Goal: Task Accomplishment & Management: Manage account settings

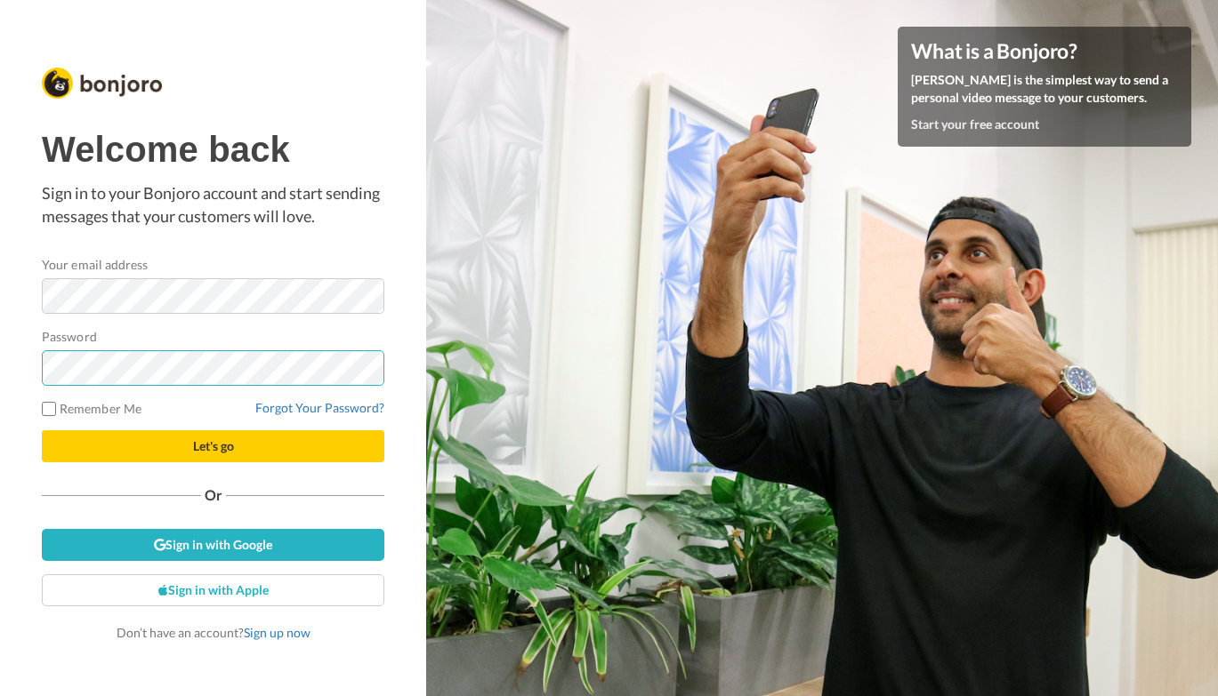
click at [213, 446] on button "Let's go" at bounding box center [213, 446] width 342 height 32
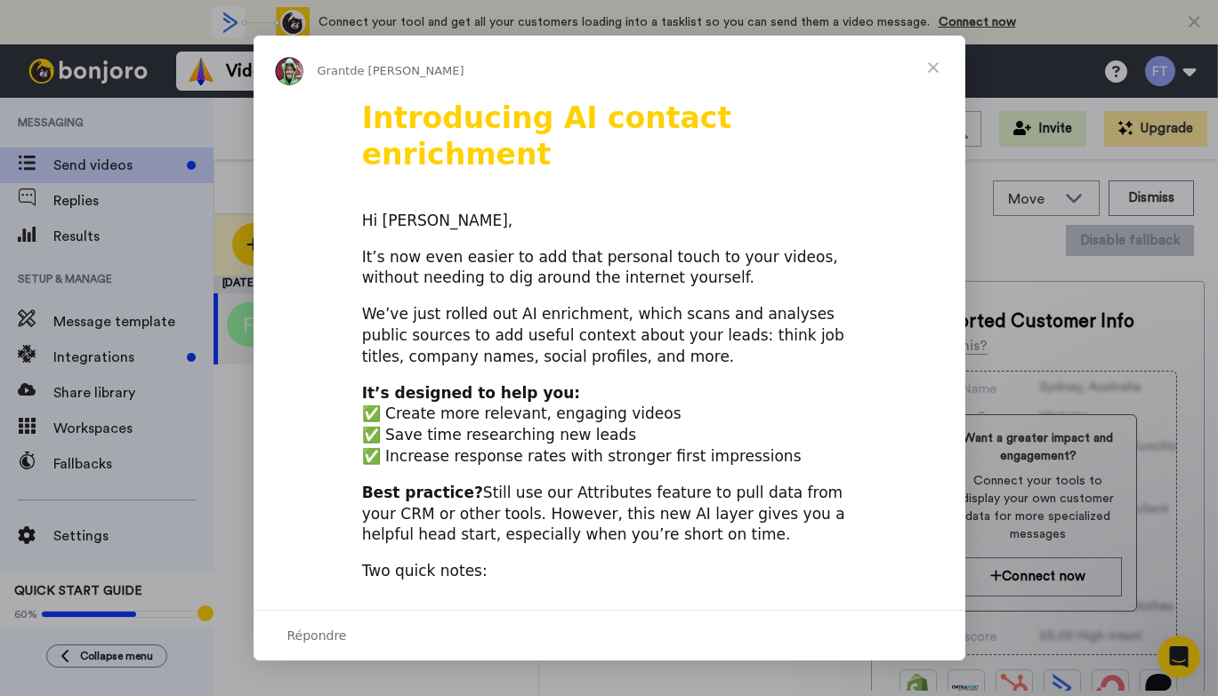
click at [934, 62] on span "Fermer" at bounding box center [933, 68] width 64 height 64
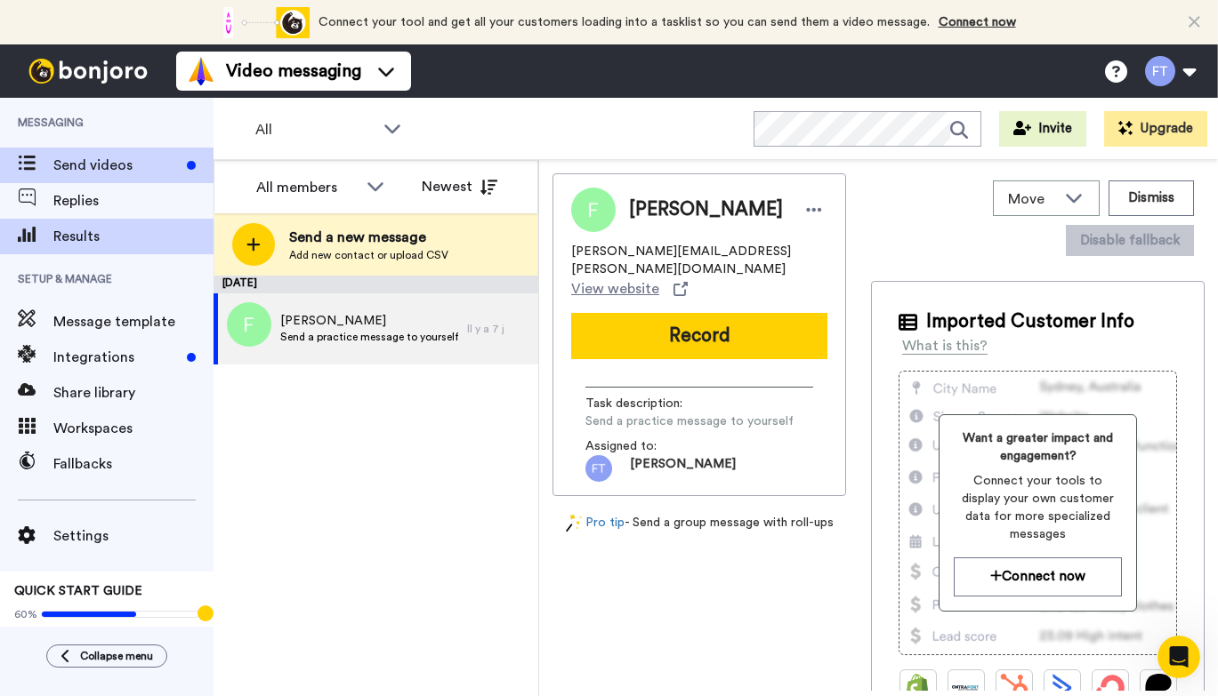
click at [104, 241] on span "Results" at bounding box center [133, 236] width 160 height 21
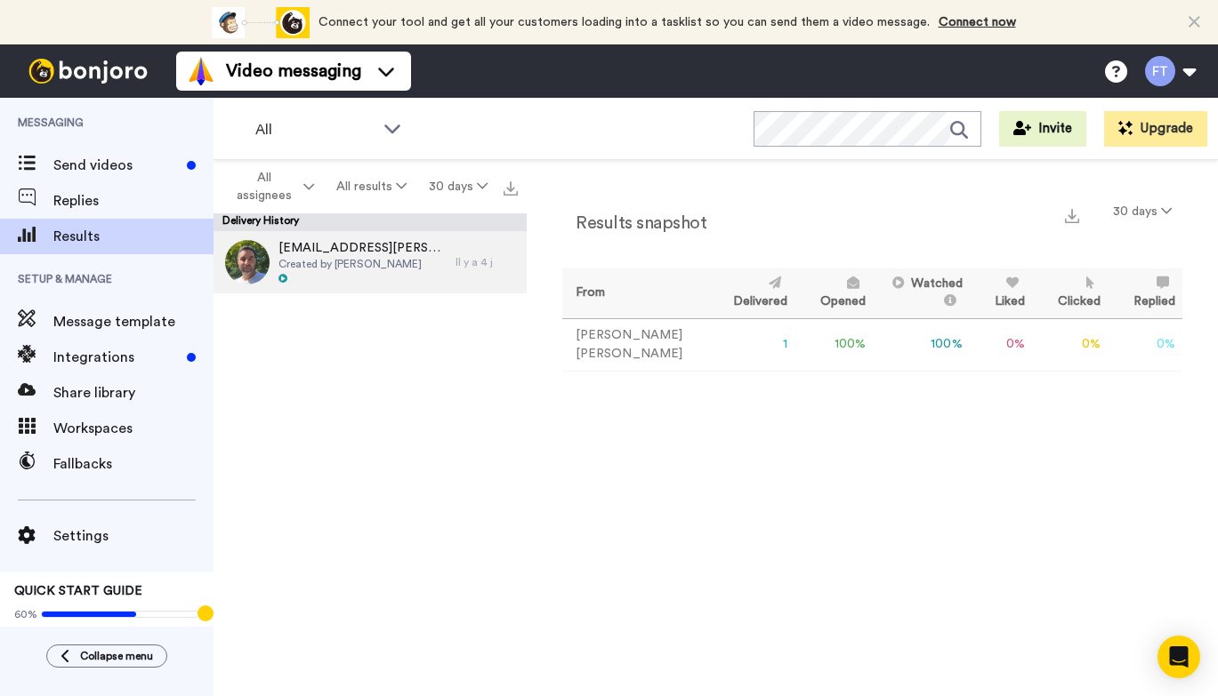
click at [400, 261] on span "Created by Frédérick Thibeault" at bounding box center [362, 264] width 168 height 14
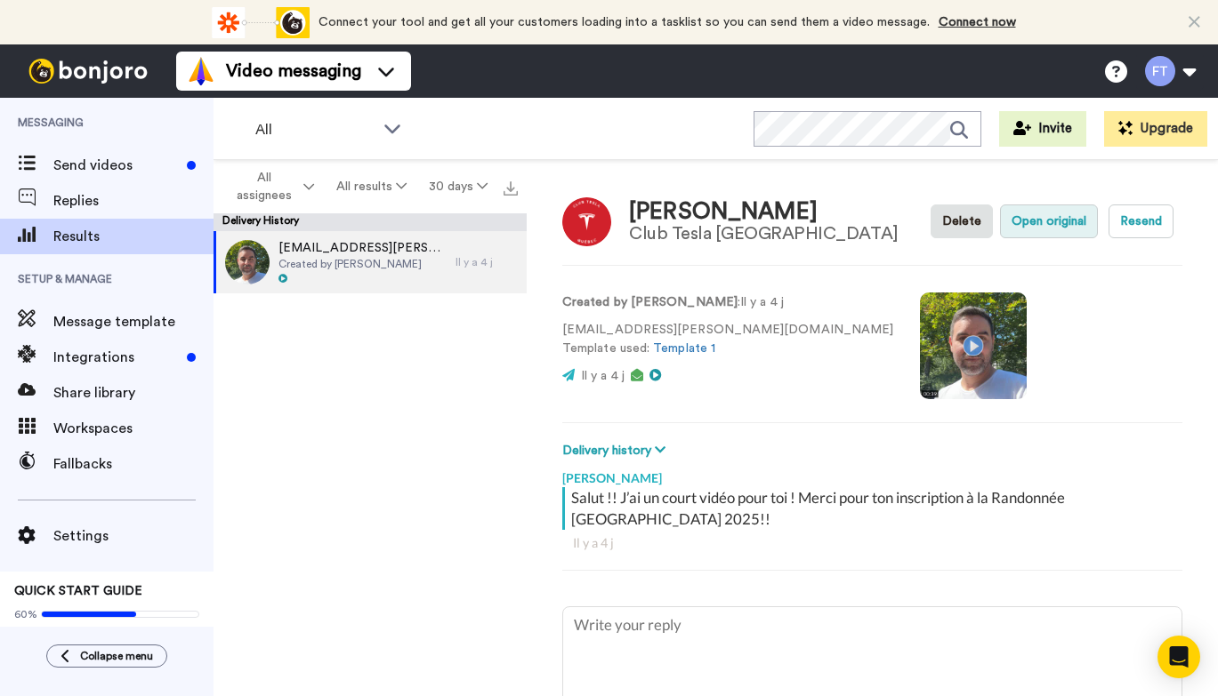
click at [1045, 227] on button "Open original" at bounding box center [1049, 222] width 98 height 34
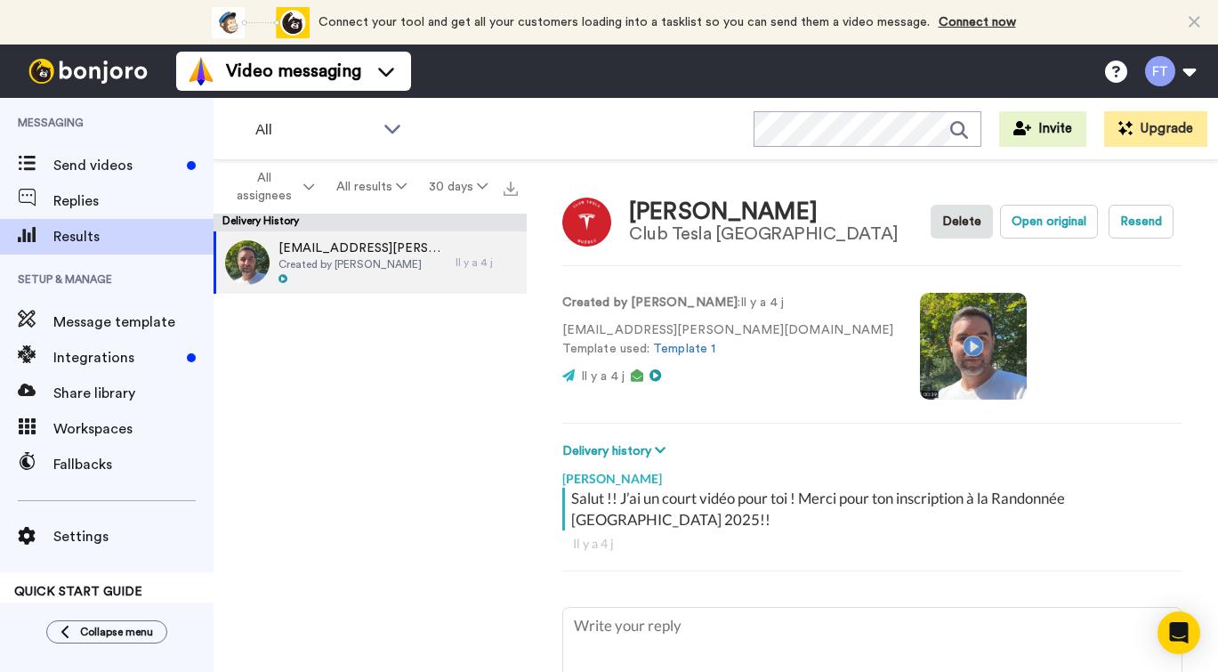
type textarea "x"
click at [113, 166] on span "Send videos" at bounding box center [116, 165] width 126 height 21
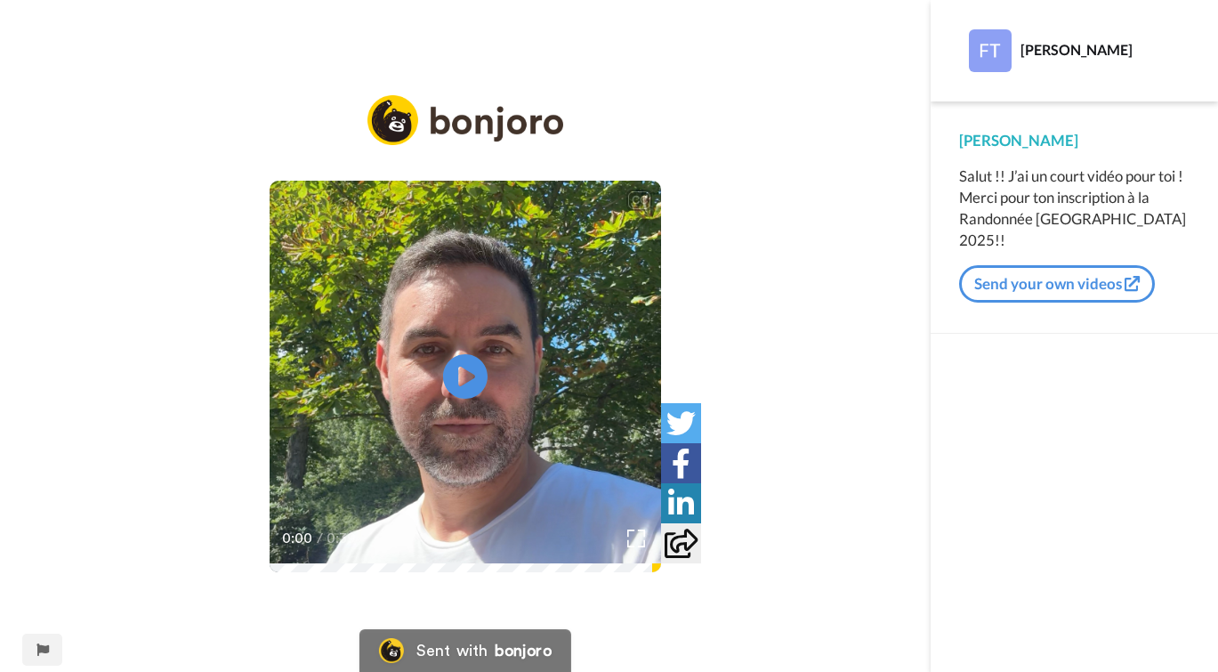
click at [679, 544] on icon at bounding box center [680, 542] width 33 height 29
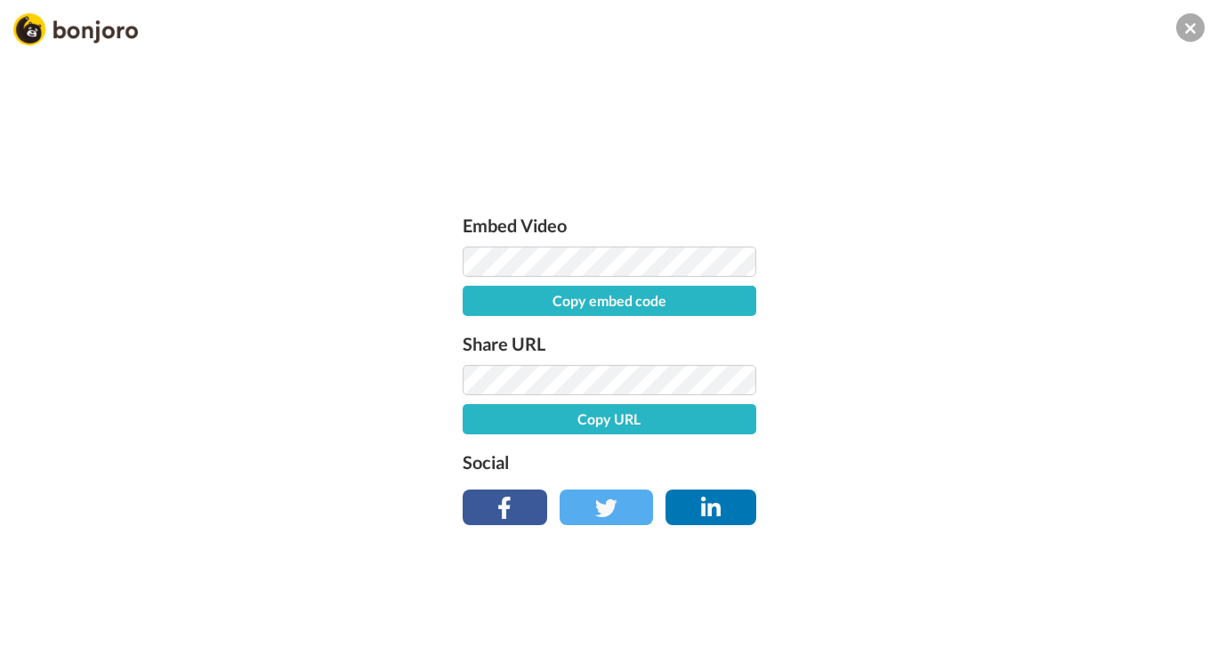
click at [633, 419] on button "Copy URL" at bounding box center [609, 419] width 294 height 30
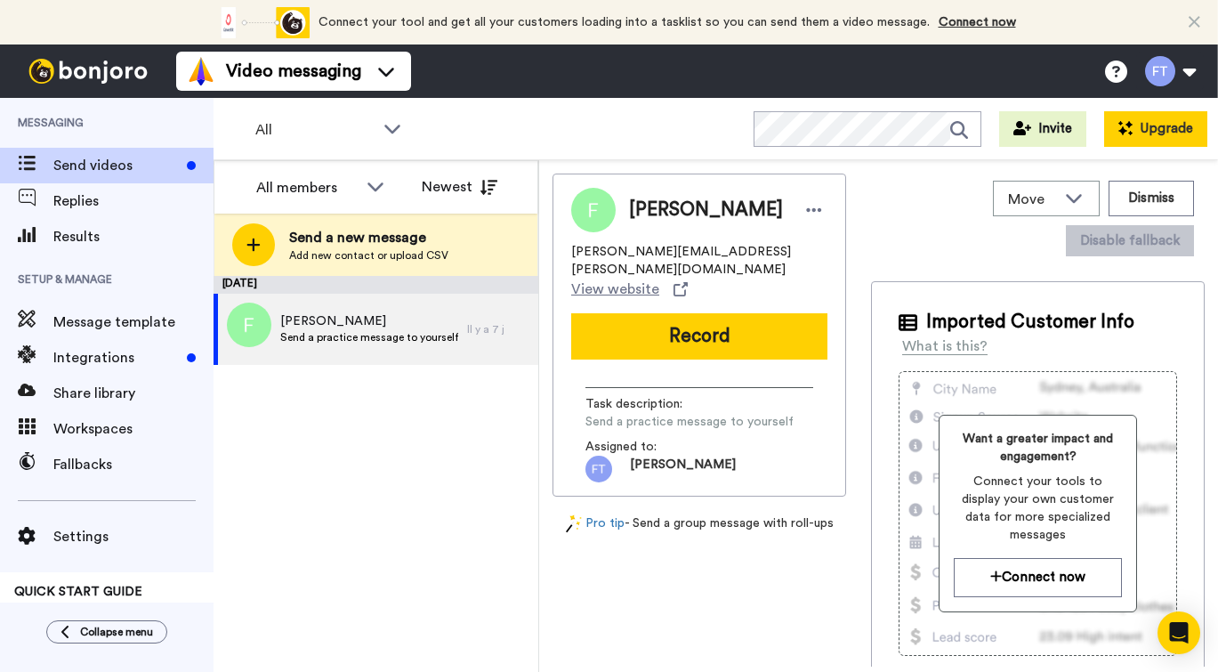
click at [1138, 135] on button "Upgrade" at bounding box center [1155, 129] width 103 height 36
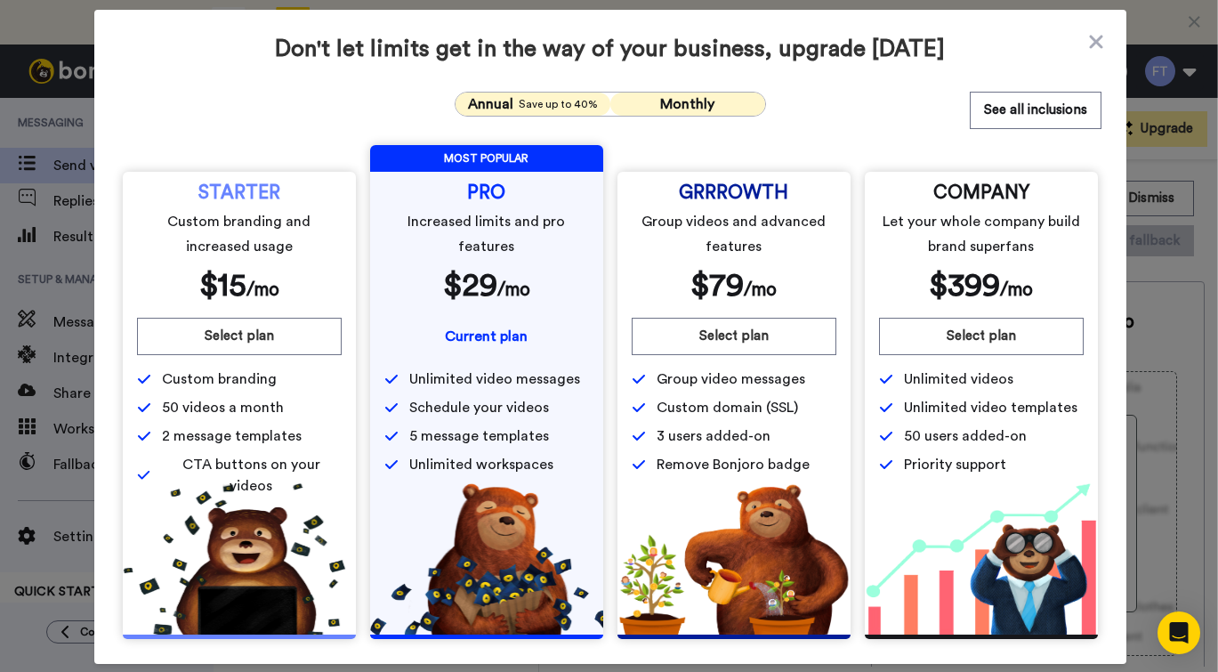
click at [669, 101] on span "Monthly" at bounding box center [687, 104] width 54 height 14
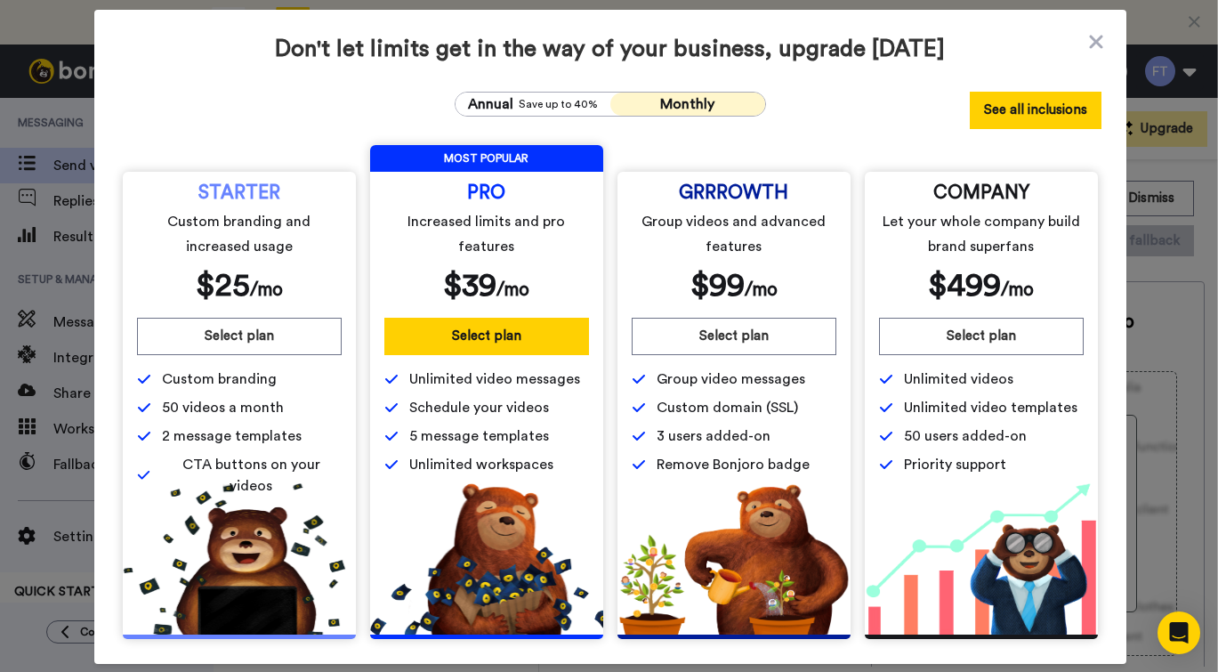
click at [973, 121] on button "See all inclusions" at bounding box center [1035, 110] width 132 height 37
click at [1099, 40] on icon at bounding box center [1096, 41] width 18 height 21
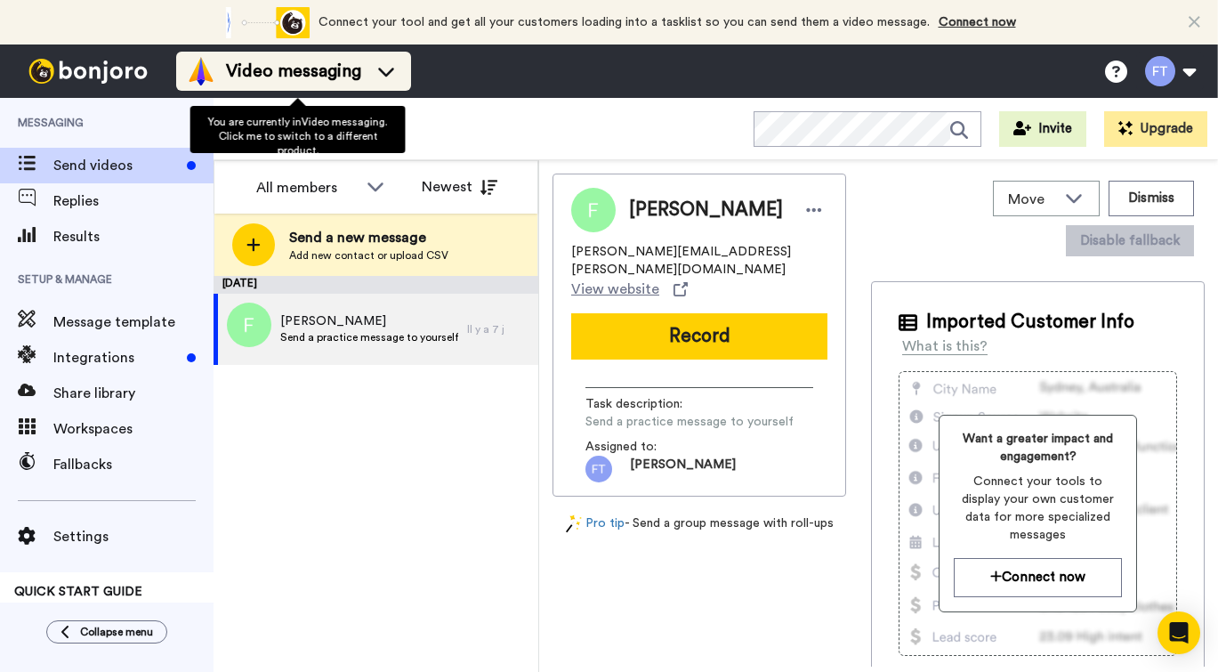
click at [392, 77] on icon at bounding box center [386, 71] width 28 height 18
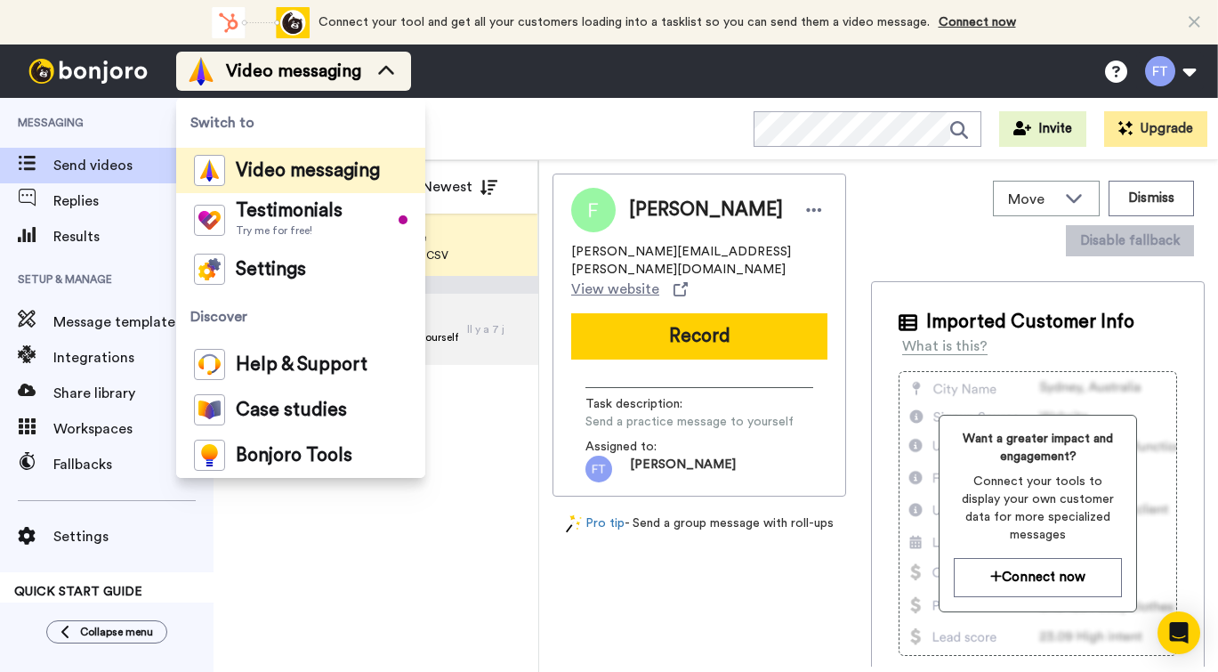
click at [396, 73] on icon at bounding box center [386, 71] width 28 height 18
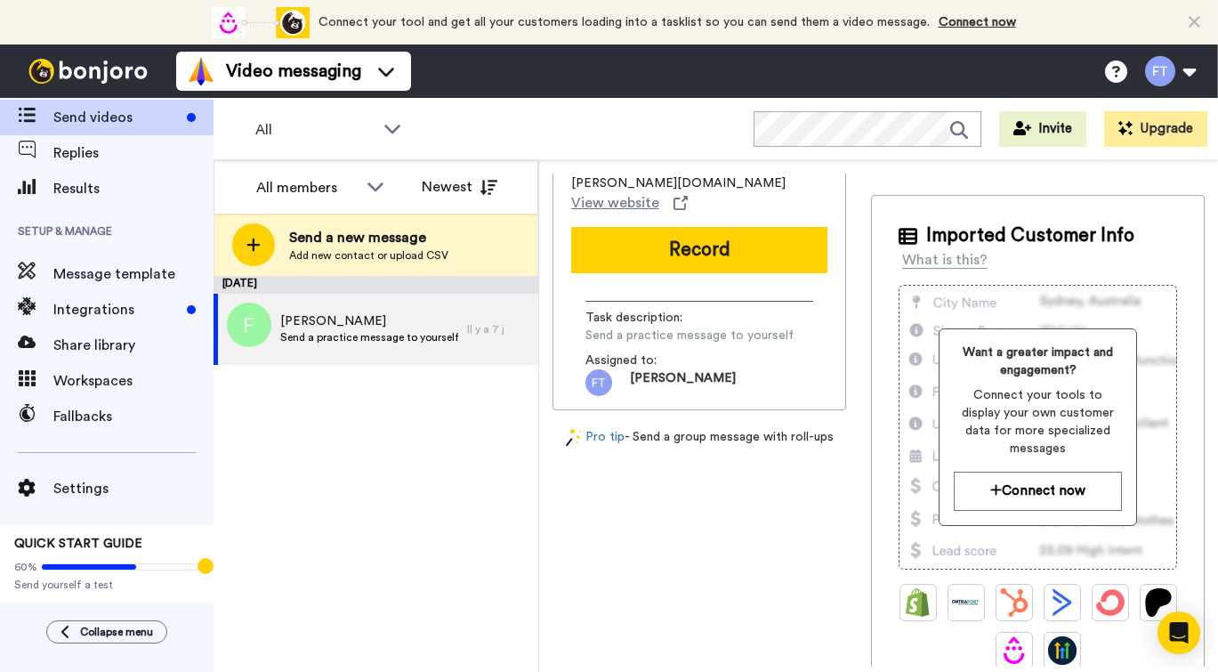
scroll to position [48, 0]
click at [92, 580] on span "Send yourself a test" at bounding box center [106, 584] width 185 height 14
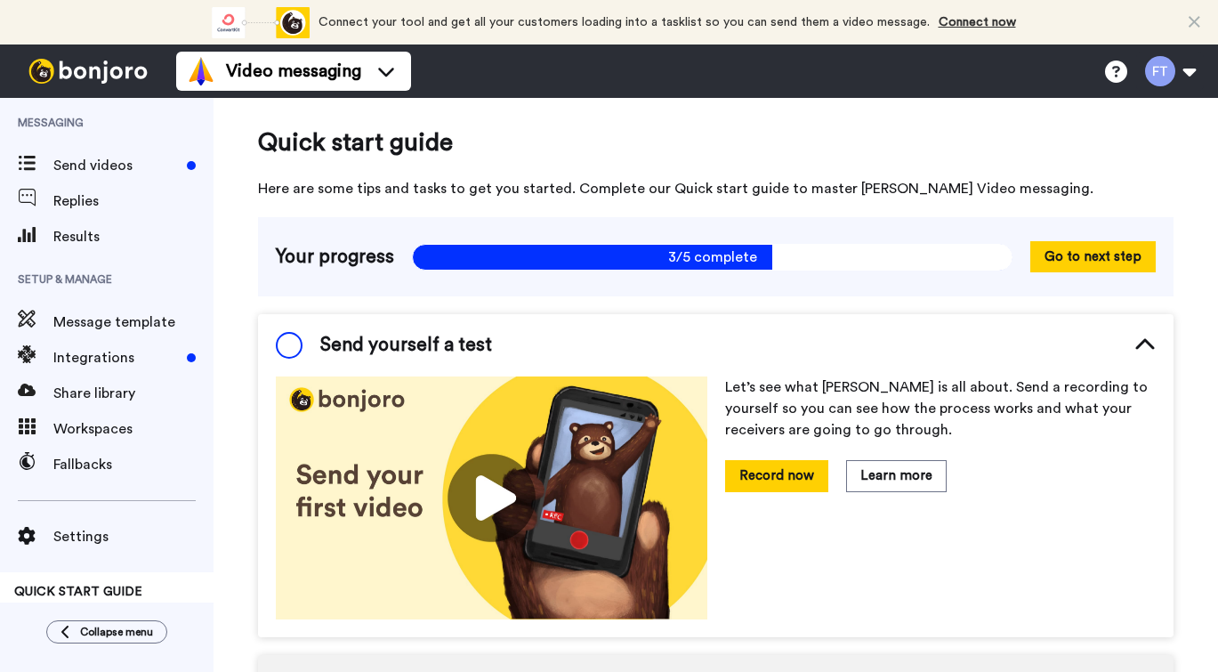
scroll to position [91, 0]
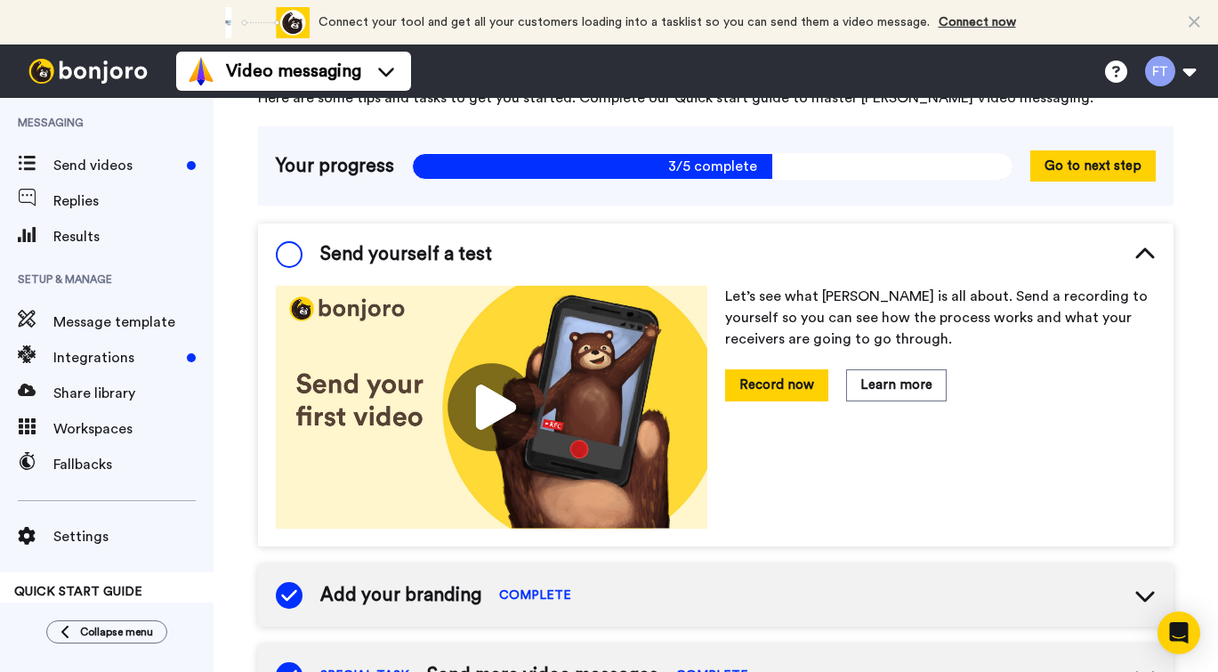
click at [282, 240] on div "Send yourself a test" at bounding box center [715, 254] width 915 height 62
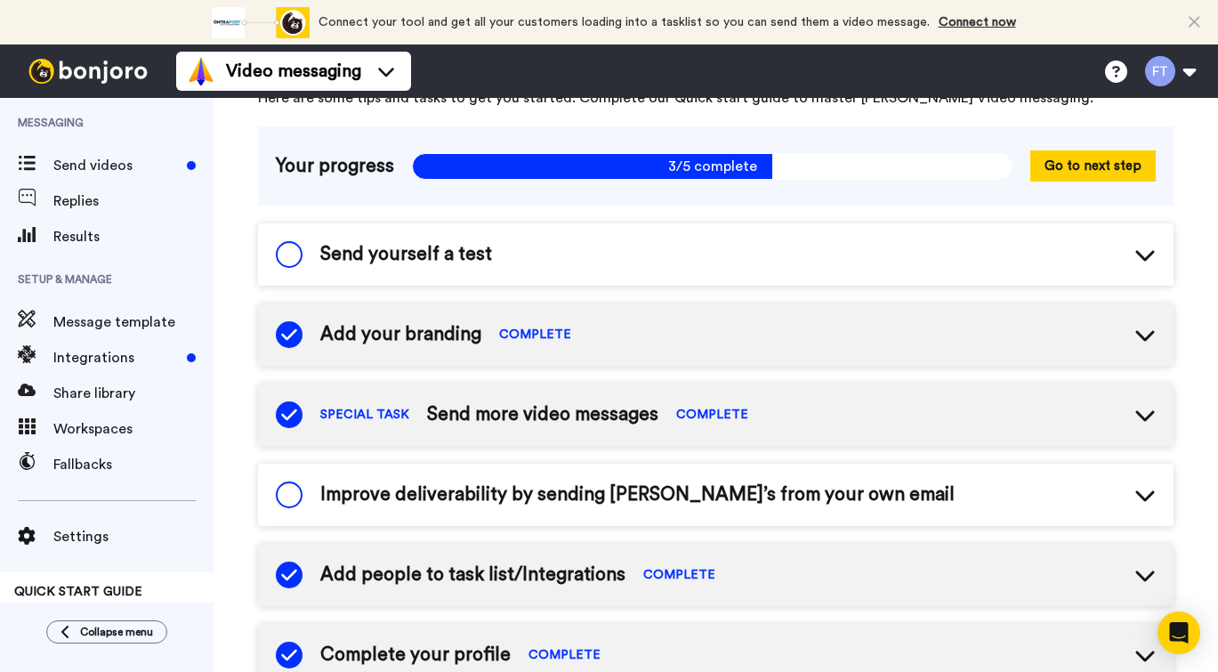
click at [286, 256] on span at bounding box center [289, 254] width 27 height 27
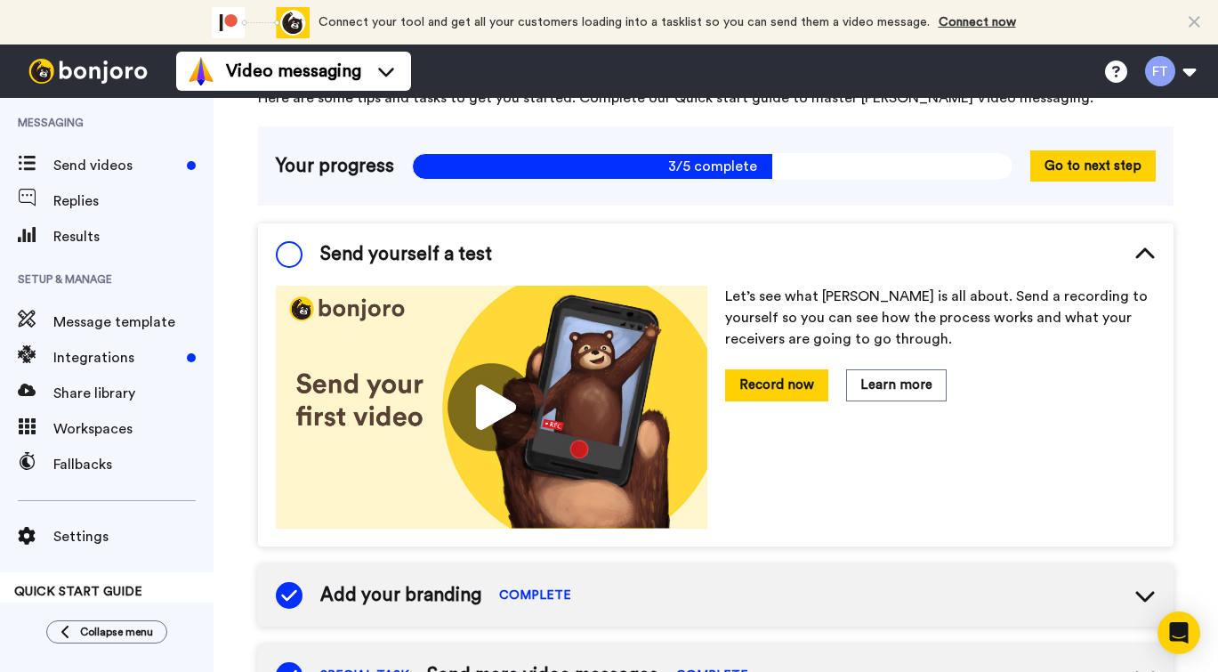
click at [286, 256] on span at bounding box center [289, 254] width 27 height 27
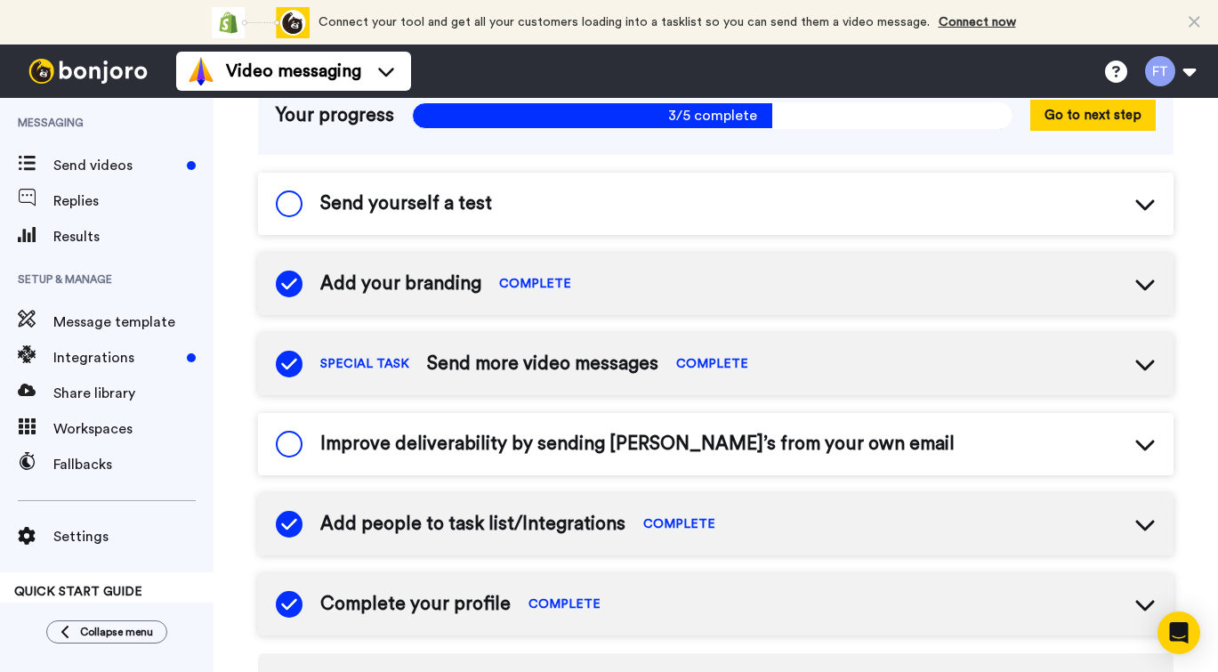
scroll to position [157, 0]
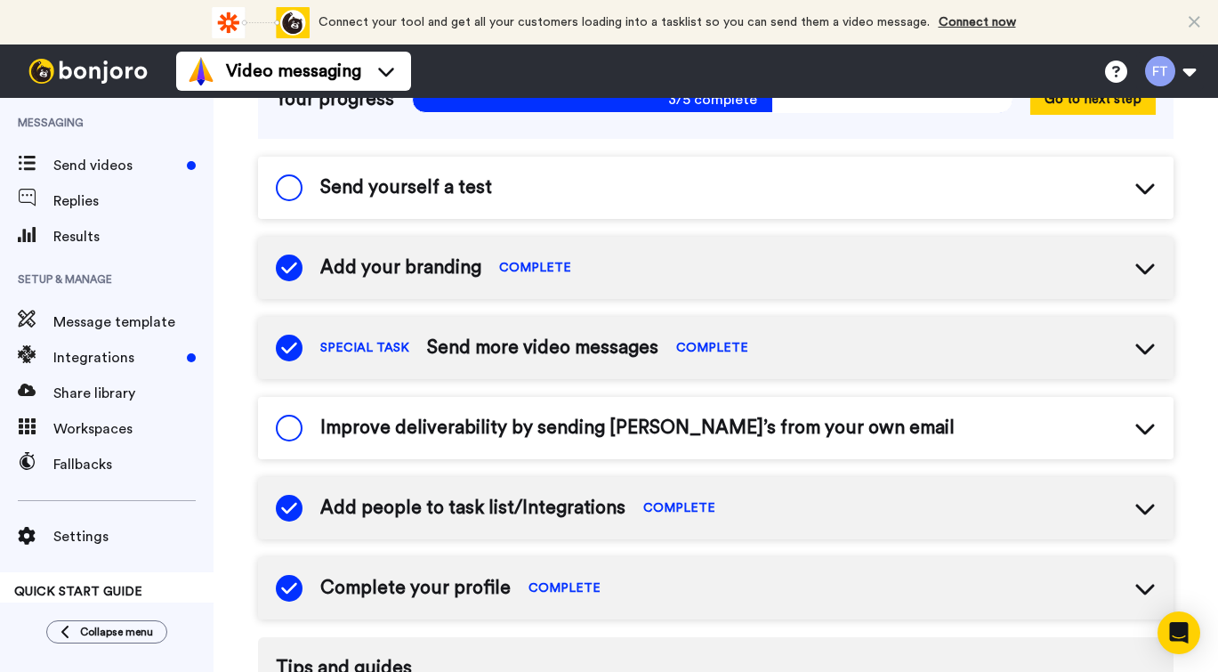
click at [402, 268] on span "Add your branding" at bounding box center [400, 267] width 161 height 27
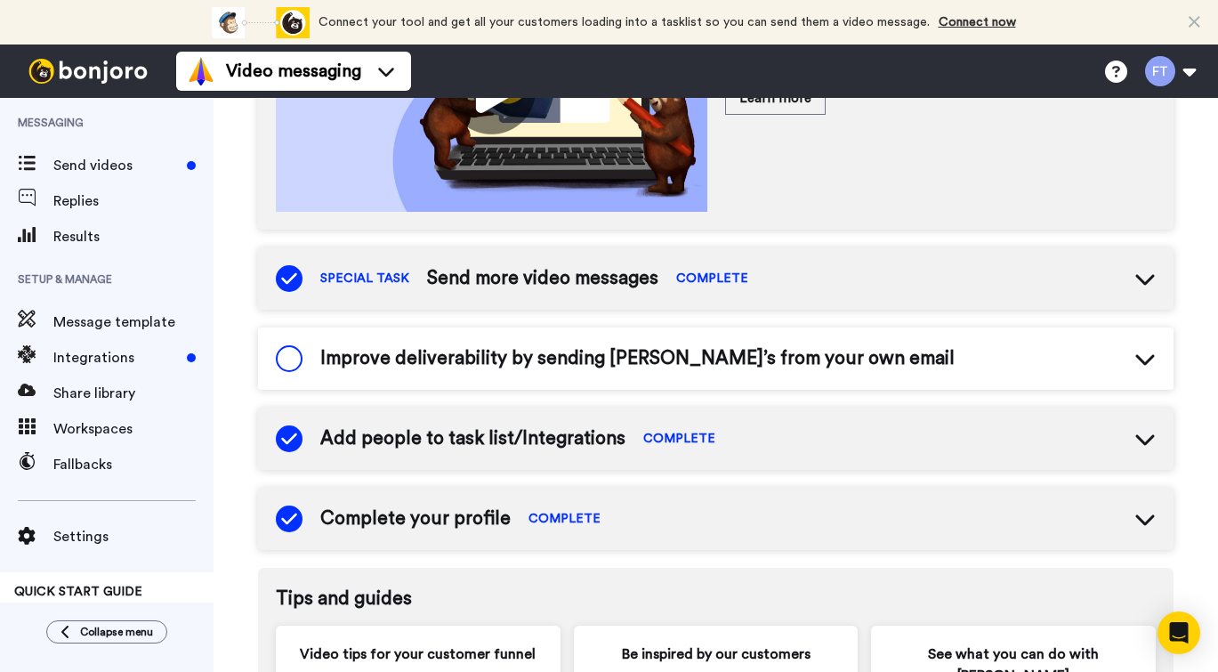
scroll to position [511, 0]
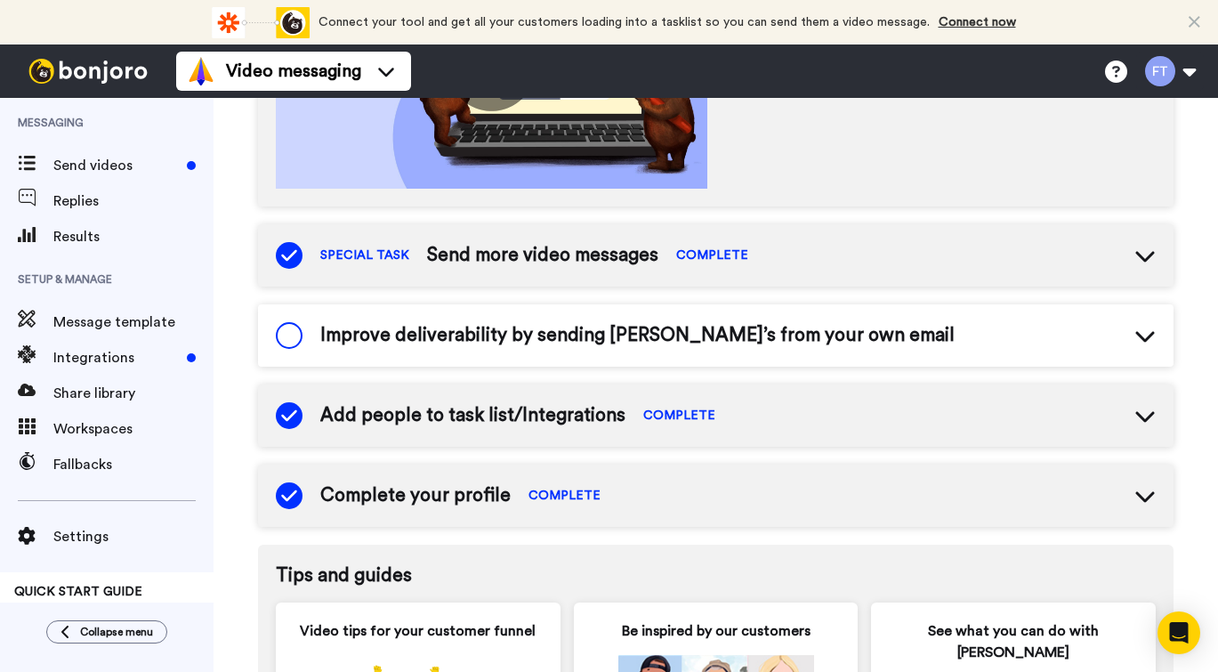
click at [1073, 342] on div "Improve deliverability by sending Bonjoro’s from your own email" at bounding box center [715, 335] width 915 height 62
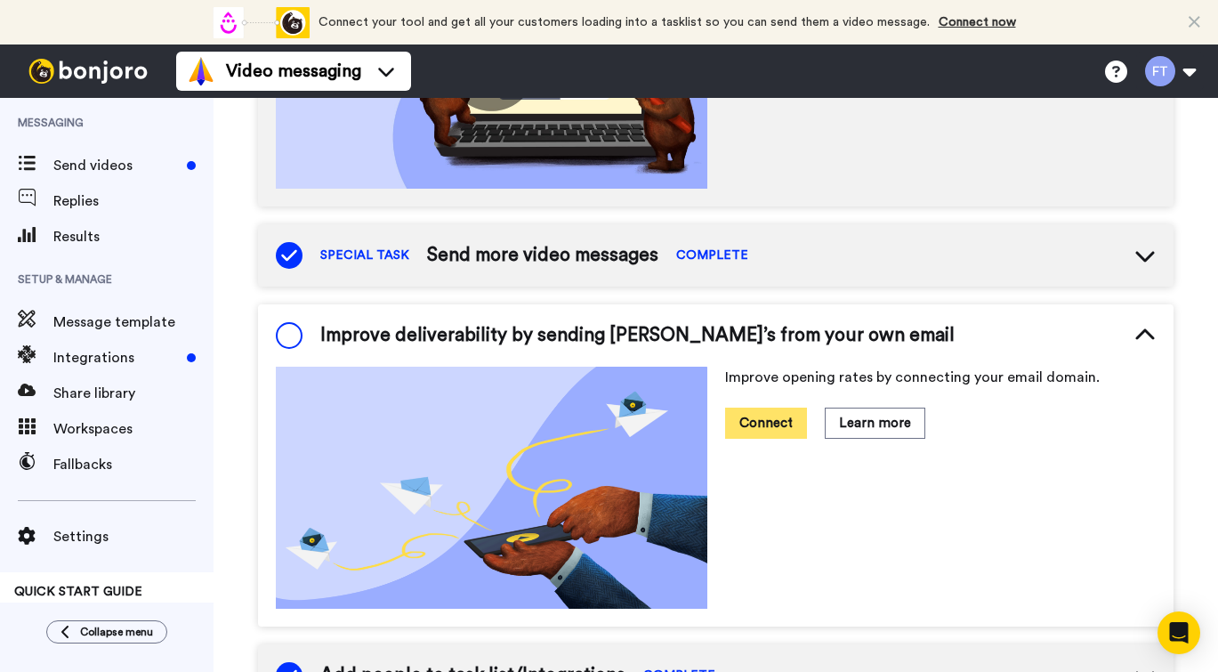
click at [774, 424] on button "Connect" at bounding box center [766, 422] width 82 height 31
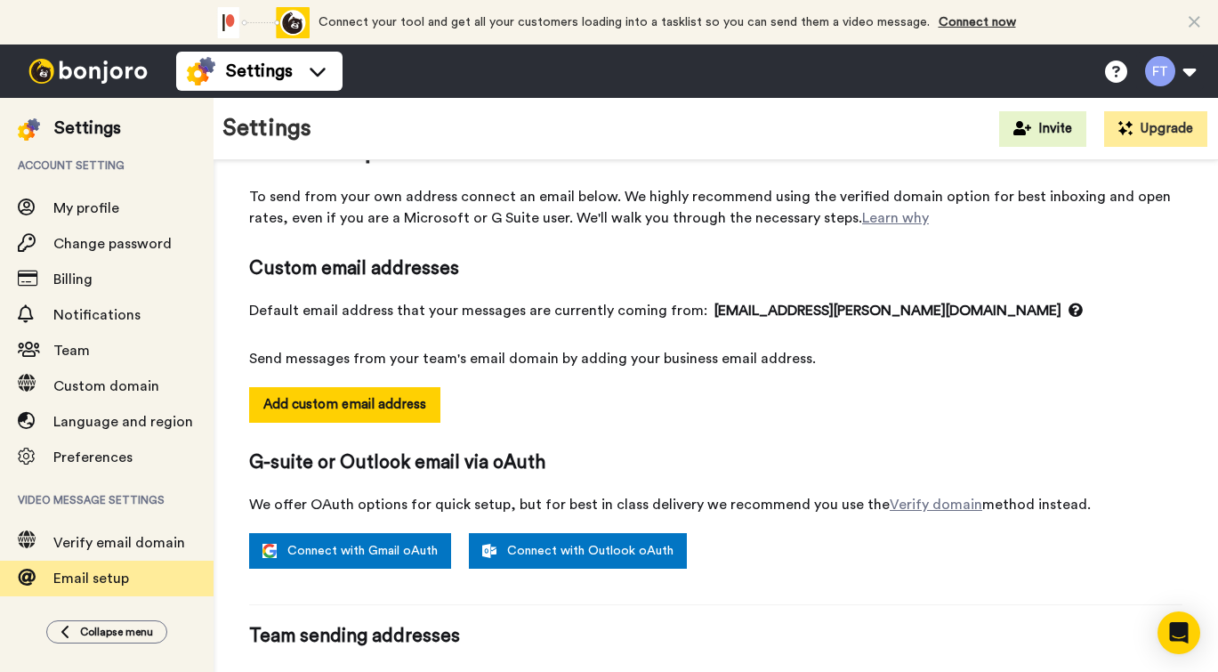
scroll to position [77, 0]
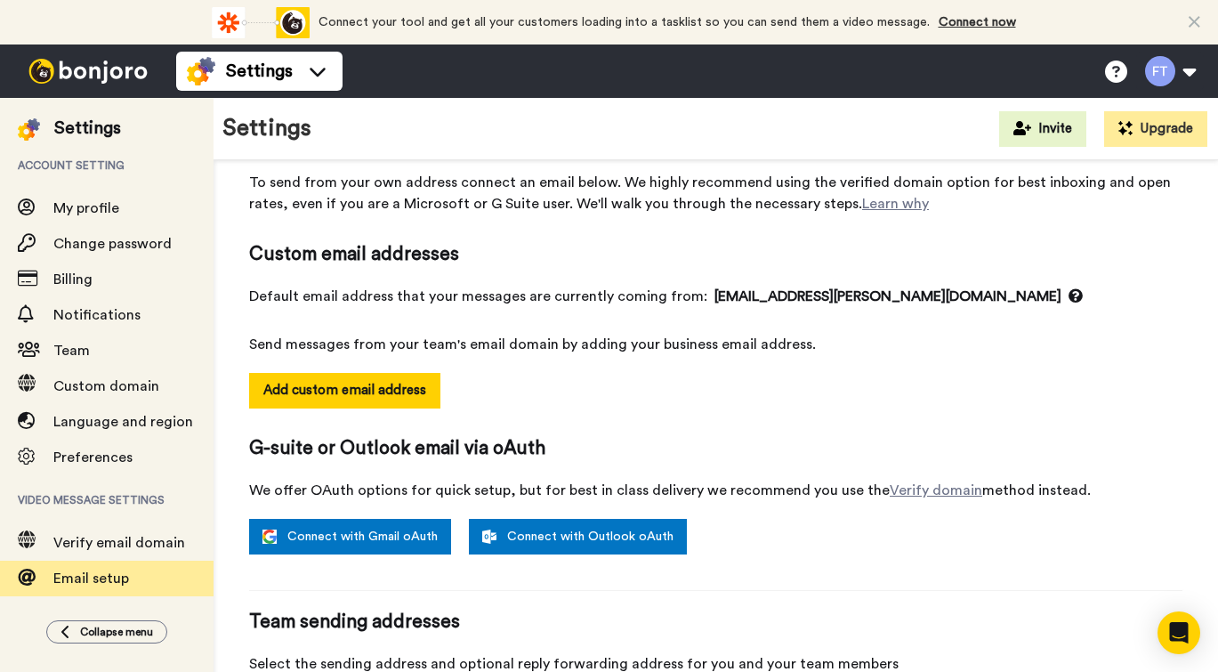
click at [392, 537] on link "Connect with Gmail oAuth" at bounding box center [350, 537] width 202 height 36
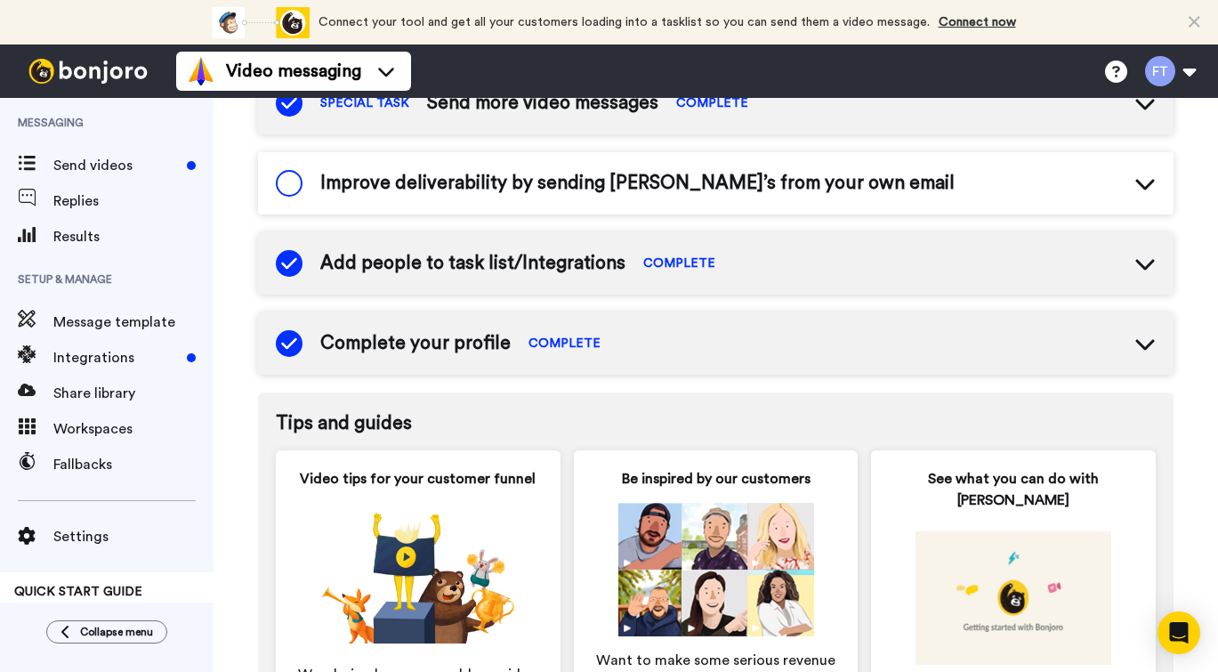
scroll to position [662, 0]
click at [1142, 266] on icon at bounding box center [1144, 265] width 19 height 11
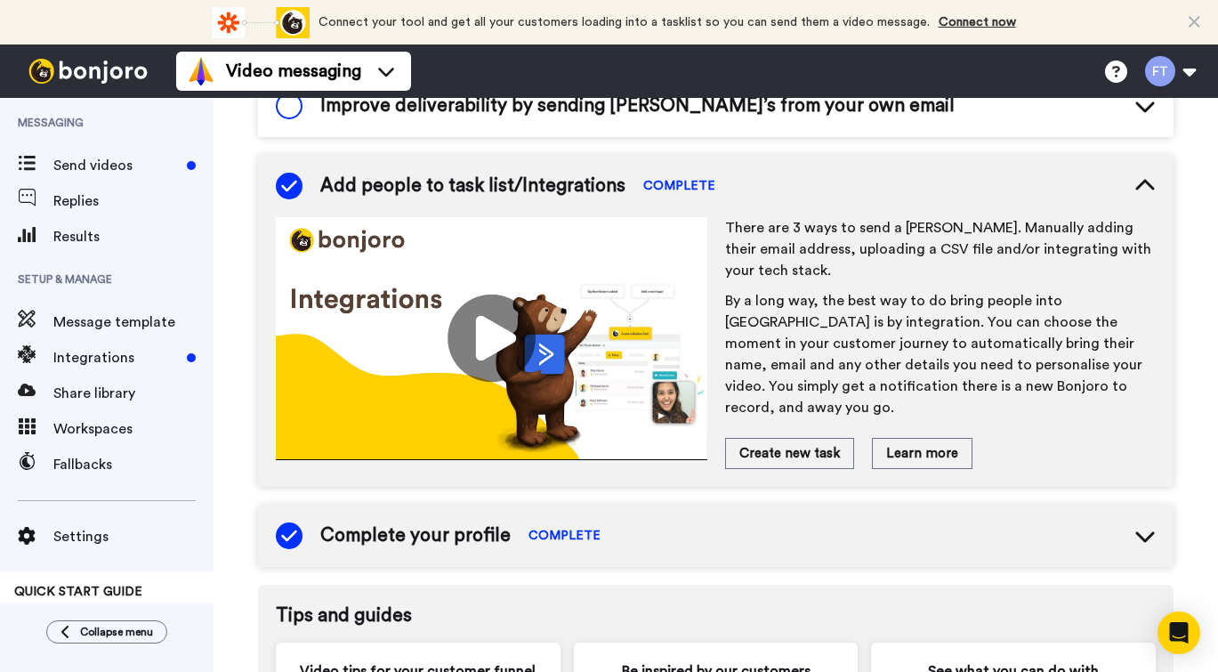
scroll to position [758, 0]
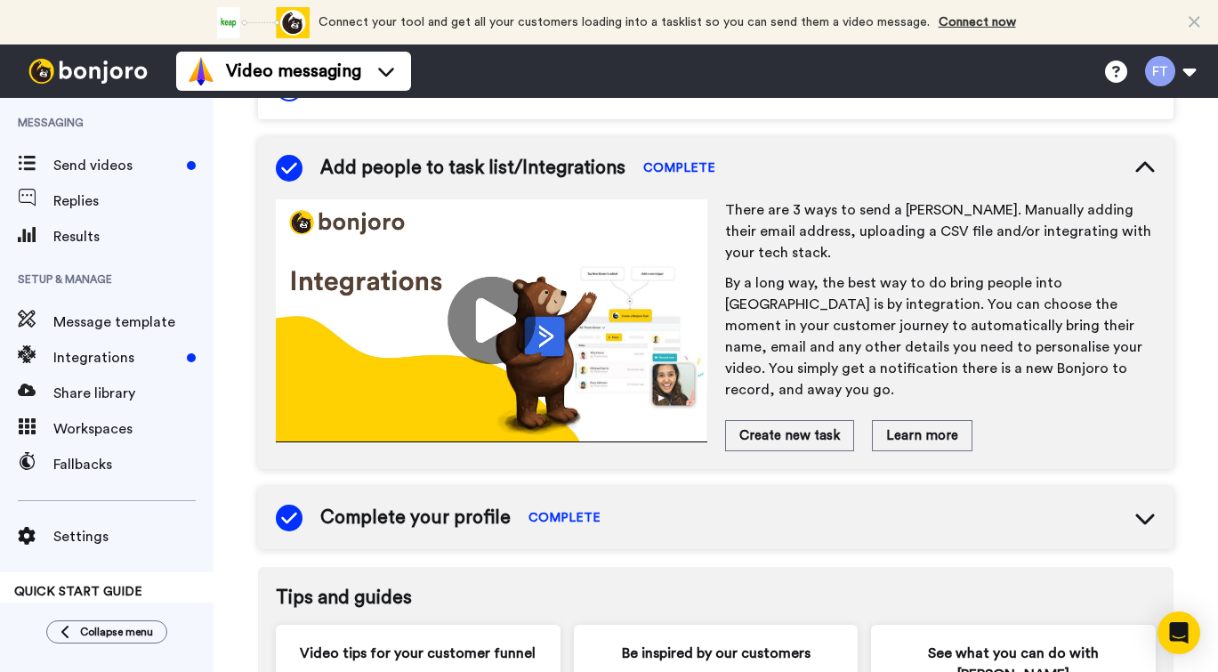
click at [618, 507] on div "Complete your profile COMPLETE" at bounding box center [715, 518] width 915 height 62
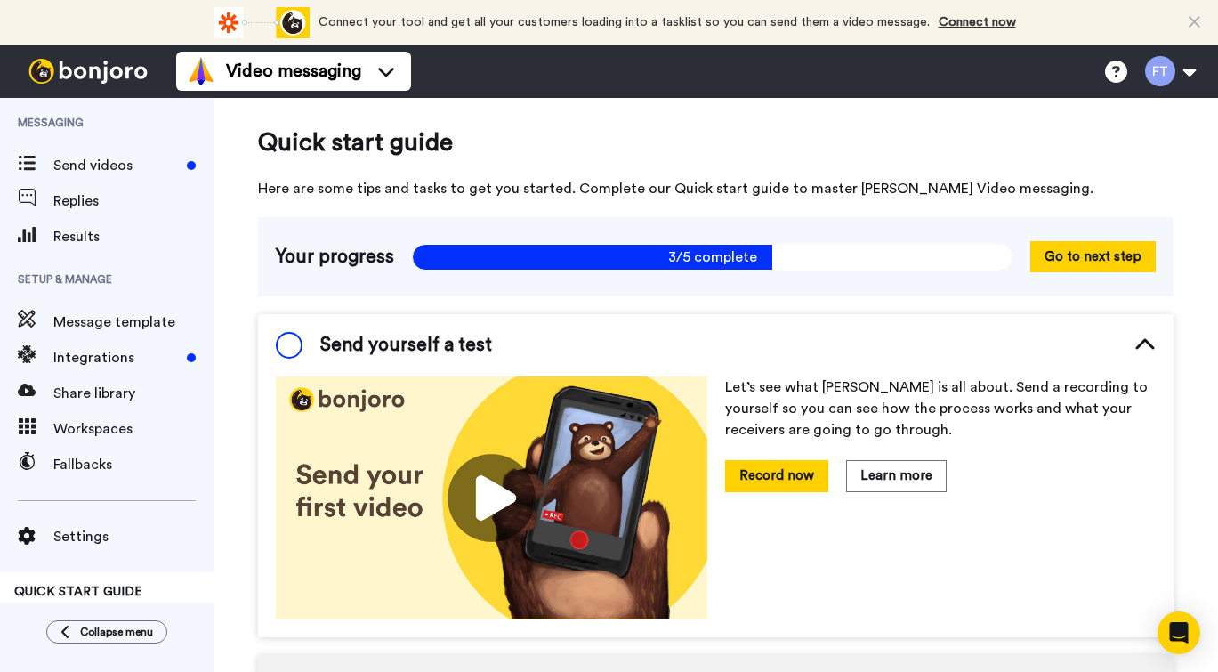
scroll to position [0, 0]
click at [1082, 263] on button "Go to next step" at bounding box center [1092, 256] width 125 height 31
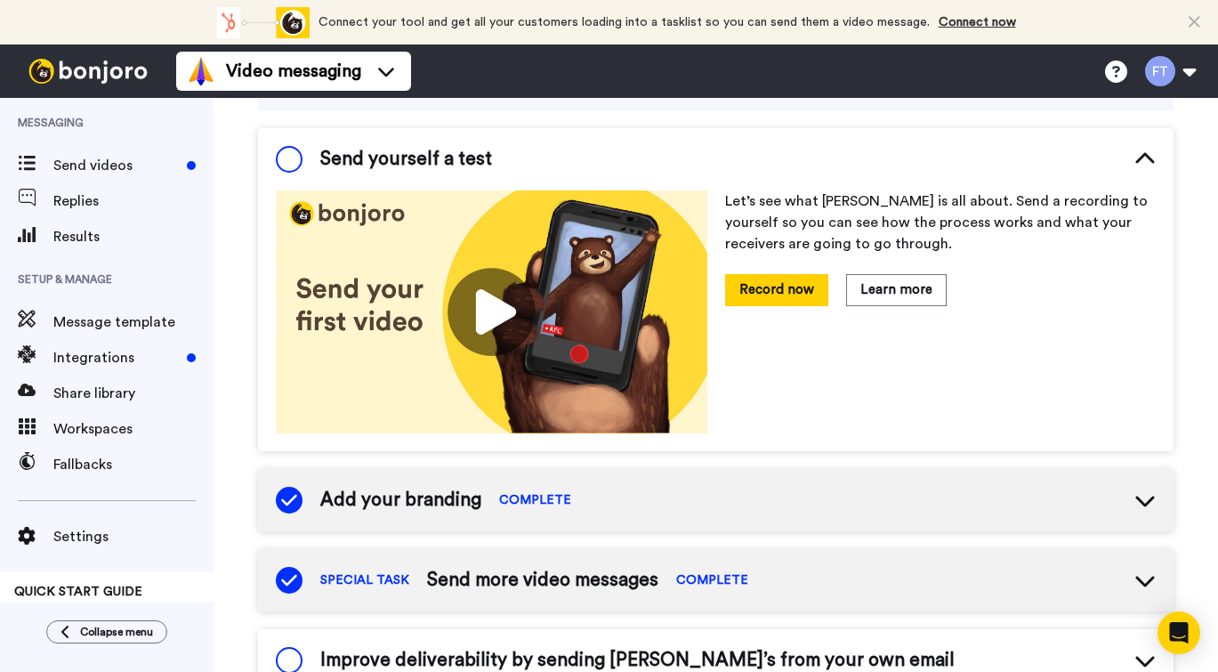
scroll to position [278, 0]
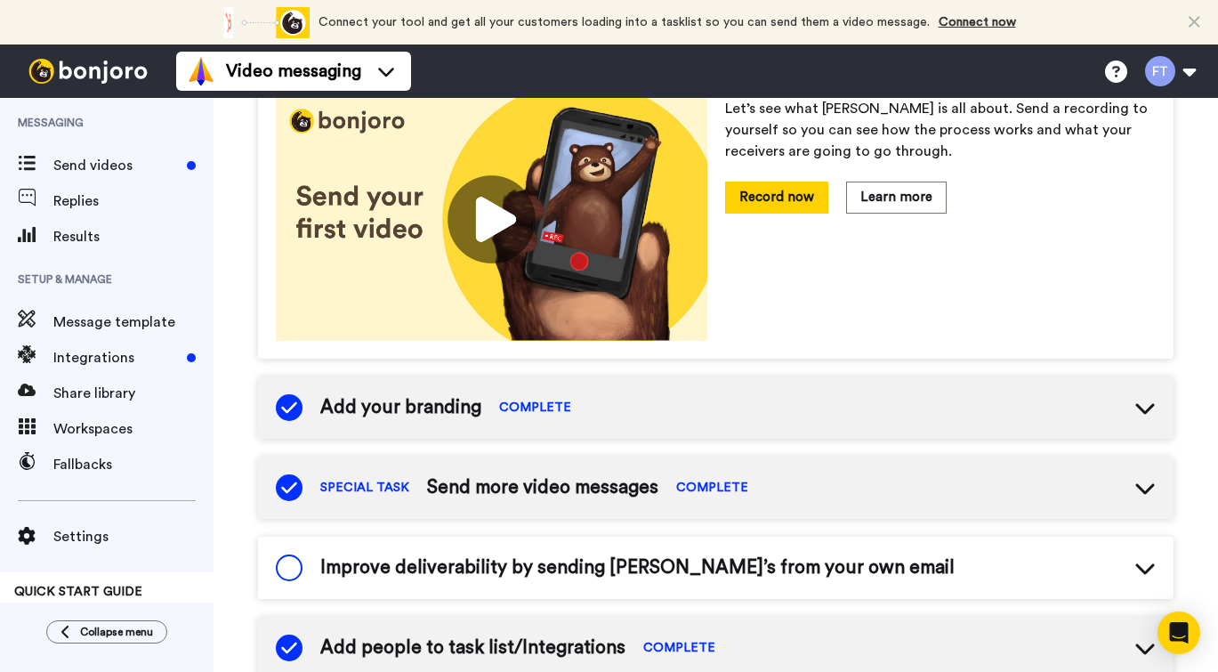
click at [550, 406] on span "COMPLETE" at bounding box center [535, 407] width 72 height 18
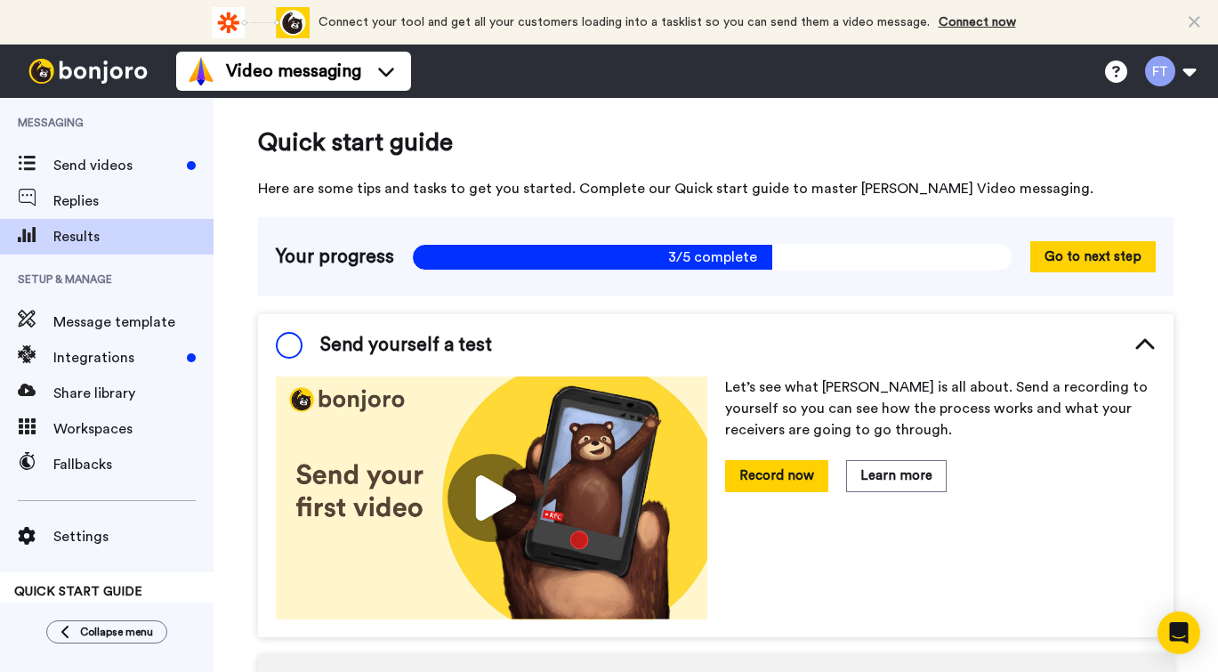
scroll to position [0, 0]
click at [105, 249] on div "Results" at bounding box center [106, 237] width 213 height 36
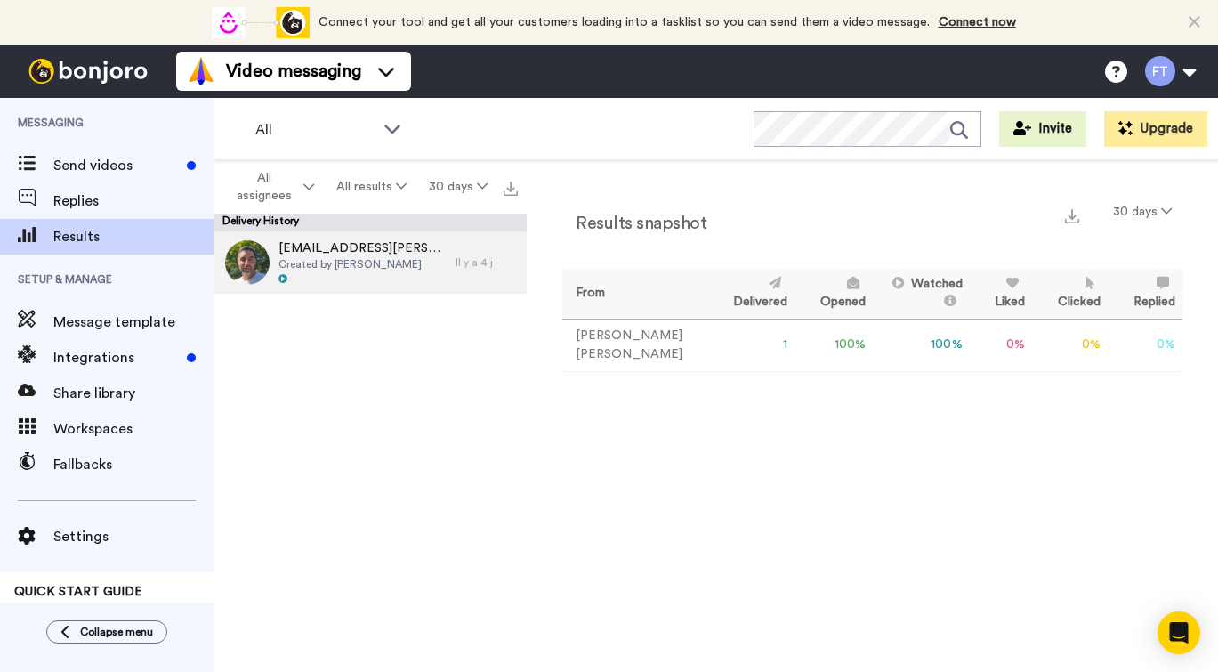
click at [341, 259] on span "Created by [PERSON_NAME]" at bounding box center [362, 264] width 168 height 14
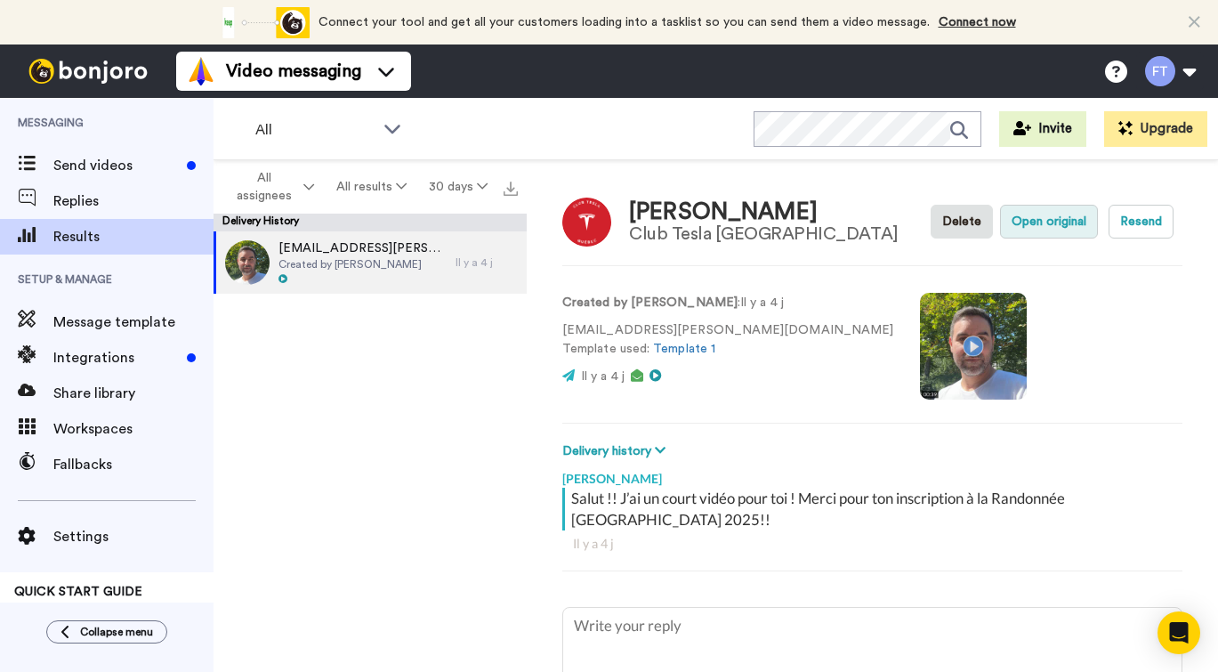
click at [1063, 217] on button "Open original" at bounding box center [1049, 222] width 98 height 34
type textarea "x"
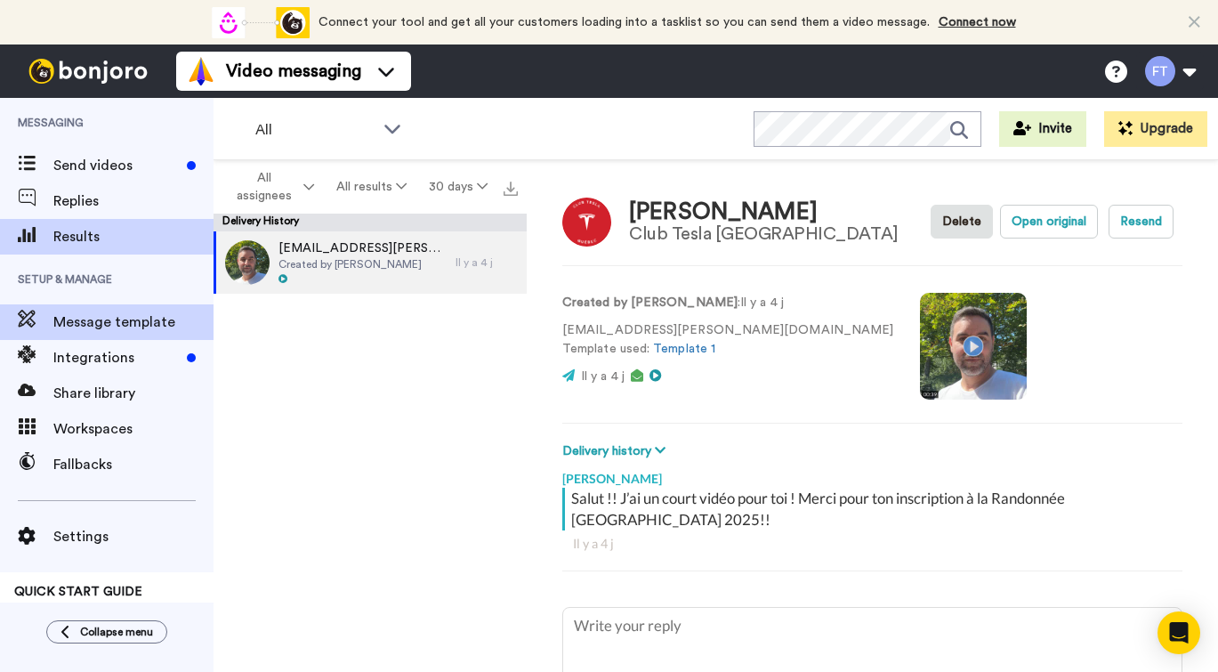
click at [108, 325] on span "Message template" at bounding box center [133, 321] width 160 height 21
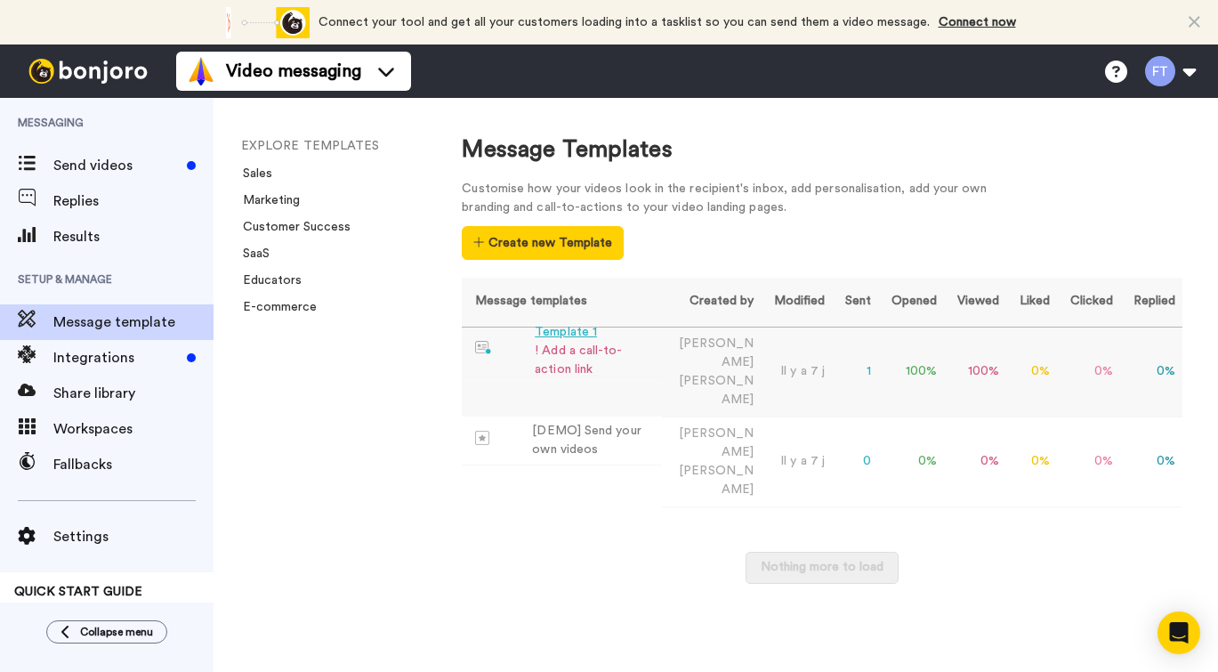
click at [562, 332] on div "Template 1" at bounding box center [595, 332] width 120 height 19
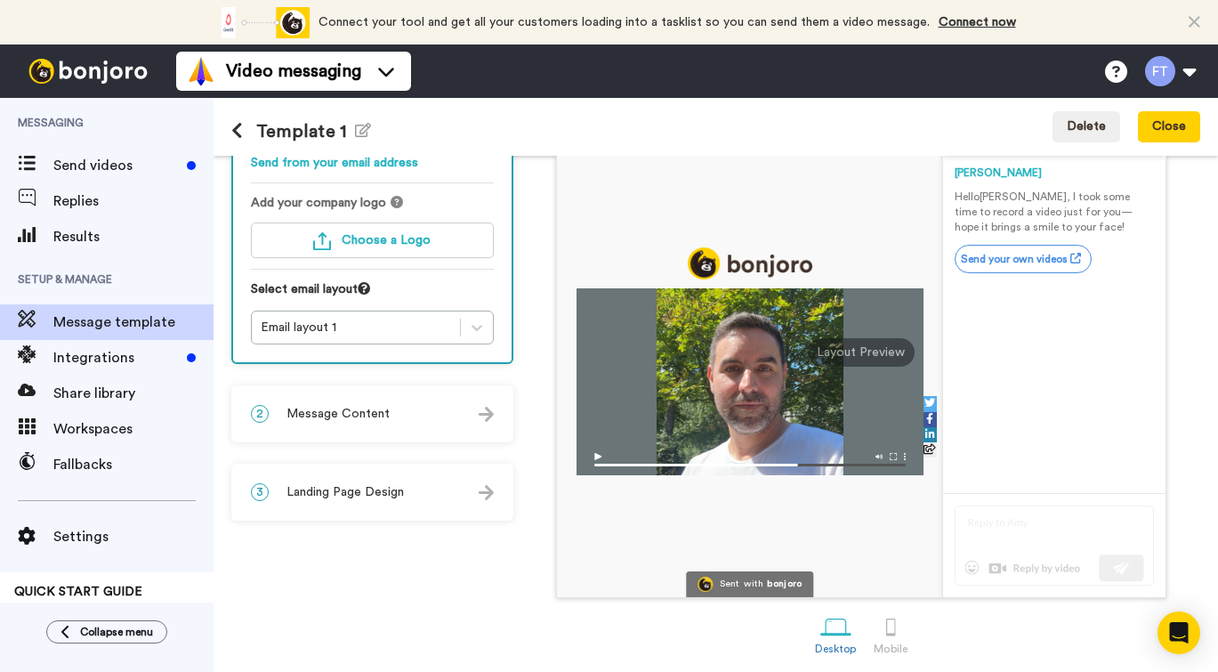
scroll to position [165, 0]
click at [906, 626] on div at bounding box center [890, 625] width 31 height 31
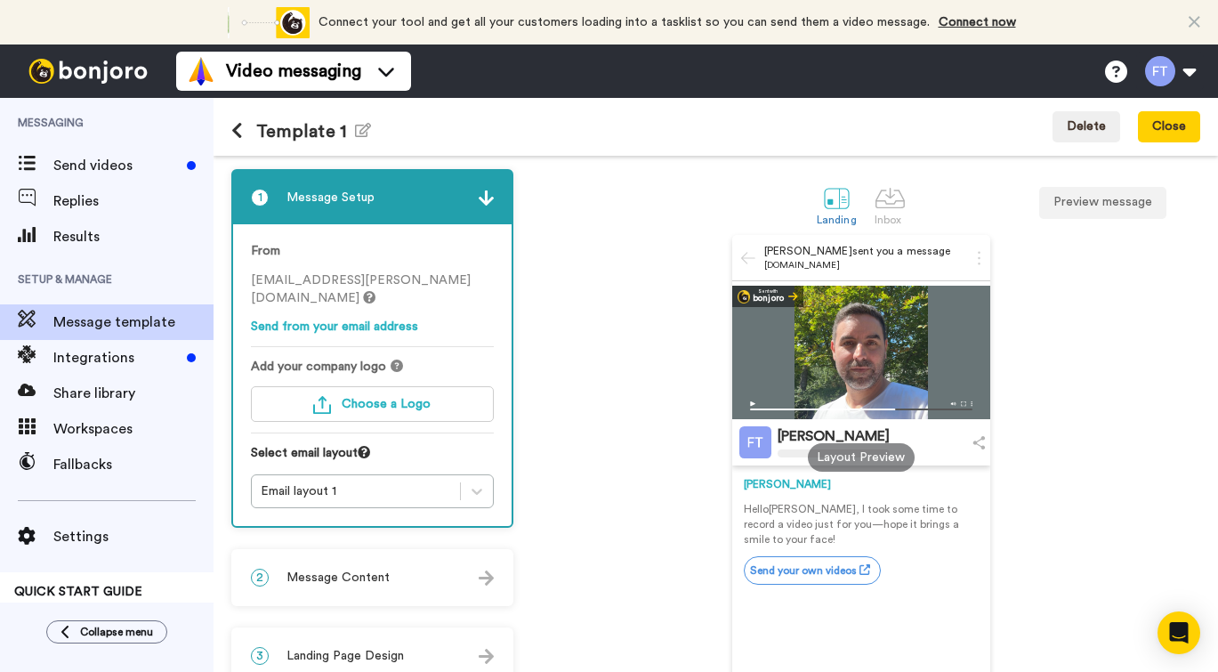
click at [381, 280] on span "frdrick.thibeault+refbrz@inbound.bonjoromail.com" at bounding box center [361, 289] width 220 height 30
click at [95, 168] on span "Send videos" at bounding box center [116, 165] width 126 height 21
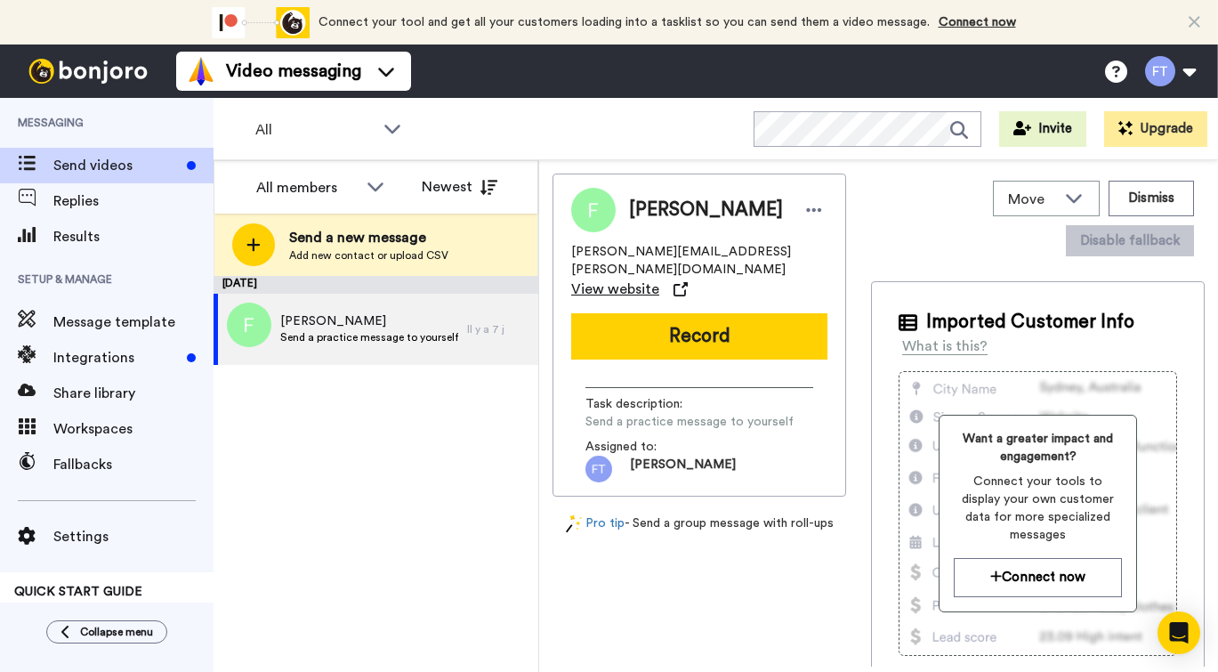
click at [630, 278] on span "View website" at bounding box center [615, 288] width 88 height 21
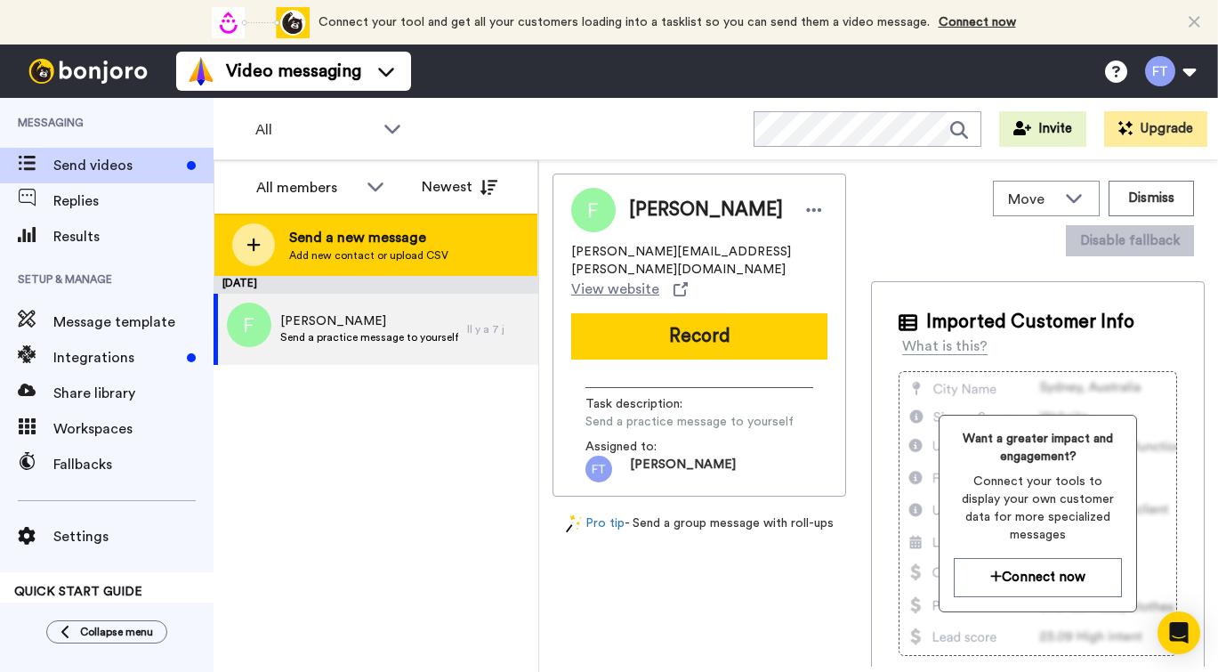
click at [331, 248] on span "Add new contact or upload CSV" at bounding box center [368, 255] width 159 height 14
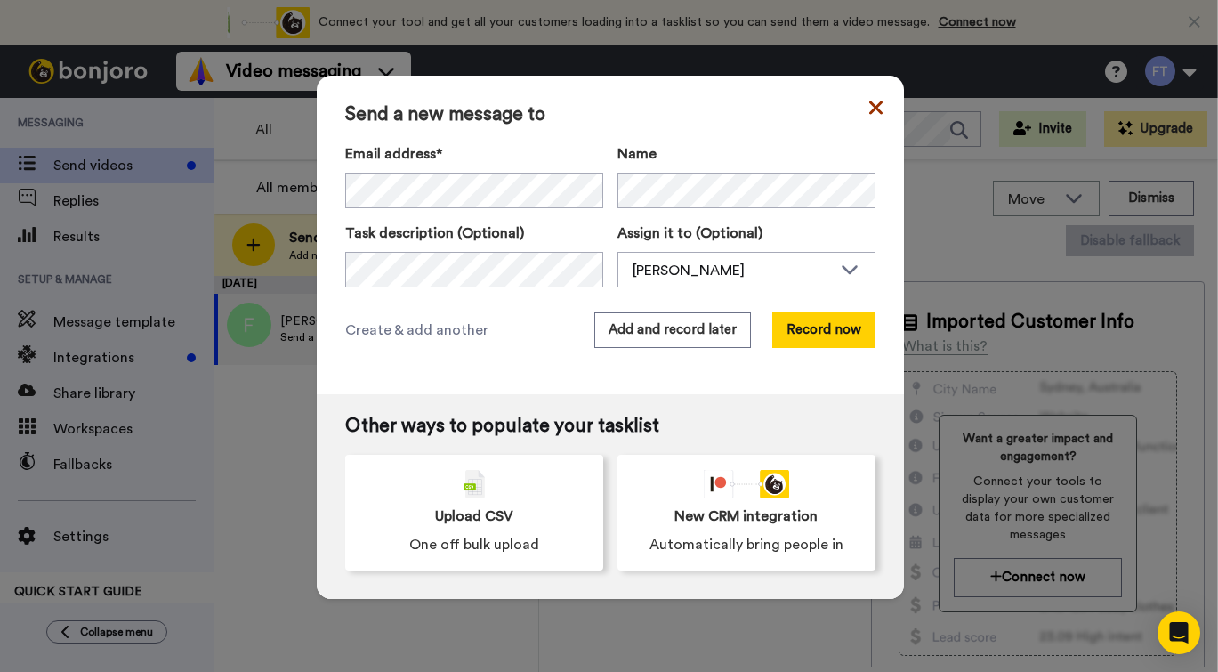
click at [868, 109] on icon at bounding box center [874, 107] width 13 height 13
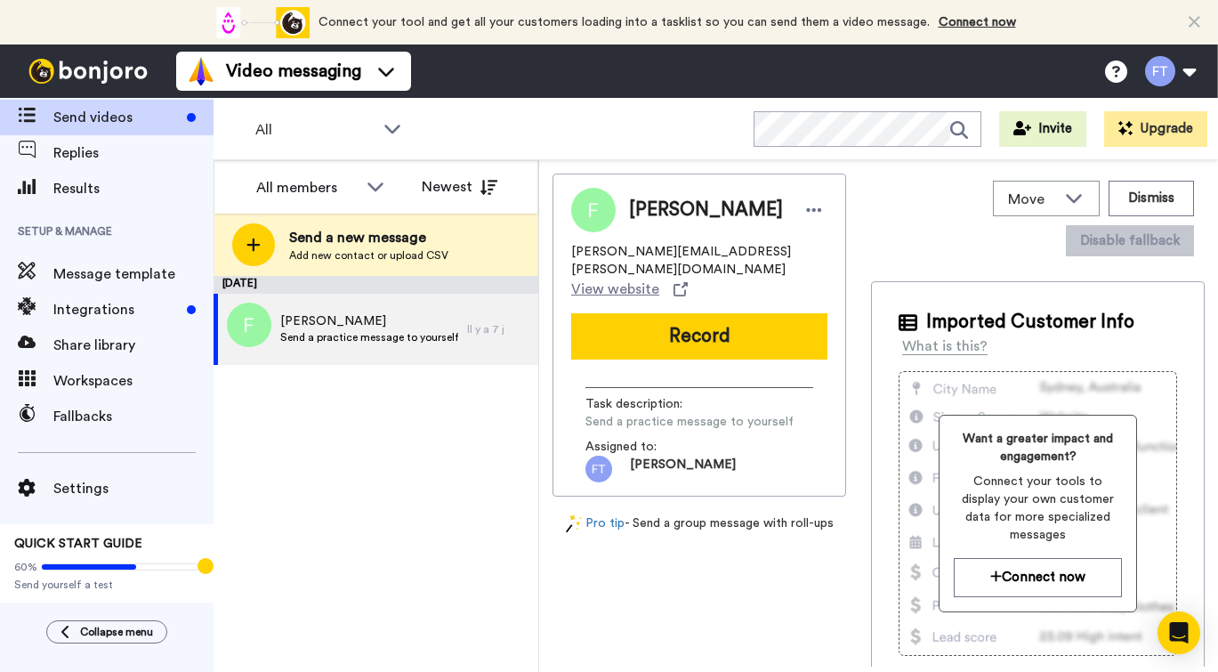
scroll to position [48, 0]
click at [104, 538] on span "QUICK START GUIDE" at bounding box center [78, 543] width 128 height 12
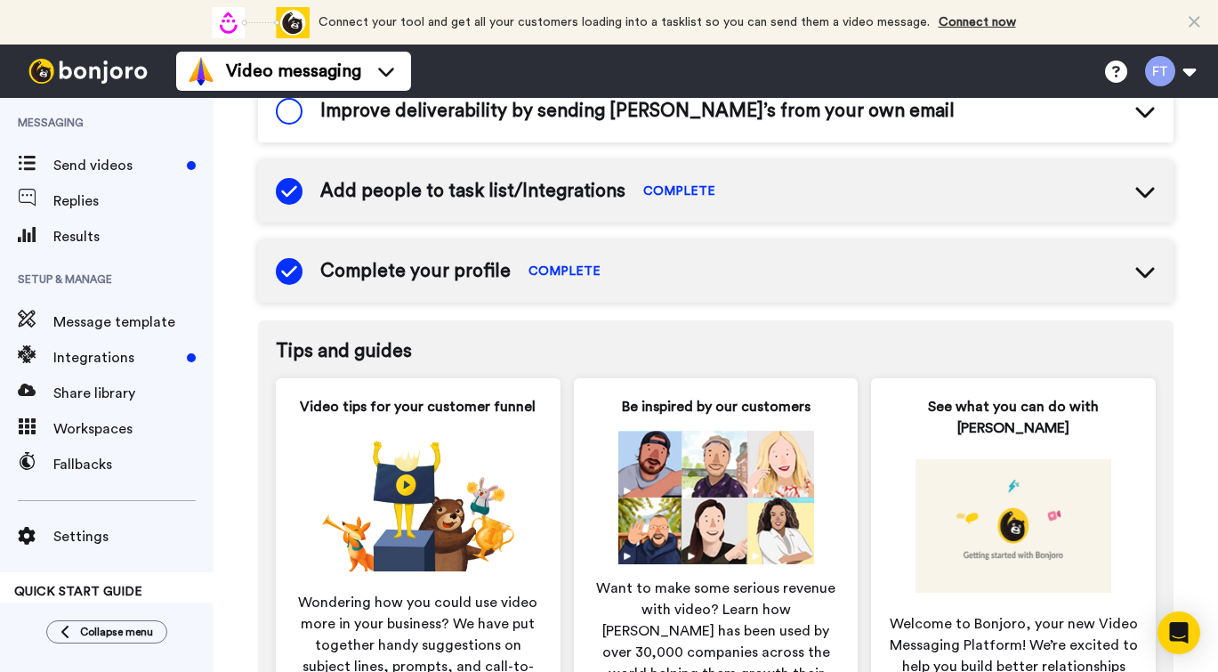
scroll to position [745, 0]
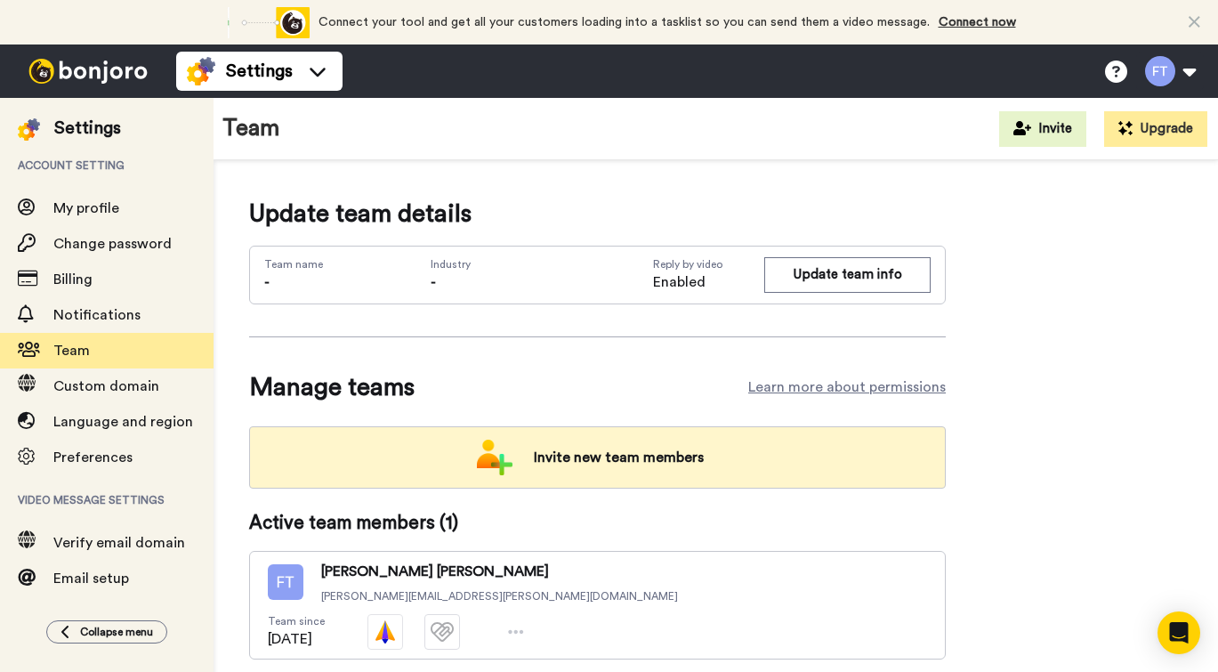
click at [597, 447] on span "Invite new team members" at bounding box center [618, 457] width 198 height 36
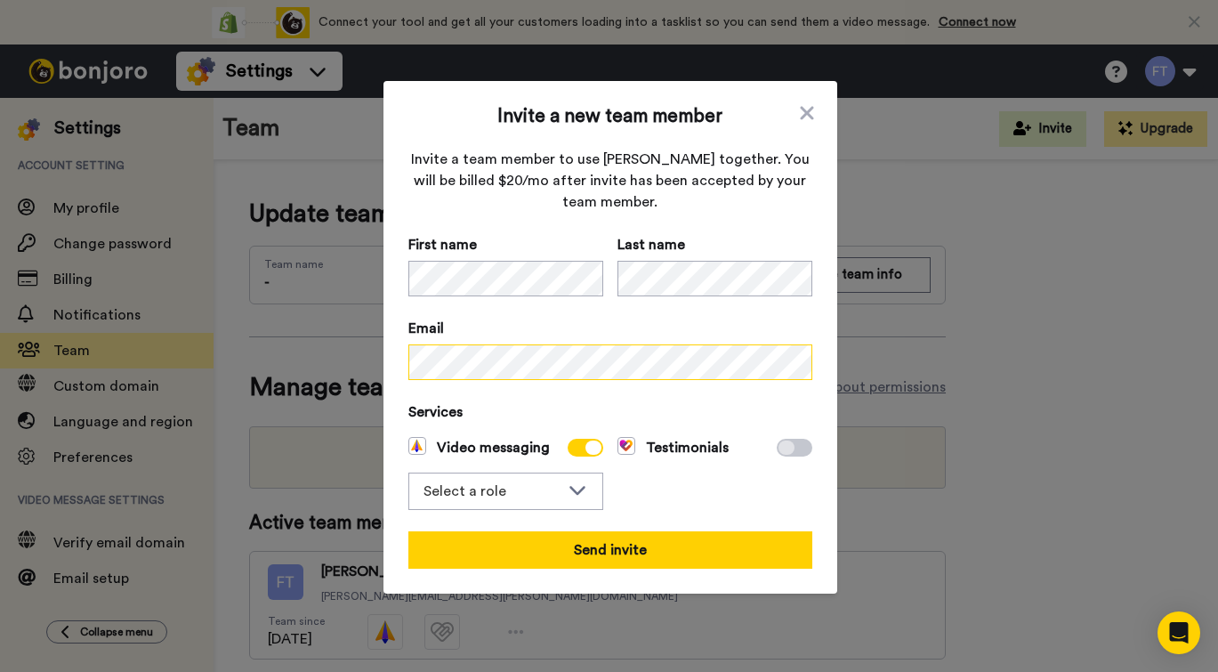
click at [363, 356] on div "Invite a new team member Invite a team member to use Bonjoro together. You will…" at bounding box center [609, 336] width 1218 height 672
click at [567, 488] on icon at bounding box center [577, 489] width 21 height 18
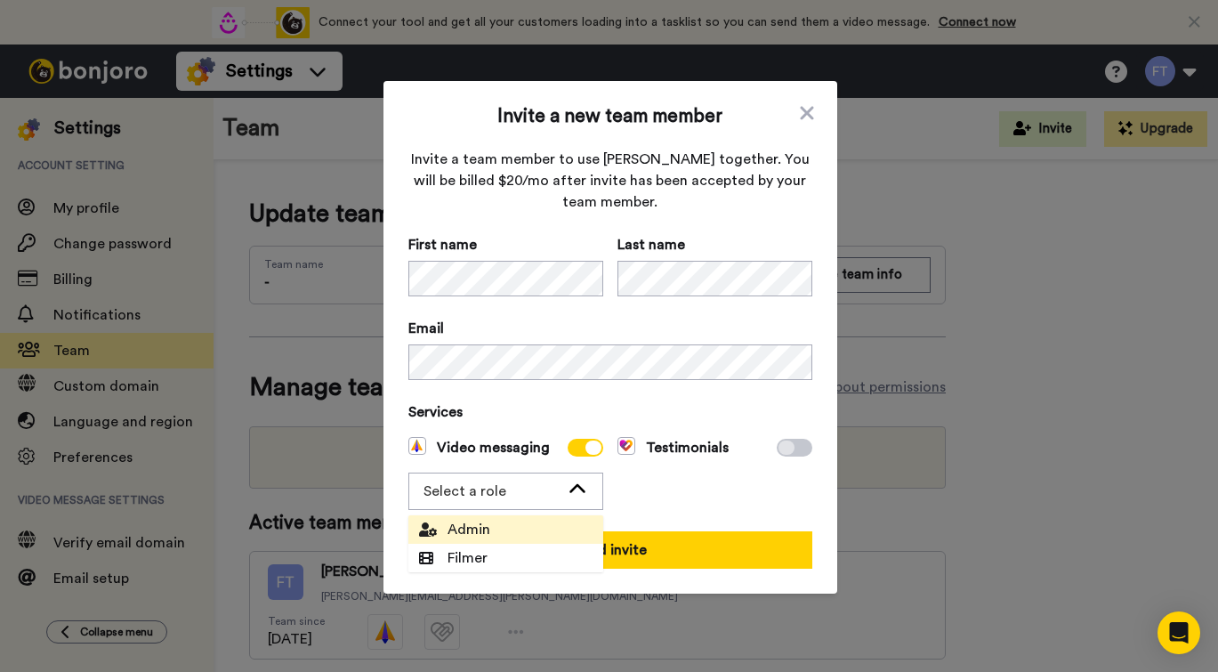
click at [477, 526] on span "Admin" at bounding box center [454, 529] width 71 height 21
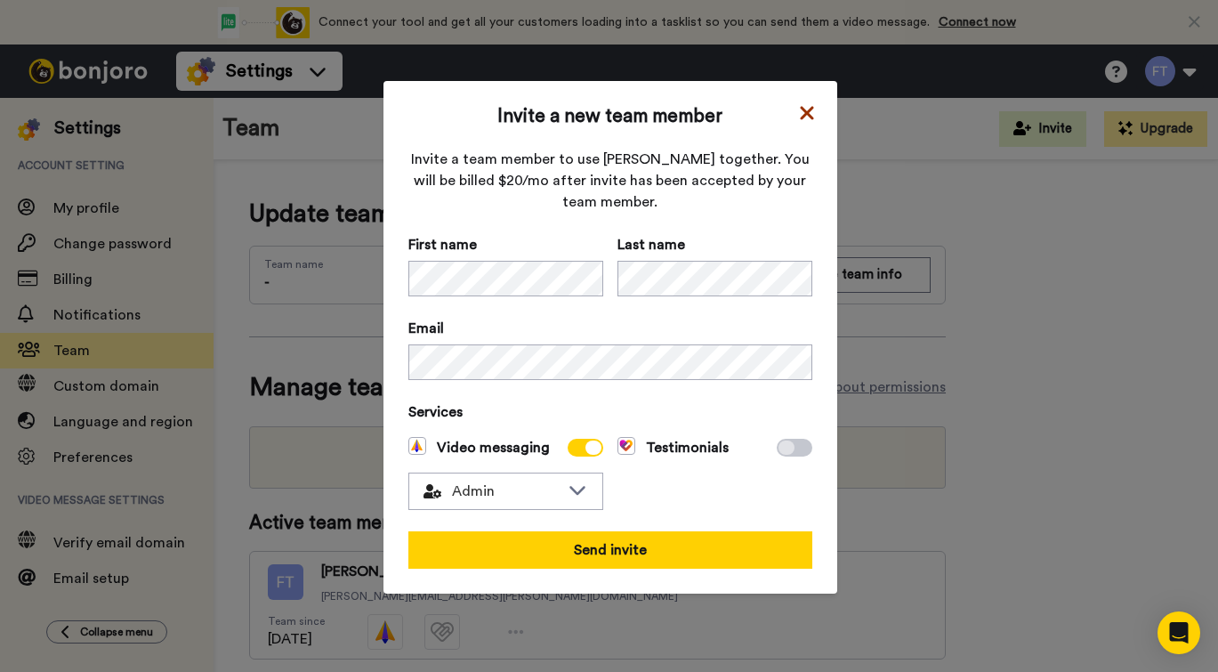
click at [810, 116] on icon at bounding box center [806, 112] width 13 height 13
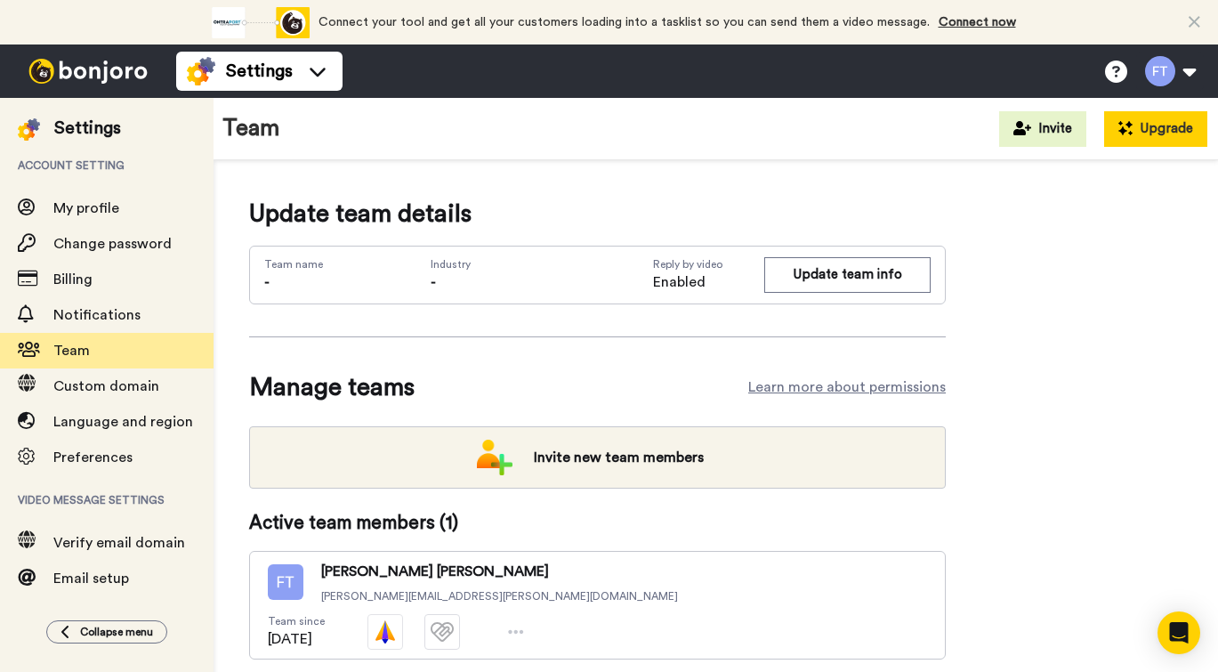
click at [1127, 127] on icon at bounding box center [1125, 128] width 14 height 14
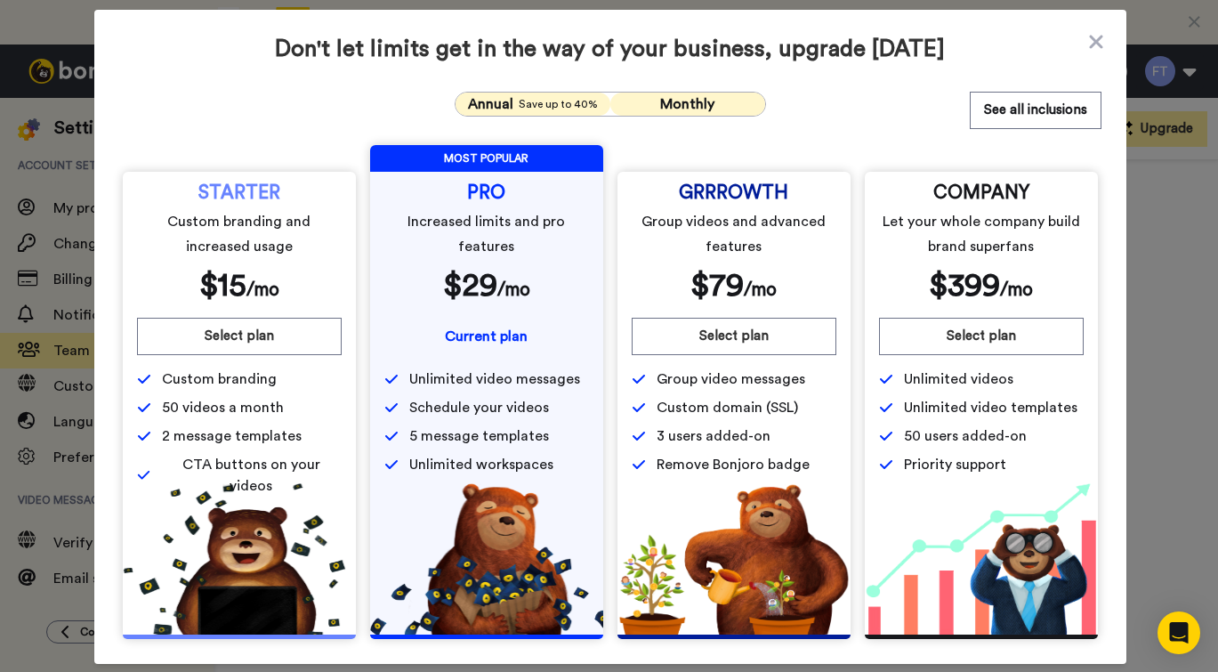
click at [680, 103] on span "Monthly" at bounding box center [687, 104] width 54 height 14
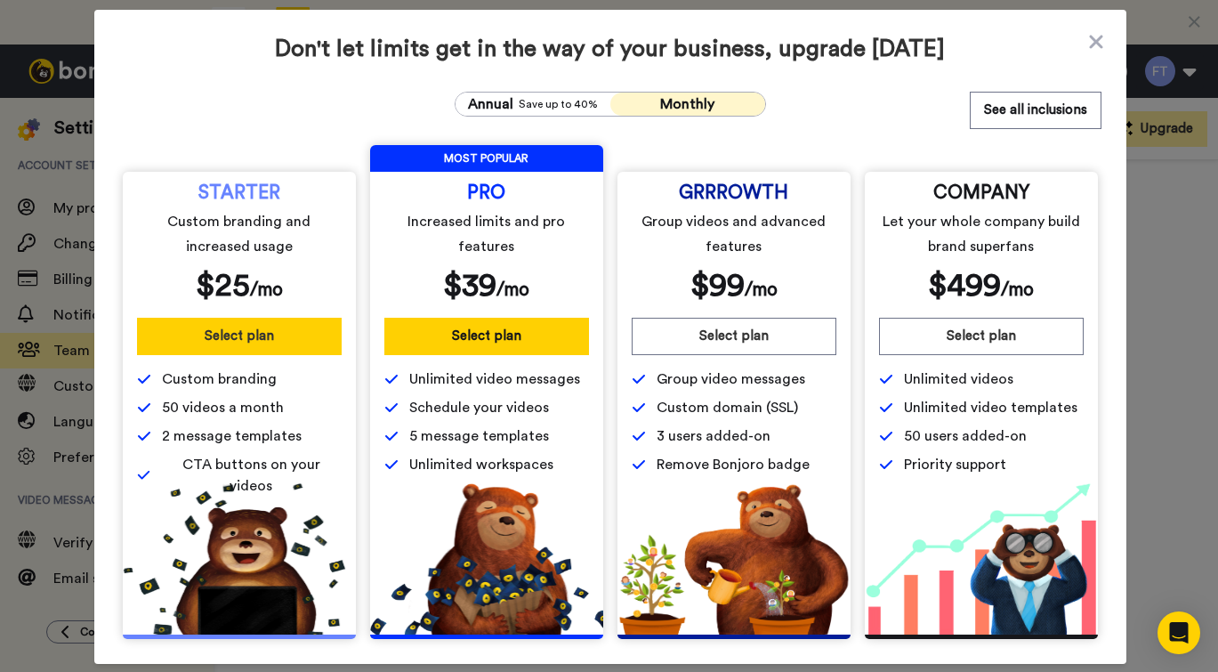
click at [253, 350] on button "Select plan" at bounding box center [239, 336] width 205 height 37
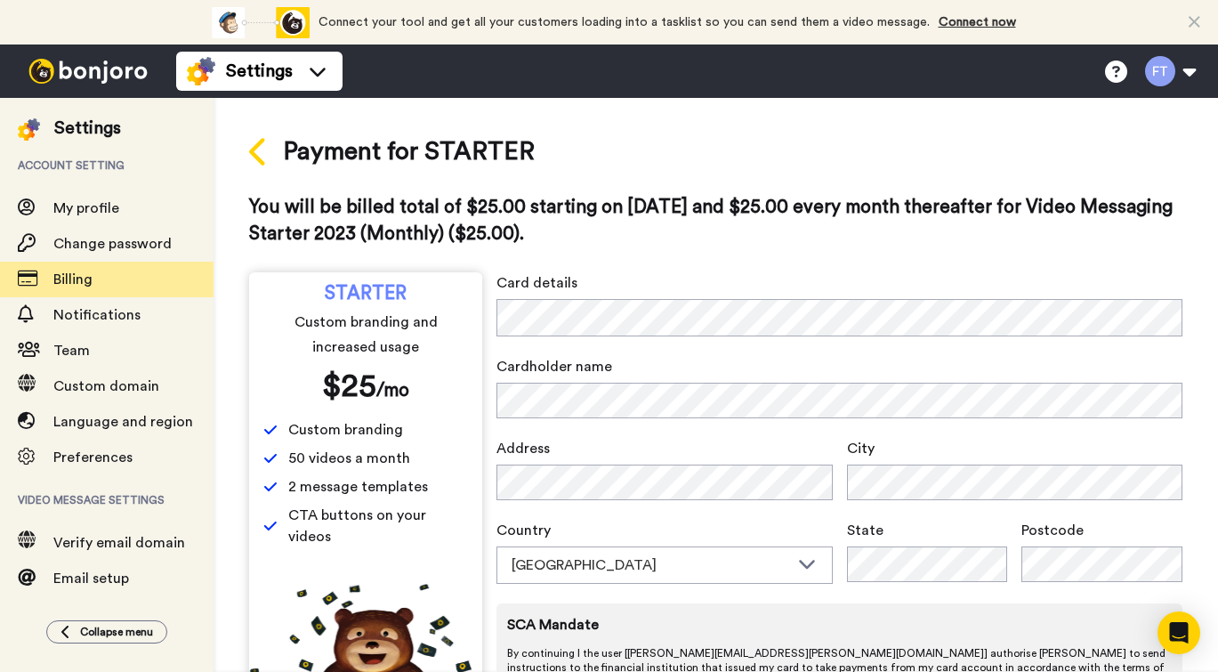
click at [257, 147] on icon at bounding box center [257, 152] width 16 height 28
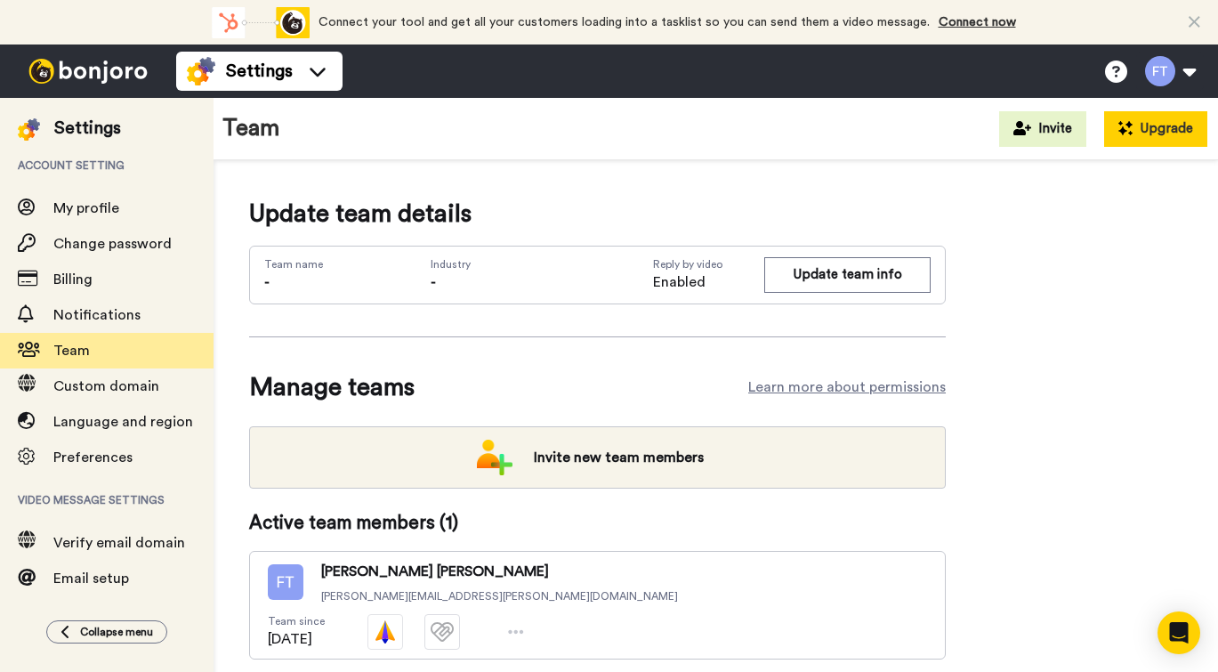
click at [1133, 132] on button "Upgrade" at bounding box center [1155, 129] width 103 height 36
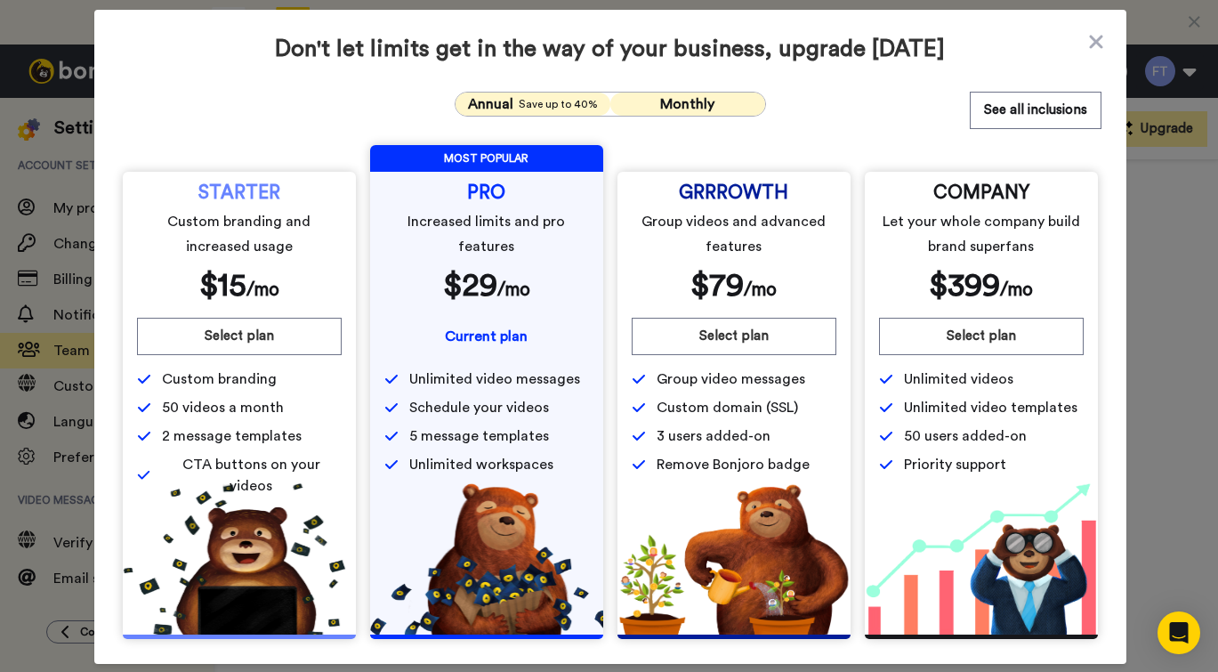
click at [675, 108] on span "Monthly" at bounding box center [687, 104] width 54 height 14
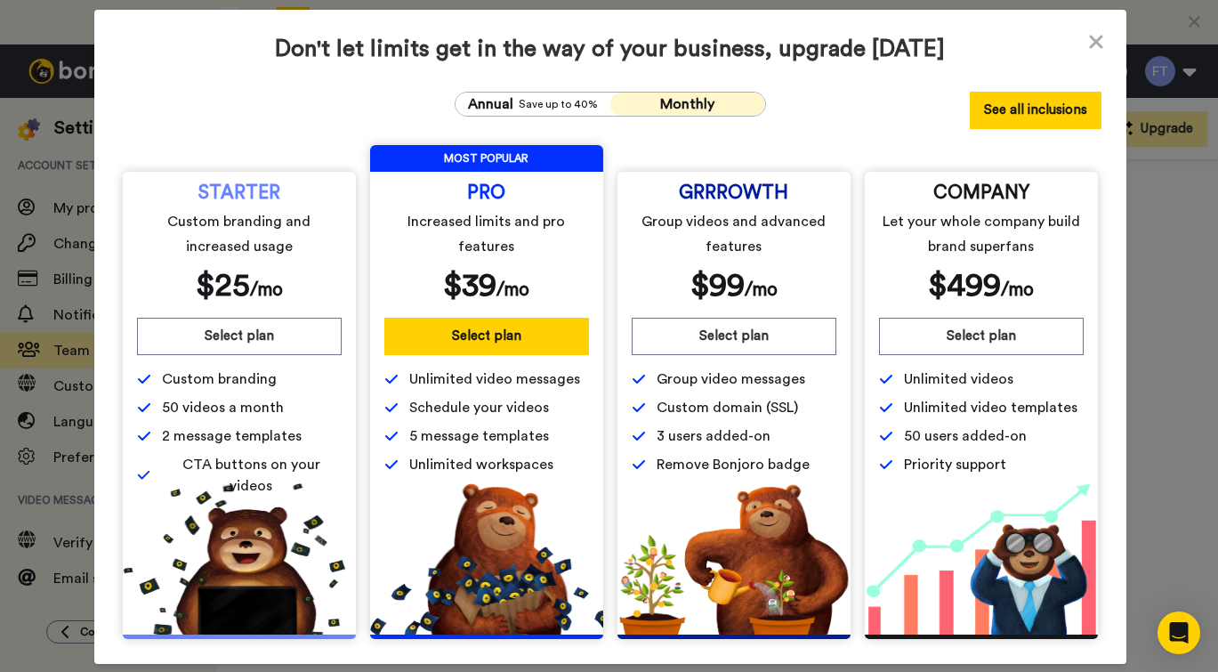
click at [1044, 111] on button "See all inclusions" at bounding box center [1035, 110] width 132 height 37
click at [1095, 37] on icon at bounding box center [1096, 41] width 18 height 21
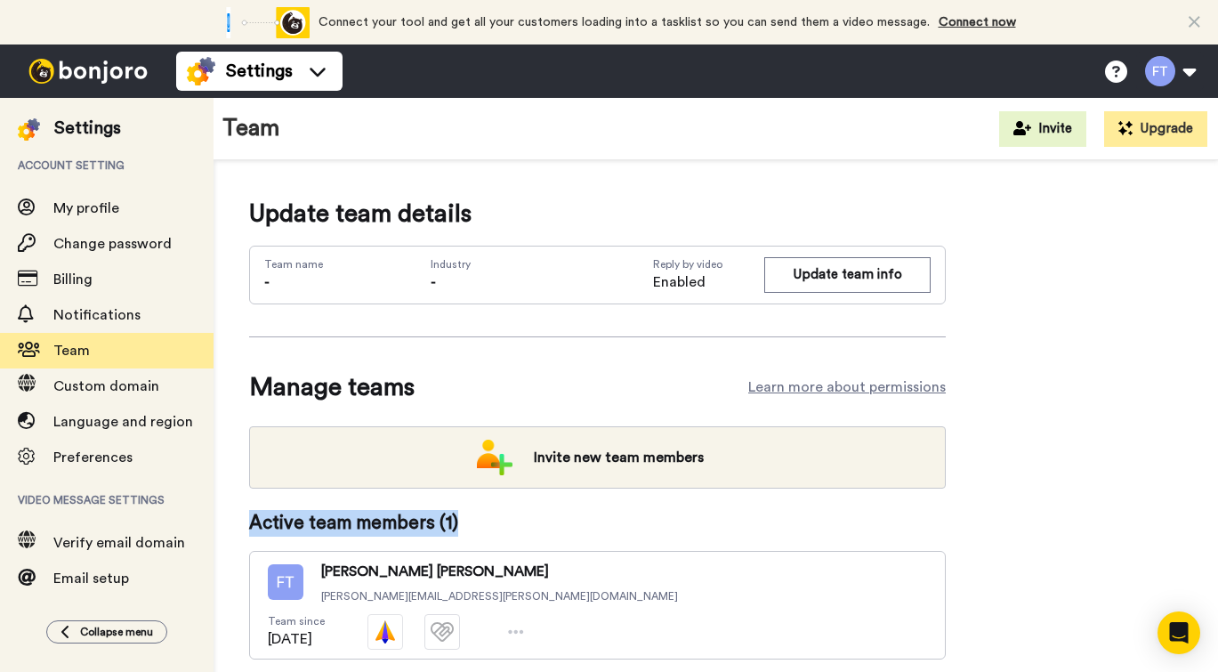
drag, startPoint x: 475, startPoint y: 522, endPoint x: 237, endPoint y: 522, distance: 238.4
click at [237, 522] on div "Update team details Team name - Industry - Reply by video Enabled Update team i…" at bounding box center [715, 455] width 1004 height 591
click at [126, 422] on span "Language and region" at bounding box center [123, 421] width 140 height 14
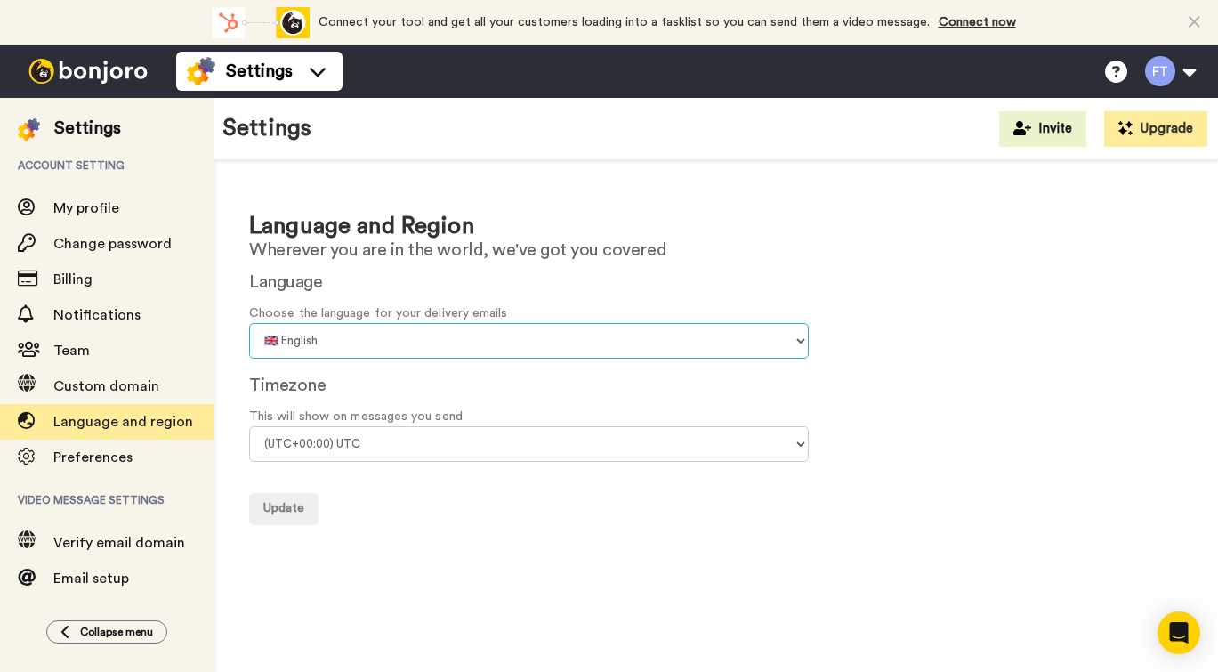
select select "fr"
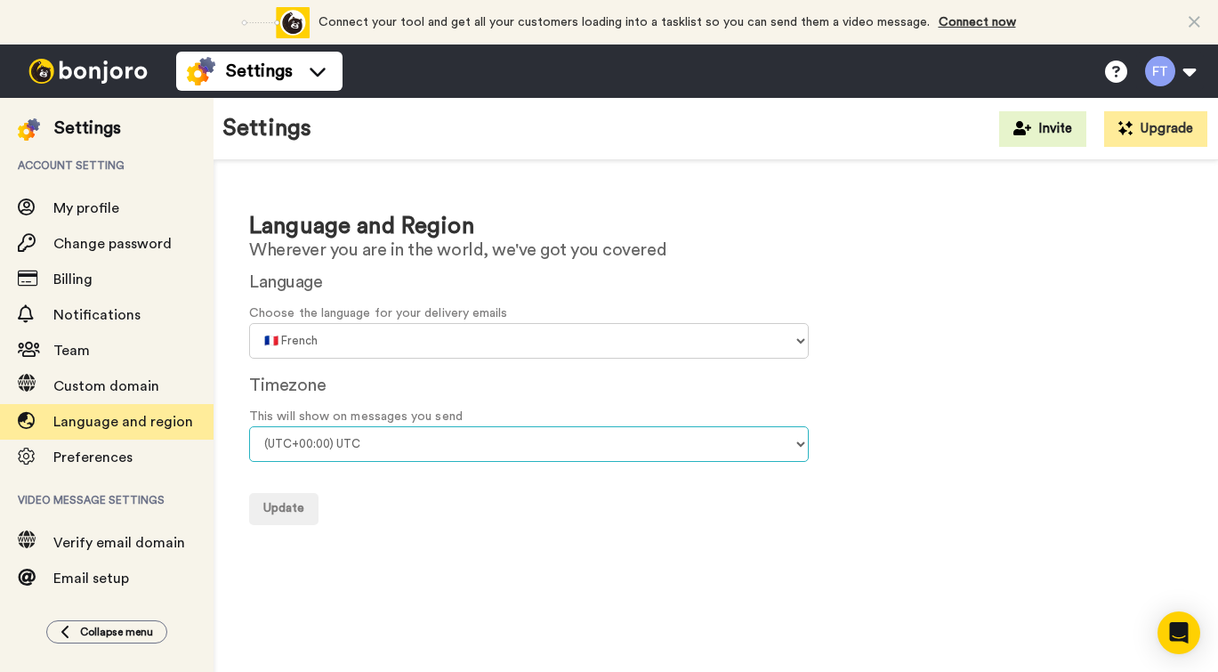
select select "US/Eastern"
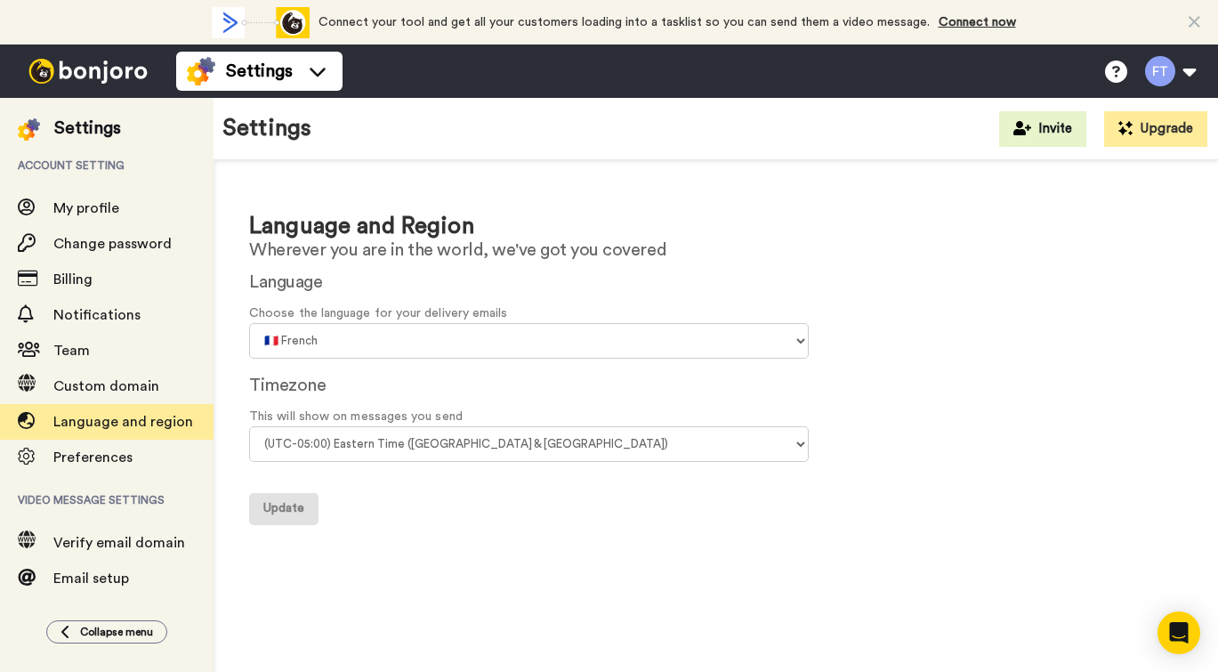
click at [296, 502] on span "Update" at bounding box center [283, 508] width 41 height 12
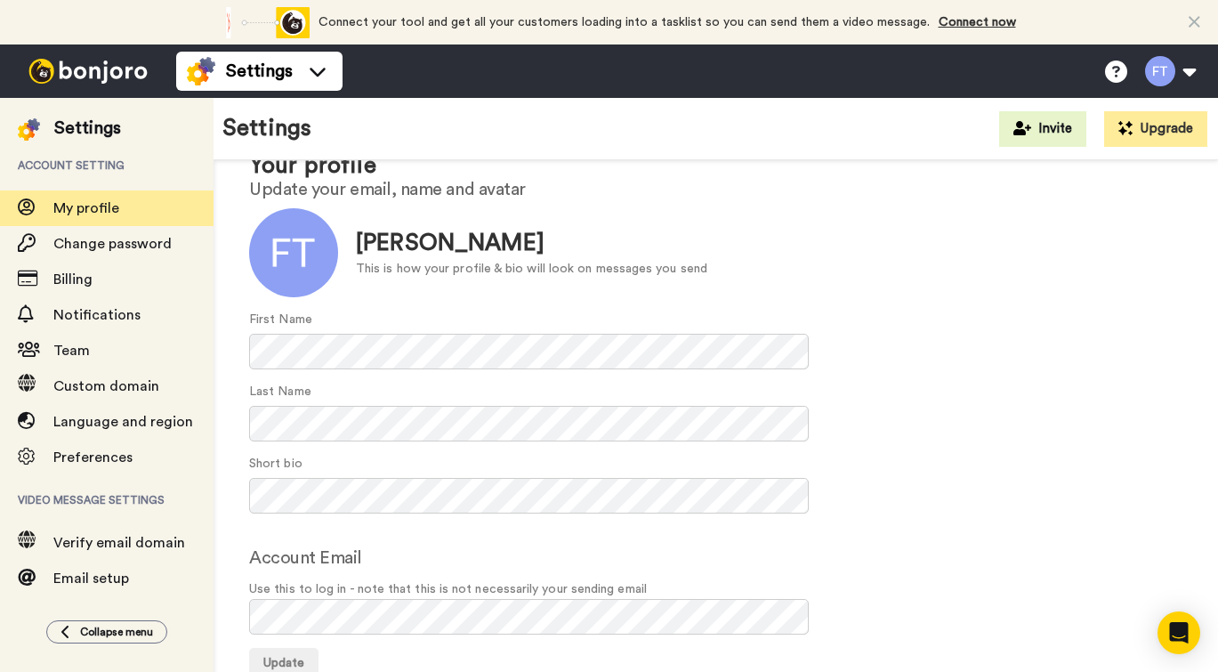
scroll to position [60, 0]
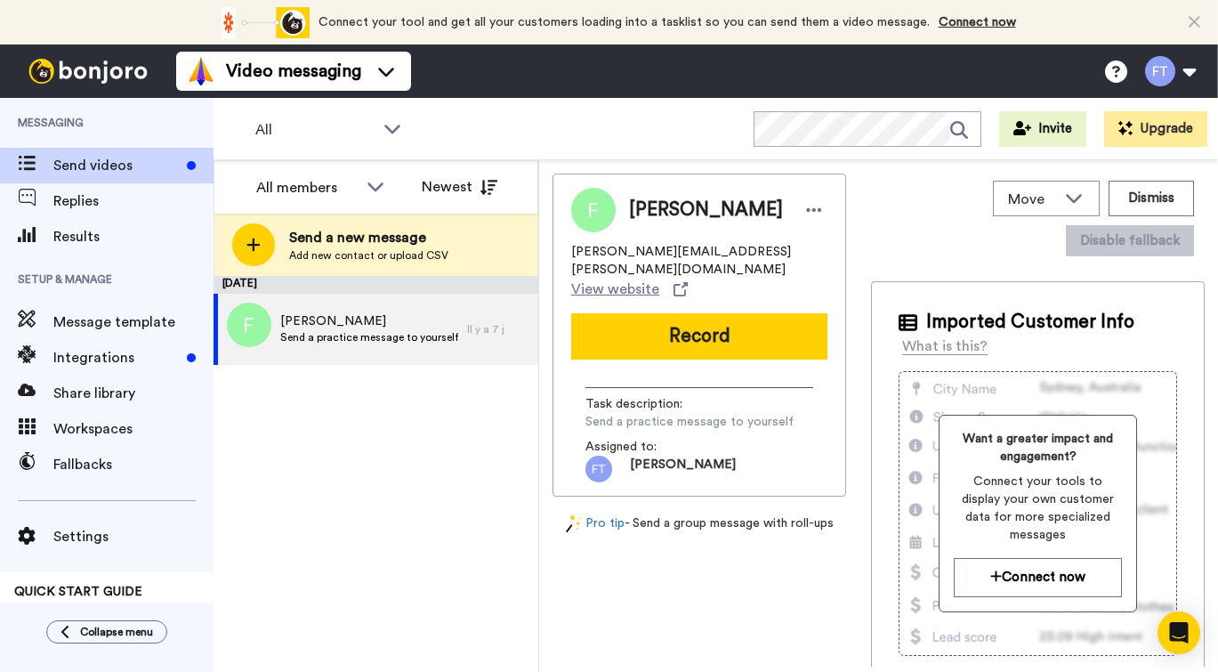
click at [119, 162] on span "Send videos" at bounding box center [116, 165] width 126 height 21
click at [308, 188] on div "All members" at bounding box center [306, 187] width 101 height 21
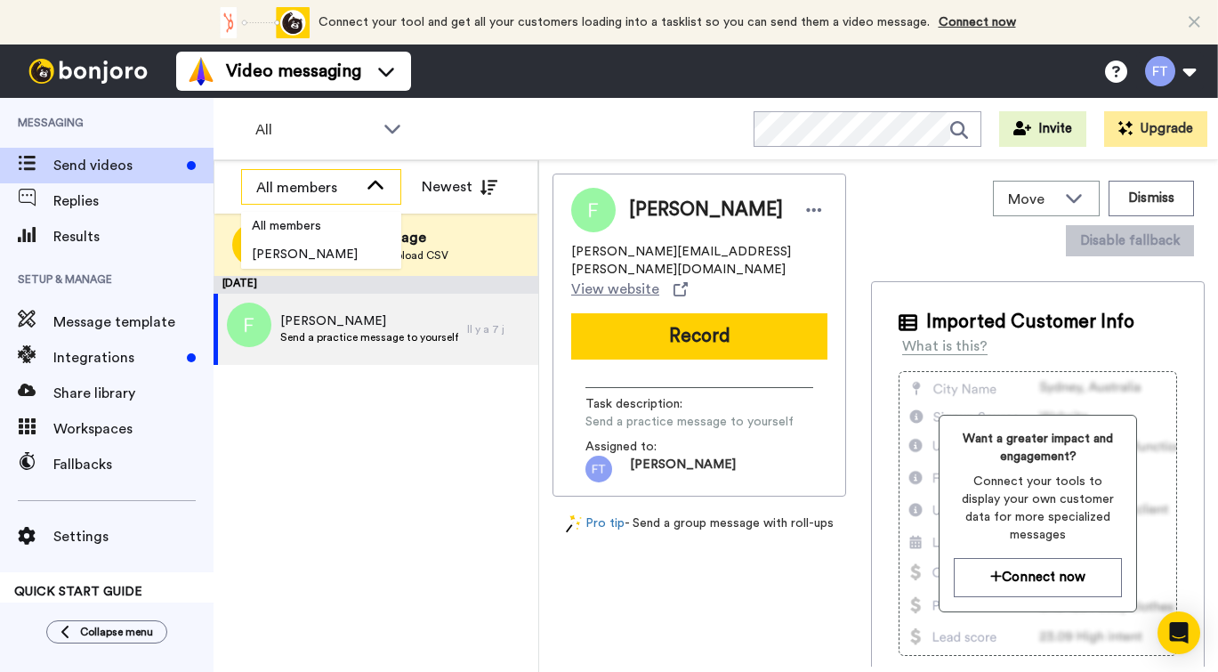
click at [304, 189] on div "All members" at bounding box center [306, 187] width 101 height 21
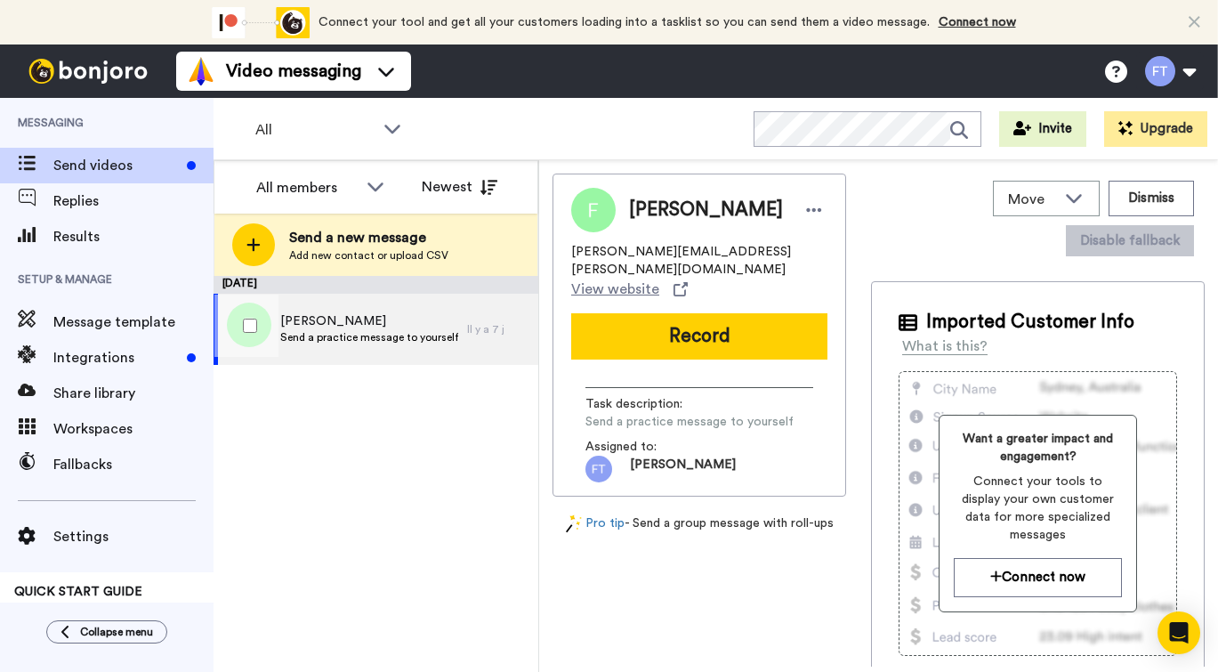
click at [324, 329] on span "Fred Thibeault" at bounding box center [369, 321] width 178 height 18
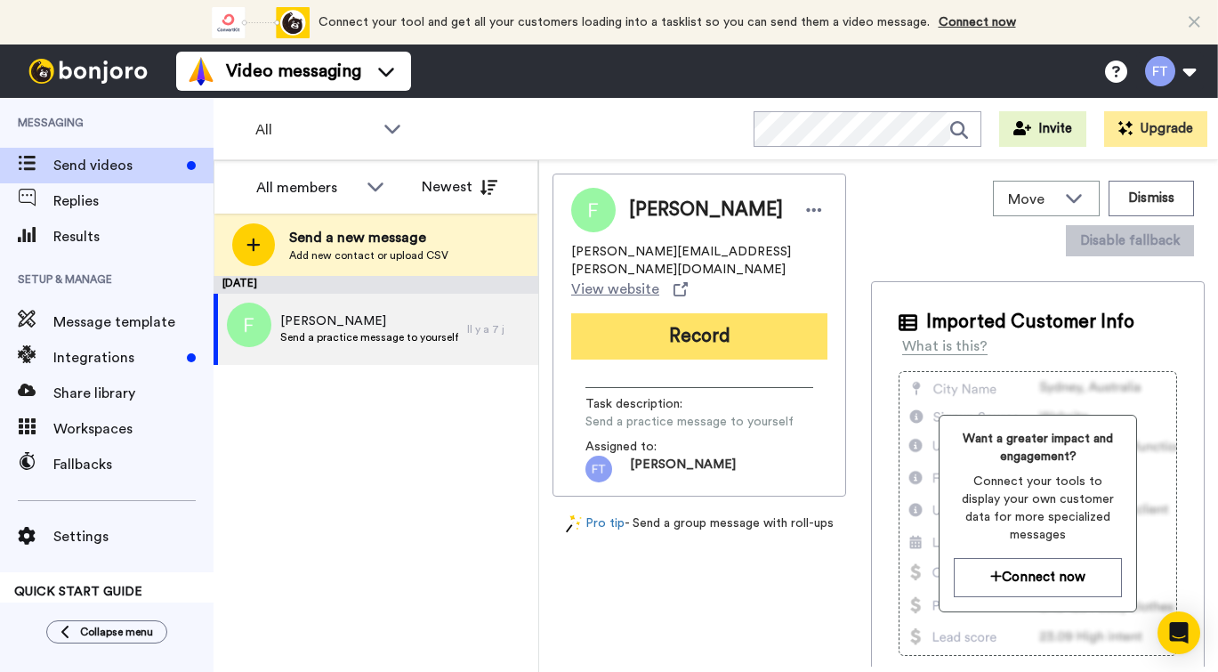
click at [717, 314] on button "Record" at bounding box center [699, 336] width 256 height 46
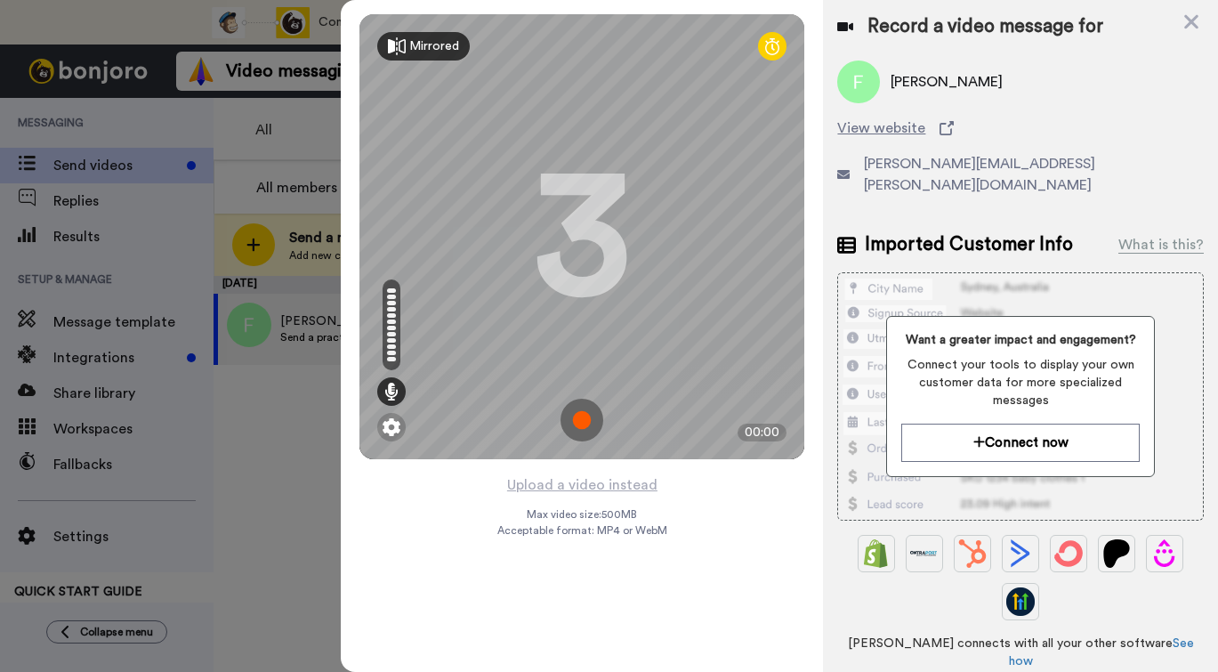
click at [419, 49] on div "Mirrored" at bounding box center [434, 46] width 50 height 18
click at [419, 49] on div "Mirror" at bounding box center [427, 46] width 36 height 18
click at [414, 48] on div "Mirrored" at bounding box center [434, 46] width 50 height 18
click at [583, 416] on img at bounding box center [581, 419] width 43 height 43
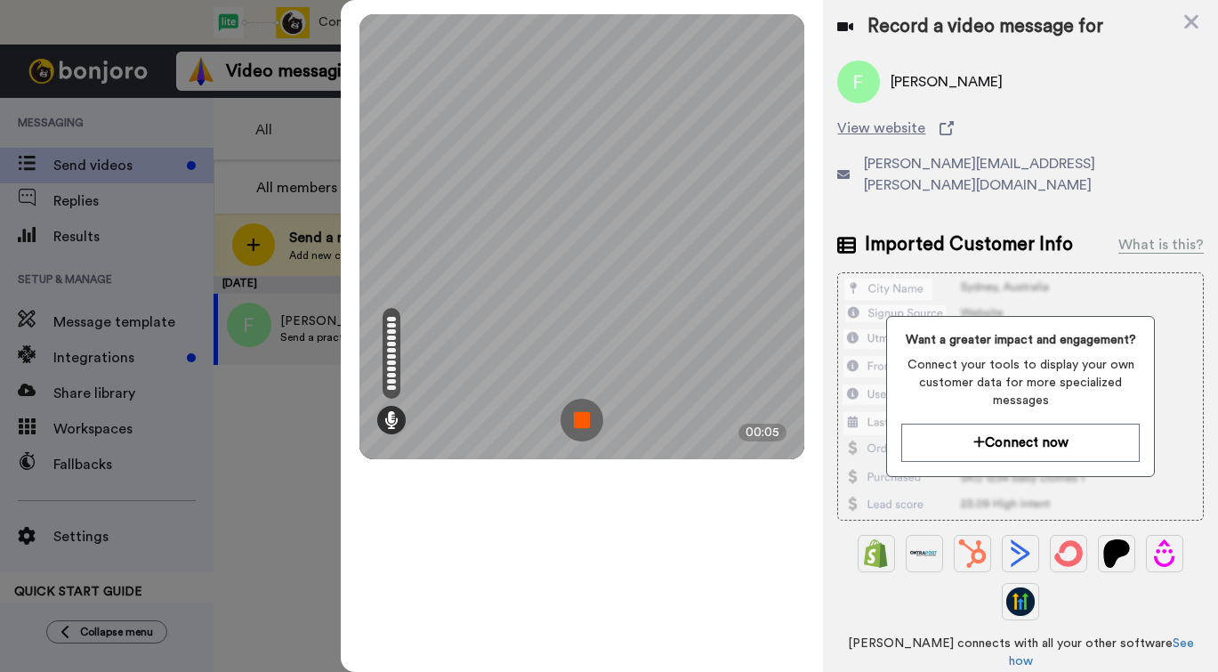
click at [580, 416] on img at bounding box center [581, 419] width 43 height 43
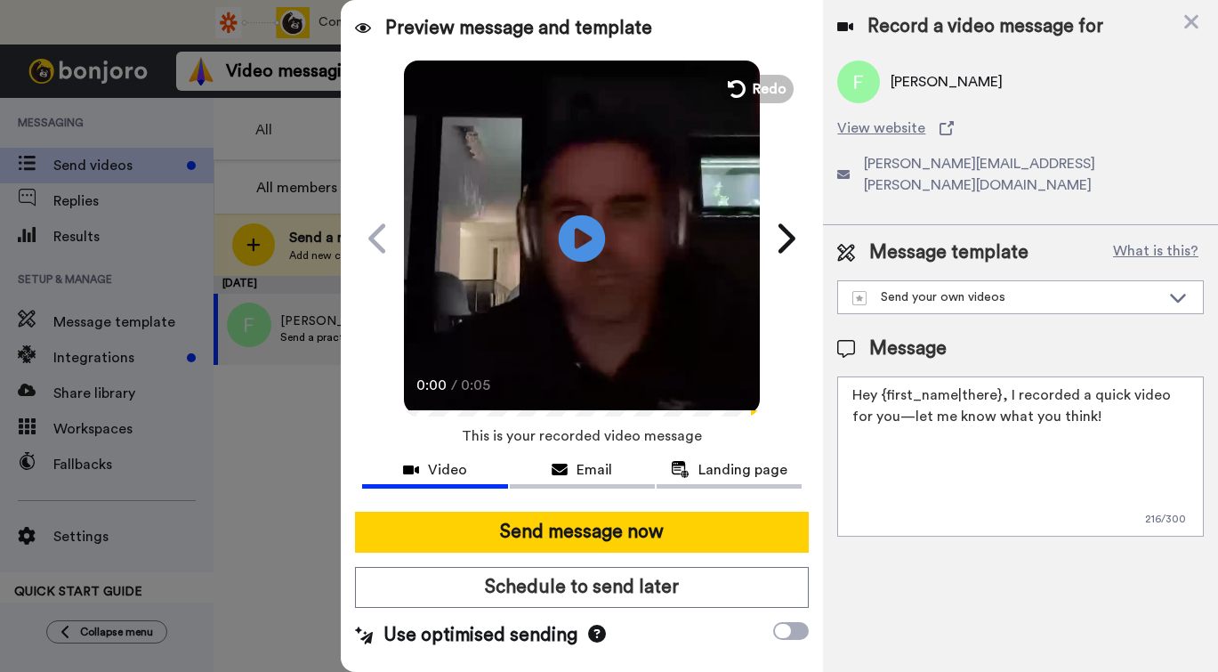
click at [582, 232] on icon "Play/Pause" at bounding box center [582, 238] width 47 height 84
click at [602, 633] on icon at bounding box center [597, 633] width 18 height 18
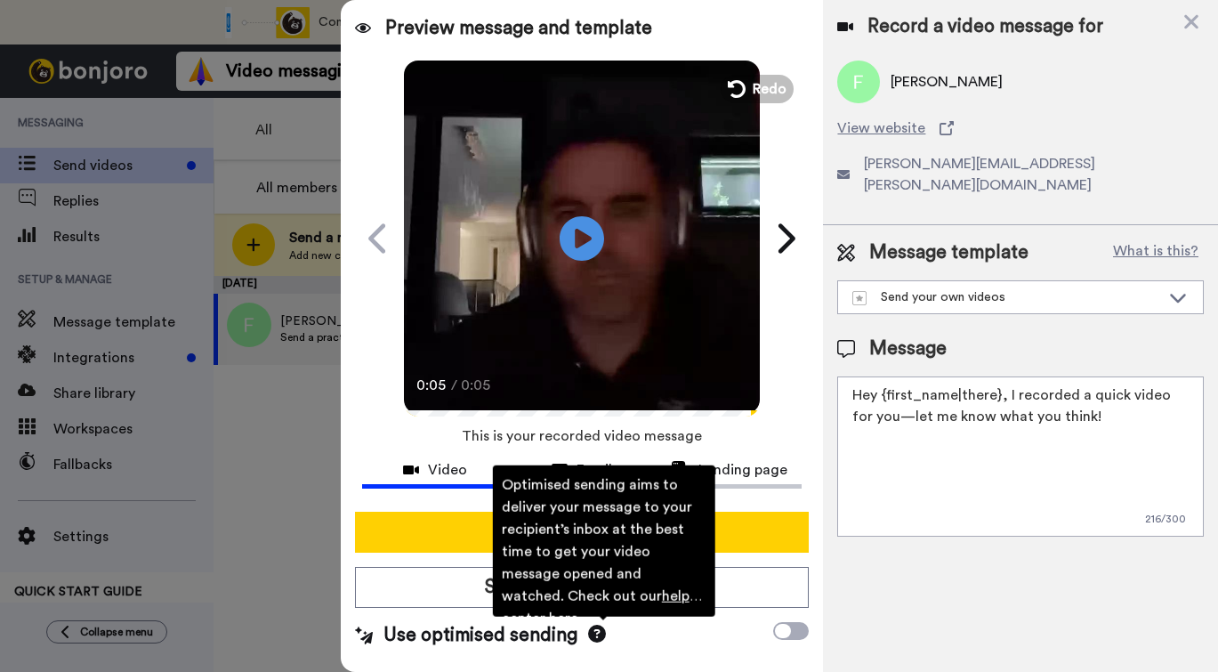
click at [604, 598] on link "help center here" at bounding box center [602, 606] width 200 height 36
click at [792, 232] on icon at bounding box center [784, 238] width 28 height 34
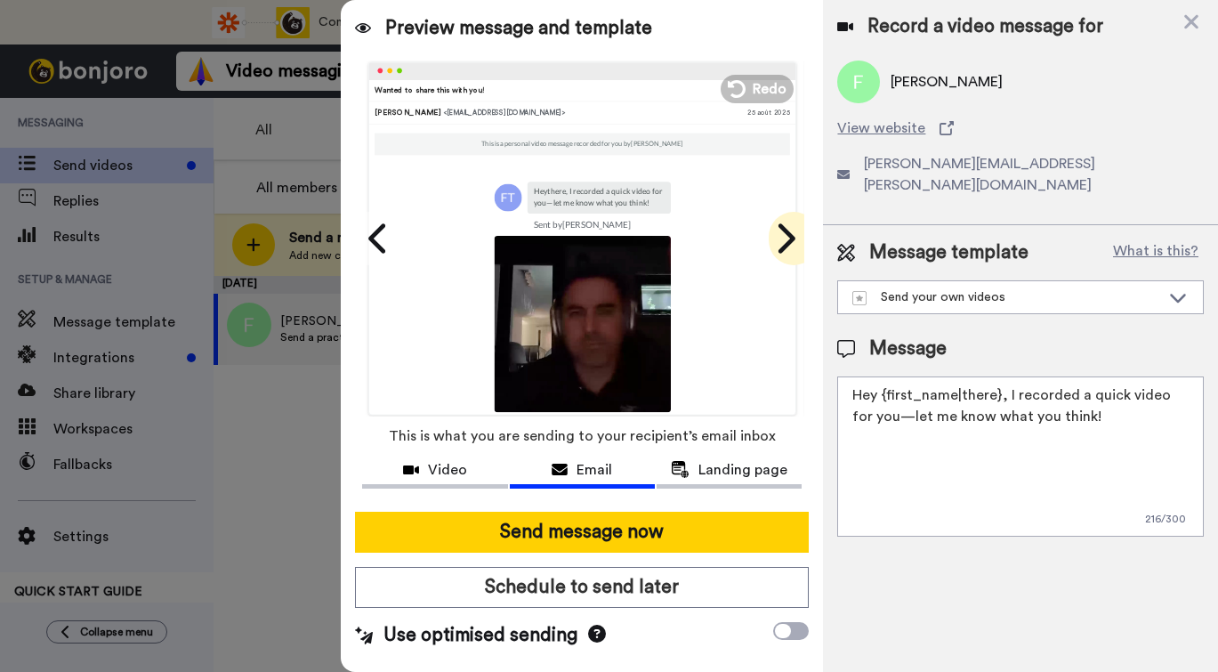
click at [785, 238] on icon at bounding box center [784, 238] width 28 height 34
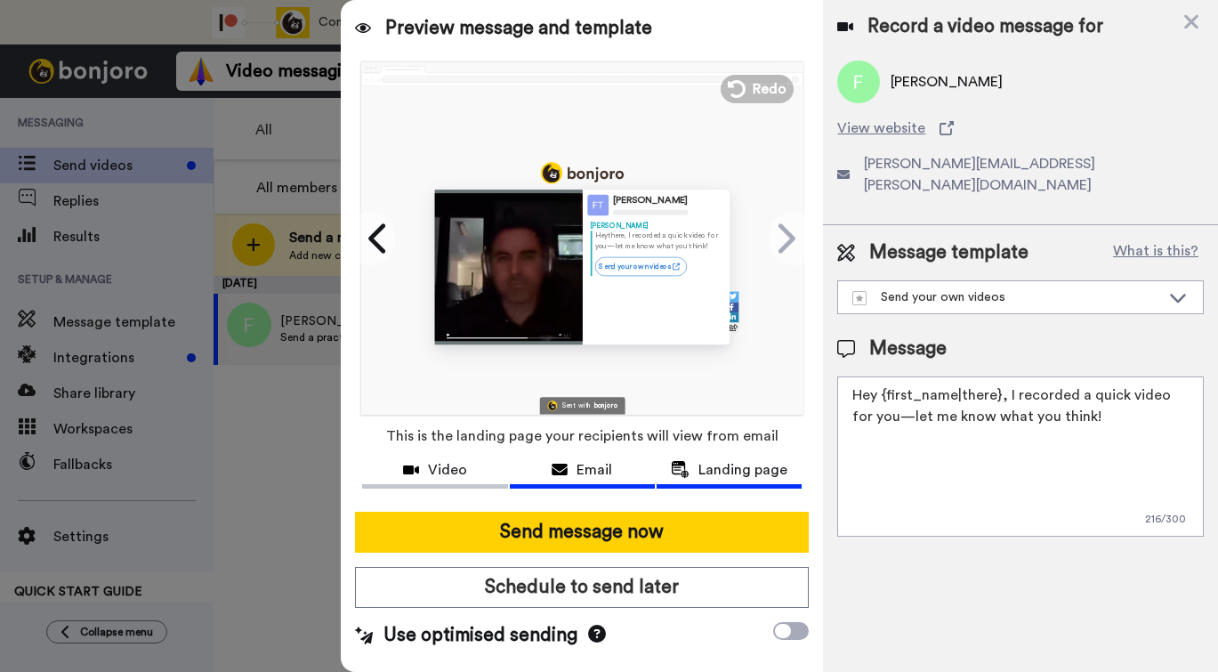
click at [585, 470] on span "Email" at bounding box center [594, 469] width 36 height 21
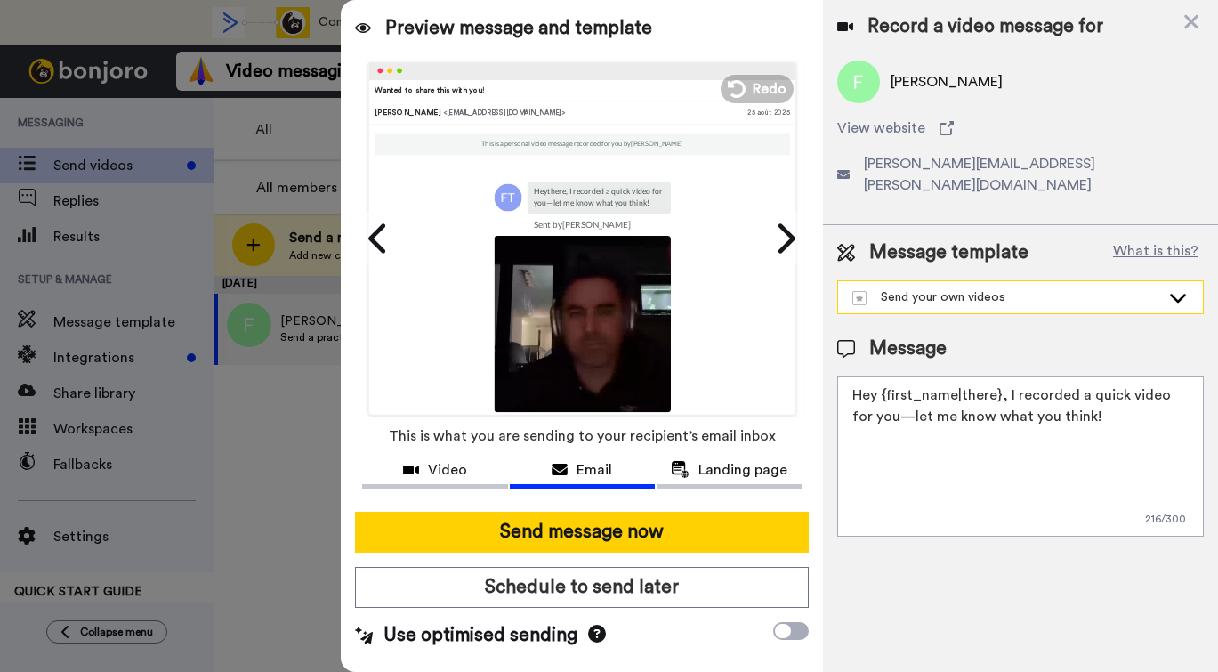
click at [1011, 288] on div "Send your own videos" at bounding box center [1006, 297] width 308 height 18
click at [1033, 288] on div "Send your own videos" at bounding box center [1006, 297] width 308 height 18
click at [790, 631] on icon at bounding box center [783, 630] width 16 height 14
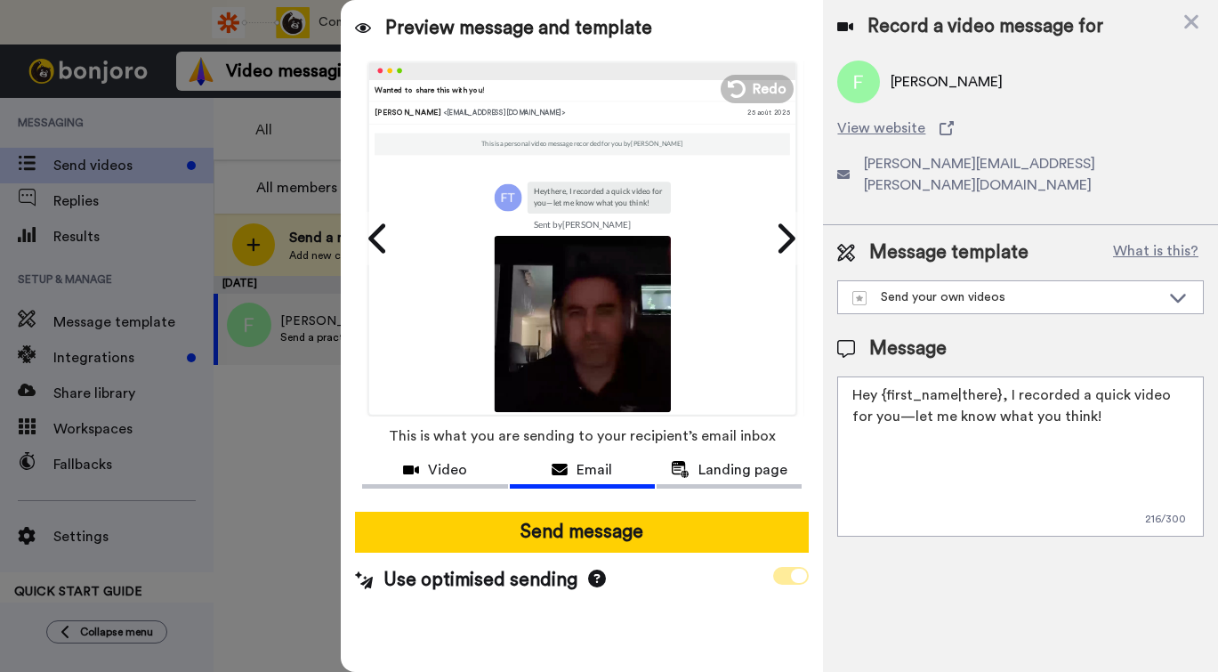
click at [791, 575] on span at bounding box center [791, 576] width 36 height 18
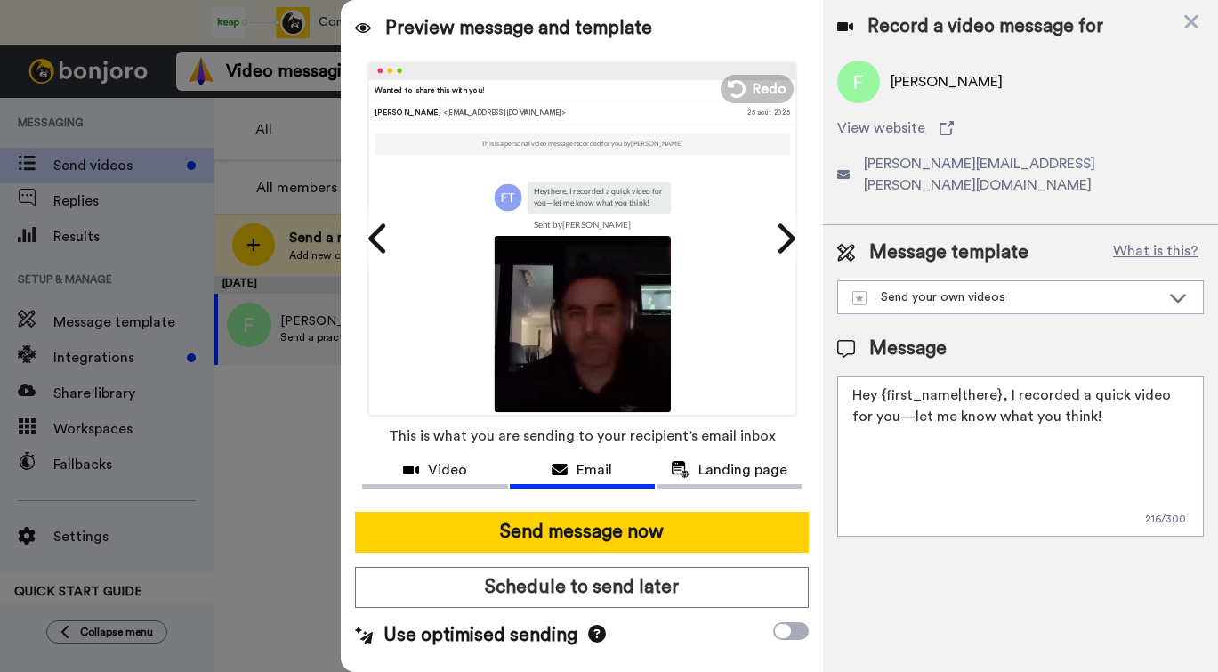
drag, startPoint x: 999, startPoint y: 374, endPoint x: 881, endPoint y: 377, distance: 118.3
click at [881, 377] on textarea "Hey {first_name|there}, I recorded a quick video for you—let me know what you t…" at bounding box center [1020, 456] width 366 height 160
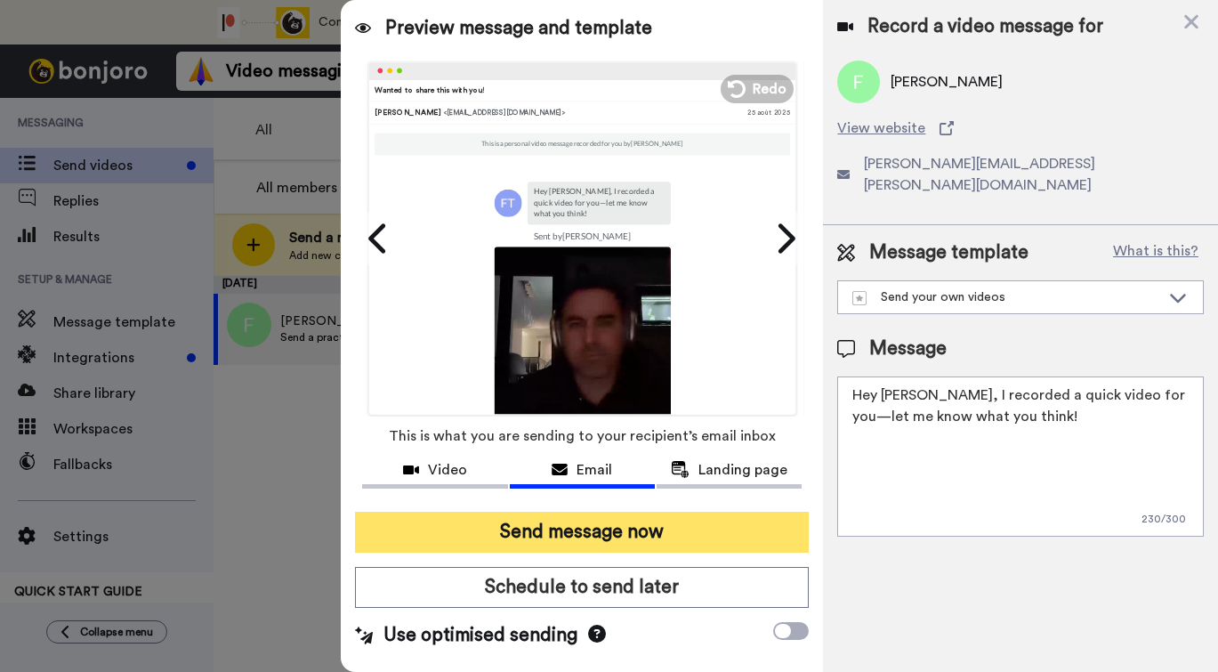
type textarea "Hey Fred, I recorded a quick video for you—let me know what you think!"
click at [656, 531] on button "Send message now" at bounding box center [582, 531] width 454 height 41
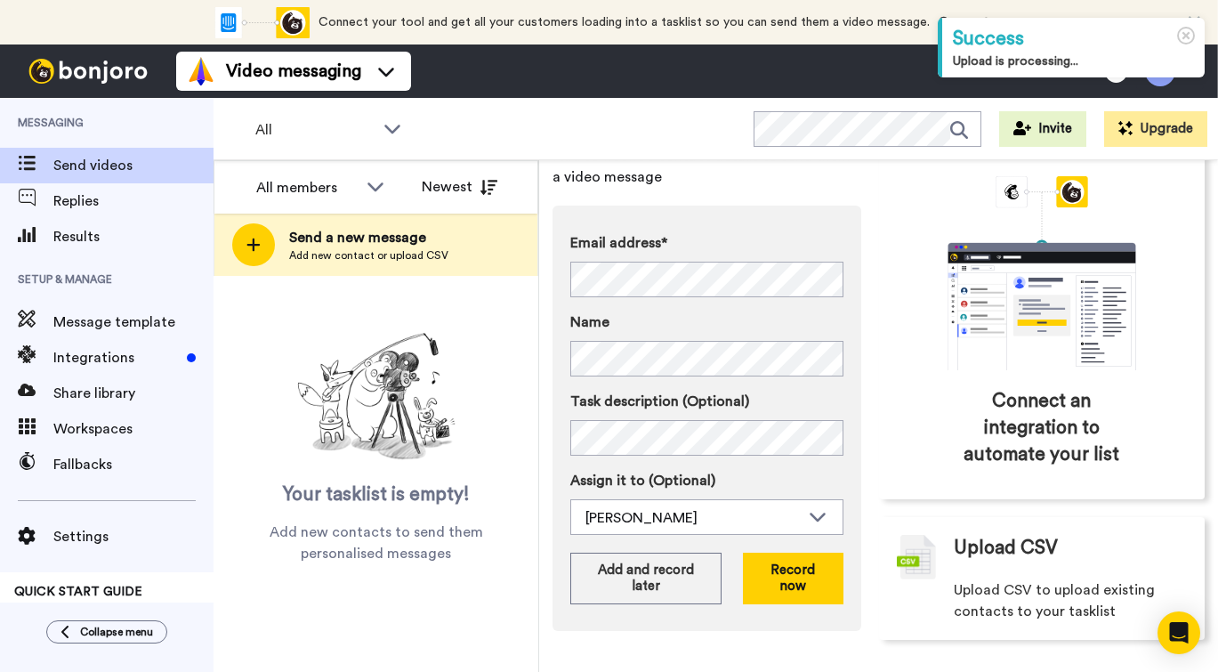
scroll to position [109, 0]
click at [813, 515] on icon at bounding box center [817, 516] width 16 height 9
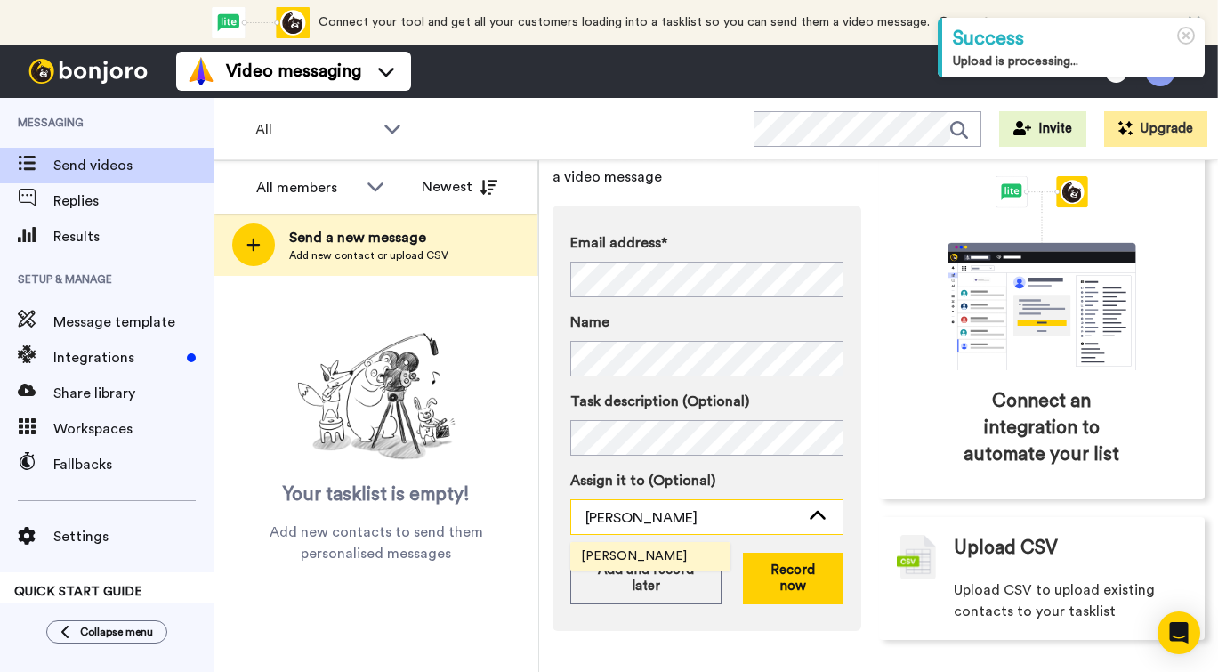
click at [824, 514] on icon at bounding box center [817, 516] width 21 height 18
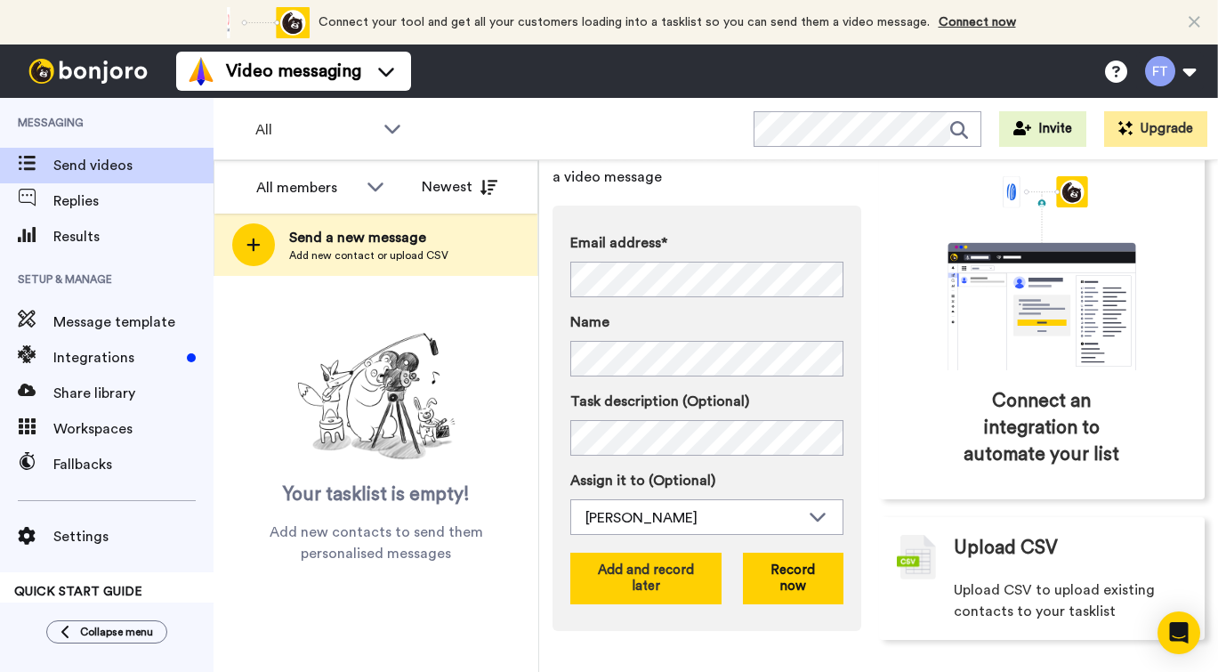
click at [672, 577] on button "Add and record later" at bounding box center [645, 578] width 151 height 52
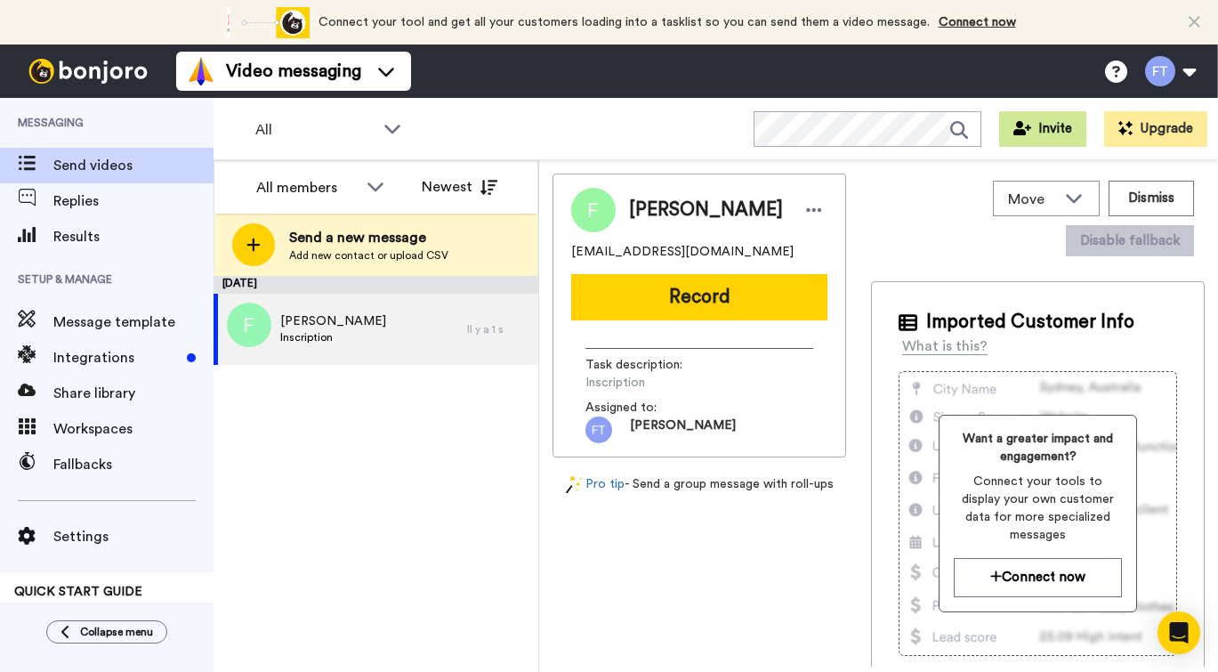
click at [1057, 134] on button "Invite" at bounding box center [1042, 129] width 87 height 36
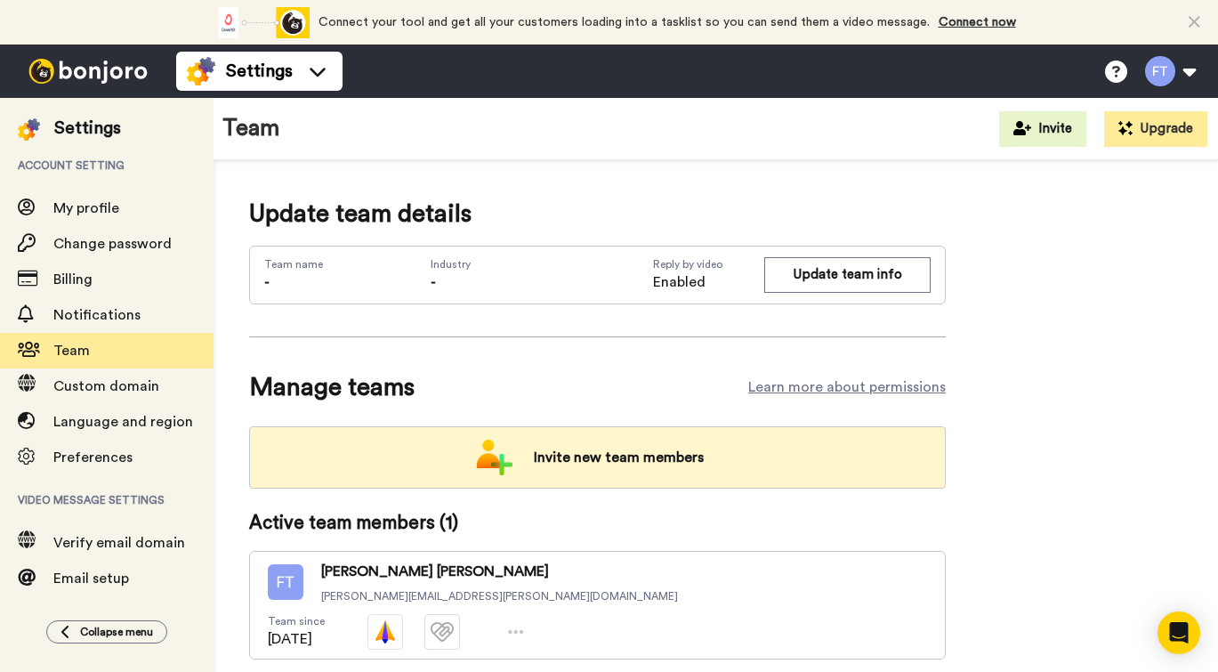
click at [576, 462] on span "Invite new team members" at bounding box center [618, 457] width 198 height 36
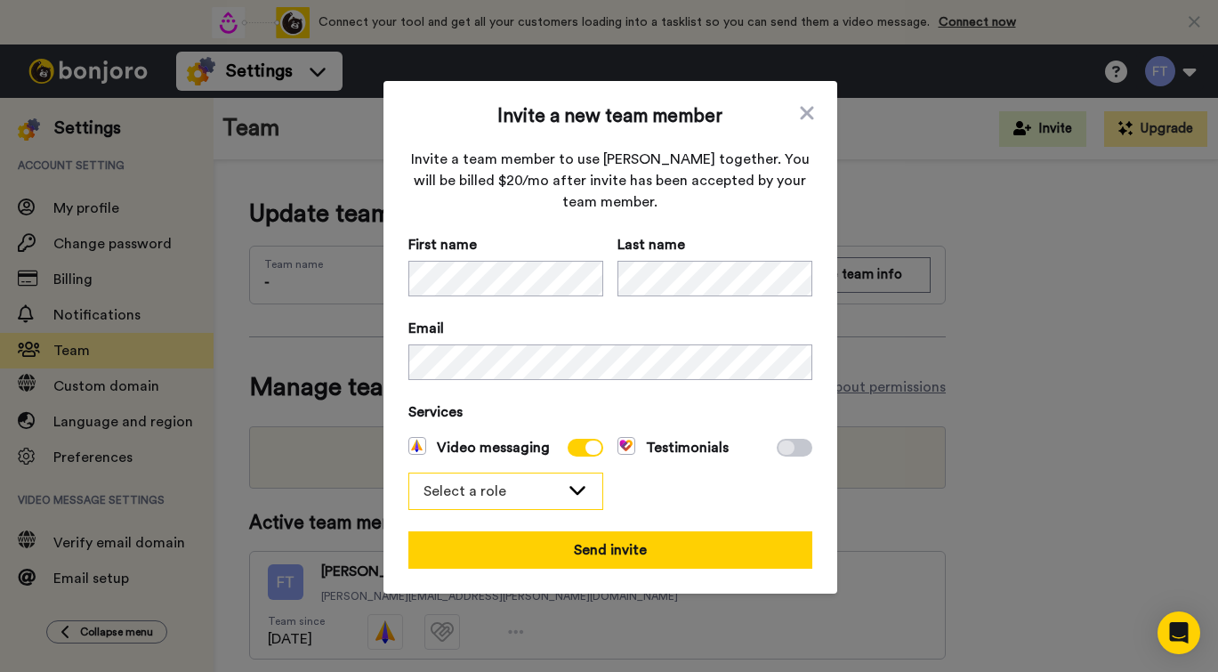
click at [560, 495] on div "Select a role" at bounding box center [505, 491] width 193 height 36
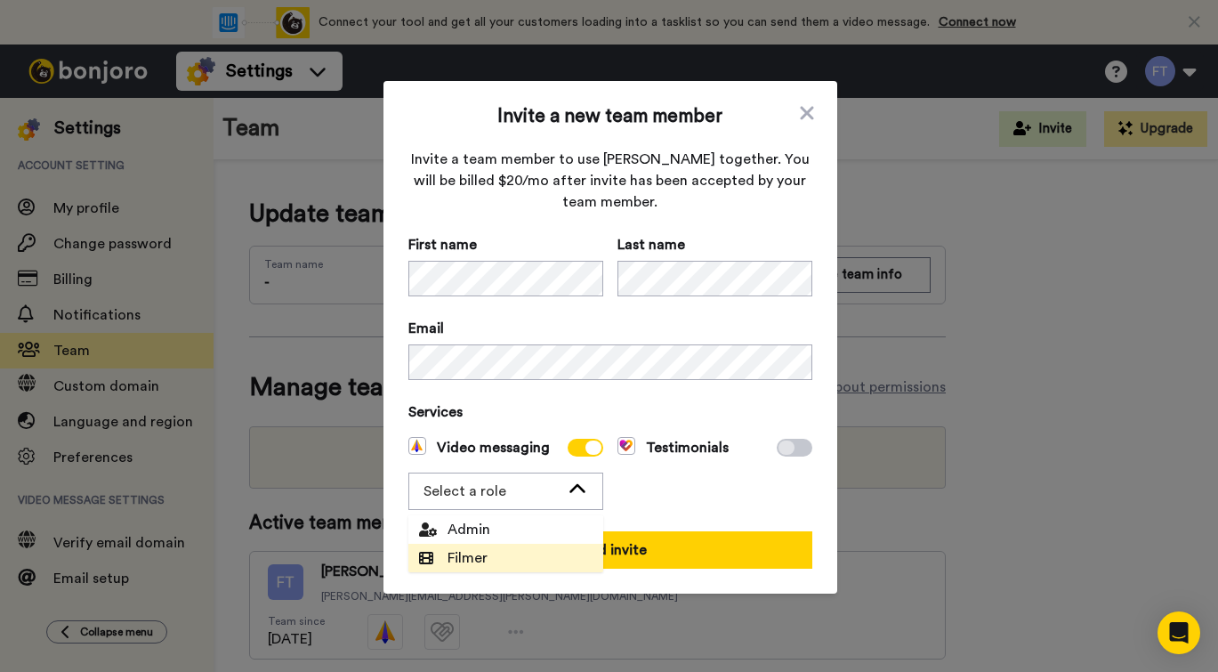
click at [490, 554] on span "Filmer" at bounding box center [453, 557] width 90 height 21
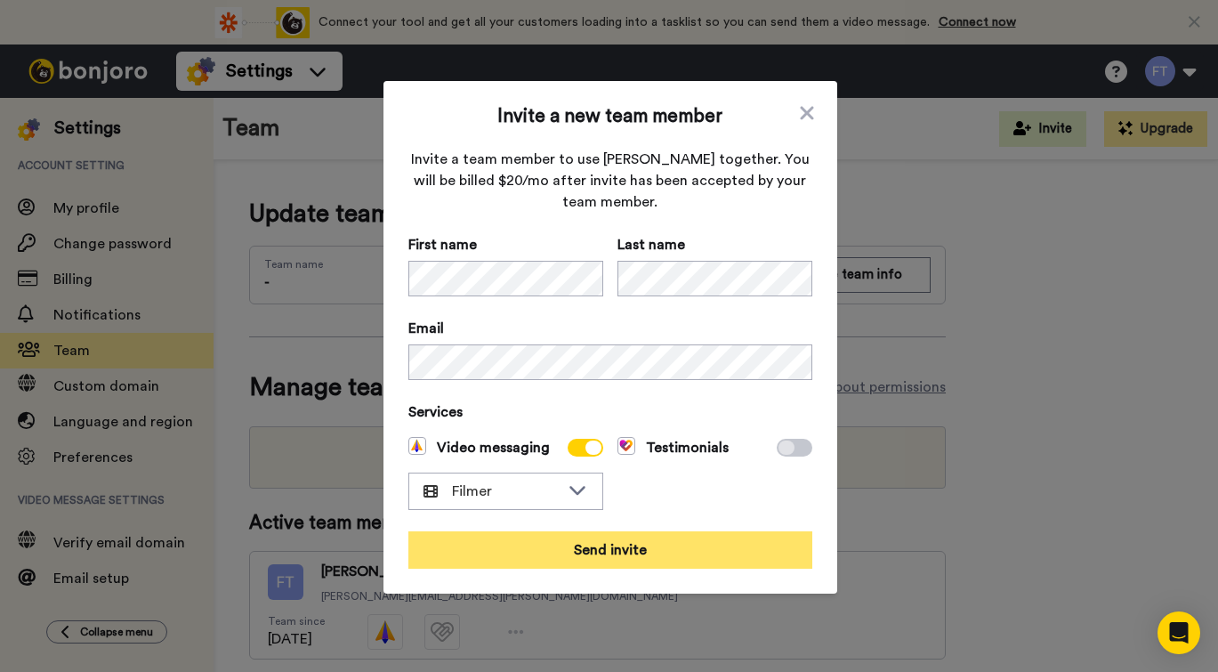
click at [620, 543] on button "Send invite" at bounding box center [610, 549] width 404 height 37
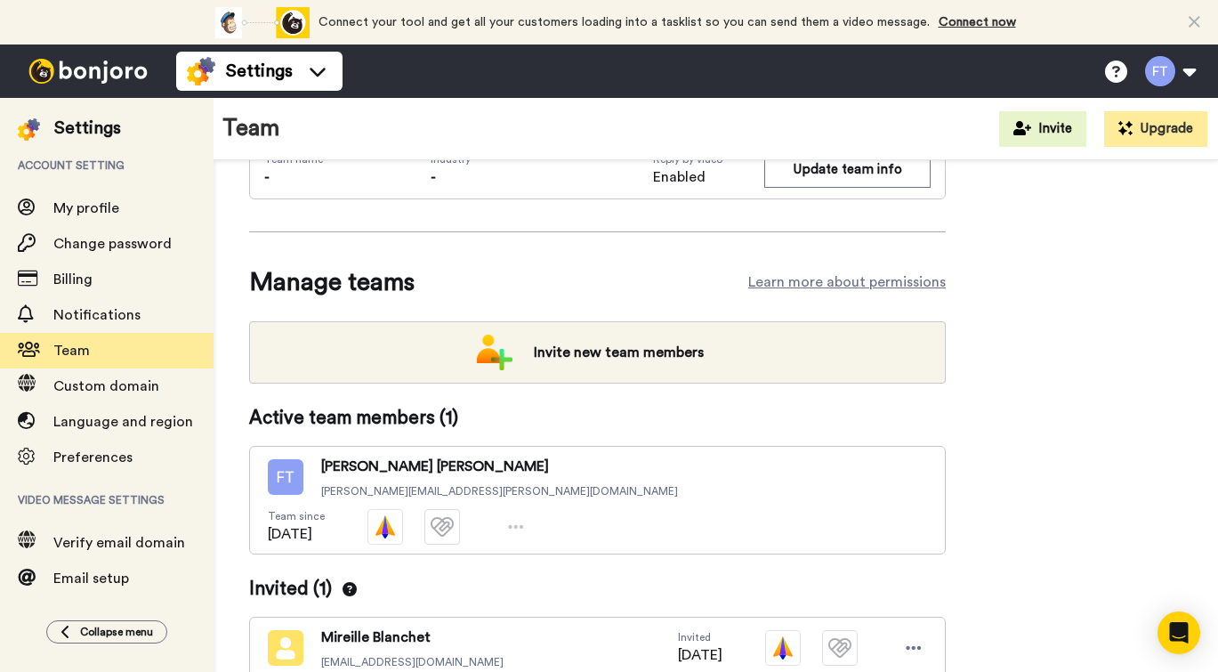
scroll to position [103, 0]
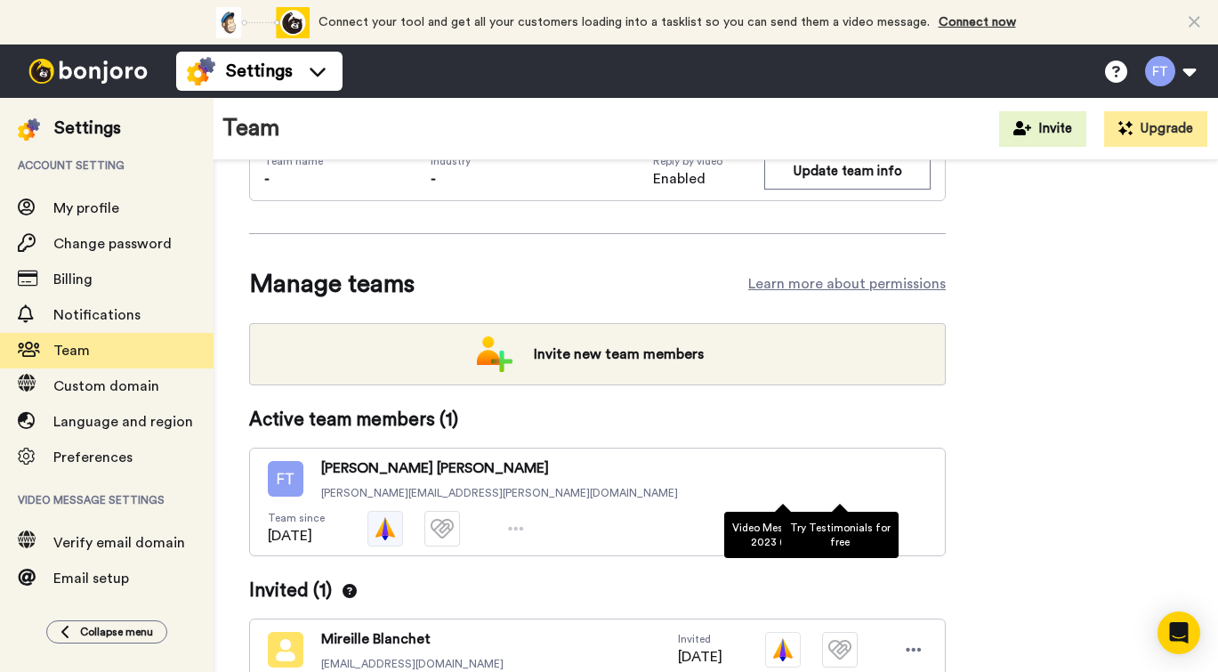
click at [403, 511] on img at bounding box center [385, 529] width 36 height 36
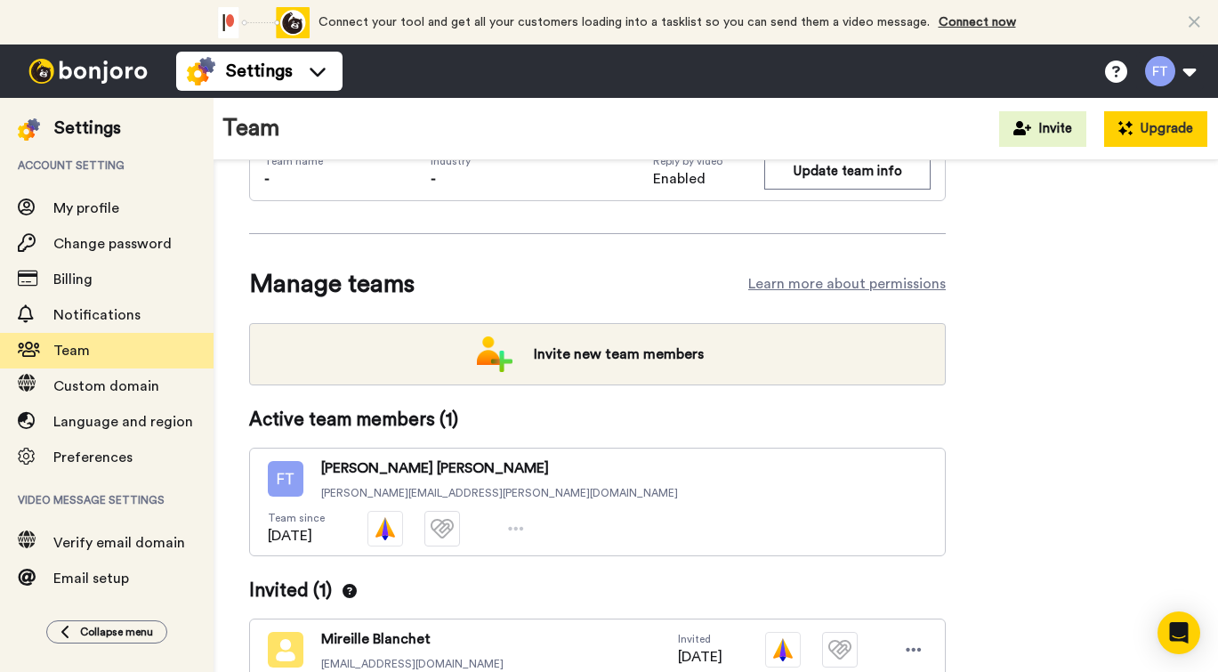
click at [1145, 133] on button "Upgrade" at bounding box center [1155, 129] width 103 height 36
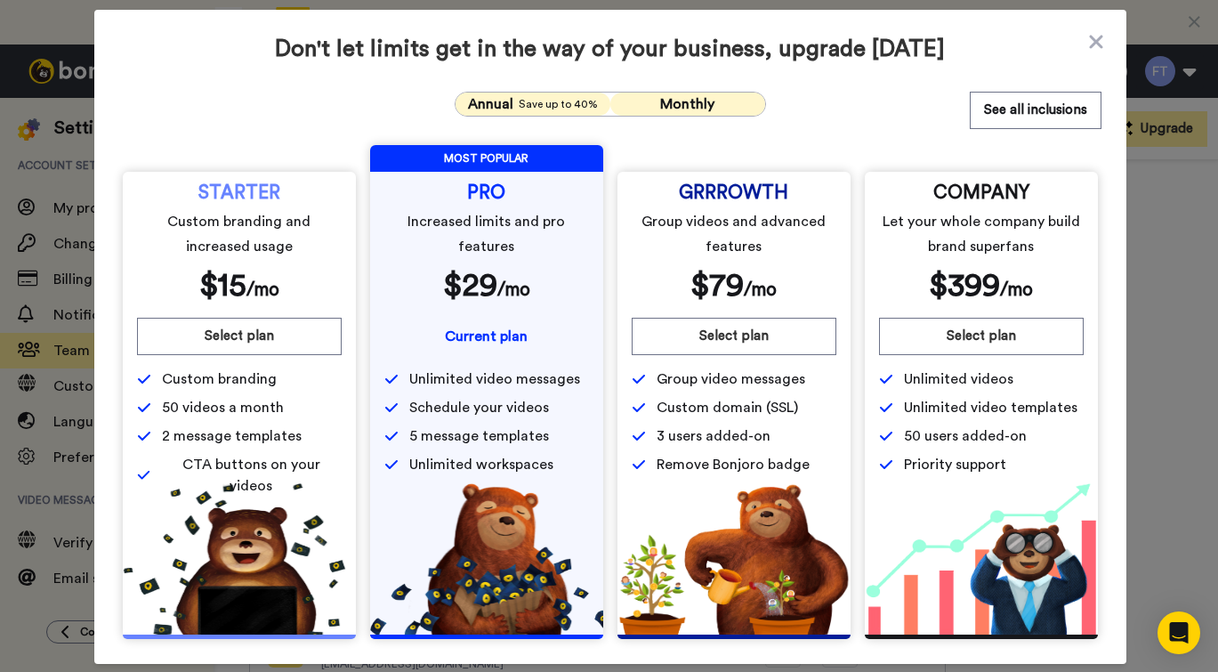
click at [706, 97] on span "Monthly" at bounding box center [687, 104] width 54 height 14
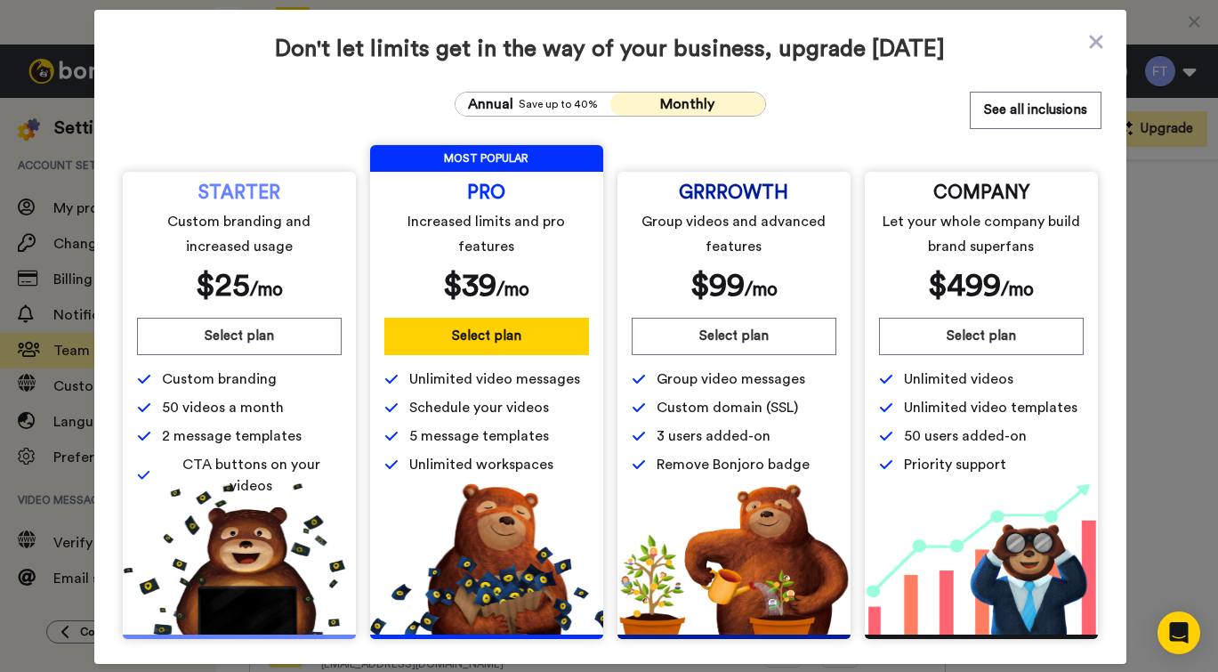
click at [265, 415] on span "50 videos a month" at bounding box center [223, 407] width 122 height 21
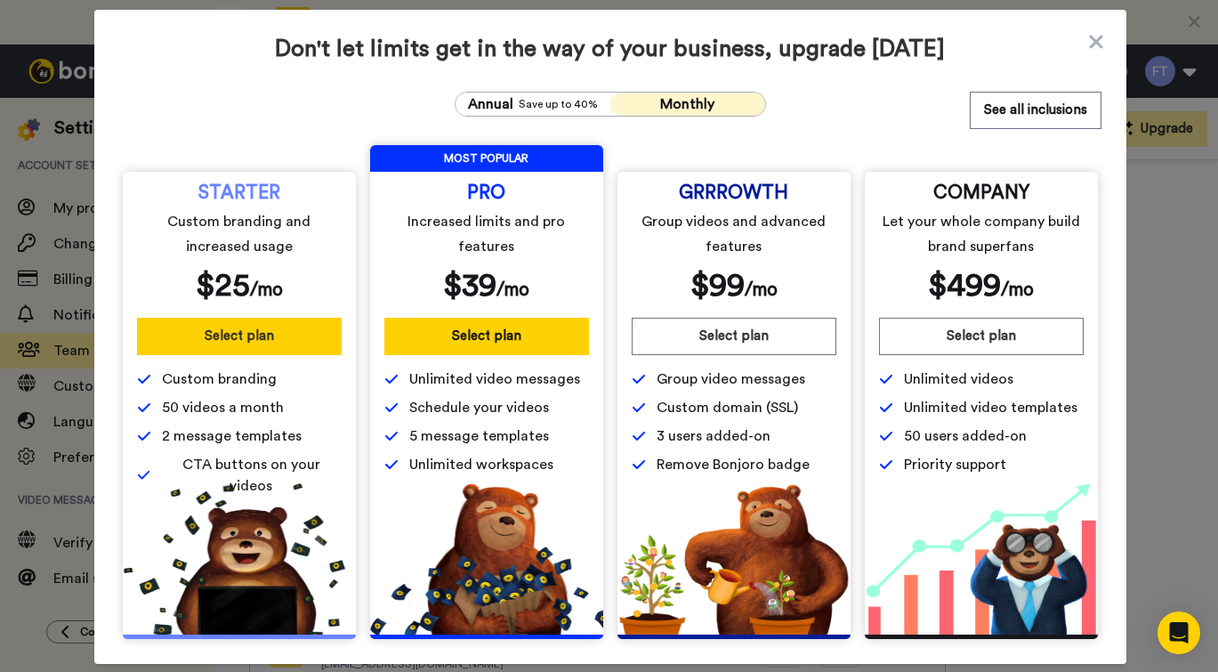
click at [221, 333] on button "Select plan" at bounding box center [239, 336] width 205 height 37
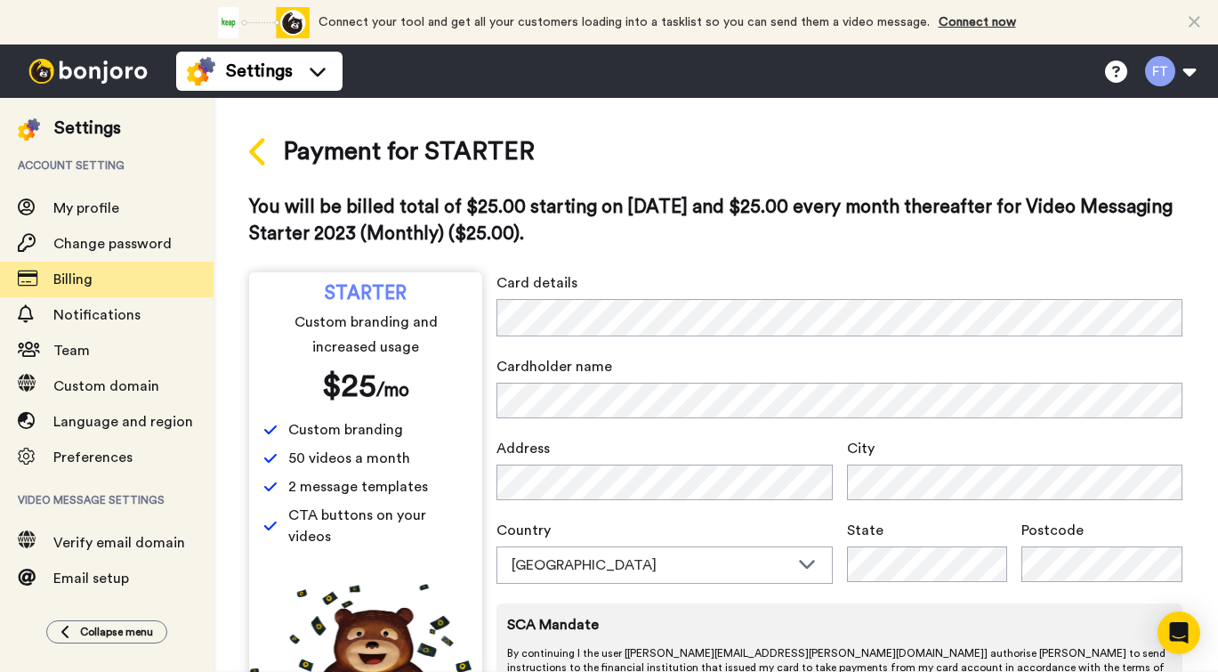
click at [261, 155] on icon at bounding box center [259, 151] width 20 height 31
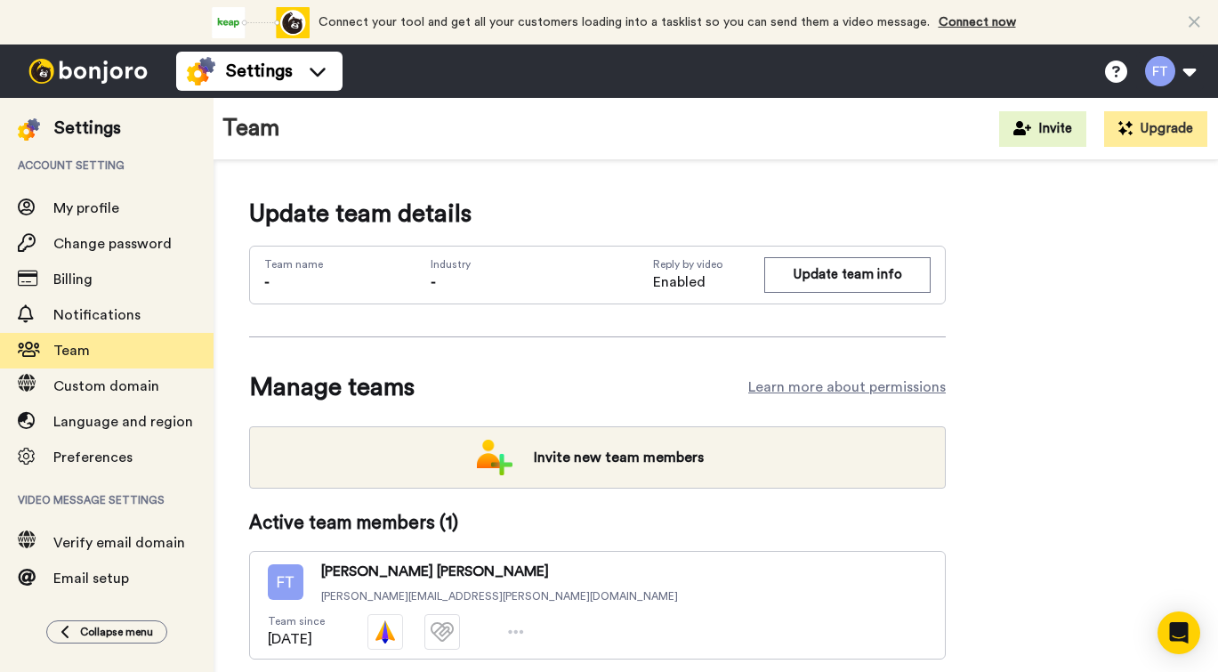
click at [300, 91] on ul "Settings" at bounding box center [259, 70] width 166 height 53
click at [310, 63] on icon at bounding box center [317, 71] width 28 height 18
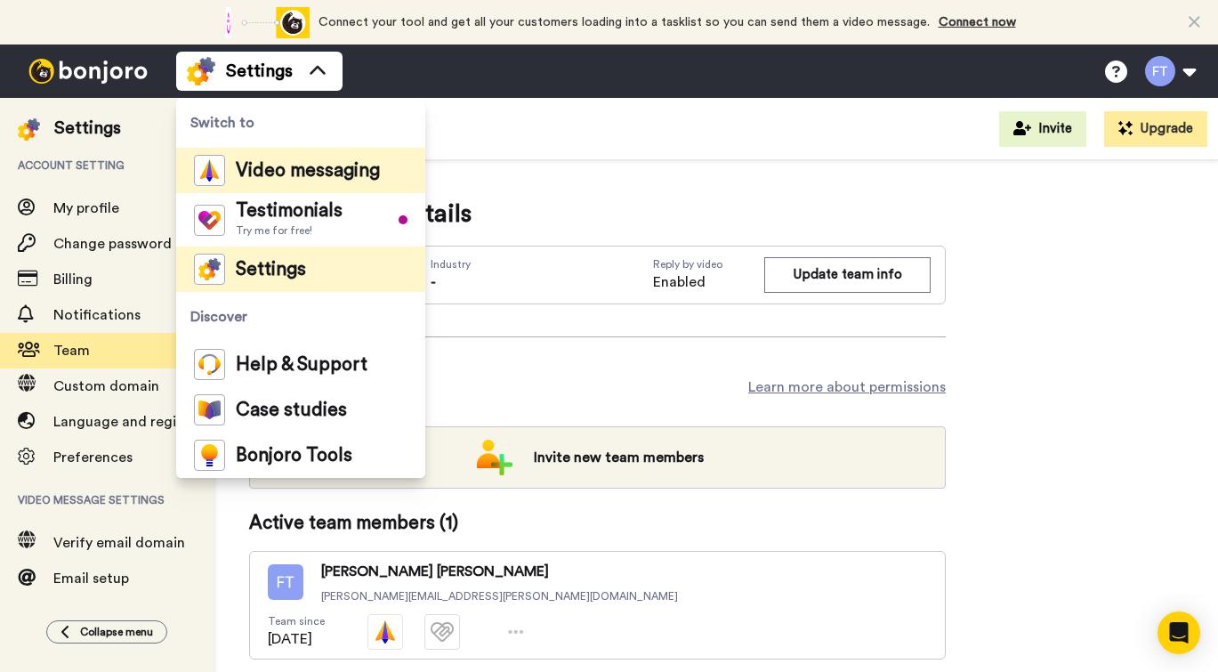
click at [290, 166] on span "Video messaging" at bounding box center [308, 171] width 144 height 18
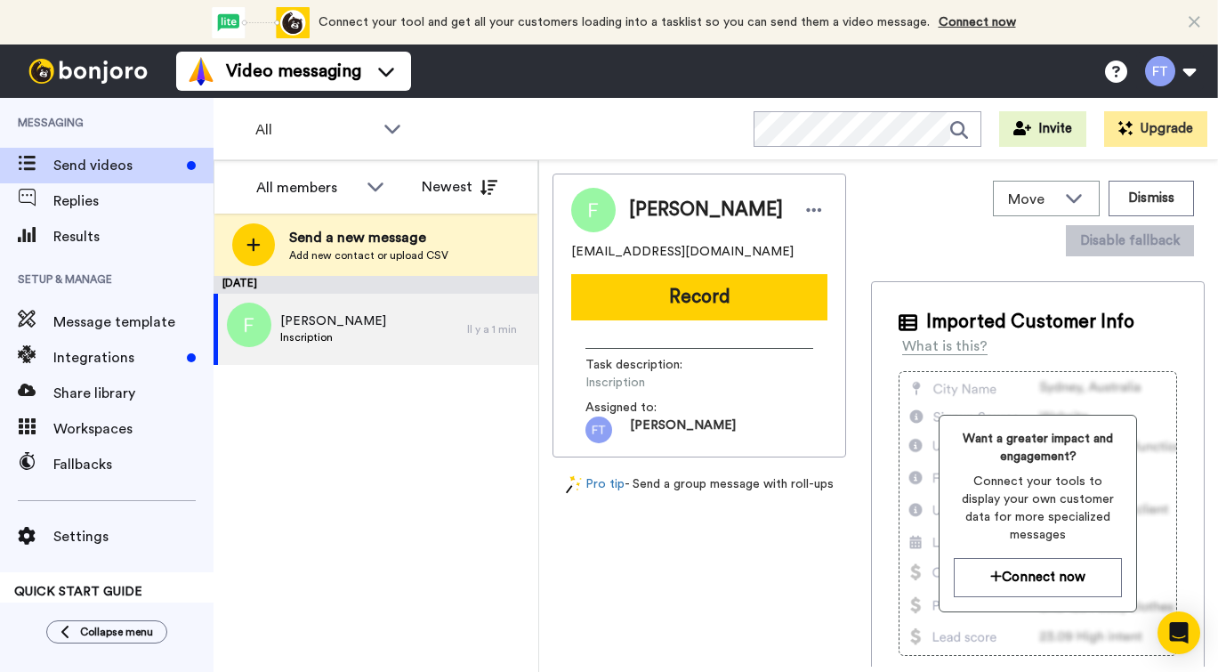
click at [109, 155] on span "Send videos" at bounding box center [116, 165] width 126 height 21
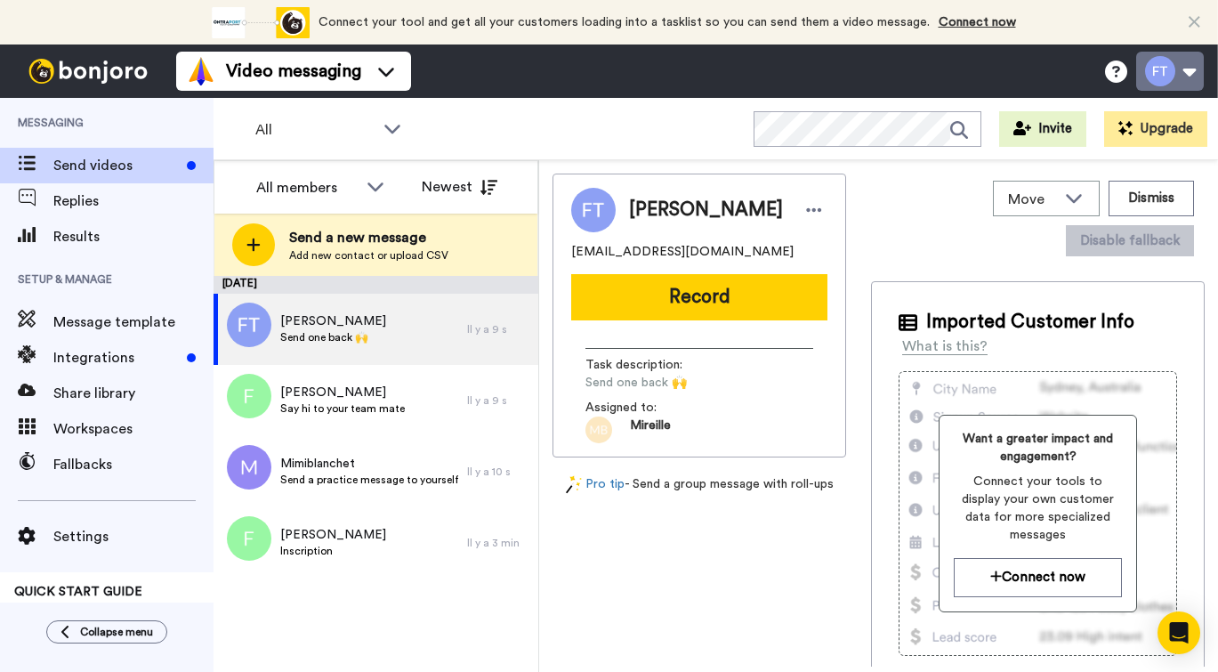
click at [1191, 78] on button at bounding box center [1170, 71] width 68 height 39
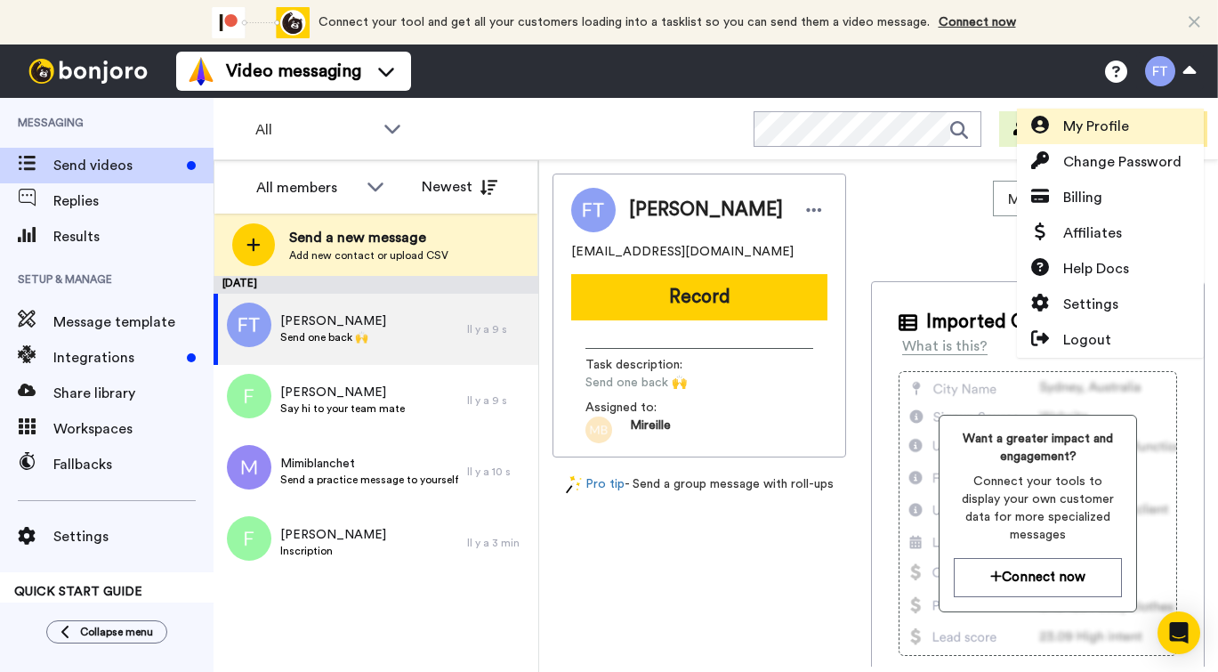
click at [1104, 133] on span "My Profile" at bounding box center [1096, 126] width 66 height 21
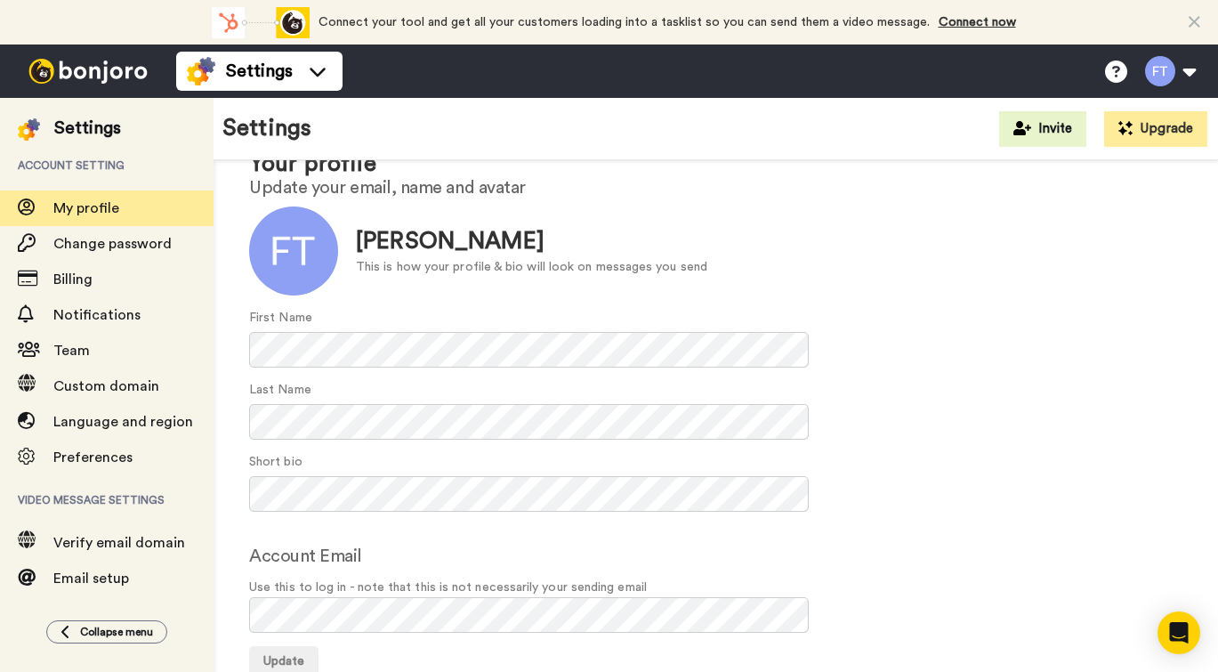
scroll to position [60, 0]
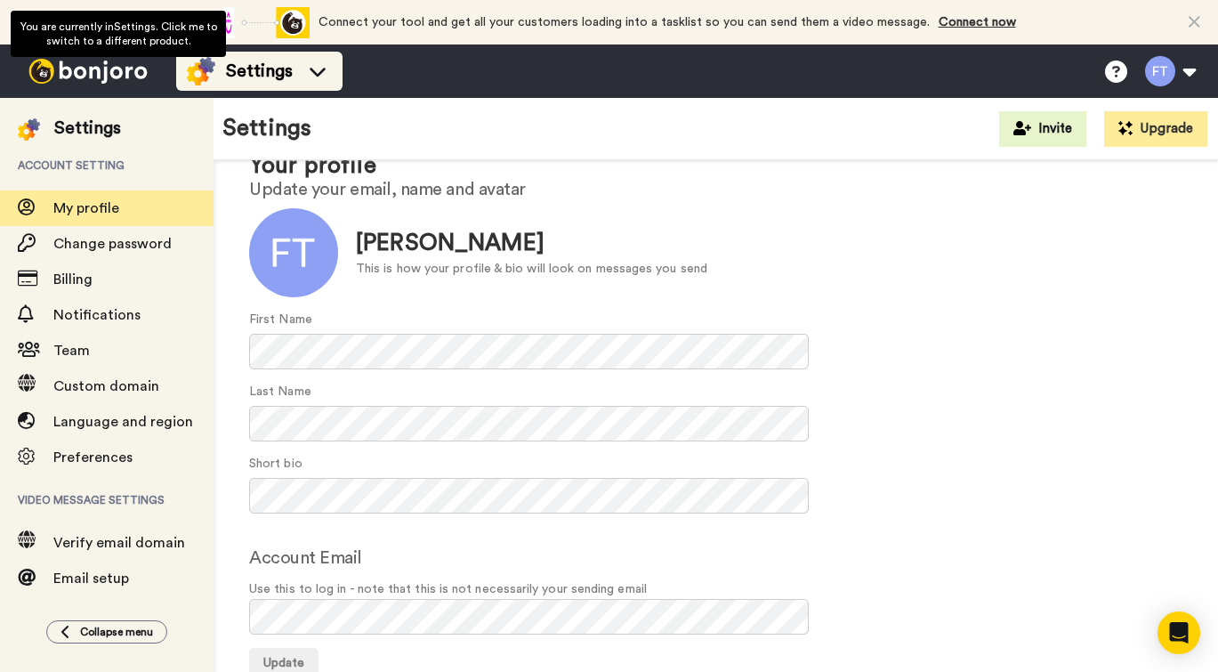
click at [276, 78] on span "Settings" at bounding box center [259, 71] width 67 height 25
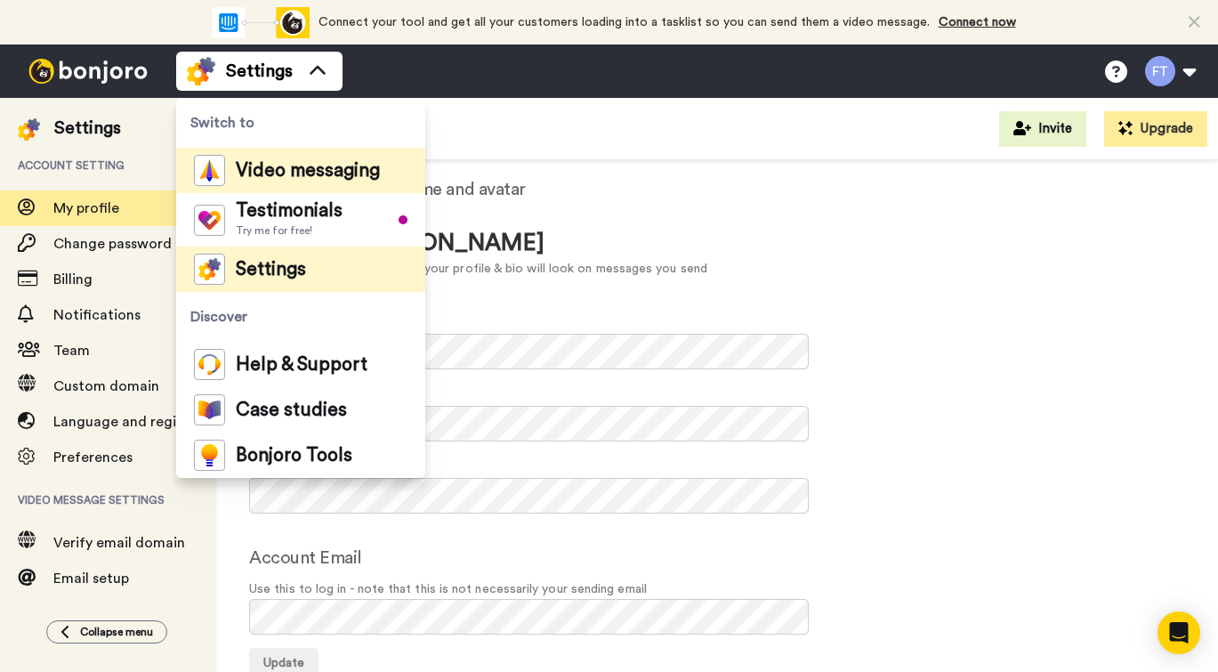
click at [251, 162] on span "Video messaging" at bounding box center [308, 171] width 144 height 18
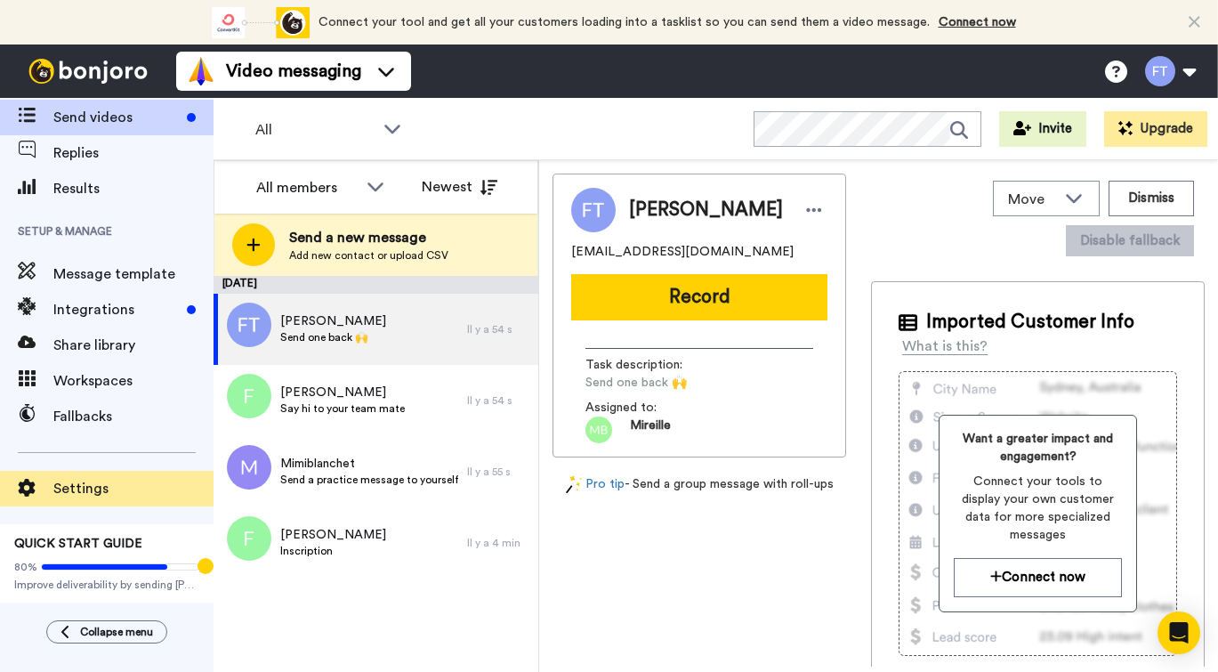
scroll to position [48, 0]
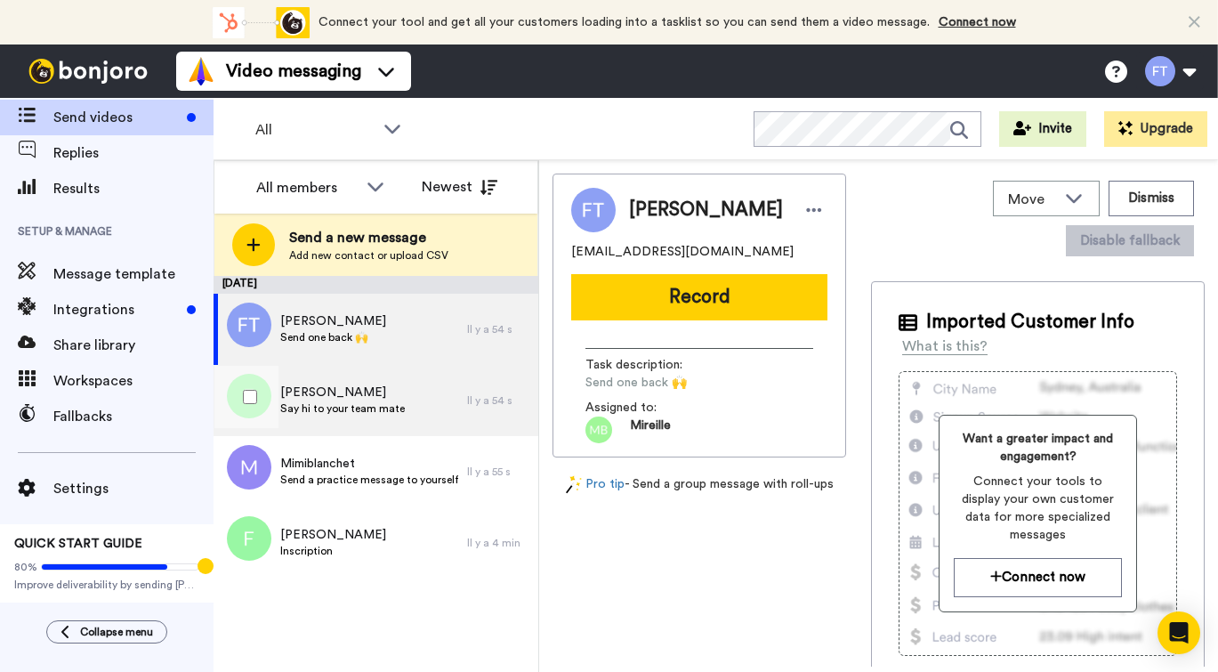
click at [358, 400] on span "Fred Thibeault" at bounding box center [342, 392] width 125 height 18
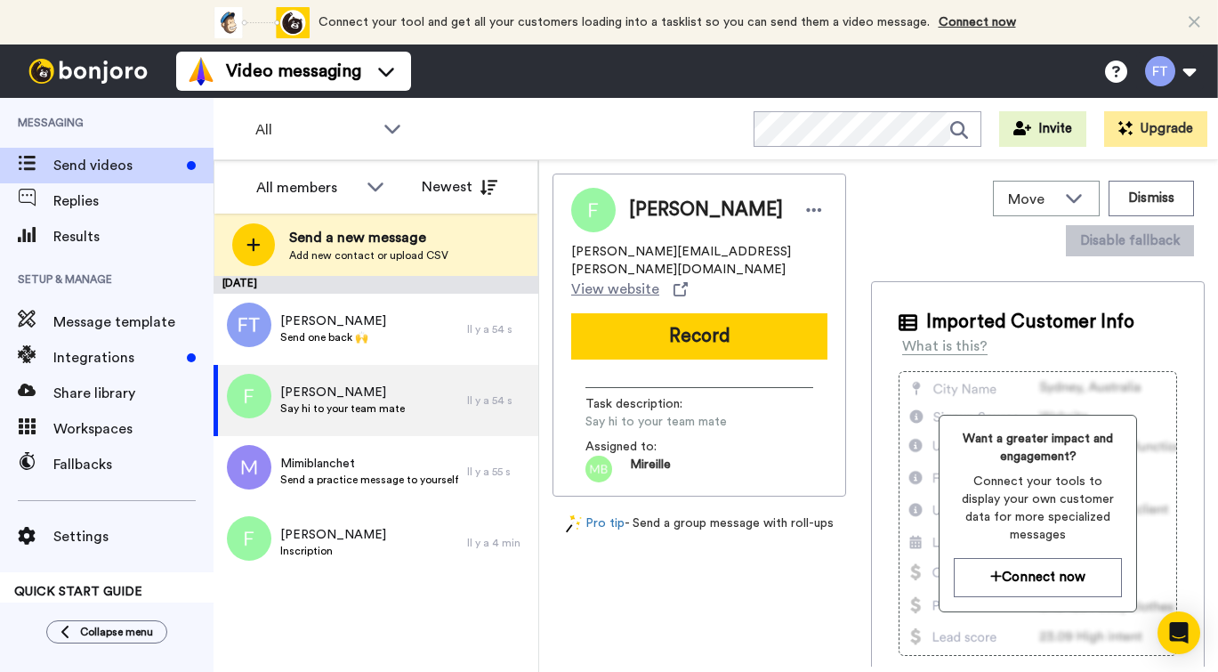
click at [598, 455] on img at bounding box center [598, 468] width 27 height 27
click at [807, 209] on icon at bounding box center [814, 210] width 15 height 4
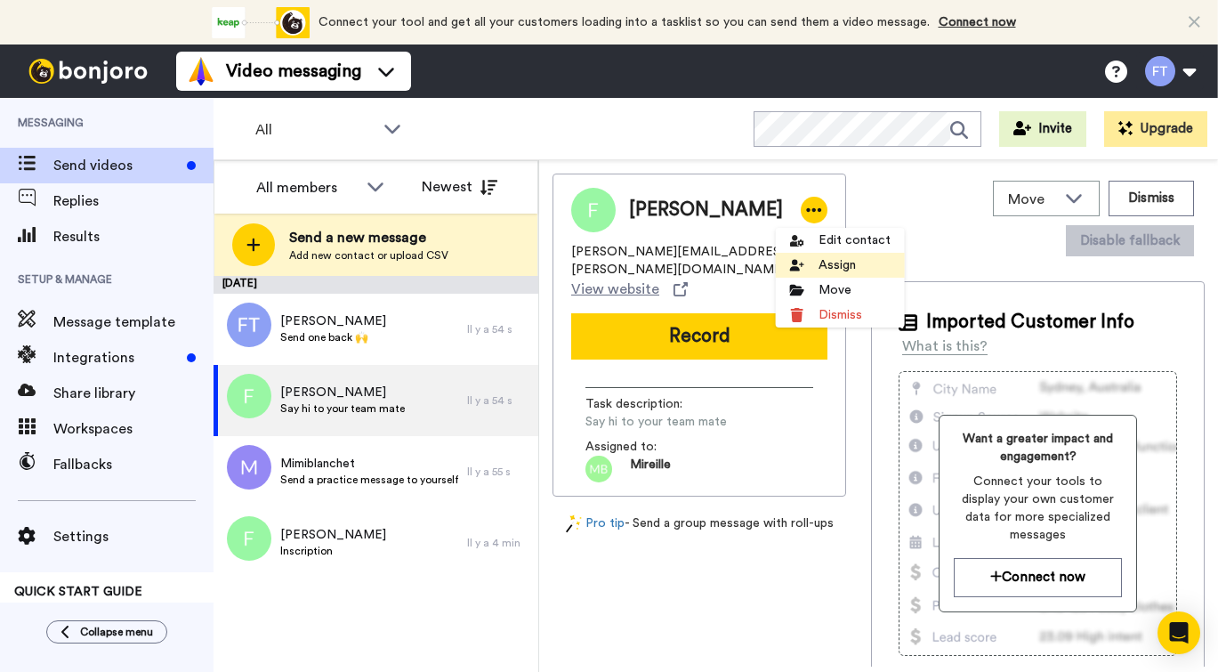
click at [840, 267] on li "Assign" at bounding box center [840, 265] width 129 height 25
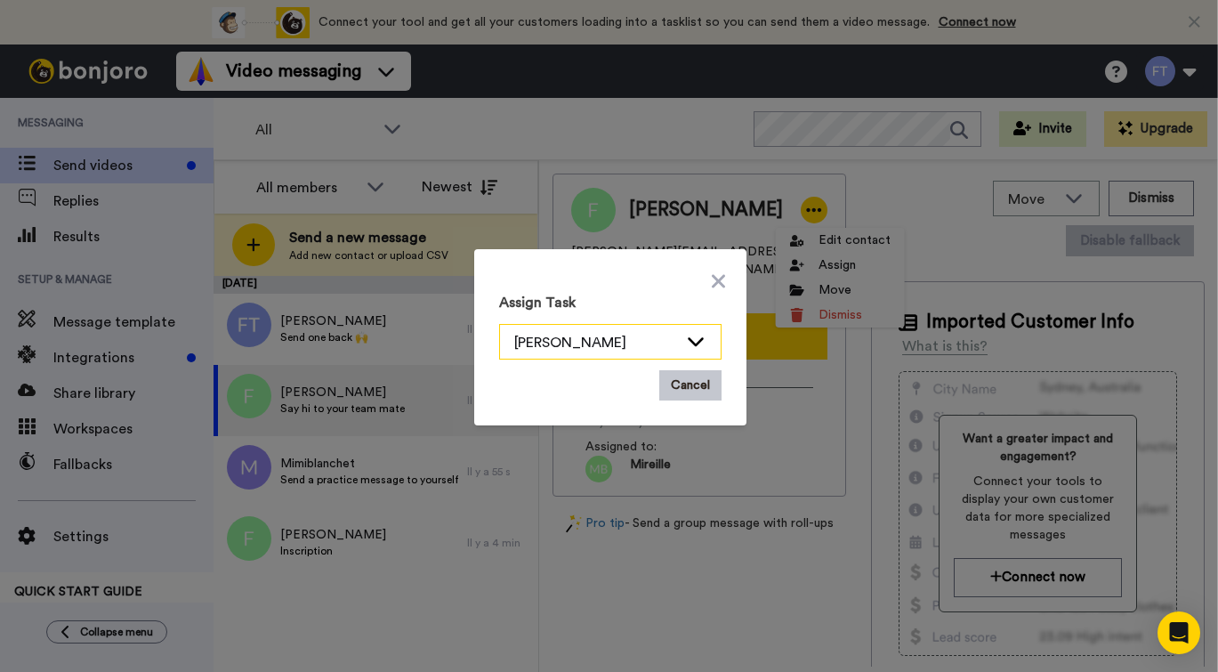
click at [700, 342] on icon at bounding box center [695, 341] width 21 height 18
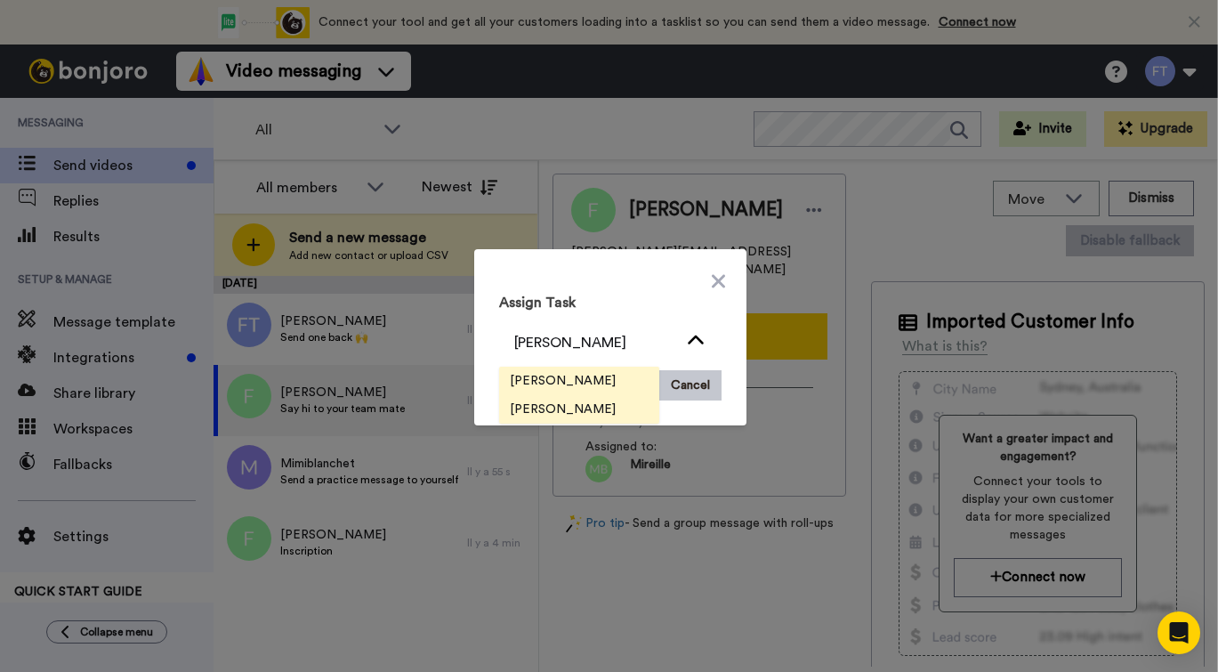
click at [576, 385] on span "[PERSON_NAME]" at bounding box center [562, 381] width 127 height 18
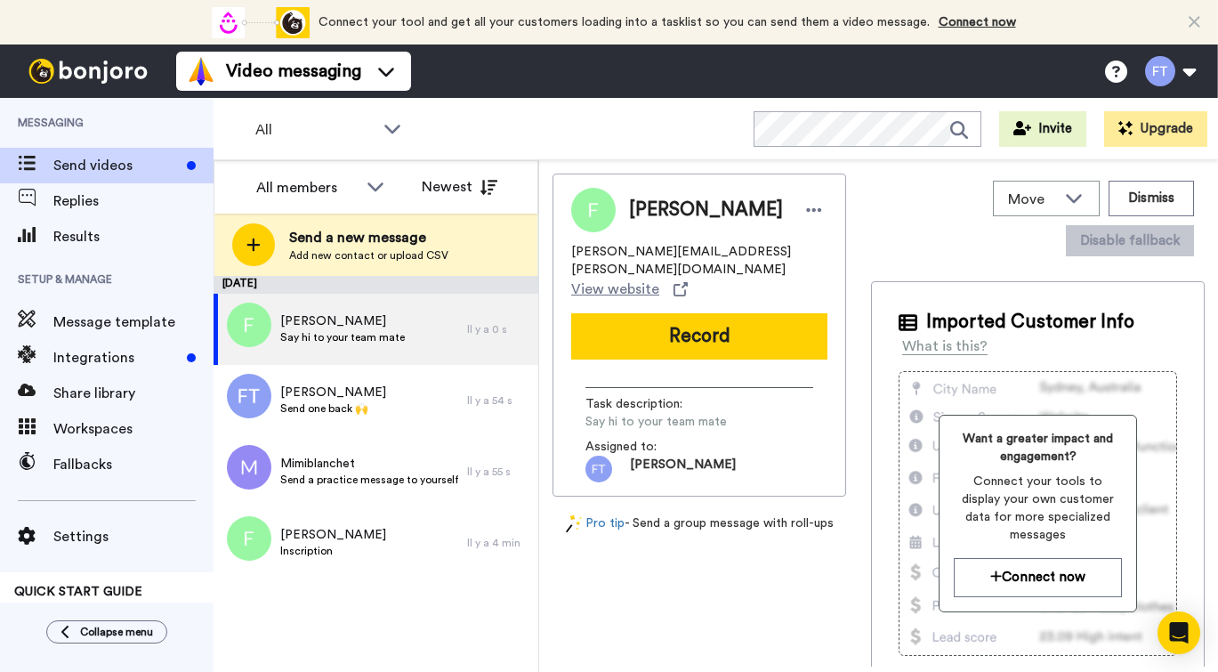
click at [355, 608] on div "August 25 Fred Thibeault Say hi to your team mate Il y a 0 s Frederick Thibeaul…" at bounding box center [375, 474] width 325 height 396
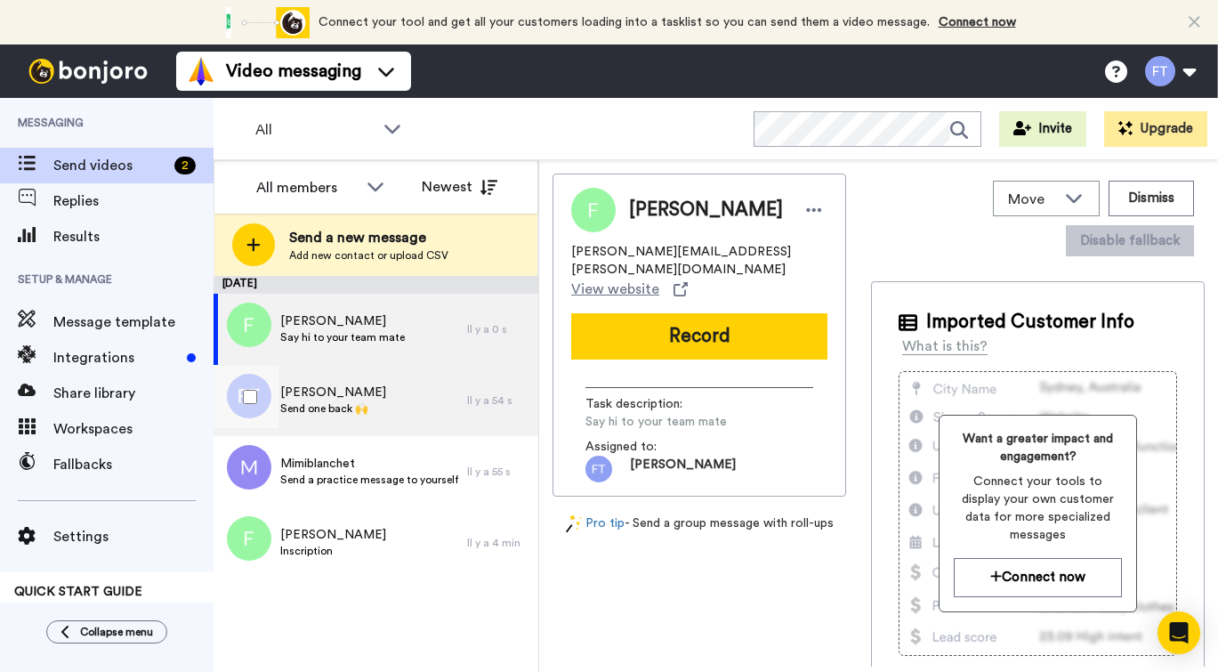
click at [380, 396] on span "Frederick Thibeault" at bounding box center [333, 392] width 106 height 18
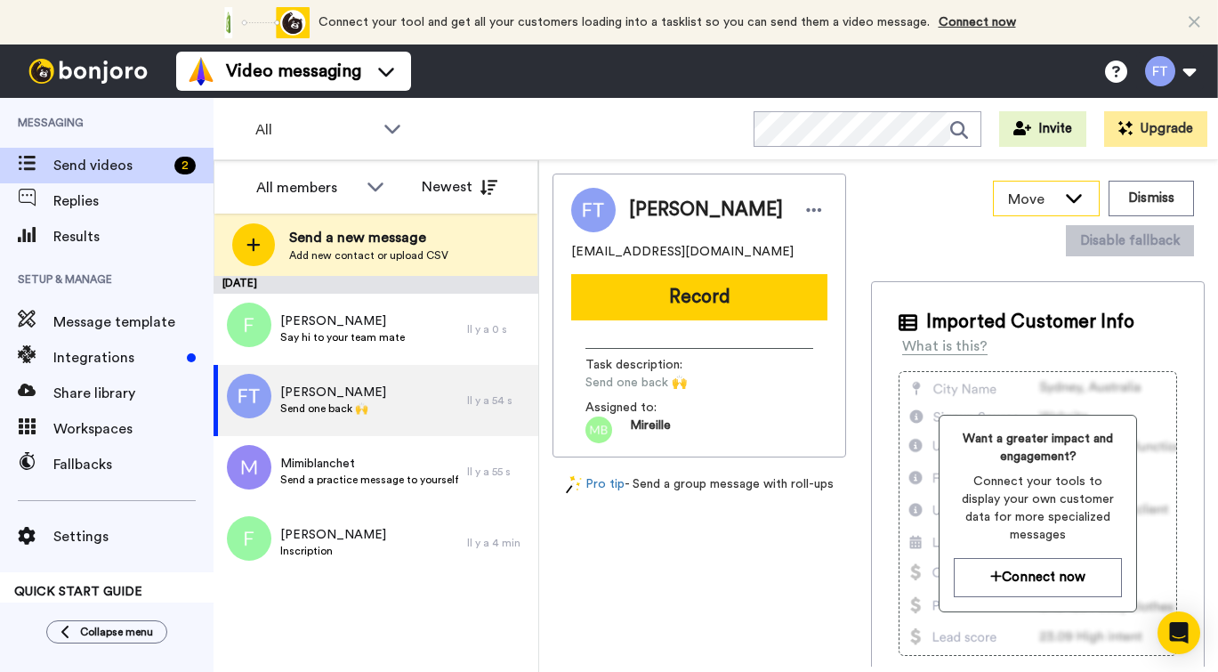
click at [1078, 204] on icon at bounding box center [1073, 198] width 21 height 18
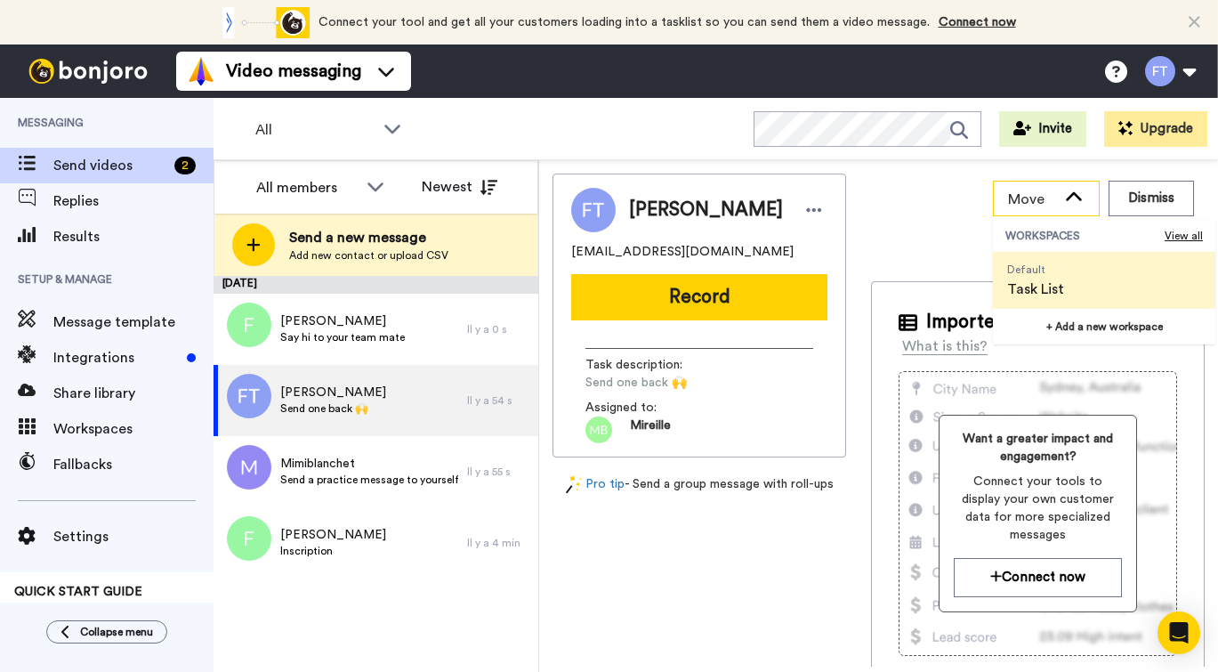
click at [1074, 198] on icon at bounding box center [1073, 198] width 21 height 18
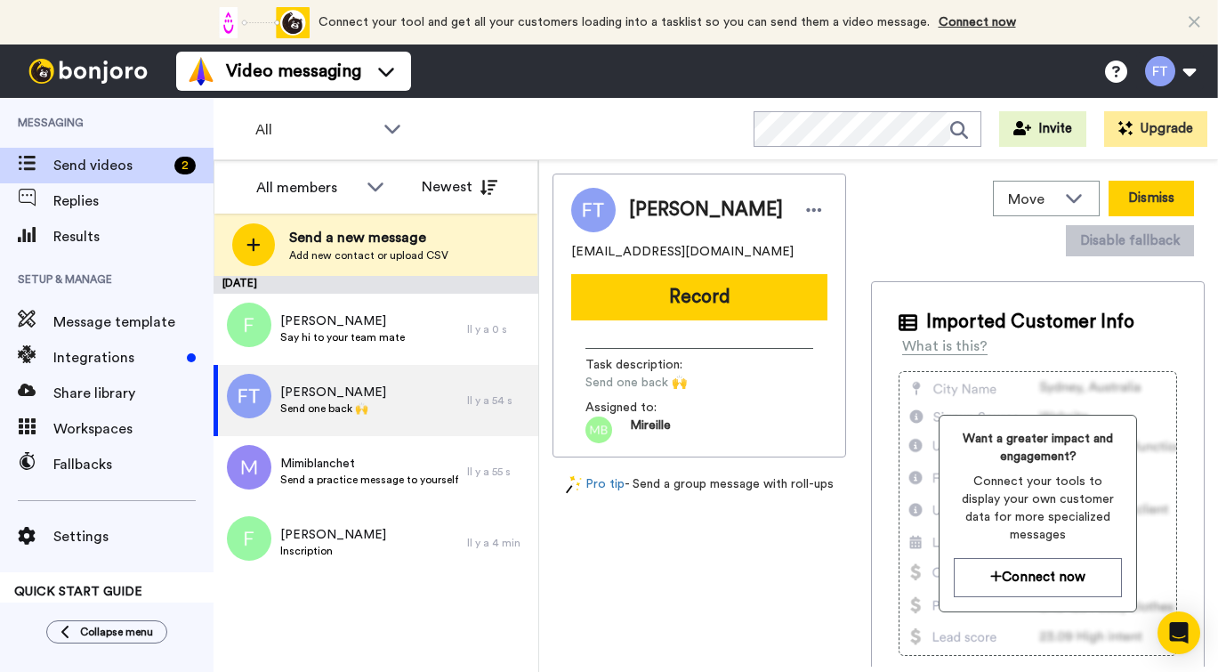
click at [1151, 201] on button "Dismiss" at bounding box center [1150, 199] width 85 height 36
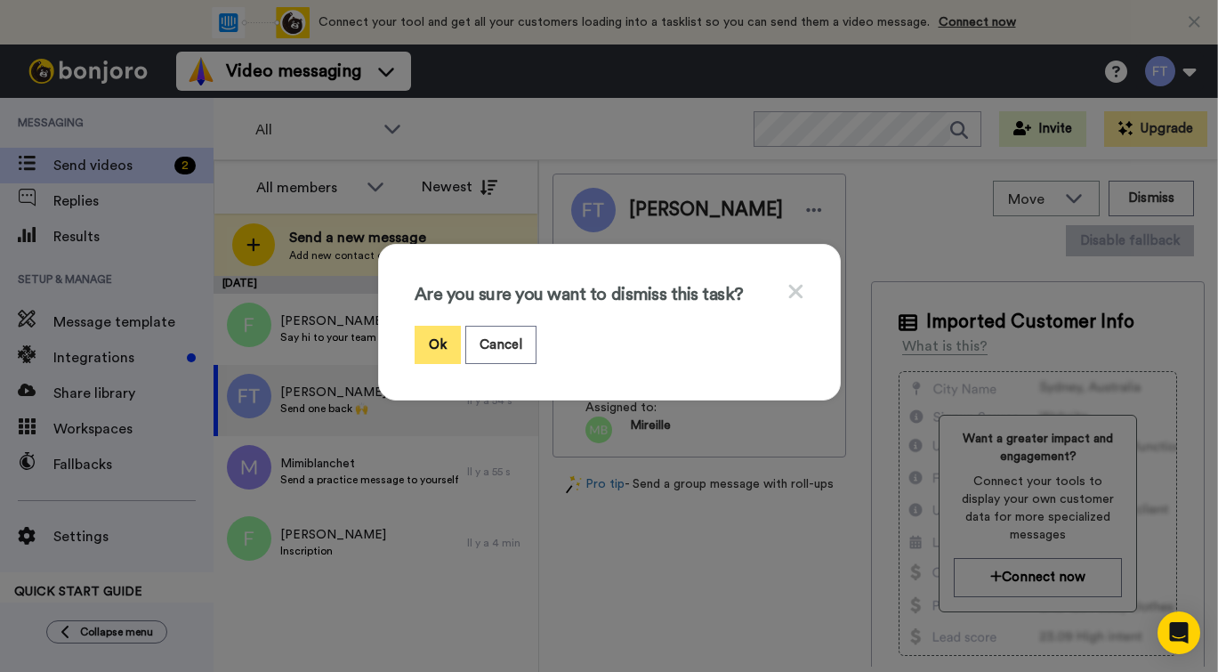
click at [442, 345] on button "Ok" at bounding box center [437, 345] width 46 height 38
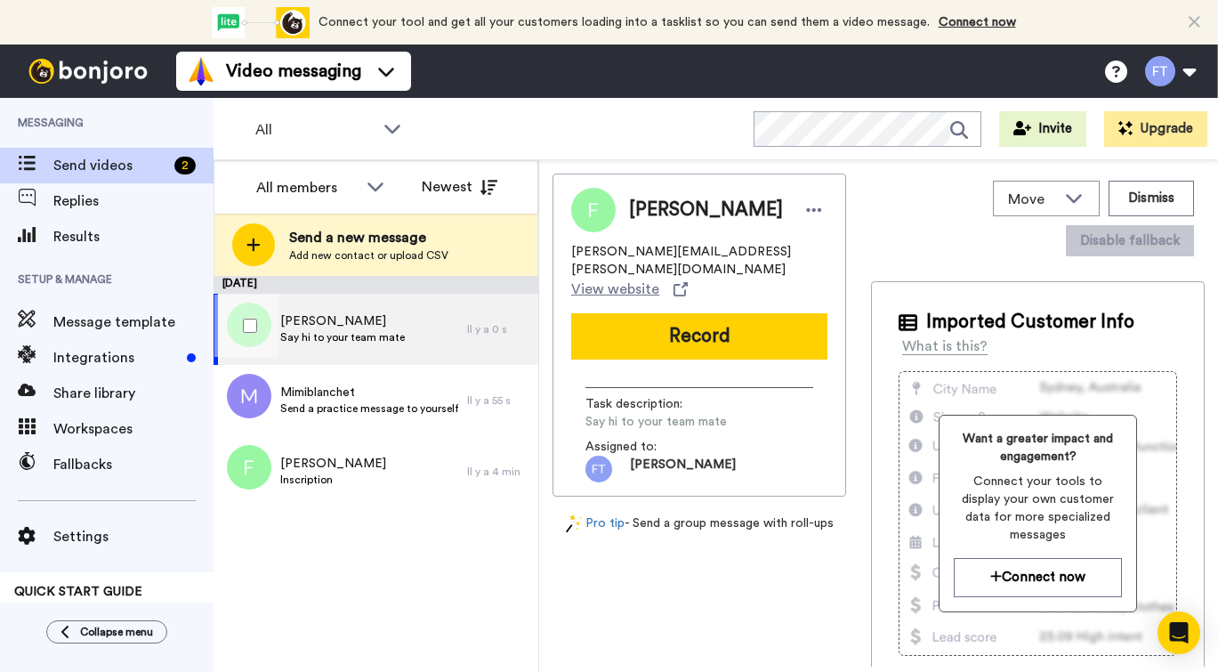
click at [418, 329] on div "Fred Thibeault Say hi to your team mate" at bounding box center [339, 329] width 253 height 71
click at [1160, 201] on button "Dismiss" at bounding box center [1150, 199] width 85 height 36
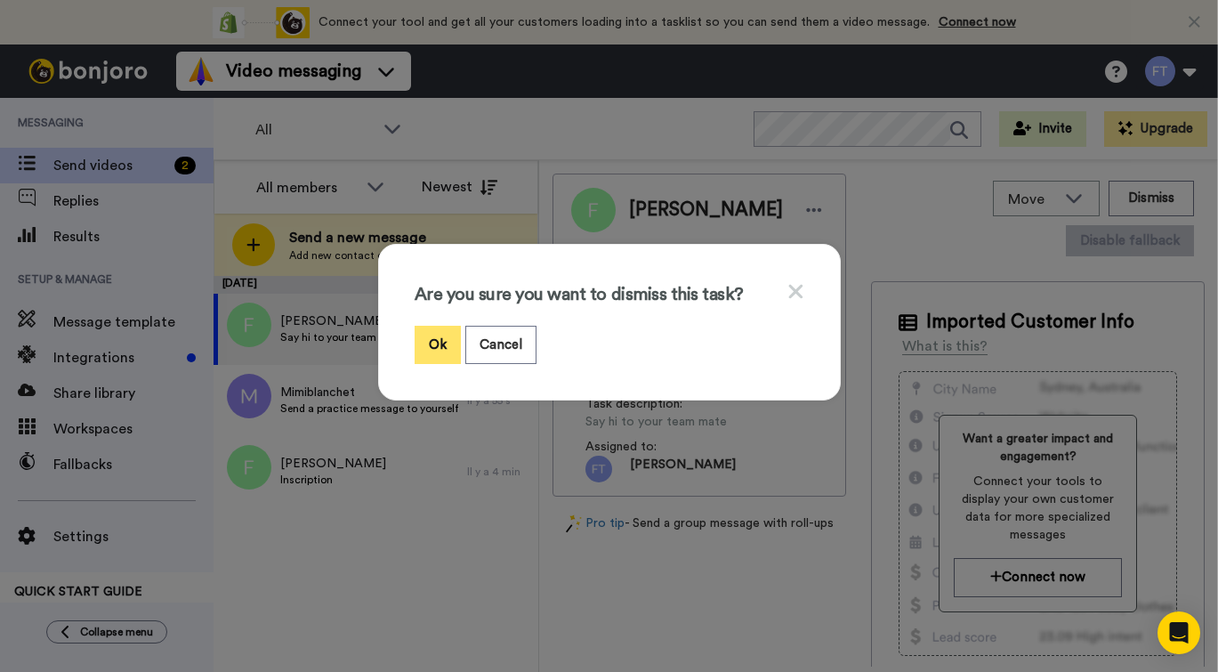
click at [425, 343] on button "Ok" at bounding box center [437, 345] width 46 height 38
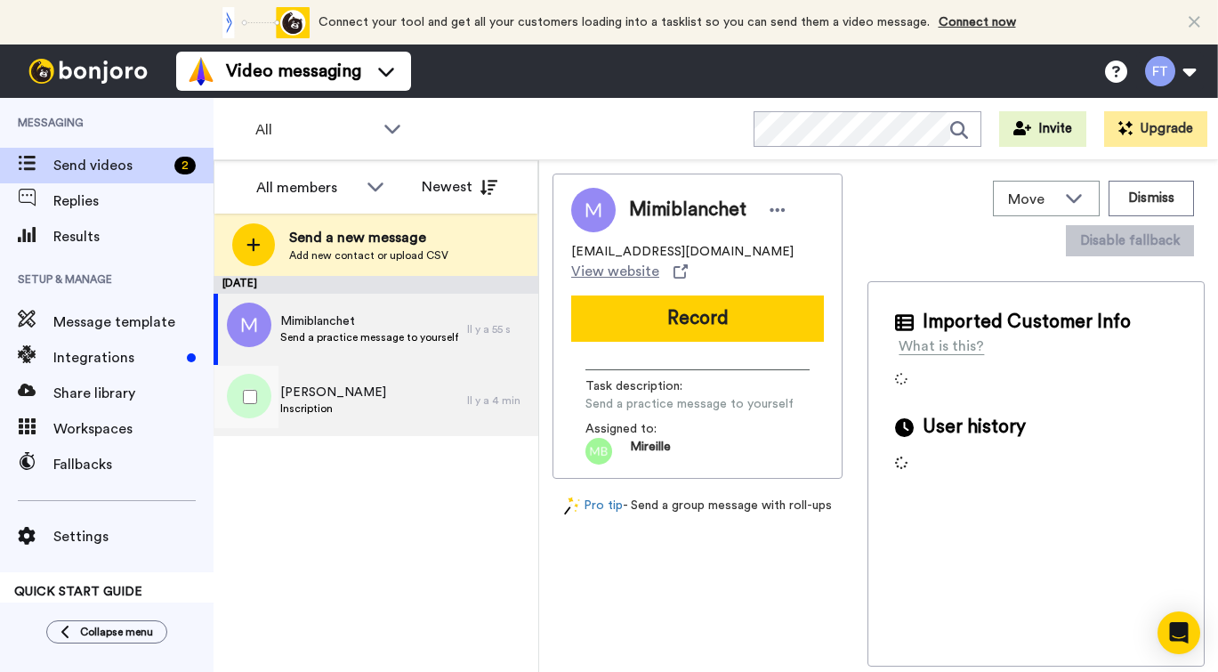
click at [333, 419] on div "Frederick Inscription" at bounding box center [339, 400] width 253 height 71
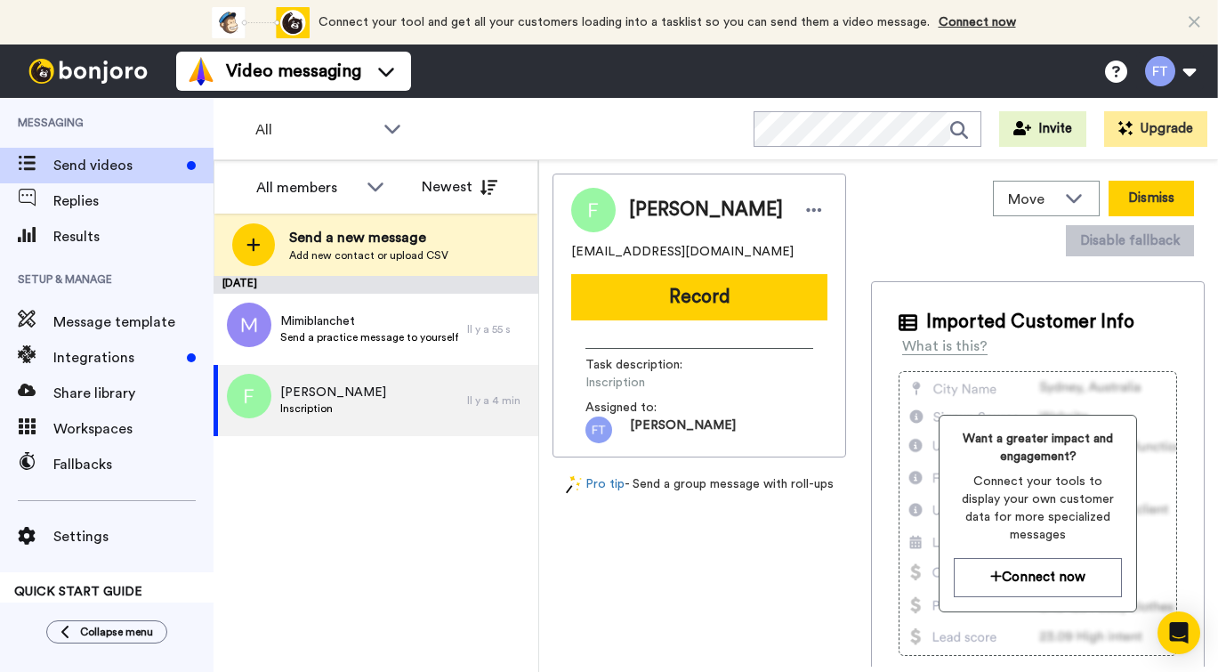
click at [1160, 204] on button "Dismiss" at bounding box center [1150, 199] width 85 height 36
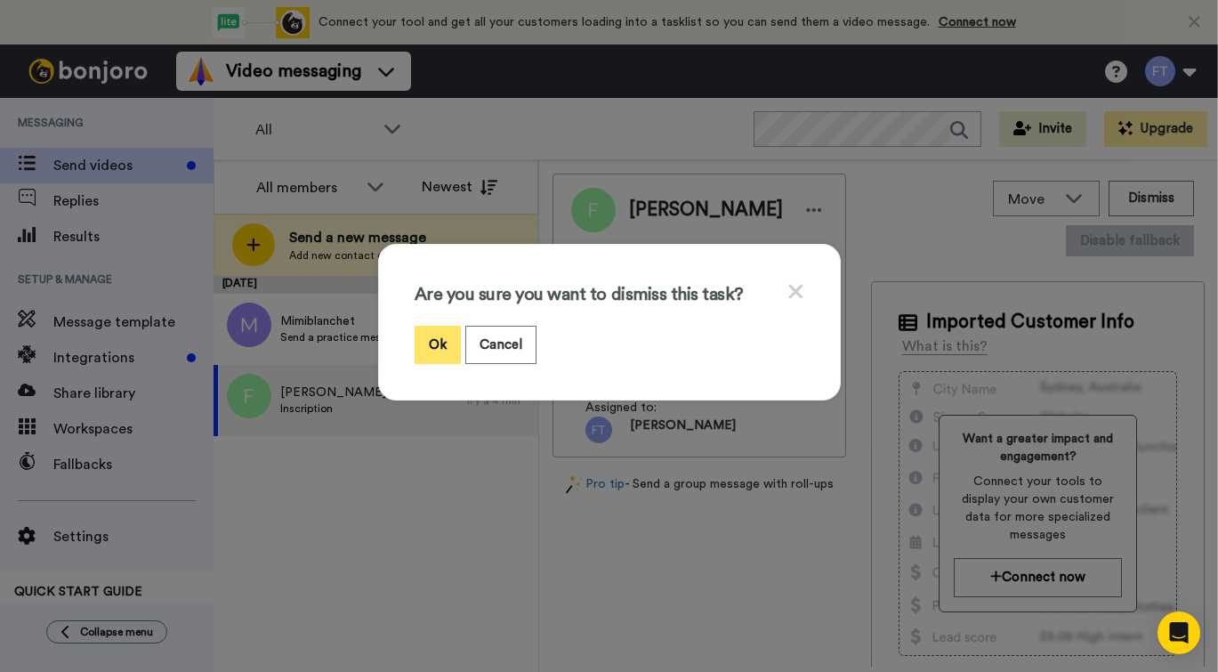
click at [451, 343] on button "Ok" at bounding box center [437, 345] width 46 height 38
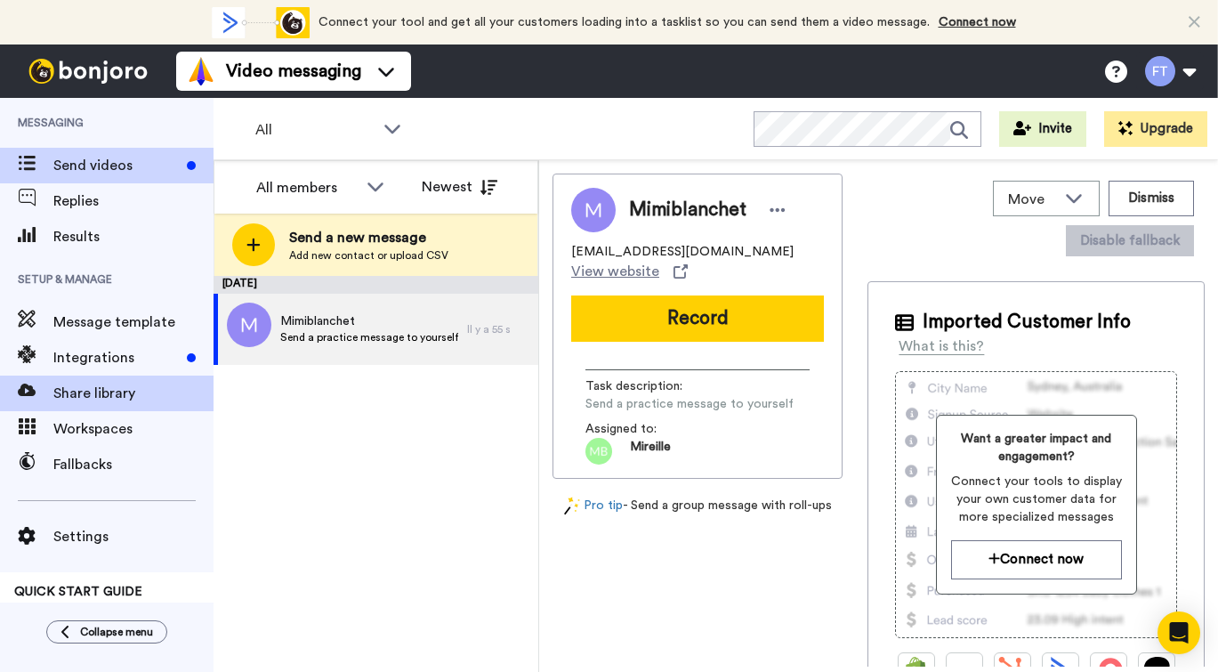
click at [127, 398] on span "Share library" at bounding box center [133, 392] width 160 height 21
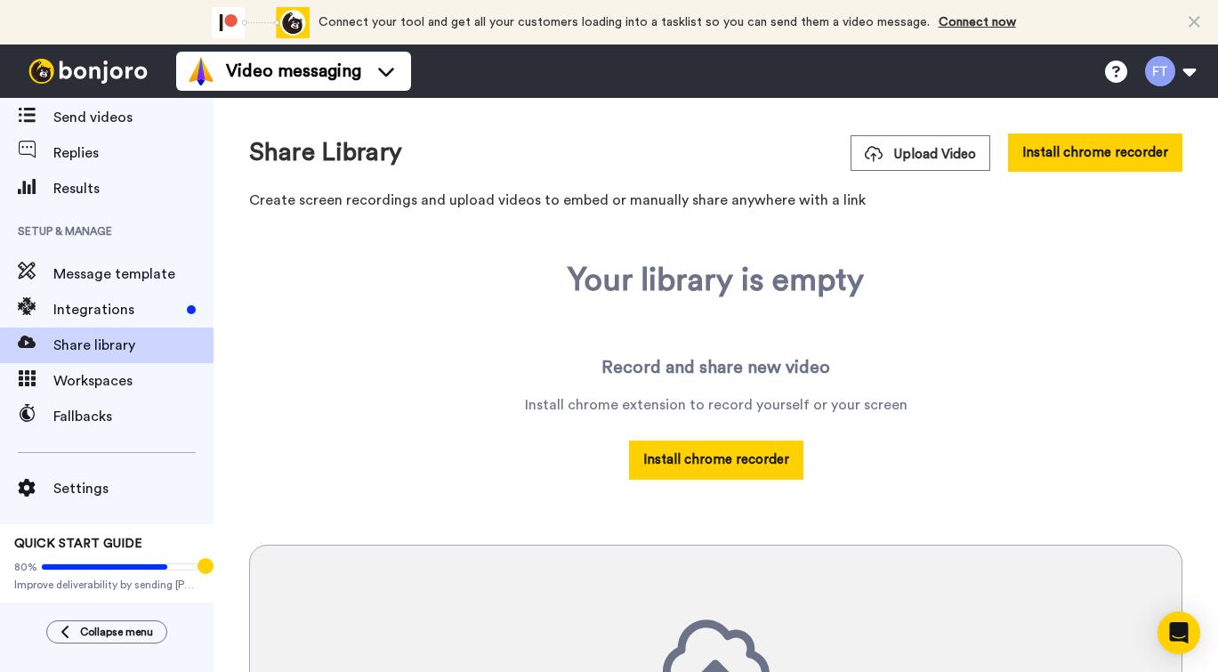
scroll to position [48, 0]
click at [81, 186] on span "Results" at bounding box center [133, 188] width 160 height 21
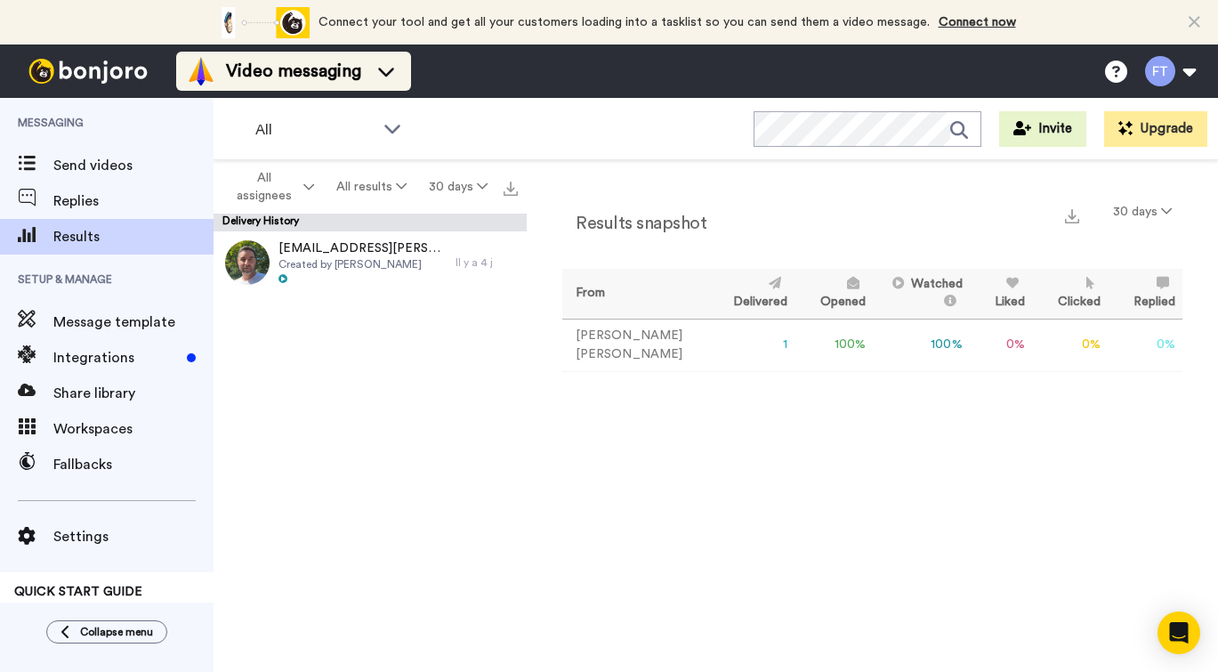
click at [311, 67] on span "Video messaging" at bounding box center [293, 71] width 135 height 25
click at [528, 428] on div "Results snapshot 30 days From Delivered Opened Watched Liked Clicked Replied Fa…" at bounding box center [872, 420] width 691 height 520
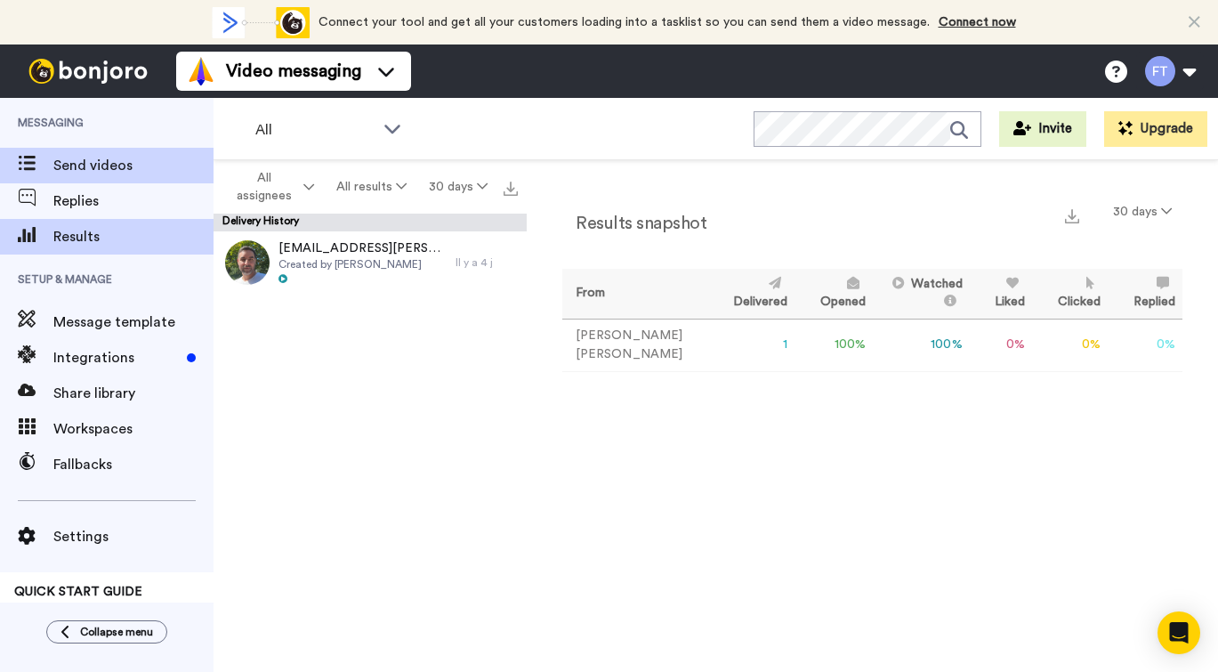
click at [111, 173] on span "Send videos" at bounding box center [133, 165] width 160 height 21
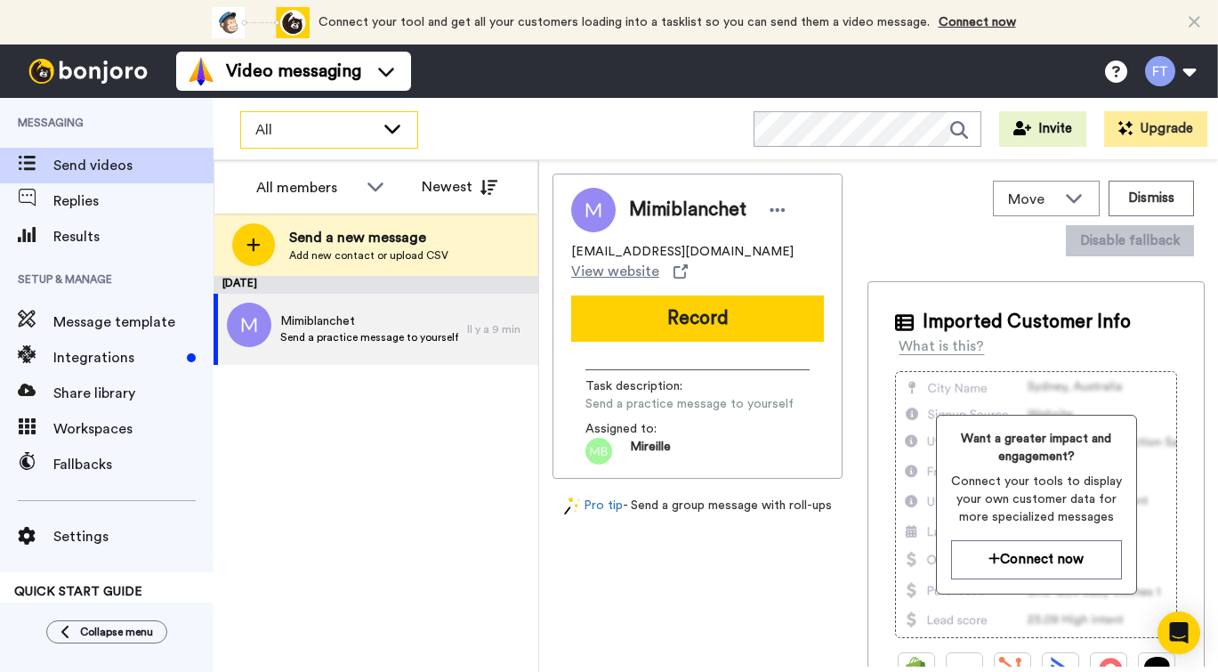
click at [397, 133] on icon at bounding box center [392, 128] width 21 height 18
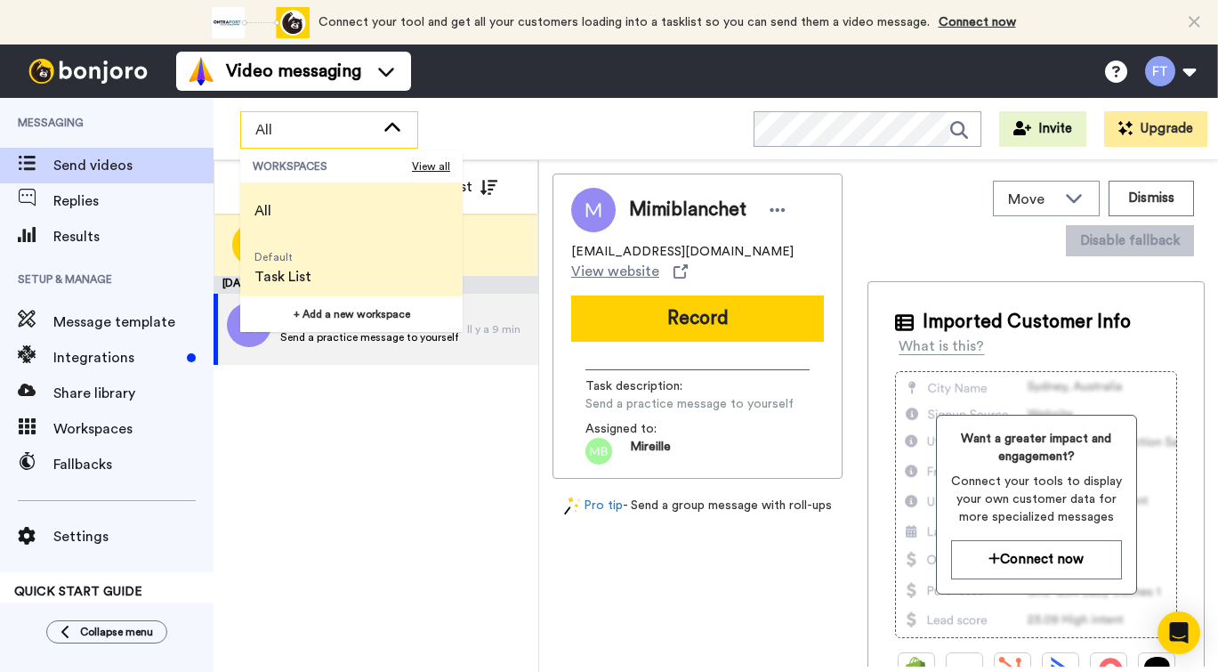
click at [374, 266] on li "Default Task List" at bounding box center [351, 267] width 222 height 57
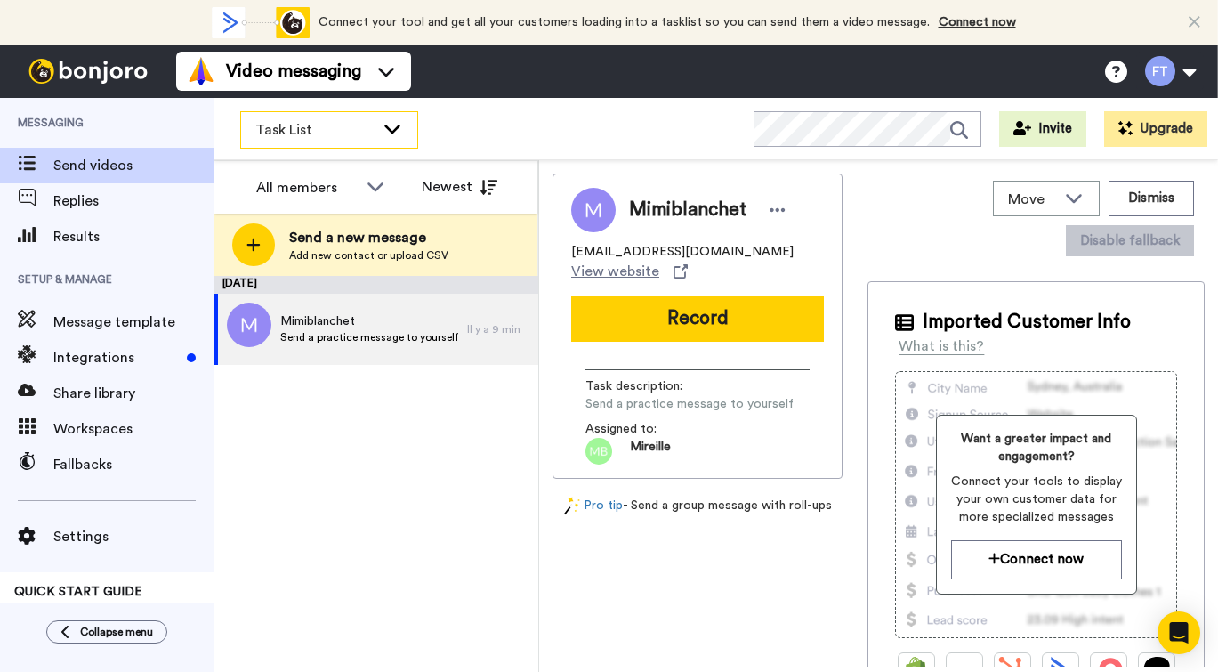
click at [394, 130] on icon at bounding box center [392, 129] width 16 height 9
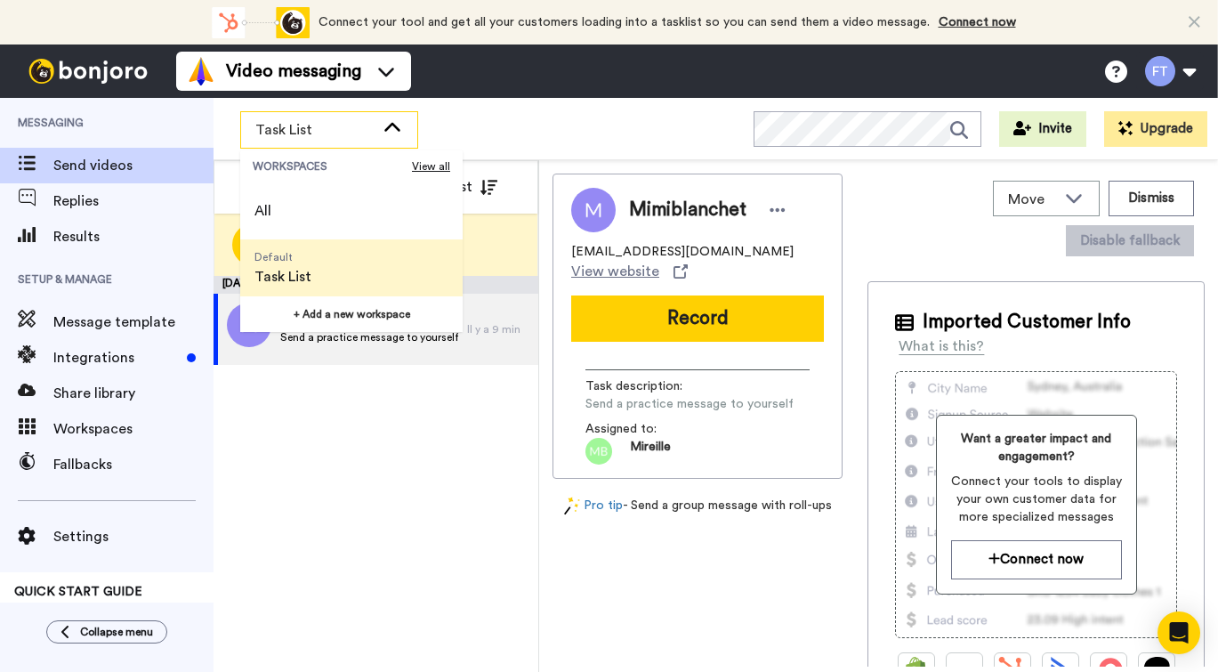
click at [281, 277] on span "Task List" at bounding box center [282, 276] width 57 height 21
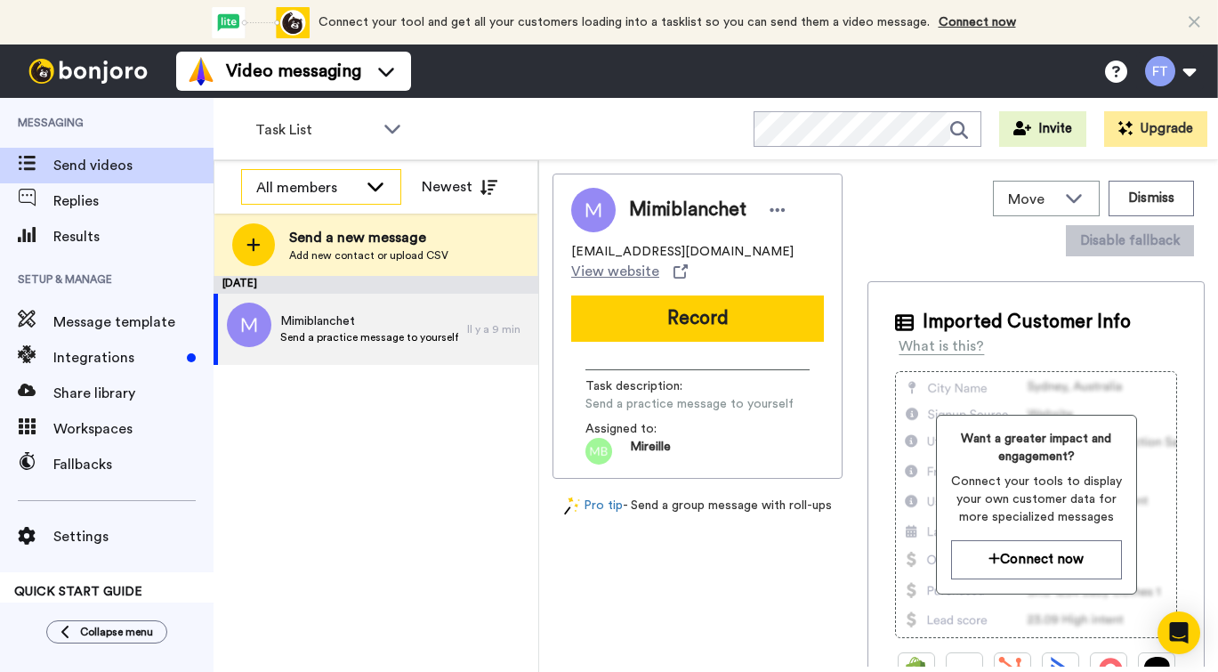
click at [386, 192] on div "All members" at bounding box center [321, 188] width 158 height 36
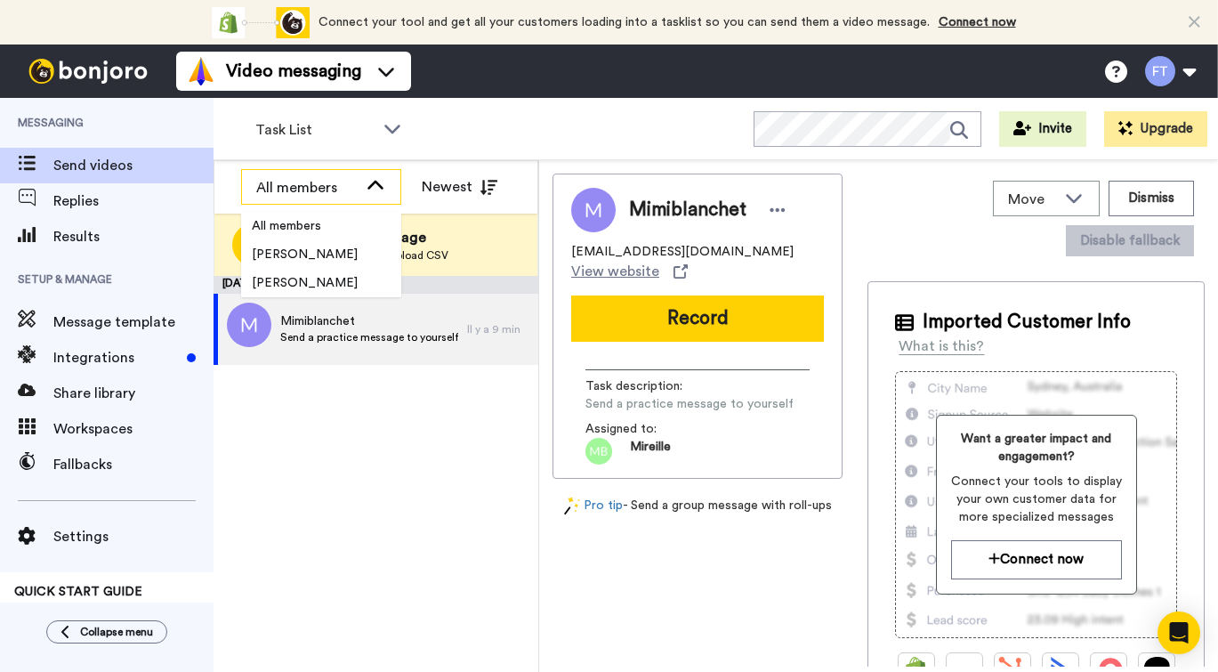
click at [382, 186] on icon at bounding box center [375, 186] width 21 height 18
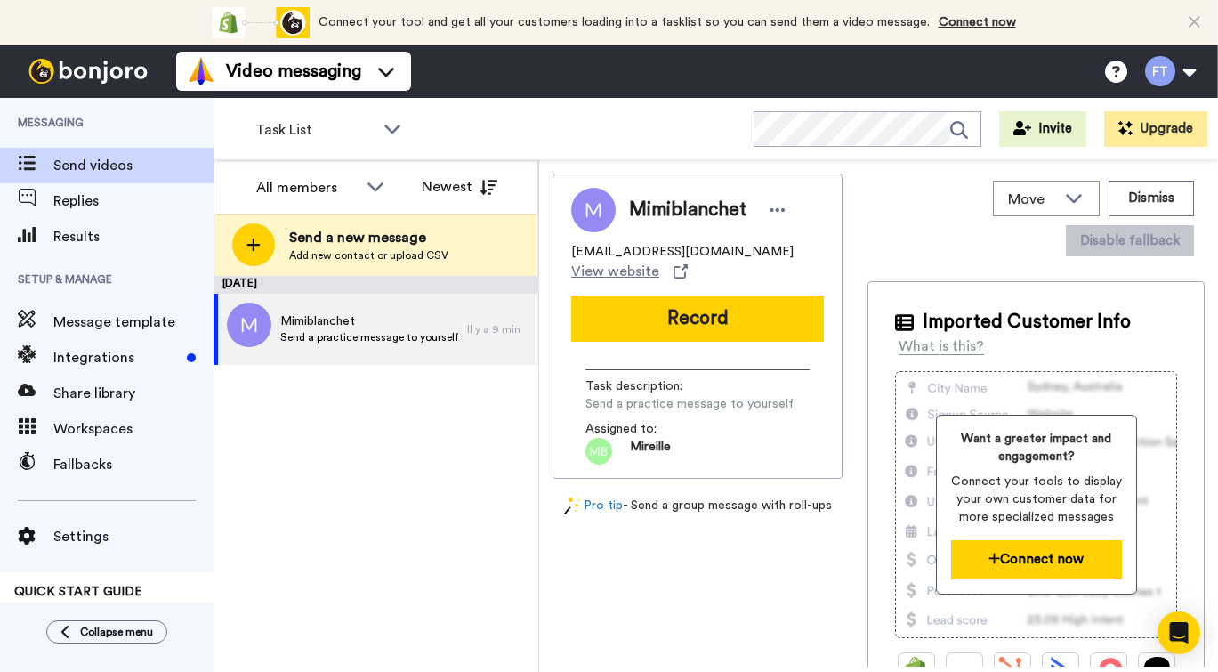
click at [1051, 556] on button "Connect now" at bounding box center [1036, 559] width 171 height 38
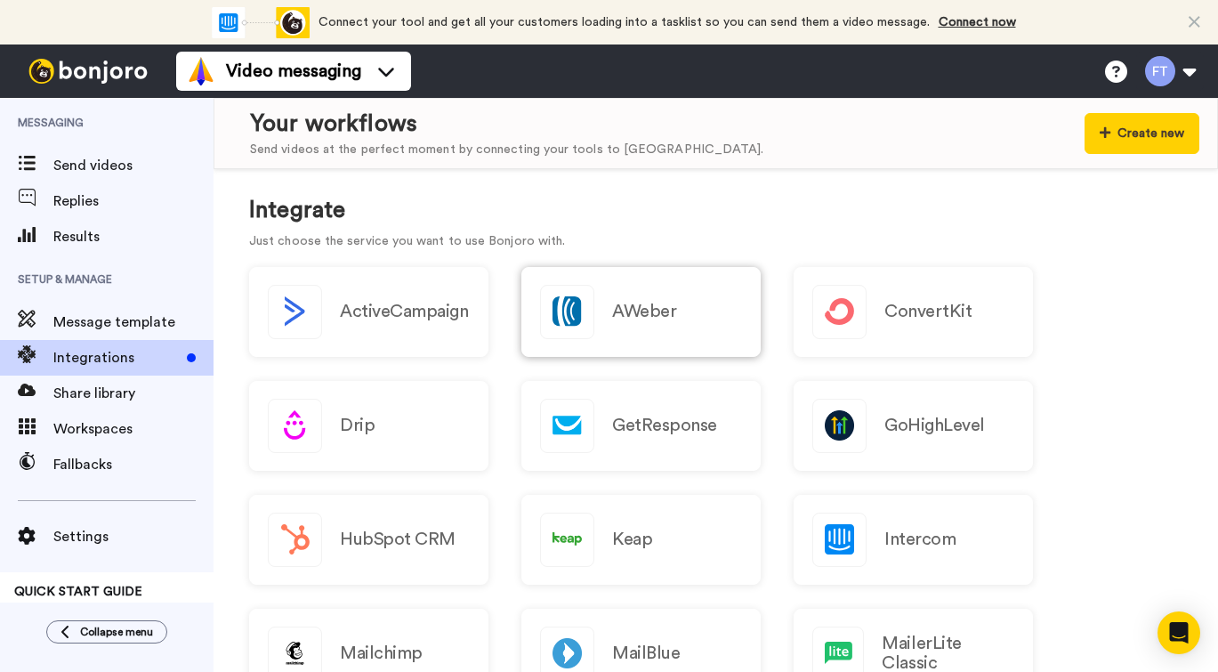
scroll to position [155, 0]
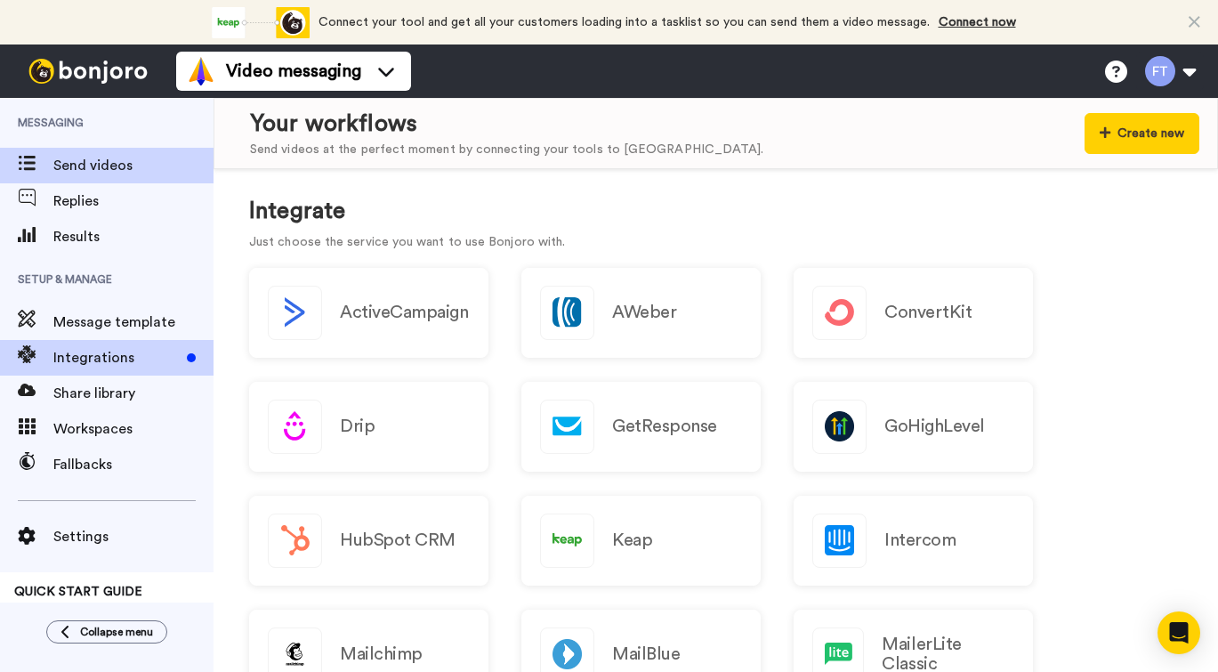
click at [109, 179] on div "Send videos" at bounding box center [106, 166] width 213 height 36
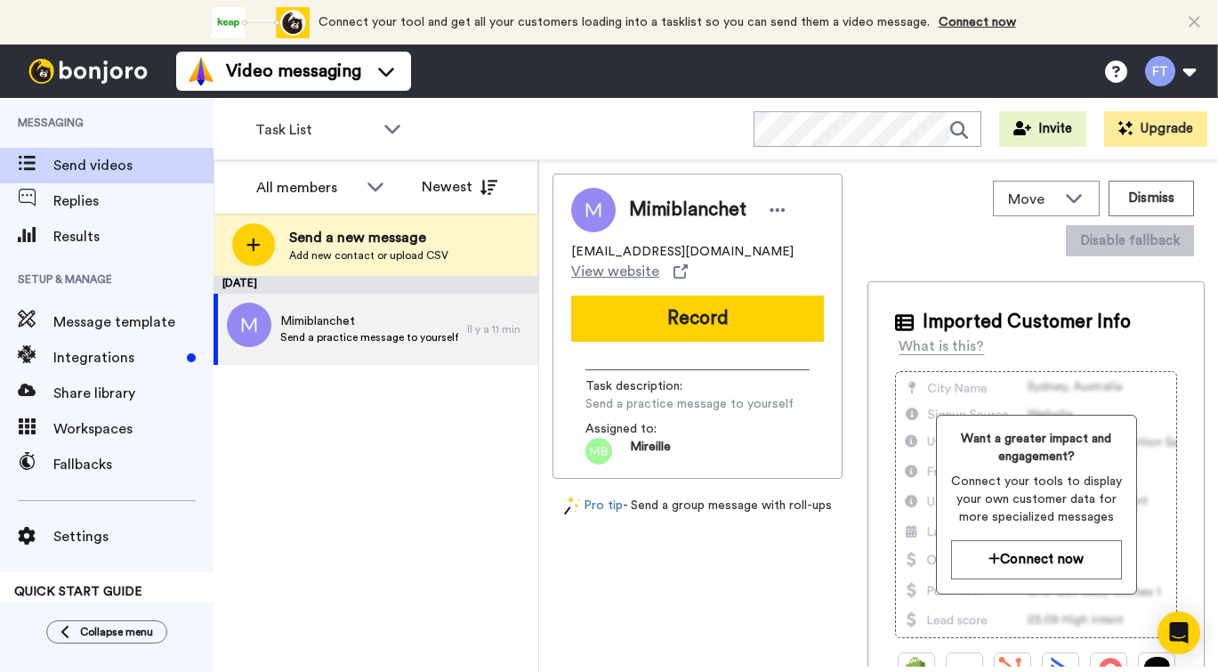
click at [1194, 21] on icon at bounding box center [1194, 22] width 12 height 18
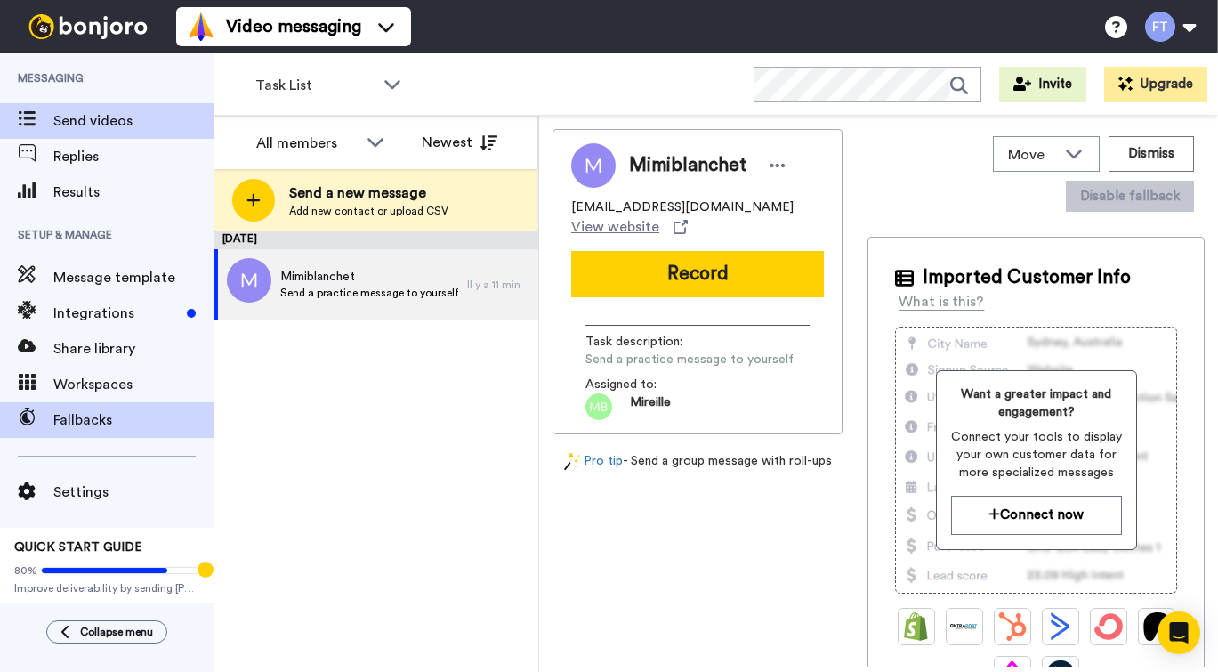
click at [102, 419] on span "Fallbacks" at bounding box center [133, 419] width 160 height 21
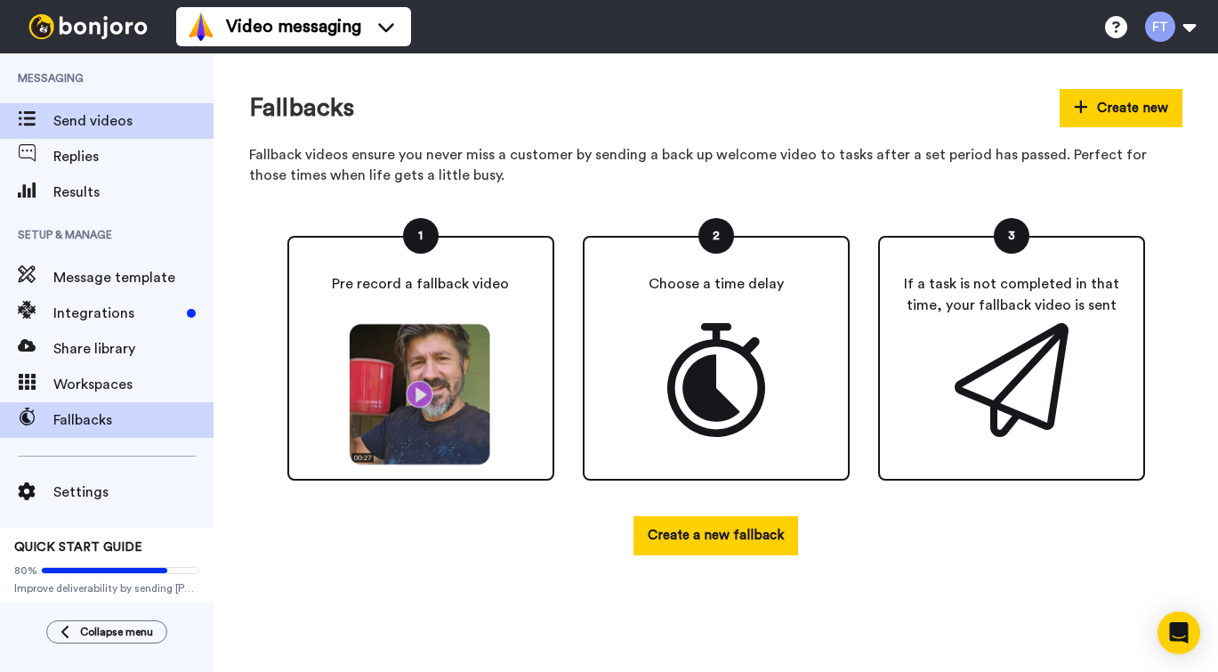
click at [85, 121] on span "Send videos" at bounding box center [133, 120] width 160 height 21
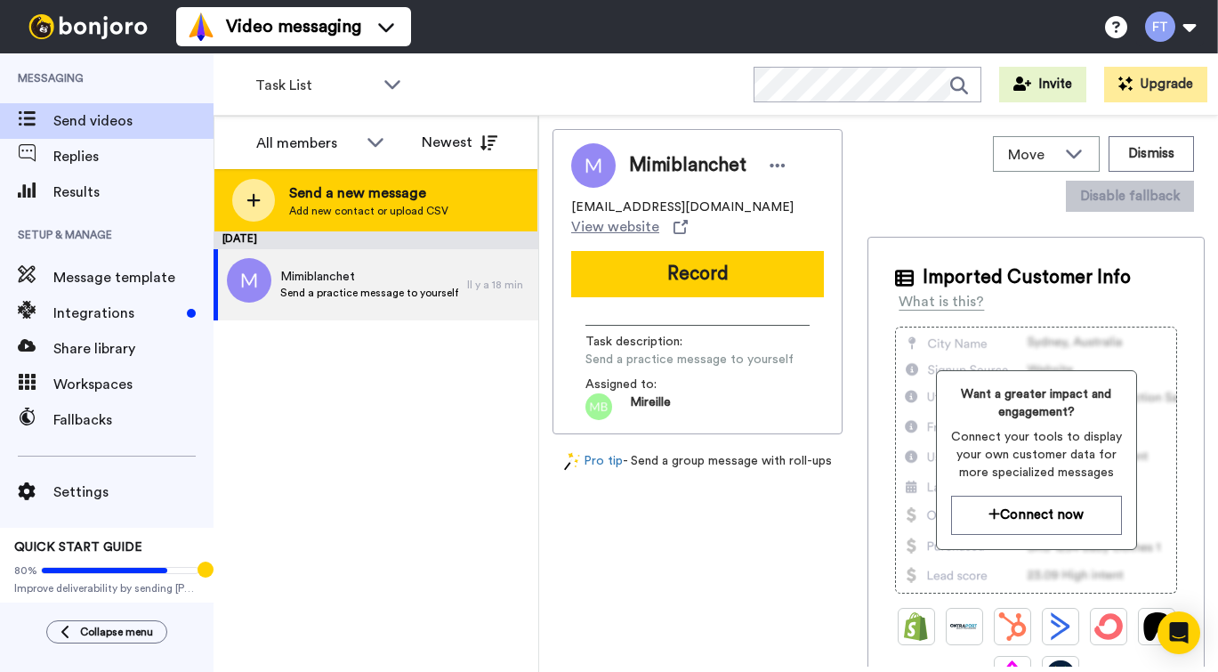
click at [368, 197] on span "Send a new message" at bounding box center [368, 192] width 159 height 21
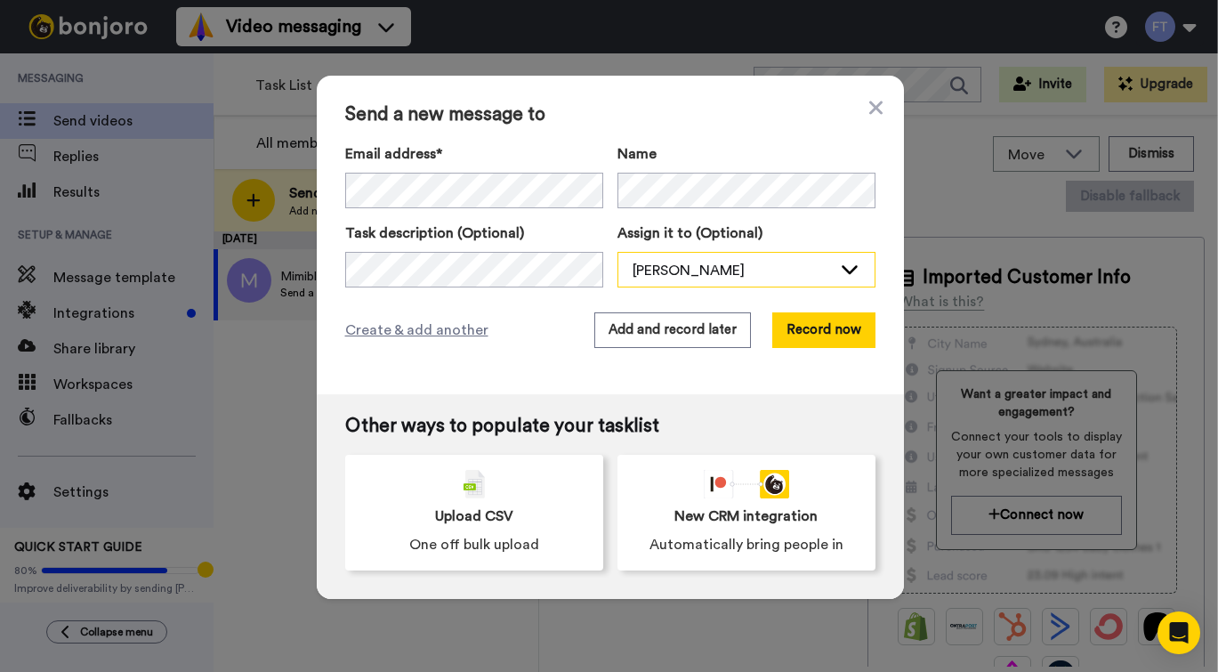
click at [713, 266] on div "Frédérick Thibeault" at bounding box center [731, 270] width 199 height 21
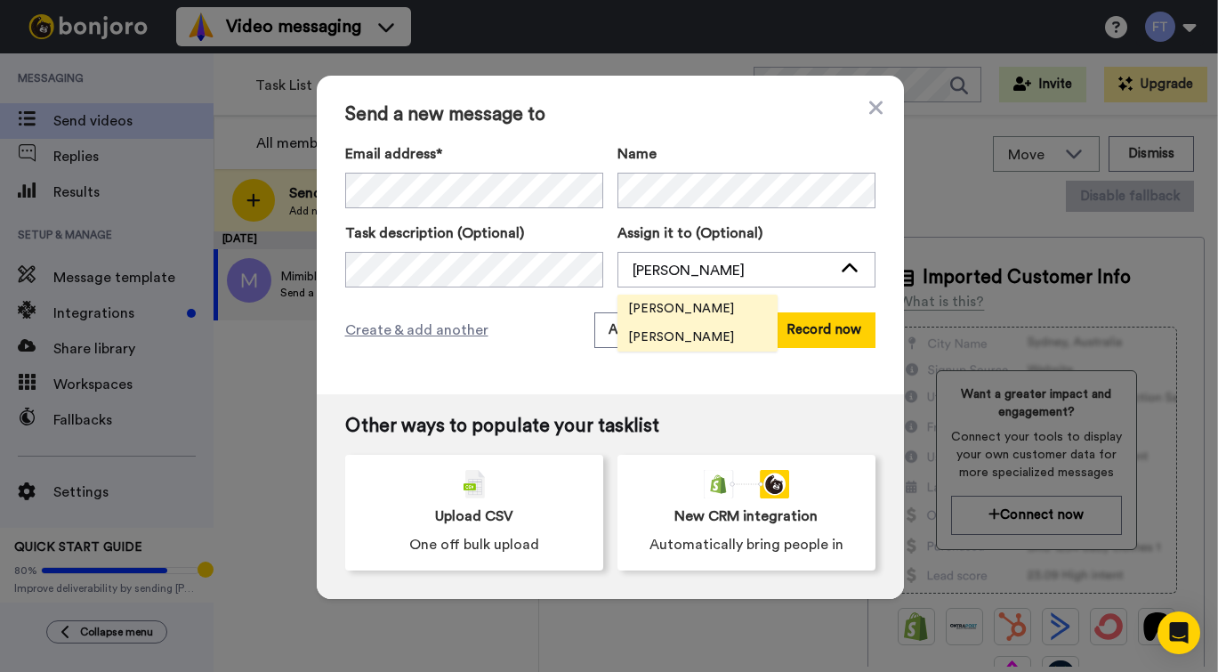
click at [701, 332] on span "Mireille Blanchet" at bounding box center [680, 337] width 127 height 18
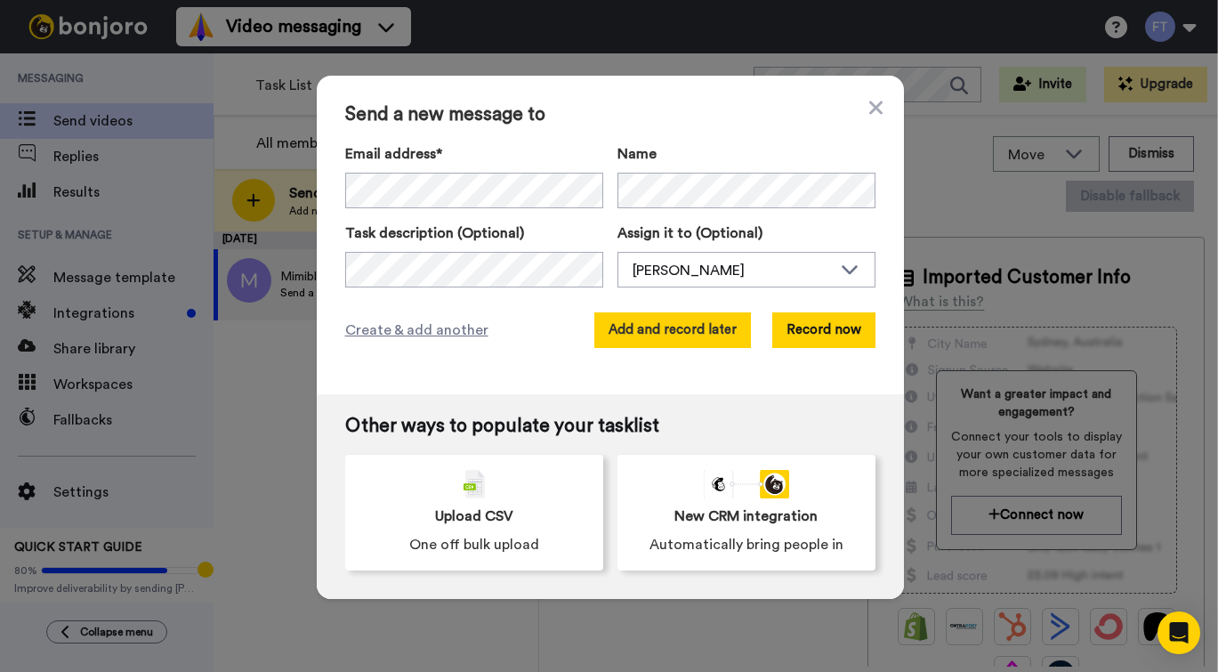
click at [637, 333] on button "Add and record later" at bounding box center [672, 330] width 157 height 36
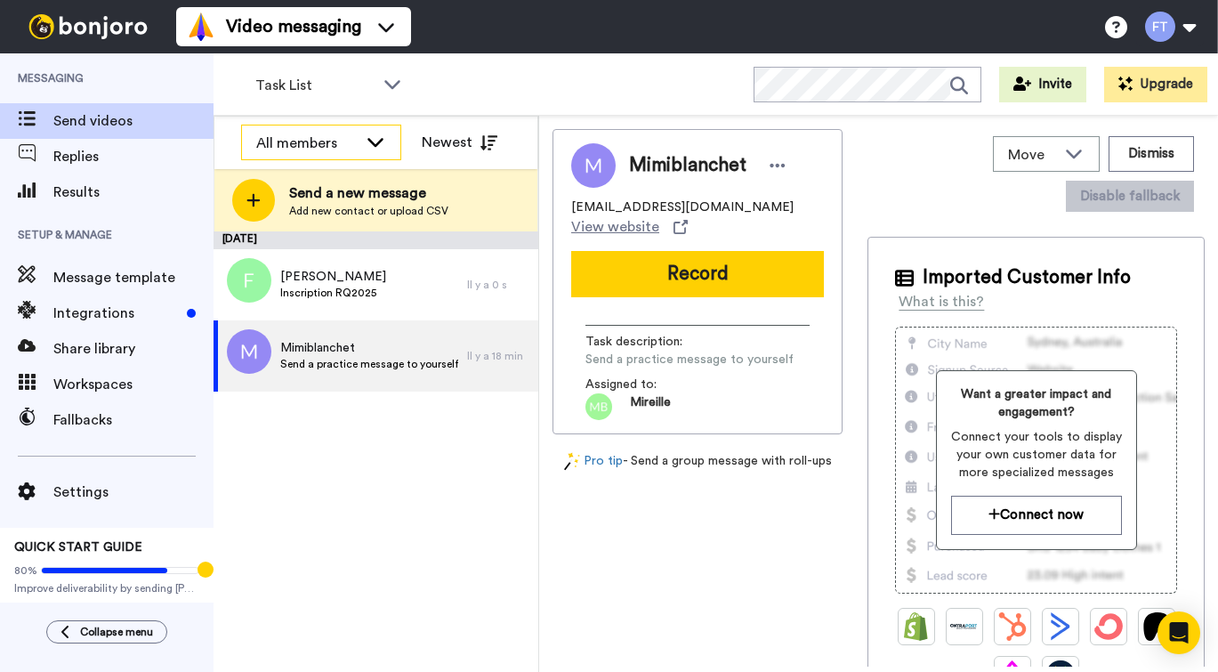
click at [350, 147] on div "All members" at bounding box center [306, 143] width 101 height 21
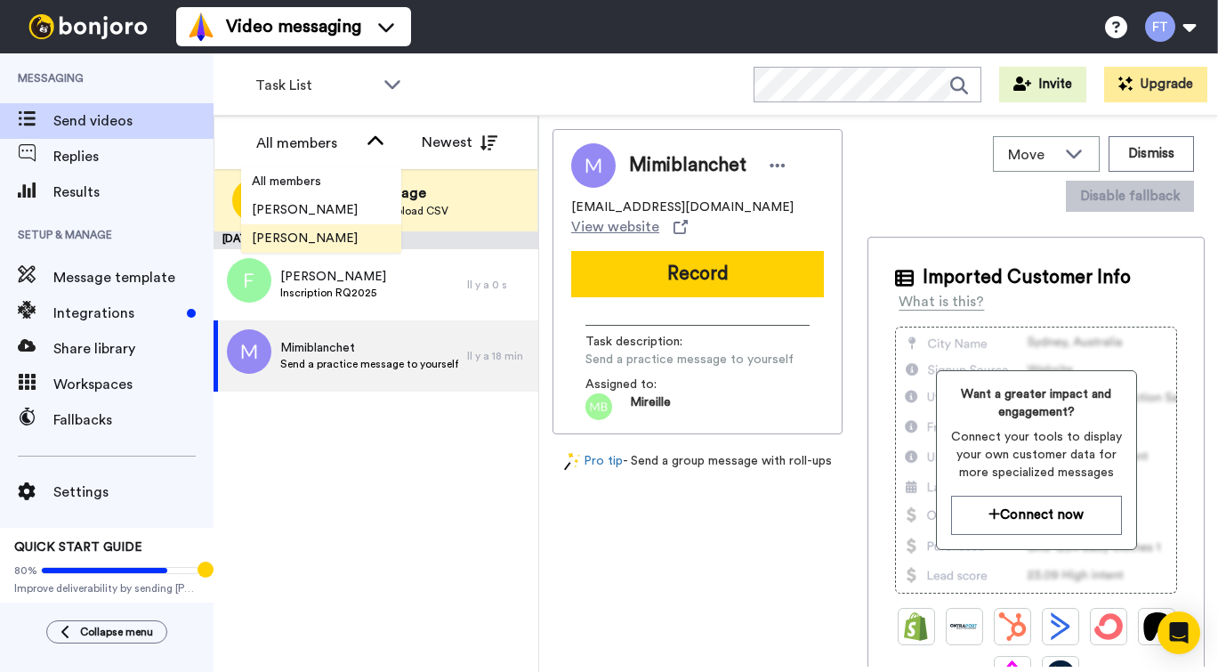
click at [310, 232] on span "Mireille Blanchet" at bounding box center [304, 238] width 127 height 18
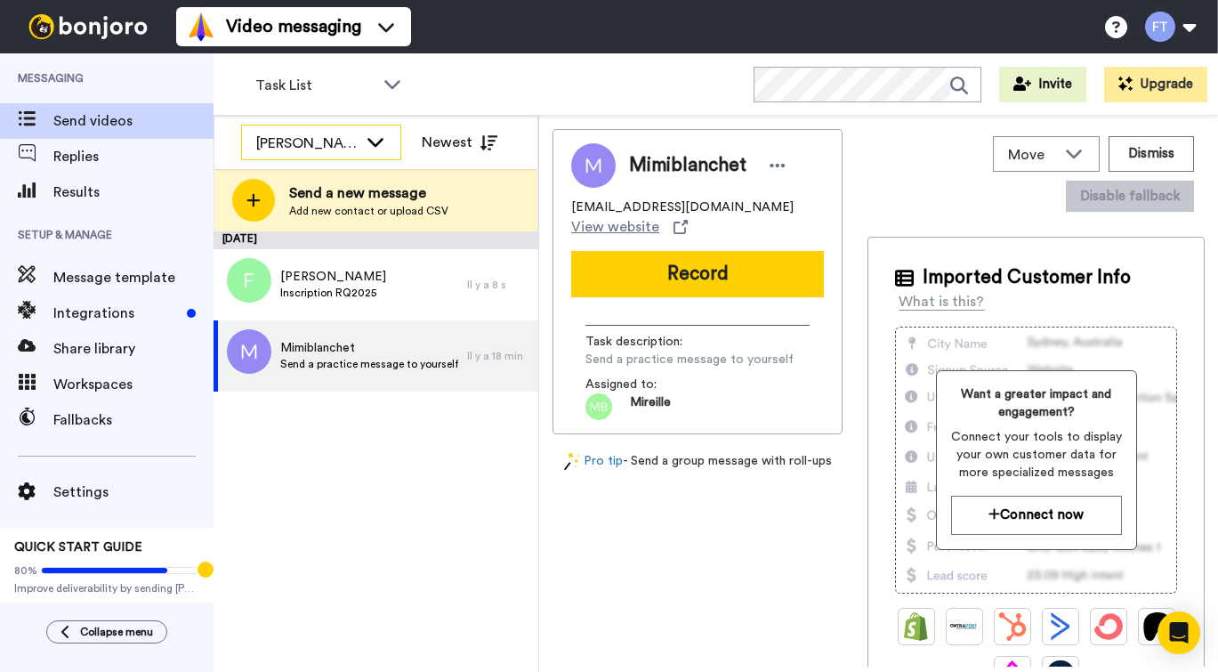
click at [365, 141] on icon at bounding box center [375, 142] width 21 height 18
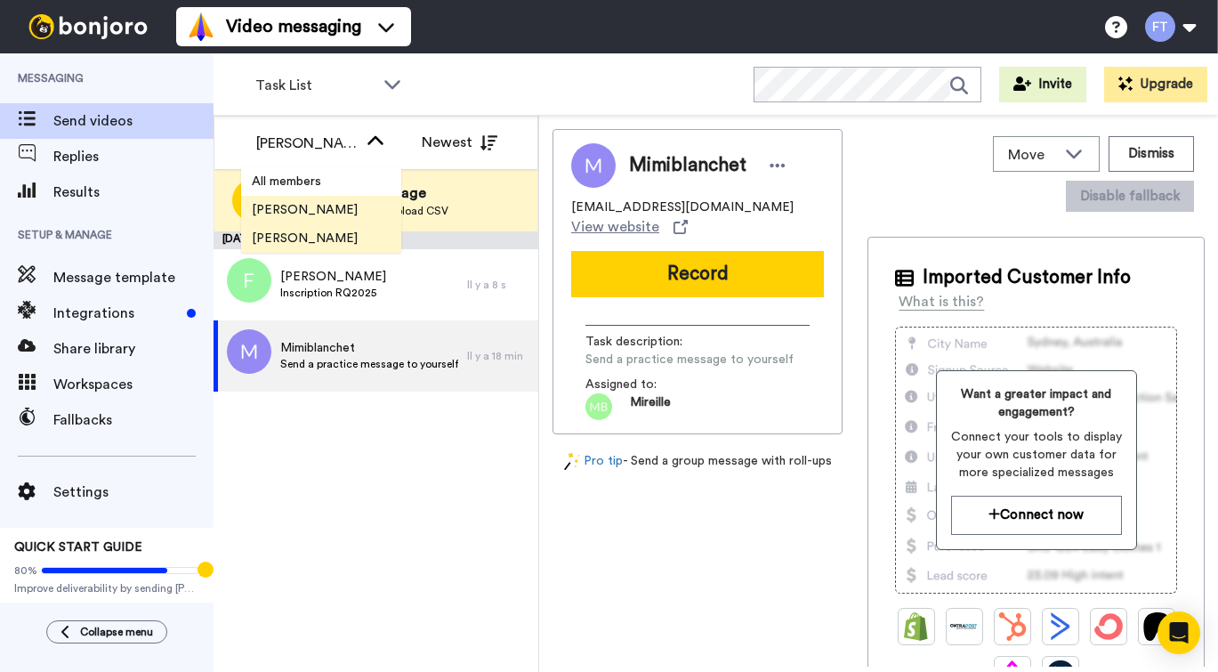
click at [301, 211] on span "Frédérick Thibeault" at bounding box center [304, 210] width 127 height 18
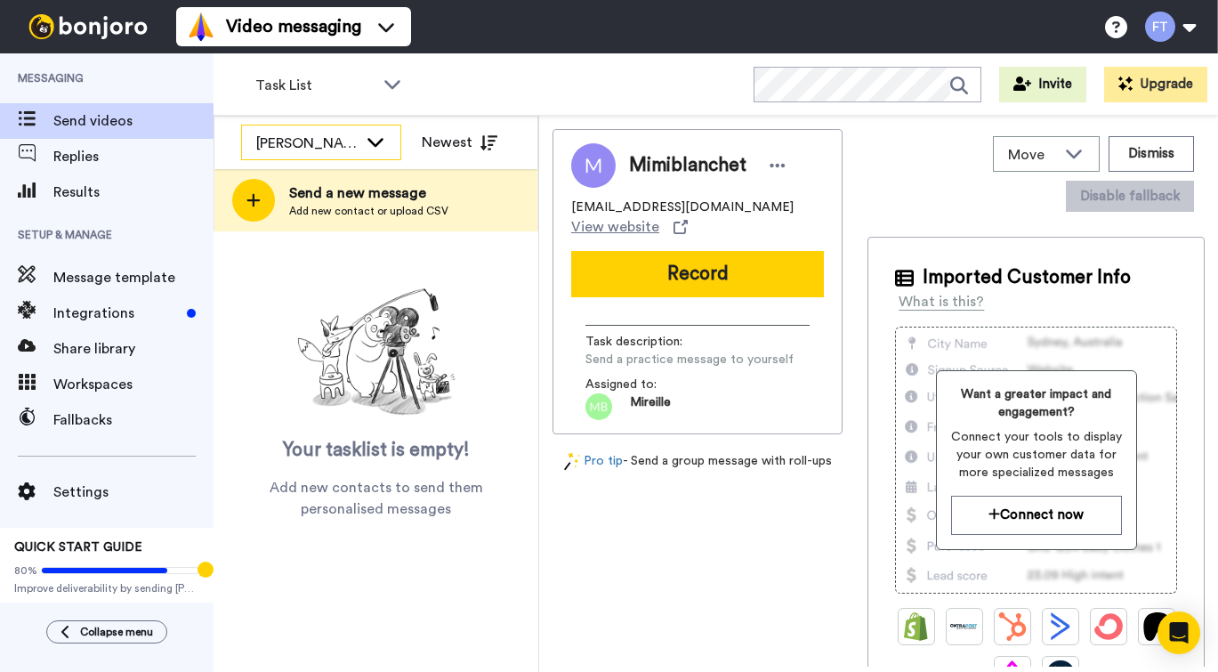
click at [342, 139] on div "Frédérick Thibeault" at bounding box center [306, 143] width 101 height 21
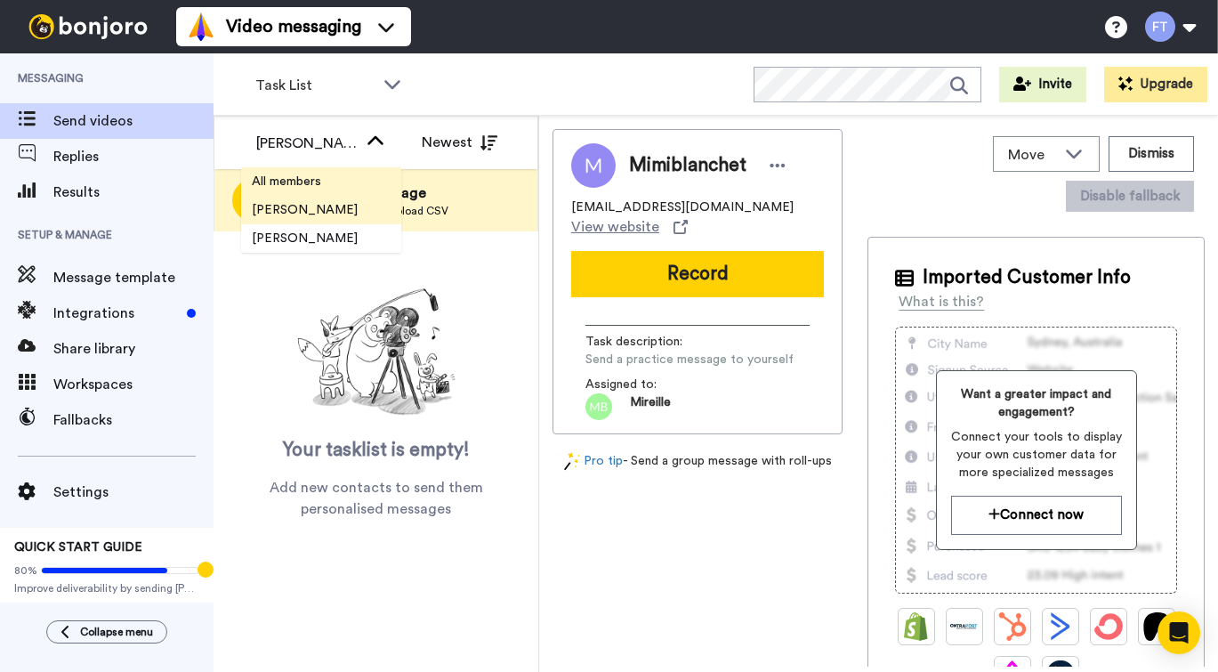
click at [292, 184] on span "All members" at bounding box center [286, 182] width 91 height 18
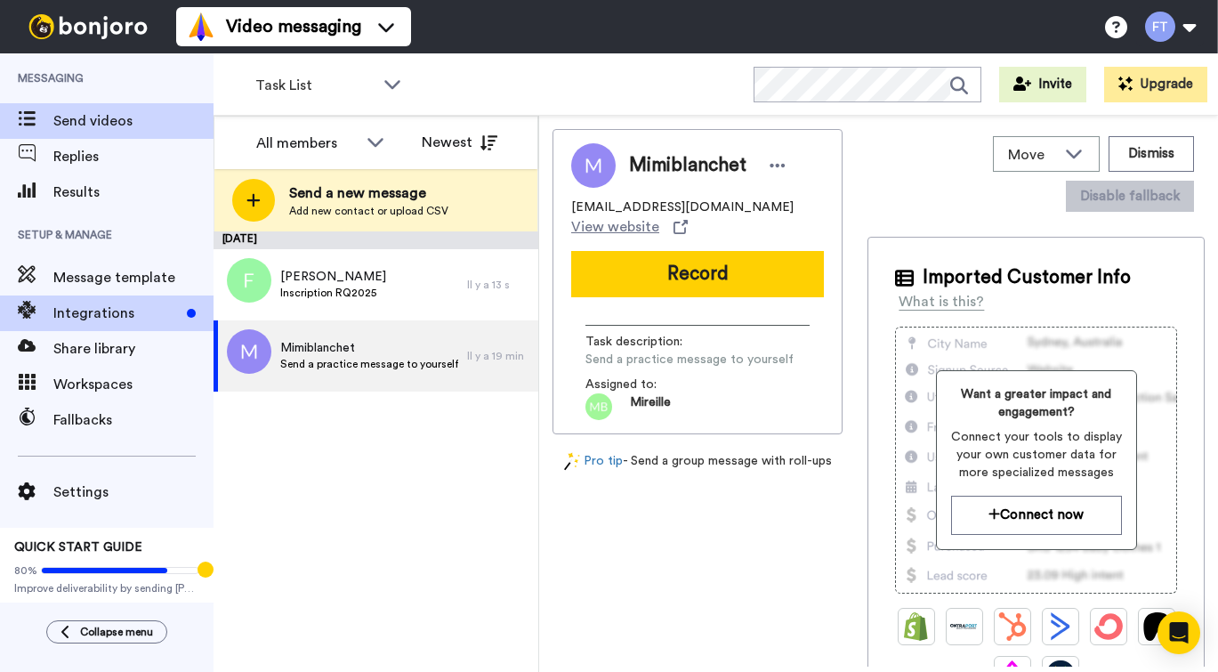
click at [166, 304] on span "Integrations" at bounding box center [116, 312] width 126 height 21
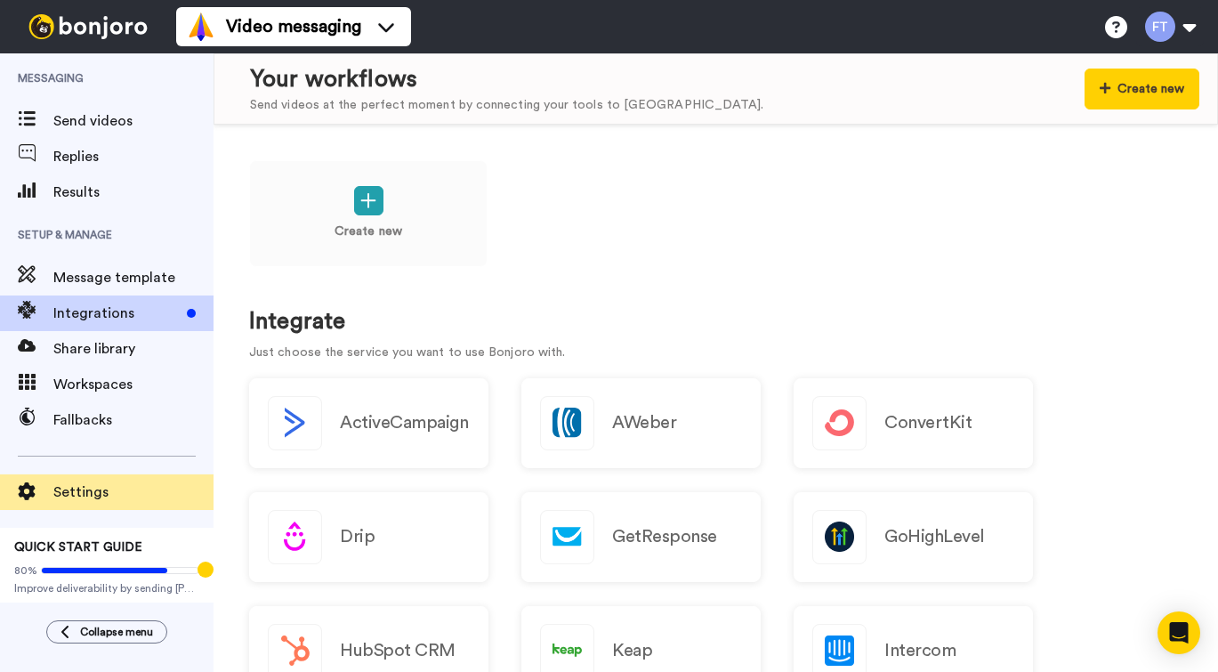
click at [67, 492] on span "Settings" at bounding box center [133, 491] width 160 height 21
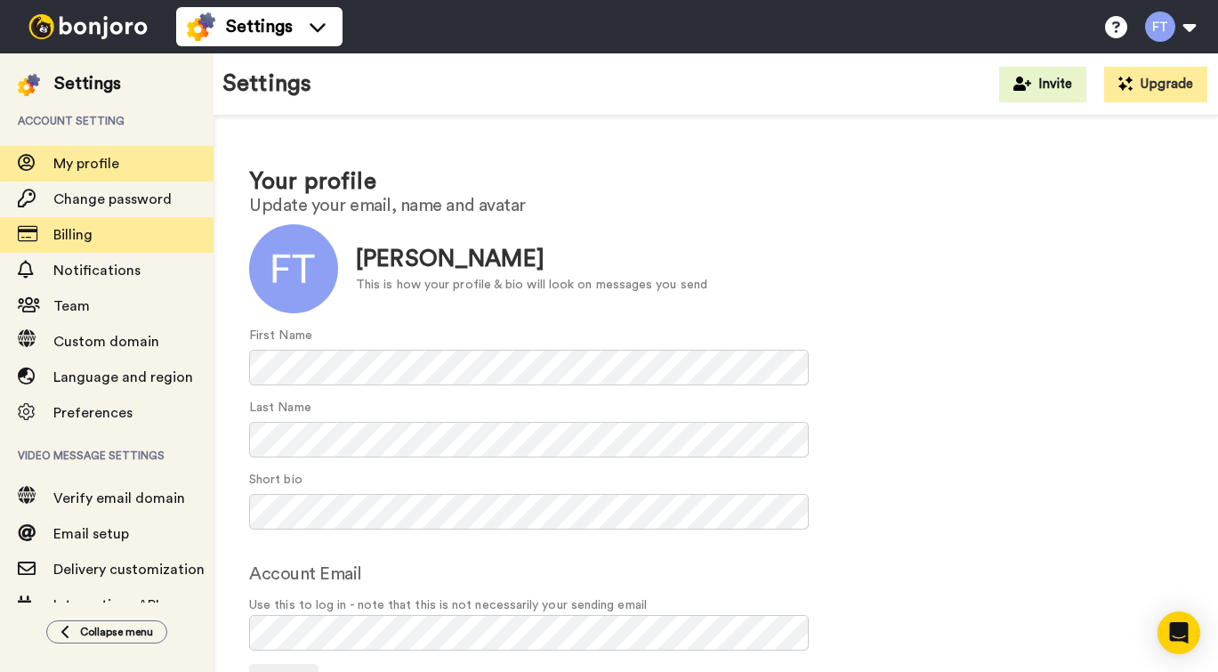
click at [105, 238] on span "Billing" at bounding box center [133, 234] width 160 height 21
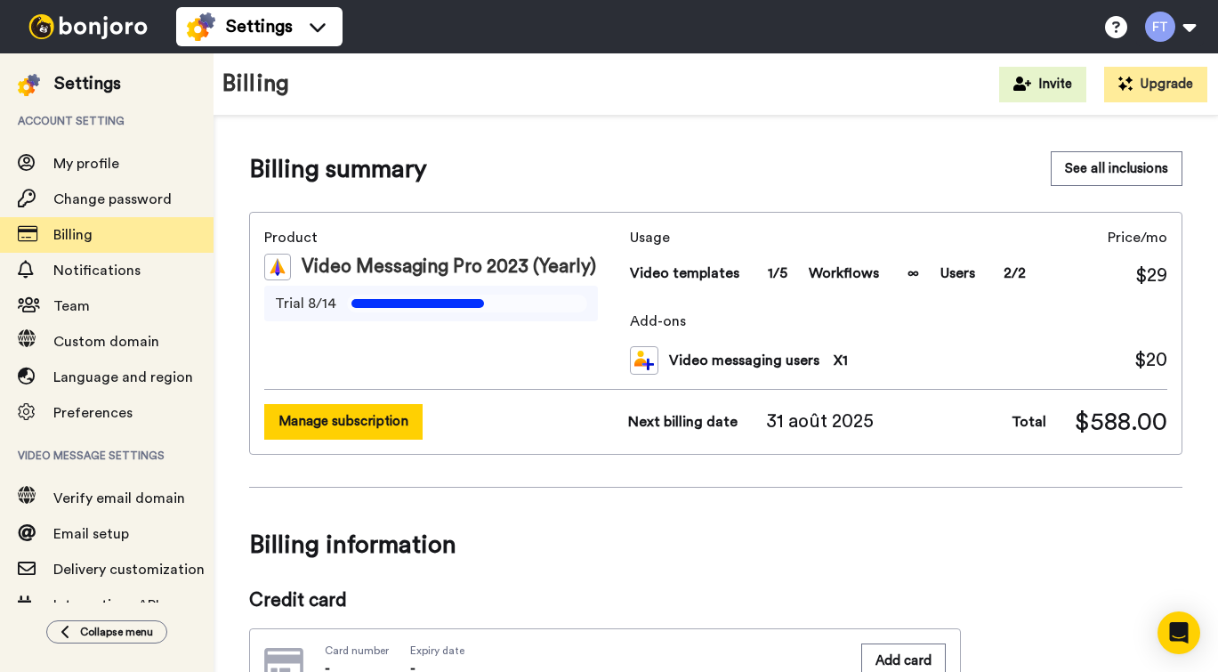
click at [366, 418] on button "Manage subscription" at bounding box center [343, 421] width 158 height 35
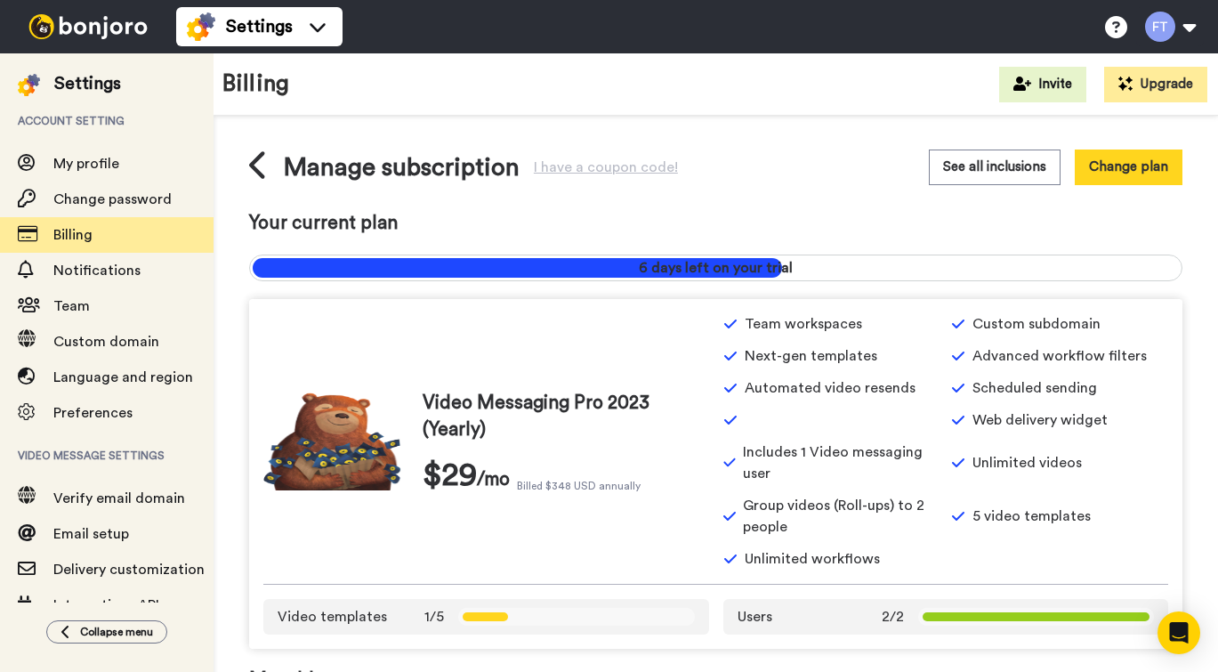
scroll to position [12, 0]
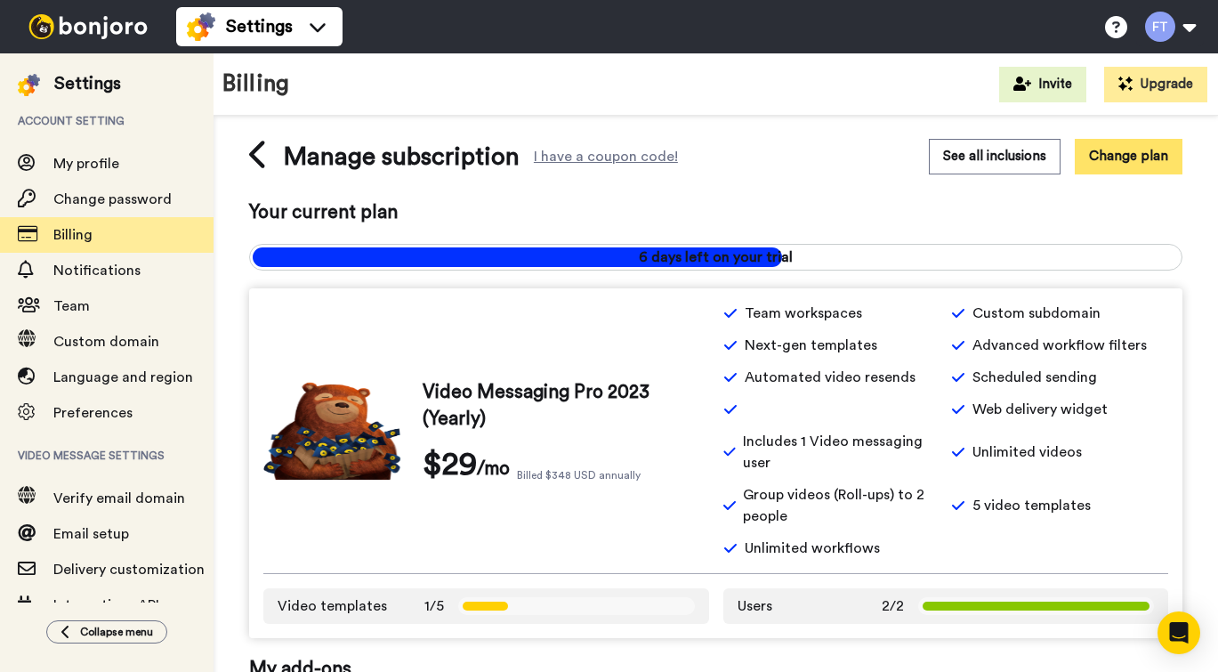
click at [1118, 161] on button "Change plan" at bounding box center [1128, 156] width 108 height 35
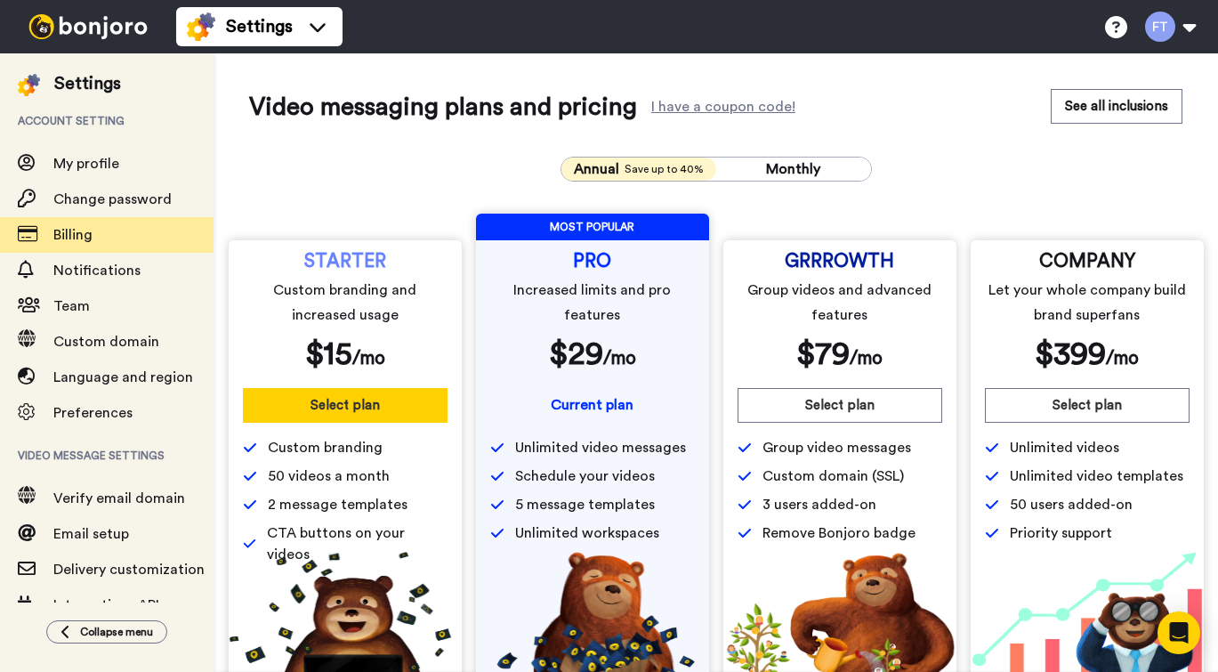
click at [361, 406] on button "Select plan" at bounding box center [345, 405] width 205 height 35
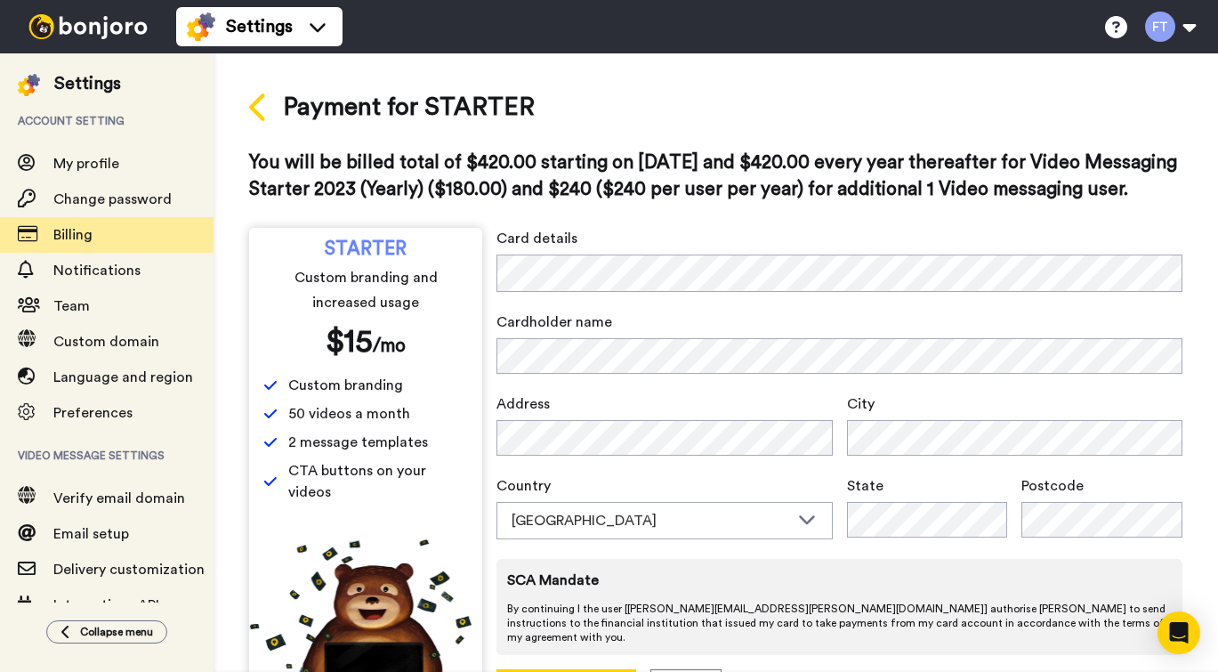
click at [259, 107] on icon at bounding box center [259, 107] width 20 height 31
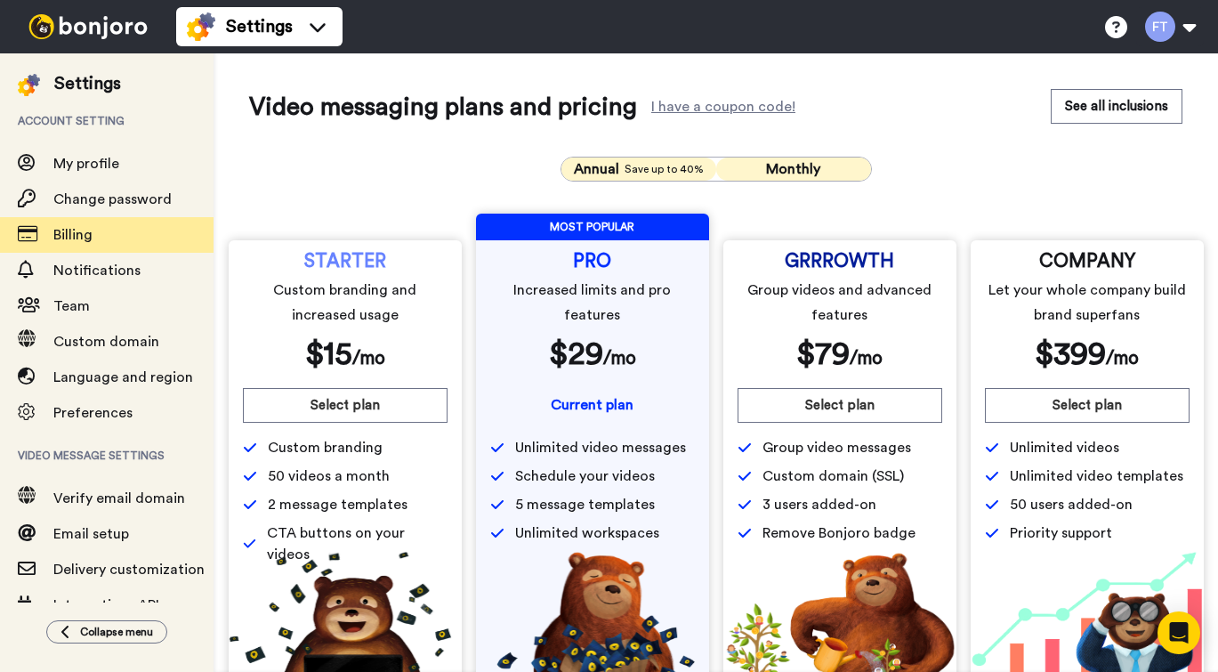
click at [800, 163] on span "Monthly" at bounding box center [793, 169] width 54 height 14
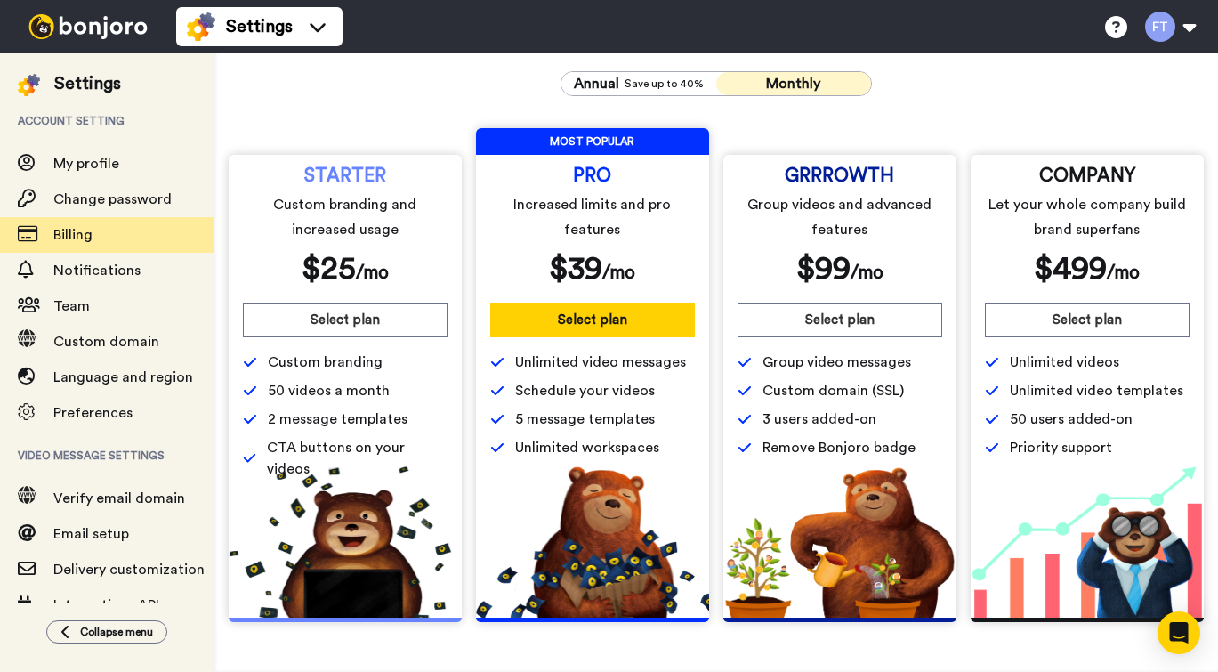
scroll to position [85, 0]
click at [352, 320] on button "Select plan" at bounding box center [345, 319] width 205 height 35
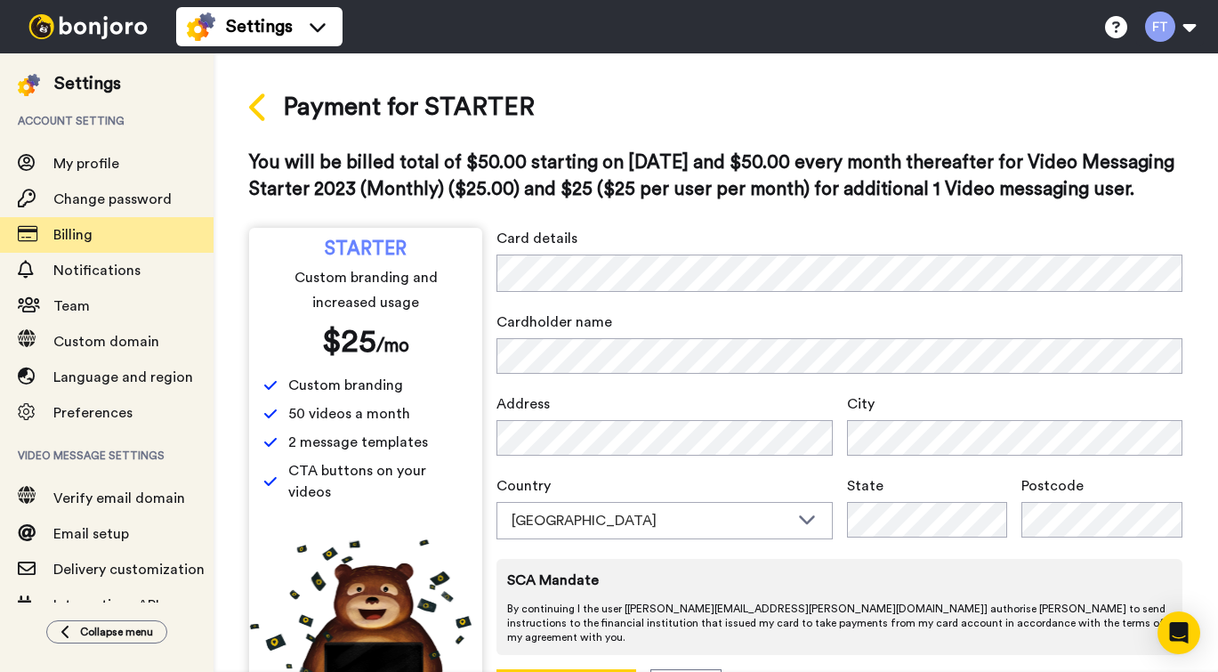
click at [256, 115] on icon at bounding box center [257, 107] width 16 height 28
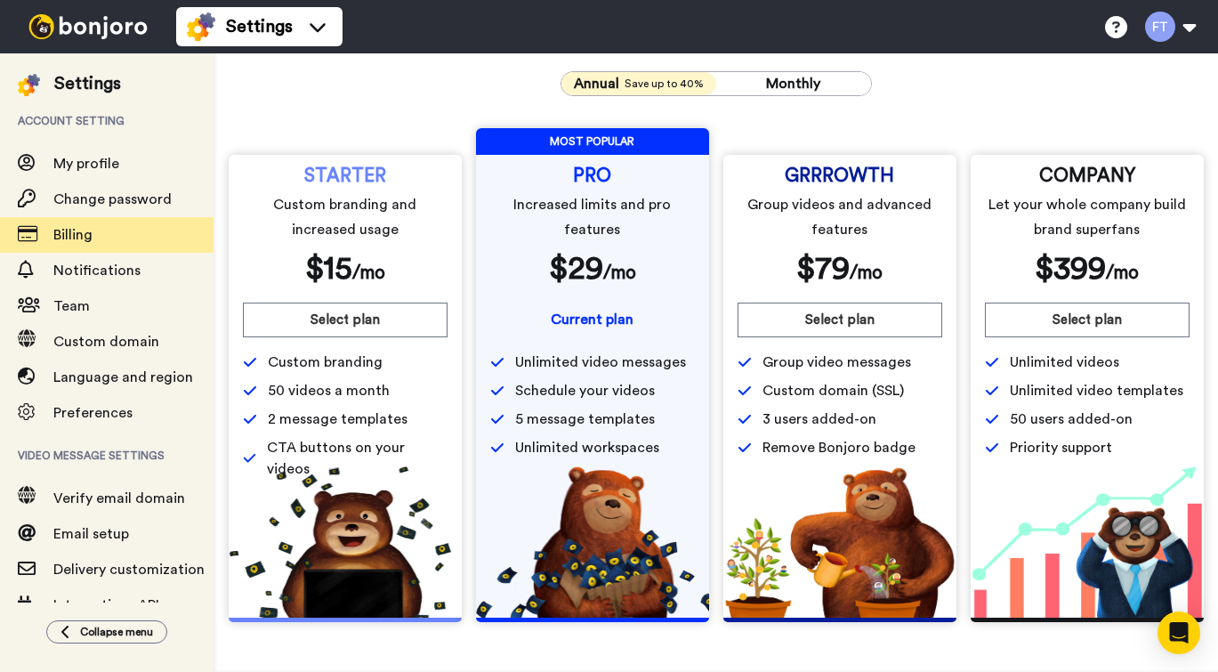
scroll to position [74, 0]
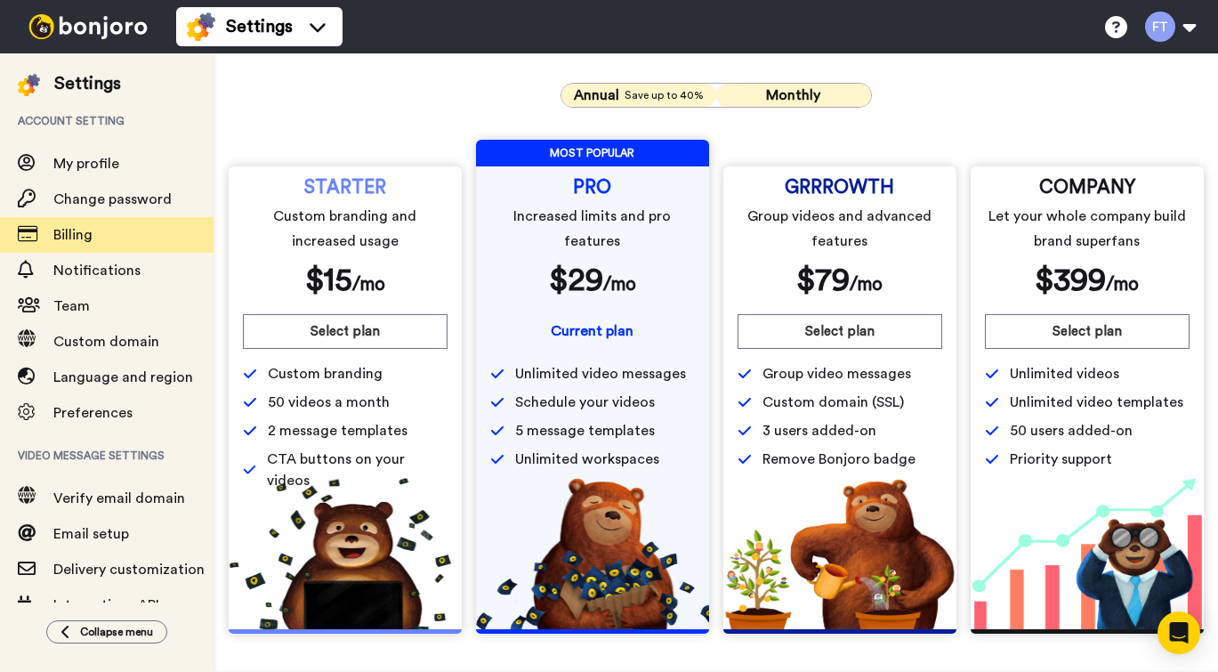
click at [796, 105] on button "Monthly" at bounding box center [793, 95] width 155 height 23
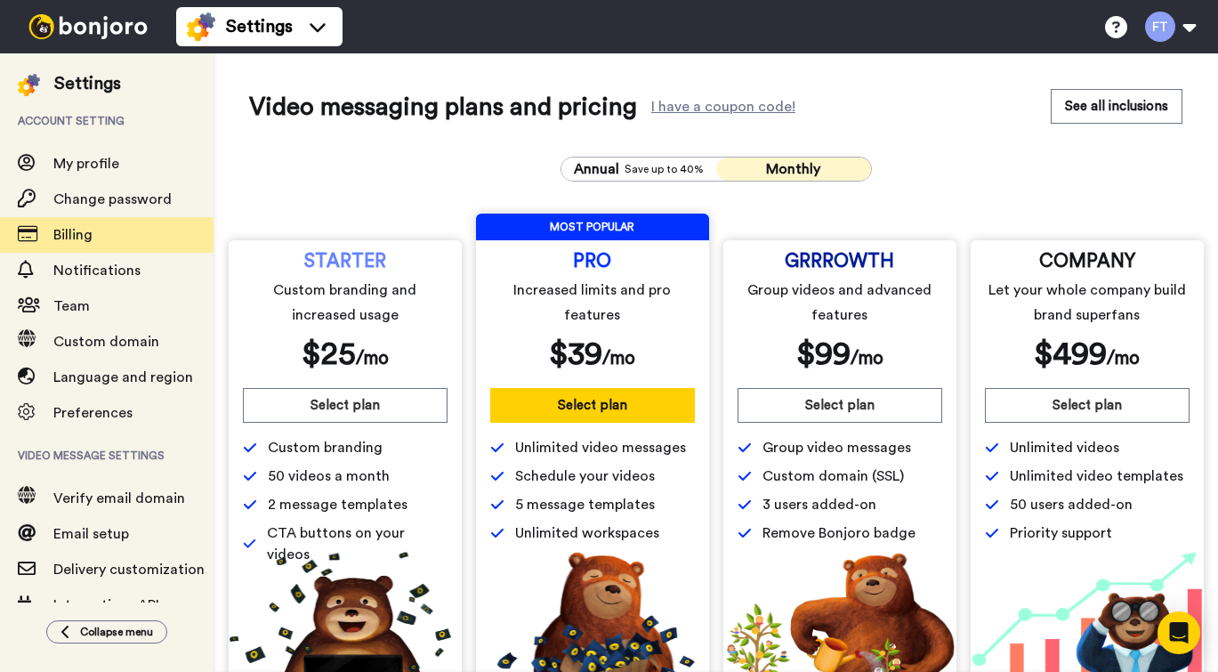
scroll to position [0, 0]
click at [60, 237] on span "Billing" at bounding box center [72, 235] width 39 height 14
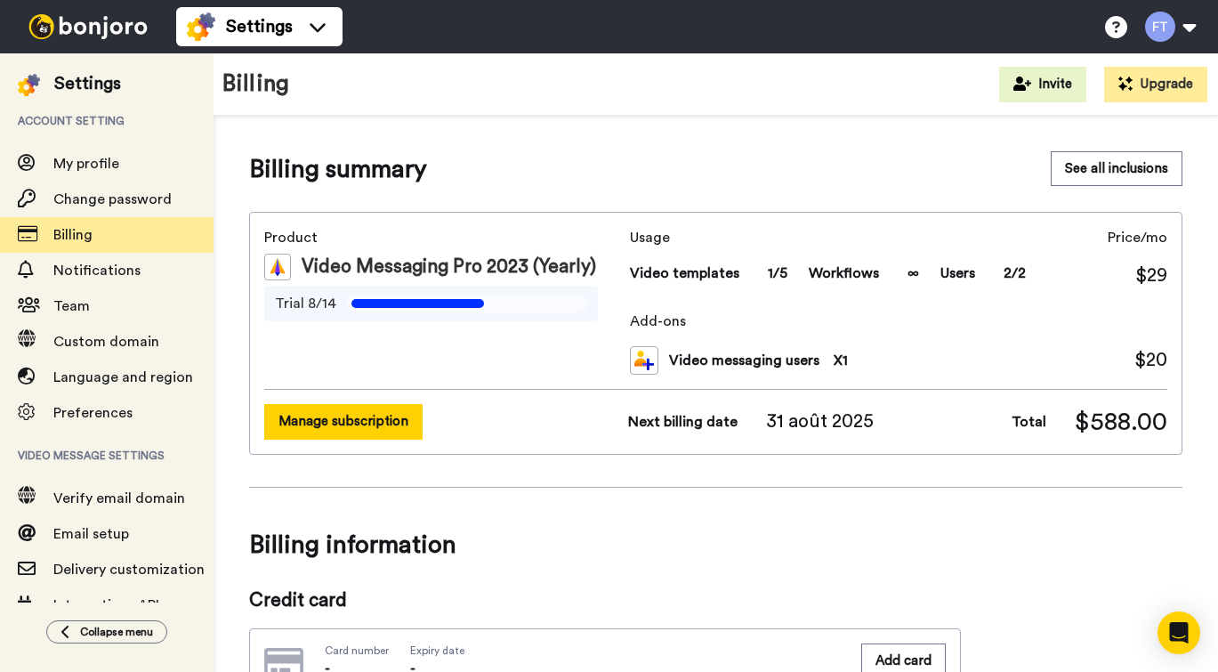
click at [365, 427] on button "Manage subscription" at bounding box center [343, 421] width 158 height 35
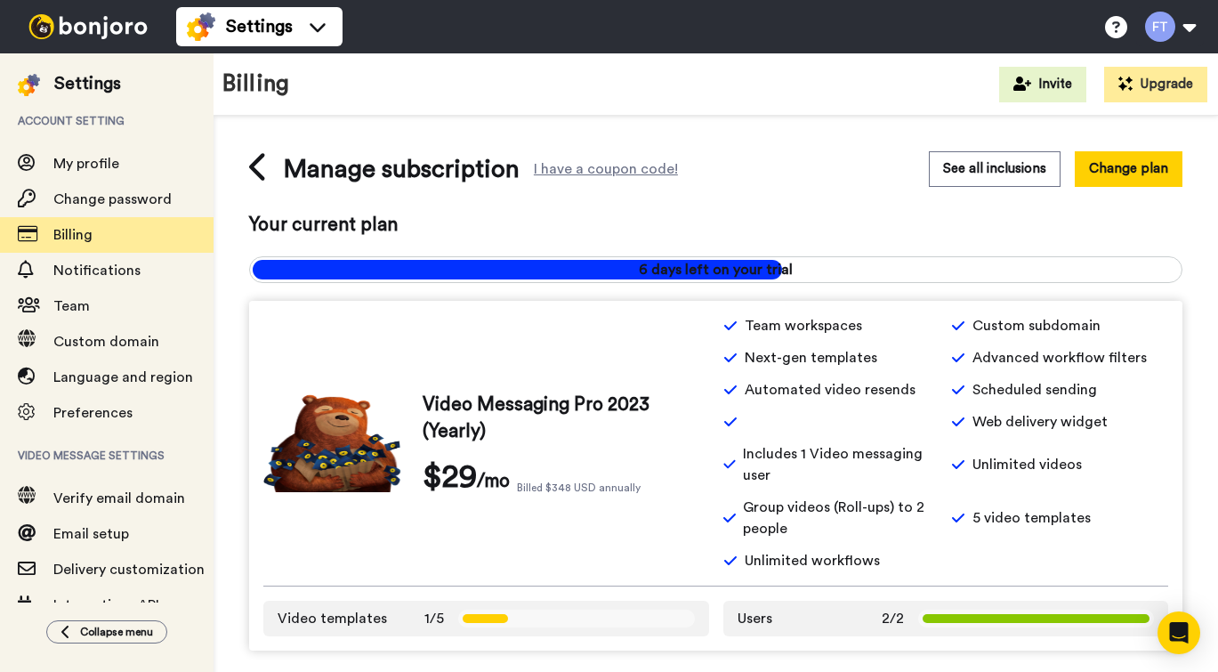
click at [639, 168] on div "I have a coupon code!" at bounding box center [606, 169] width 144 height 11
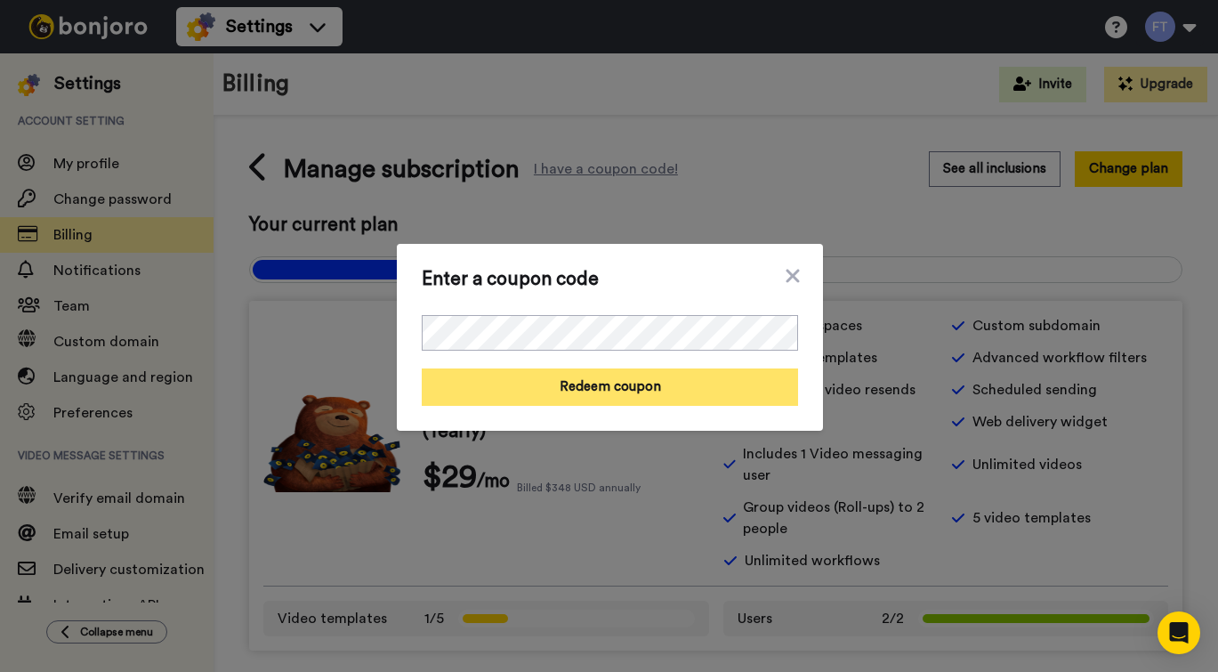
click at [696, 390] on button "Redeem coupon" at bounding box center [610, 386] width 376 height 37
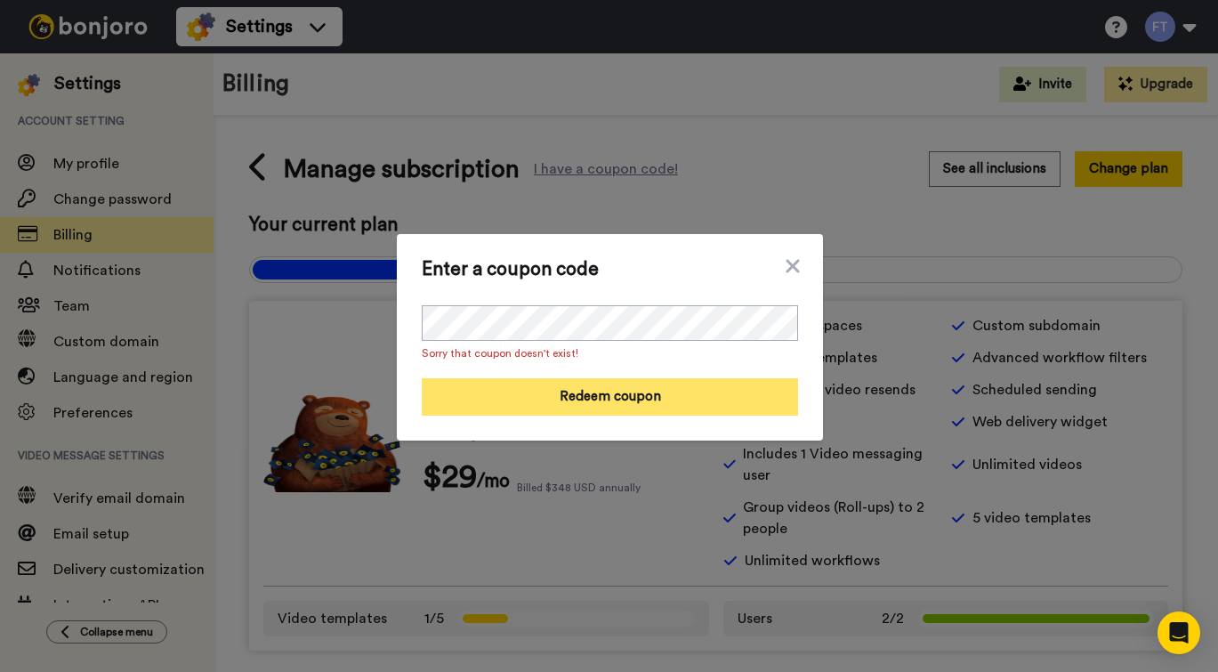
click at [547, 387] on button "Redeem coupon" at bounding box center [610, 396] width 376 height 37
click at [623, 397] on button "Redeem coupon" at bounding box center [610, 396] width 376 height 37
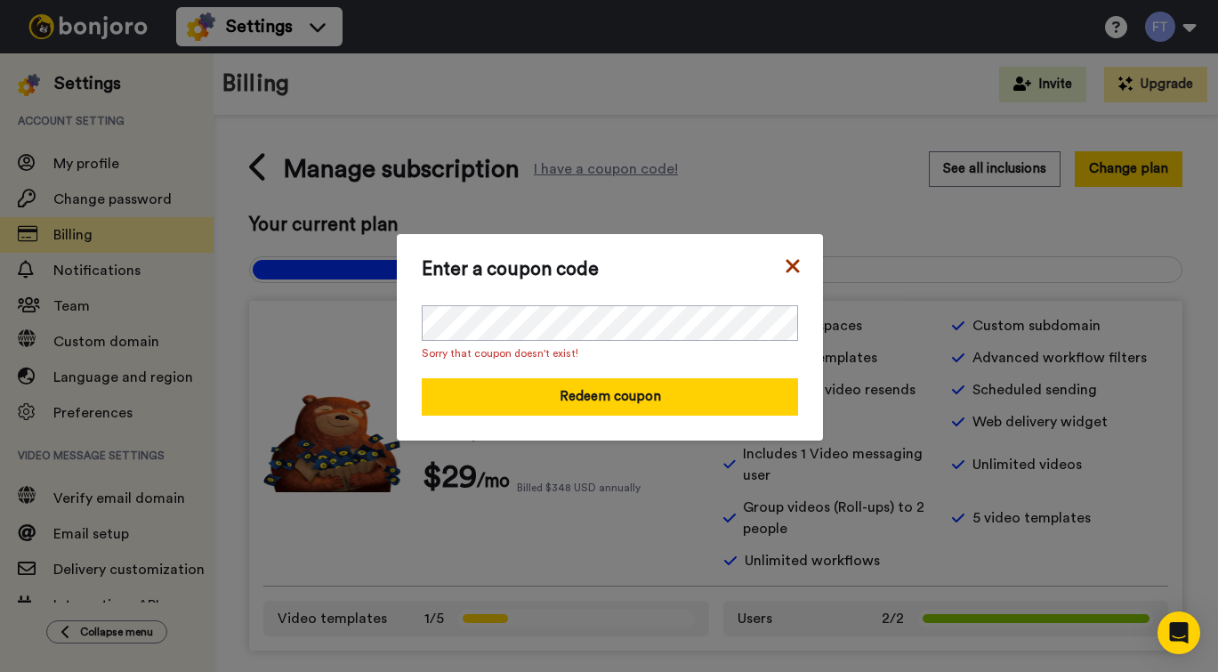
click at [792, 275] on icon at bounding box center [793, 265] width 18 height 21
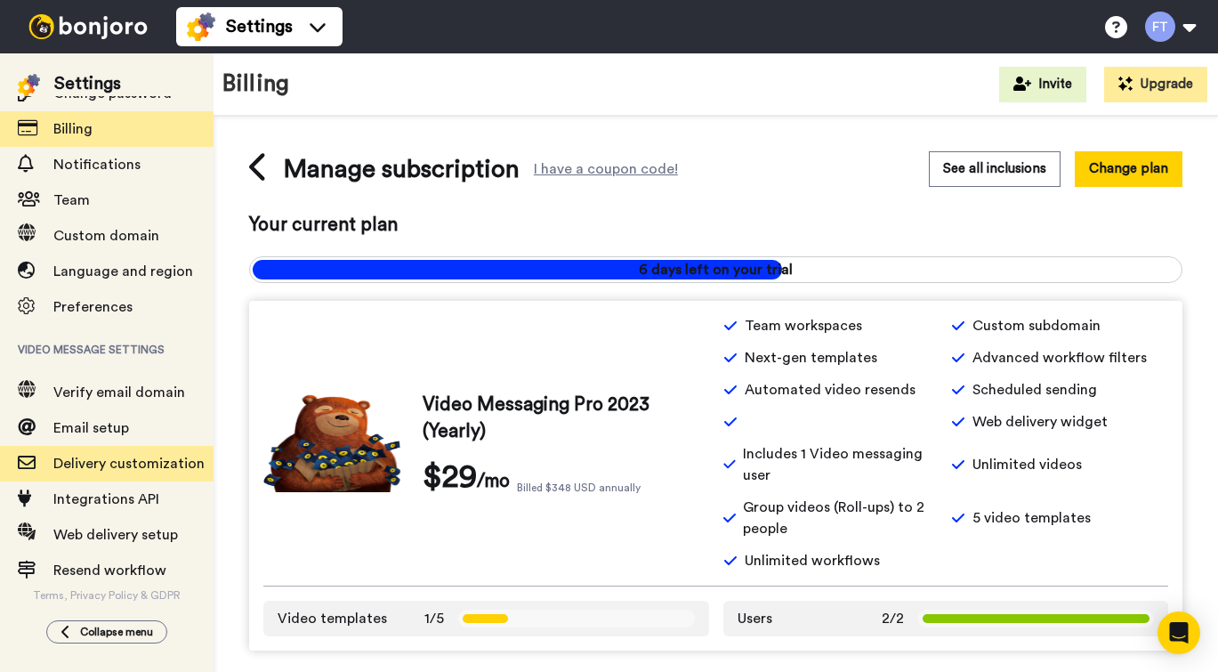
scroll to position [107, 0]
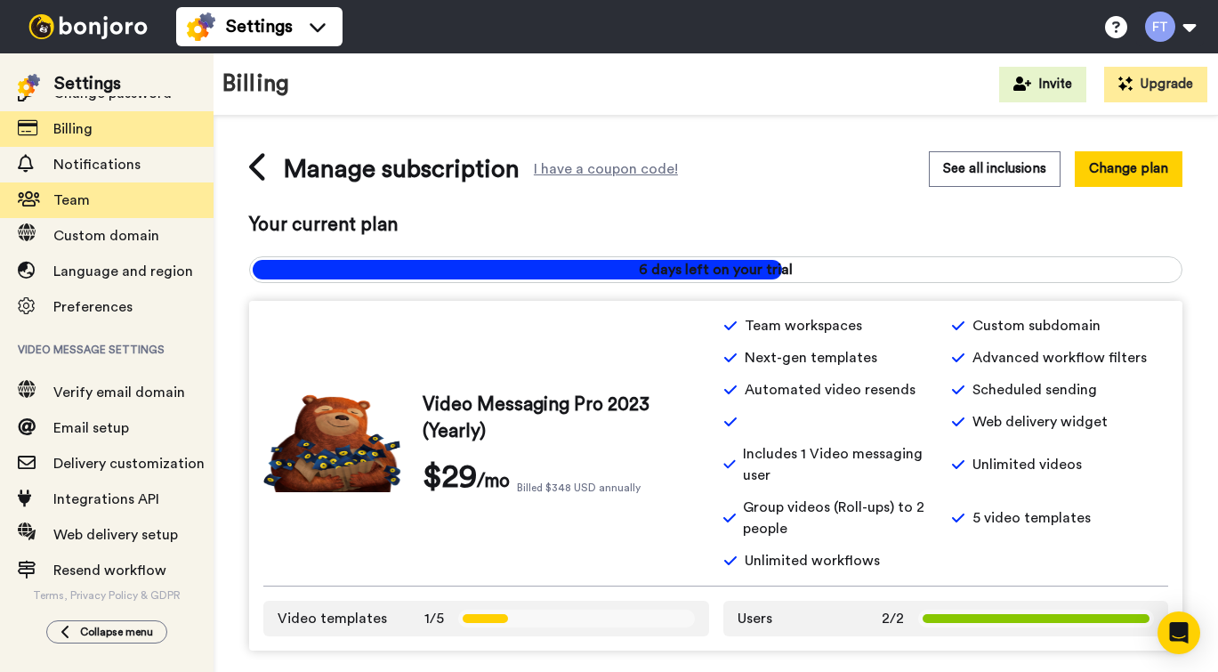
click at [95, 191] on span "Team" at bounding box center [133, 199] width 160 height 21
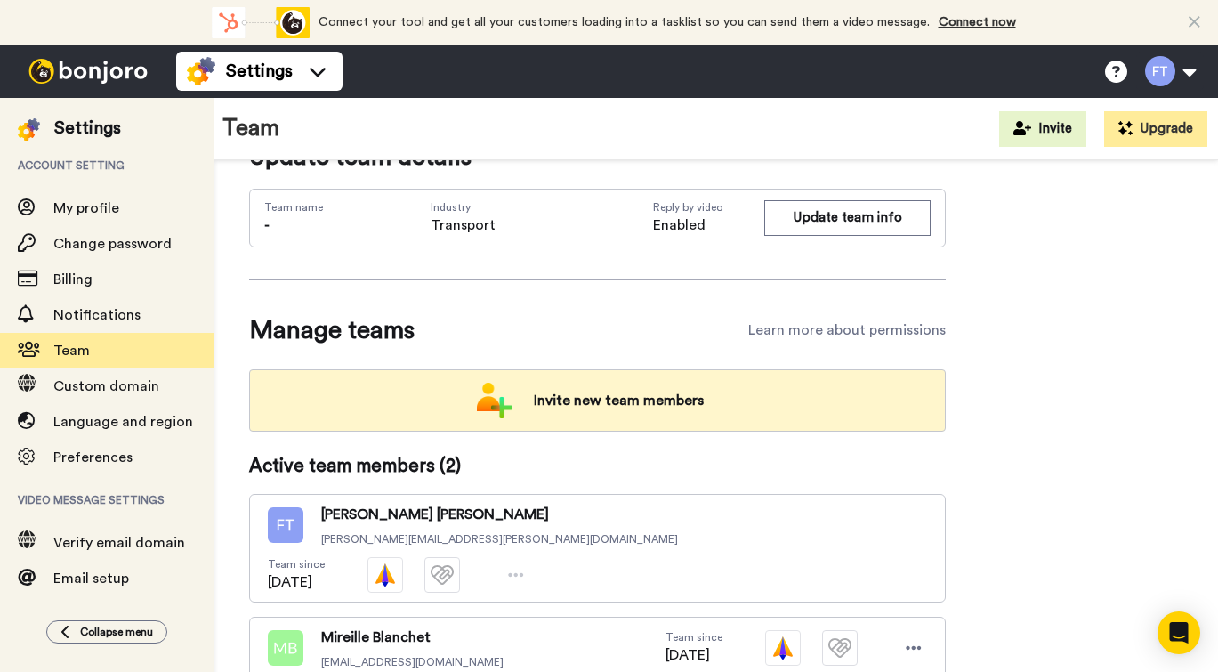
scroll to position [55, 0]
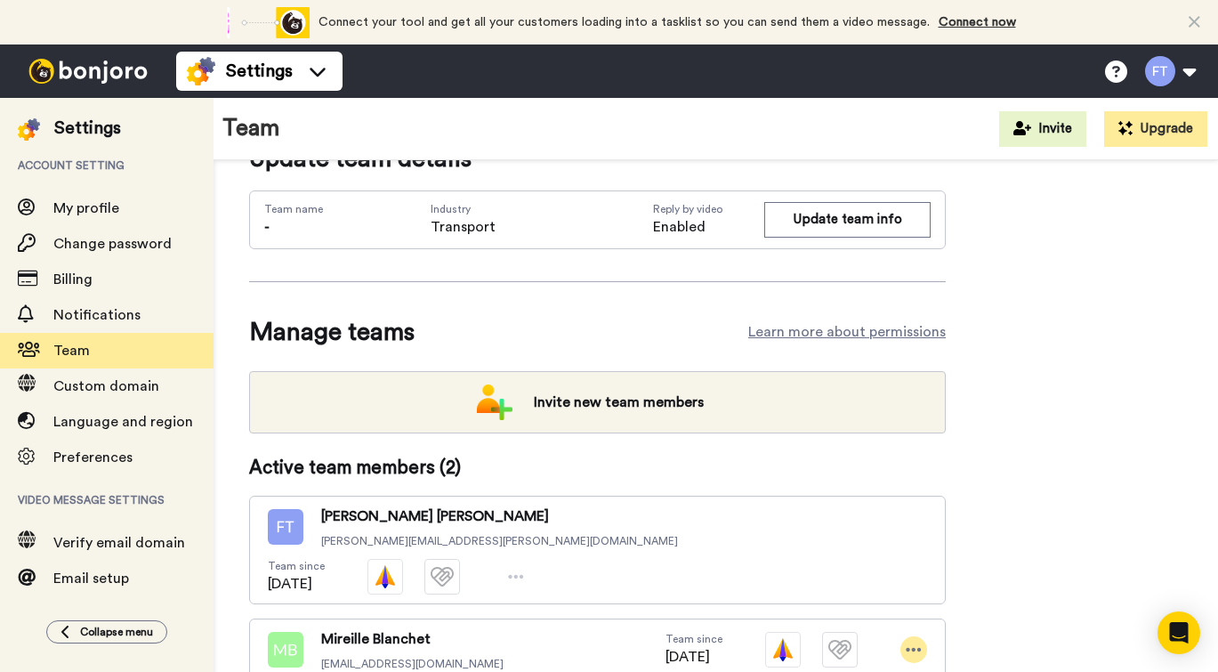
click at [914, 647] on icon at bounding box center [913, 649] width 15 height 4
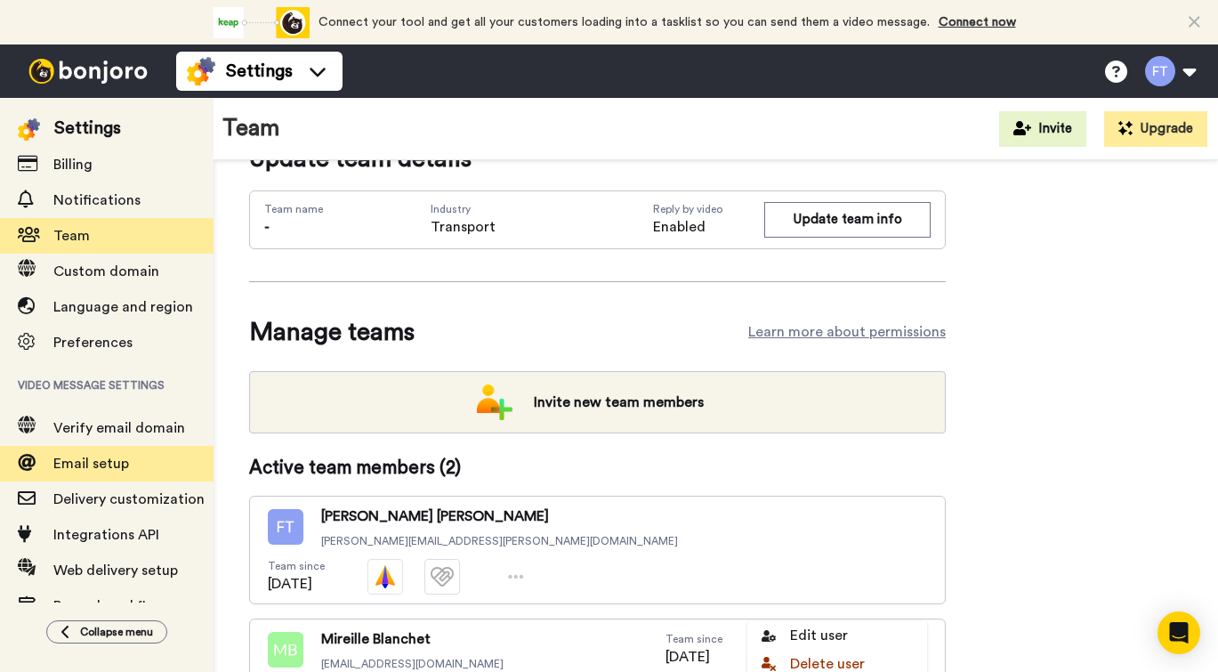
scroll to position [127, 0]
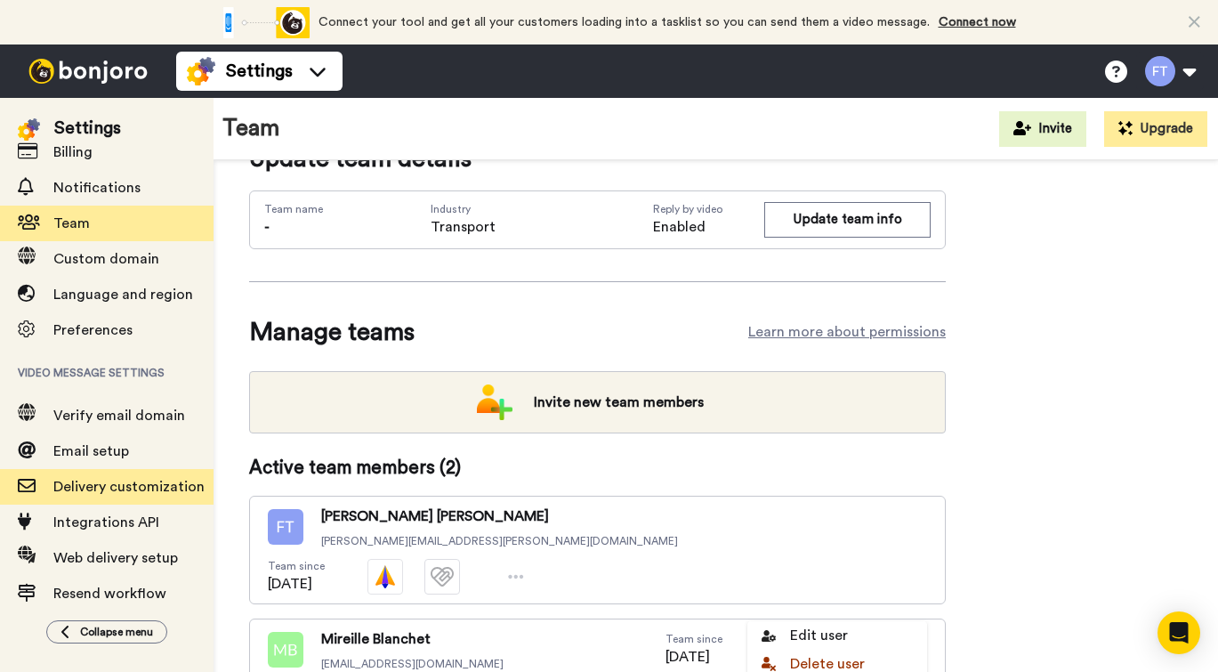
click at [90, 492] on span "Delivery customization" at bounding box center [128, 486] width 151 height 14
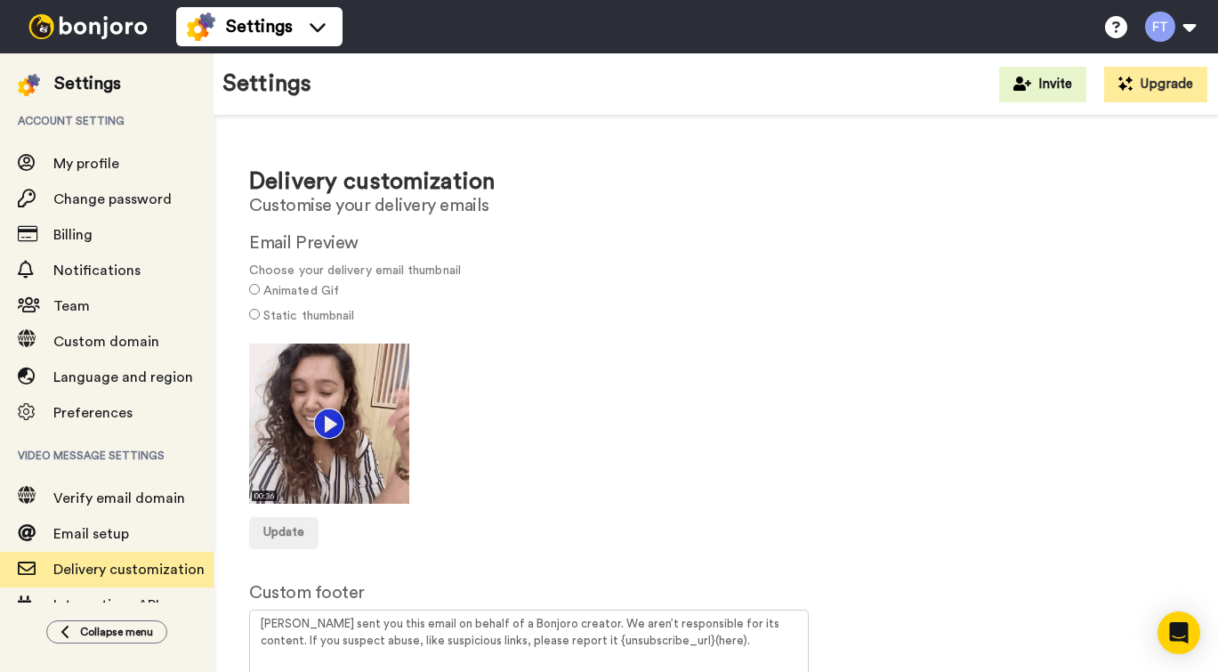
click at [339, 313] on label "Static thumbnail" at bounding box center [308, 316] width 91 height 19
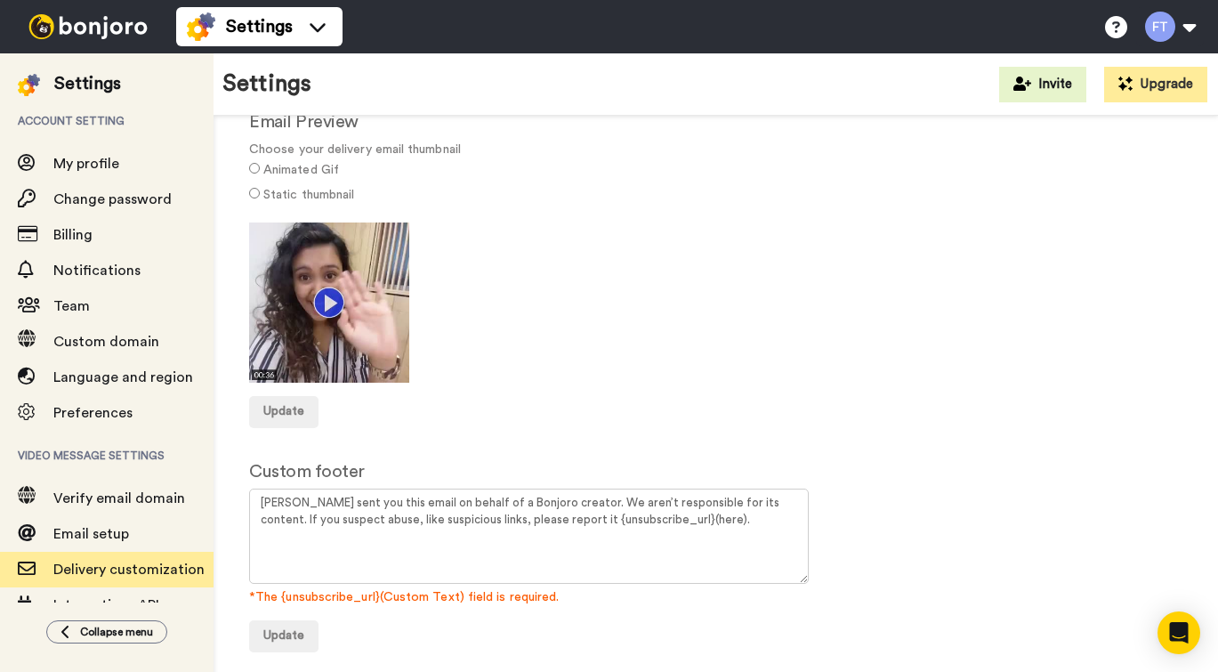
scroll to position [120, 0]
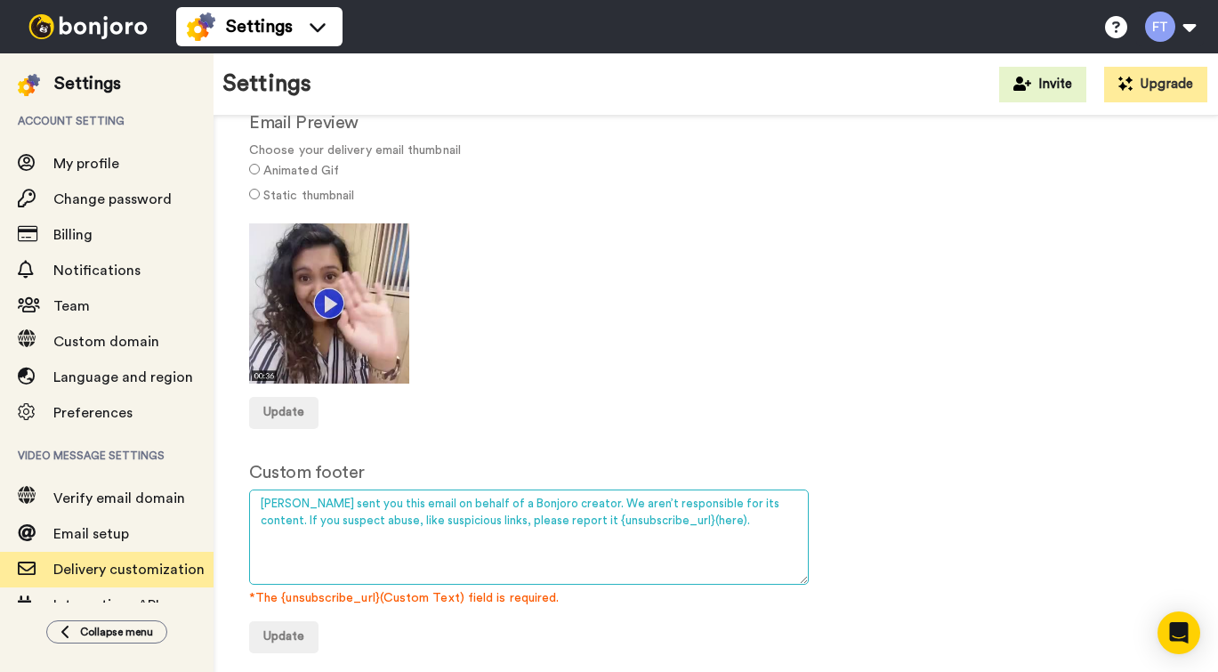
click at [261, 496] on textarea "Bonjoro sent you this email on behalf of a Bonjoro creator. We aren’t responsib…" at bounding box center [528, 536] width 559 height 95
drag, startPoint x: 310, startPoint y: 498, endPoint x: 330, endPoint y: 498, distance: 20.5
click at [330, 498] on textarea "Bonjoro sent you this email on behalf of a Bonjoro creator. We aren’t responsib…" at bounding box center [528, 536] width 559 height 95
click at [411, 548] on textarea "Bonjoro sent you this email on behalf of a Bonjoro creator. We aren’t responsib…" at bounding box center [528, 536] width 559 height 95
drag, startPoint x: 663, startPoint y: 514, endPoint x: 186, endPoint y: 497, distance: 477.0
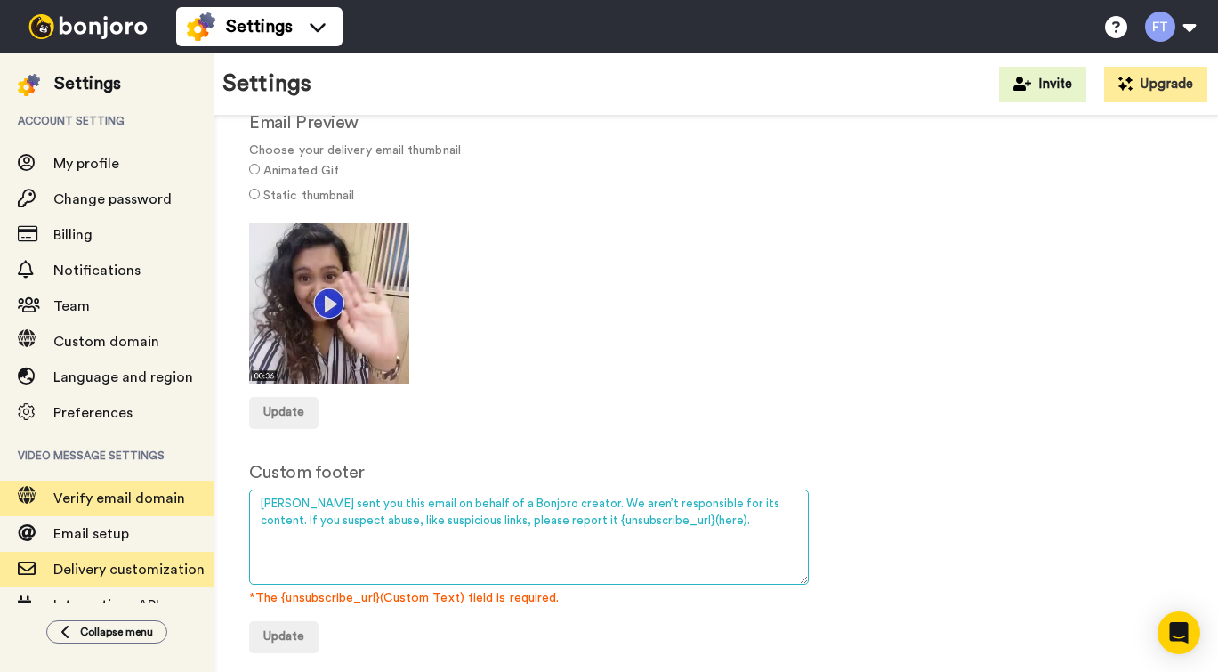
click at [186, 497] on div "Settings Account setting My profile Change password Billing Notifications Team …" at bounding box center [609, 362] width 1218 height 618
paste textarea "Vous recevez ce message parce que vous vous êtes inscrit(e) à la Randonnée Québ…"
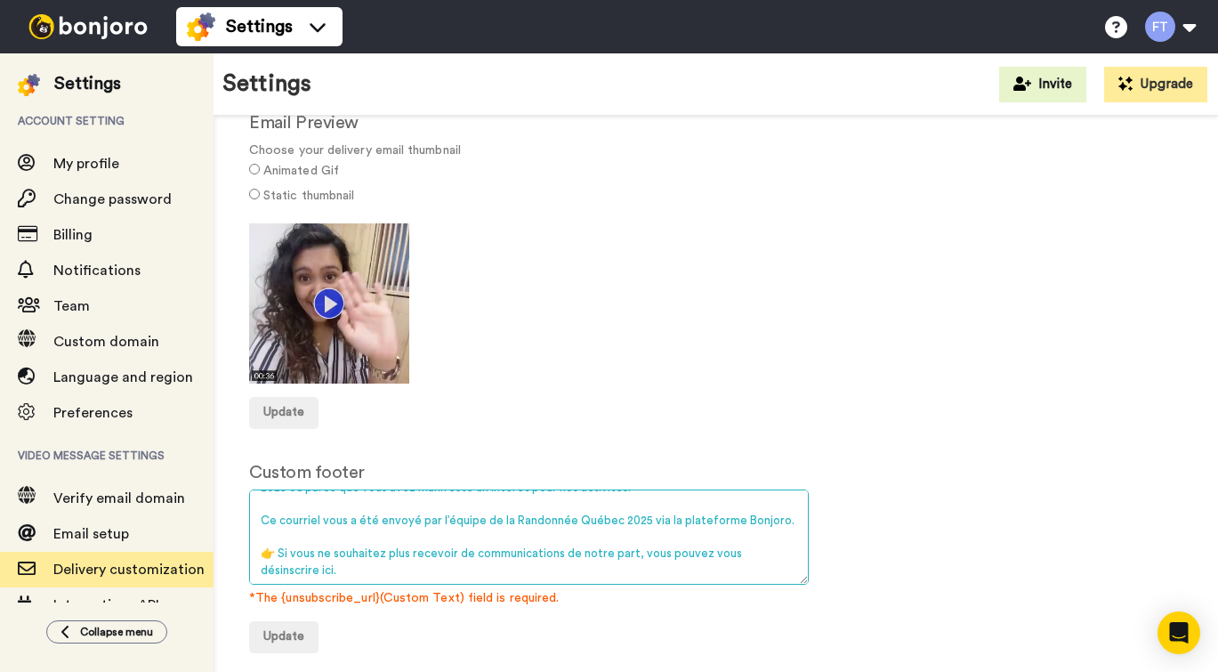
scroll to position [29, 0]
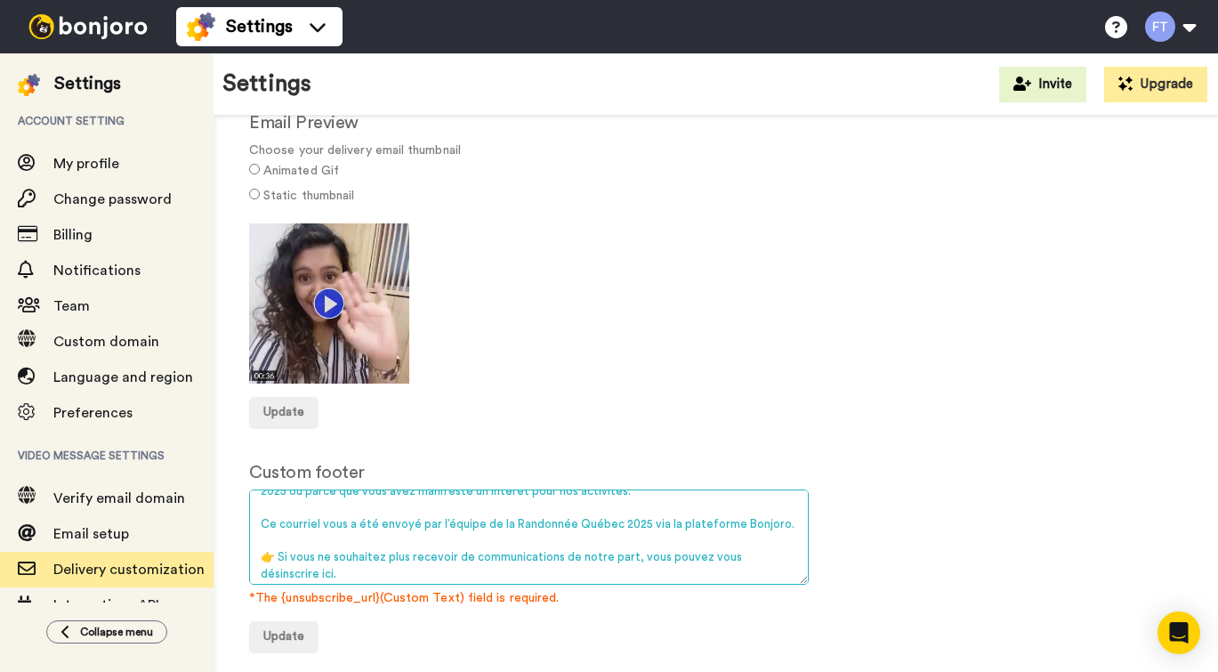
click at [268, 563] on textarea "Bonjoro sent you this email on behalf of a Bonjoro creator. We aren’t responsib…" at bounding box center [528, 536] width 559 height 95
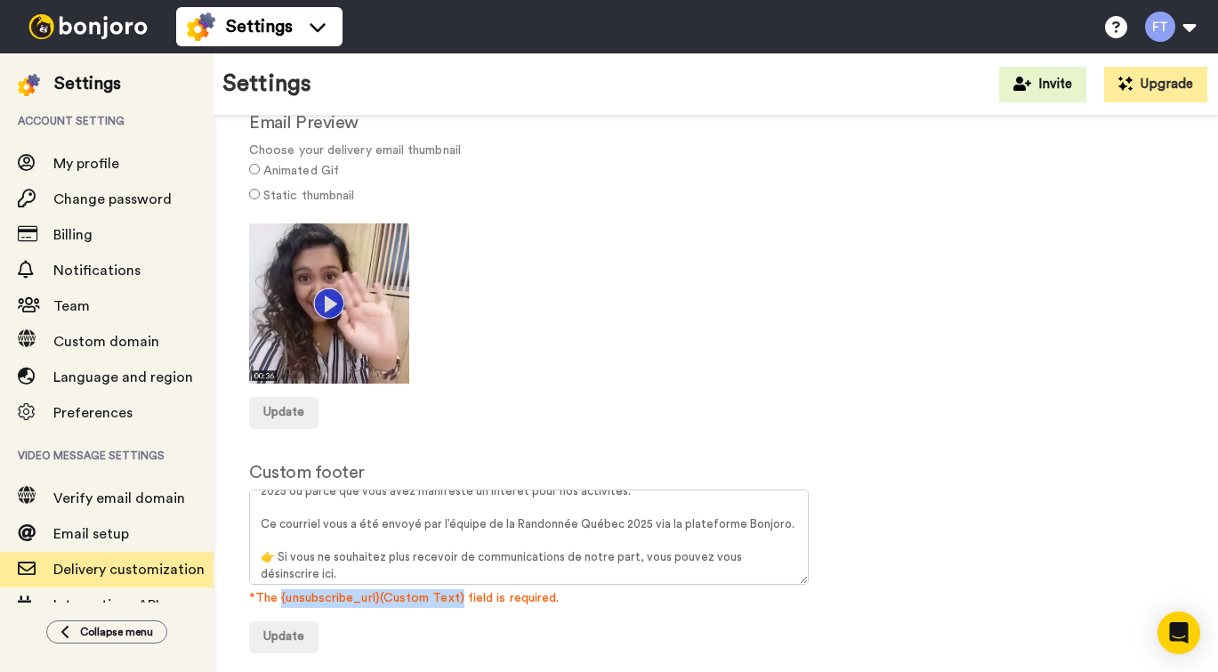
drag, startPoint x: 457, startPoint y: 592, endPoint x: 278, endPoint y: 594, distance: 178.8
click at [278, 594] on span "*The {unsubscribe_url}(Custom Text) field is required." at bounding box center [715, 598] width 933 height 19
copy span "{unsubscribe_url}(Custom Text)"
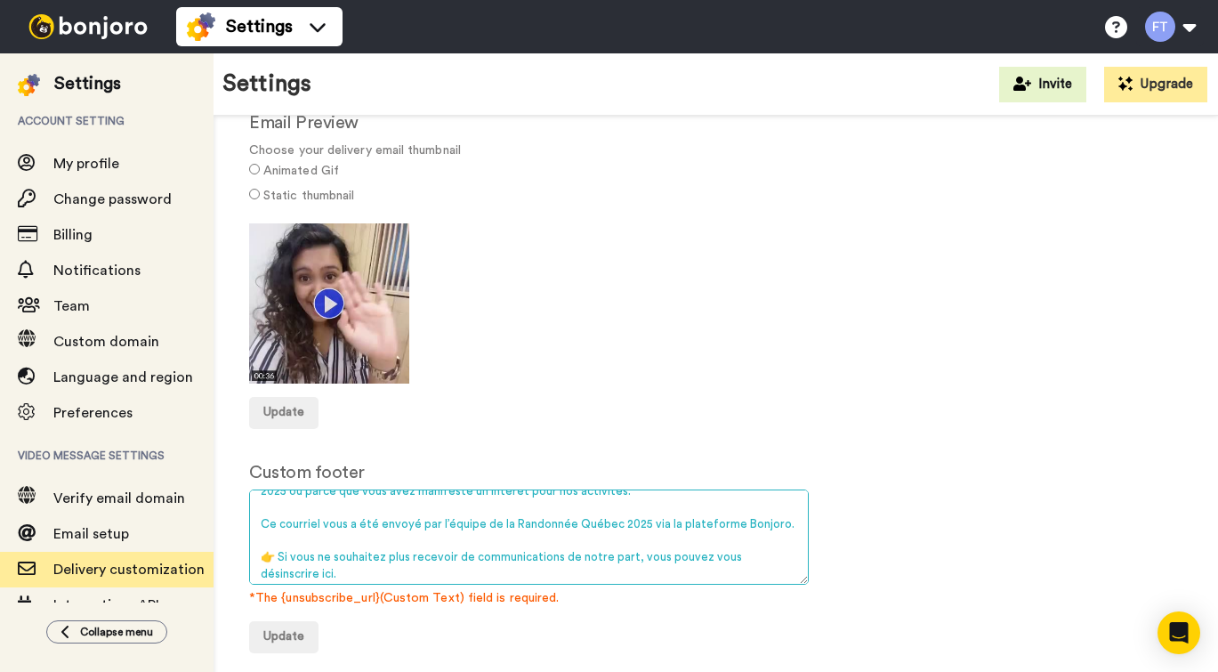
click at [276, 565] on textarea "Bonjoro sent you this email on behalf of a Bonjoro creator. We aren’t responsib…" at bounding box center [528, 536] width 559 height 95
paste textarea "{unsubscribe_url}(Custom Text)"
click at [511, 573] on textarea "Bonjoro sent you this email on behalf of a Bonjoro creator. We aren’t responsib…" at bounding box center [528, 536] width 559 height 95
type textarea "Vous recevez ce message parce que vous vous êtes inscrit(e) à la Randonnée Québ…"
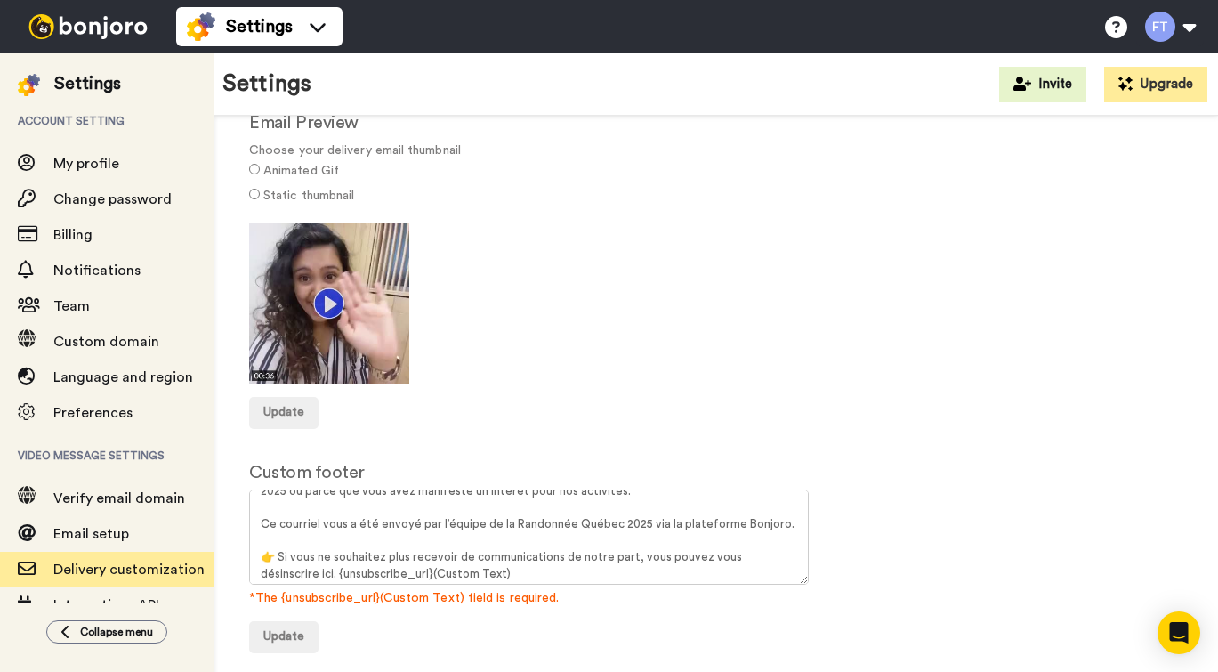
click at [524, 620] on form "Custom footer Bonjoro sent you this email on behalf of a Bonjoro creator. We ar…" at bounding box center [715, 556] width 933 height 193
click at [292, 632] on span "Update" at bounding box center [283, 636] width 41 height 12
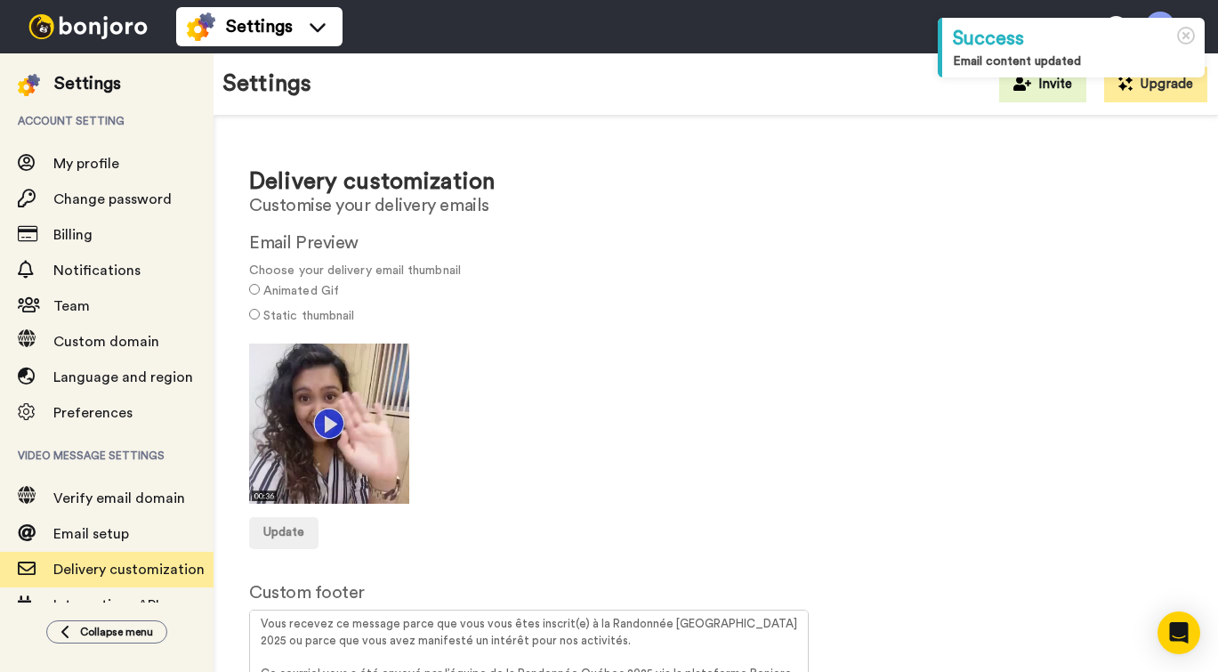
click at [1186, 33] on icon at bounding box center [1186, 36] width 19 height 19
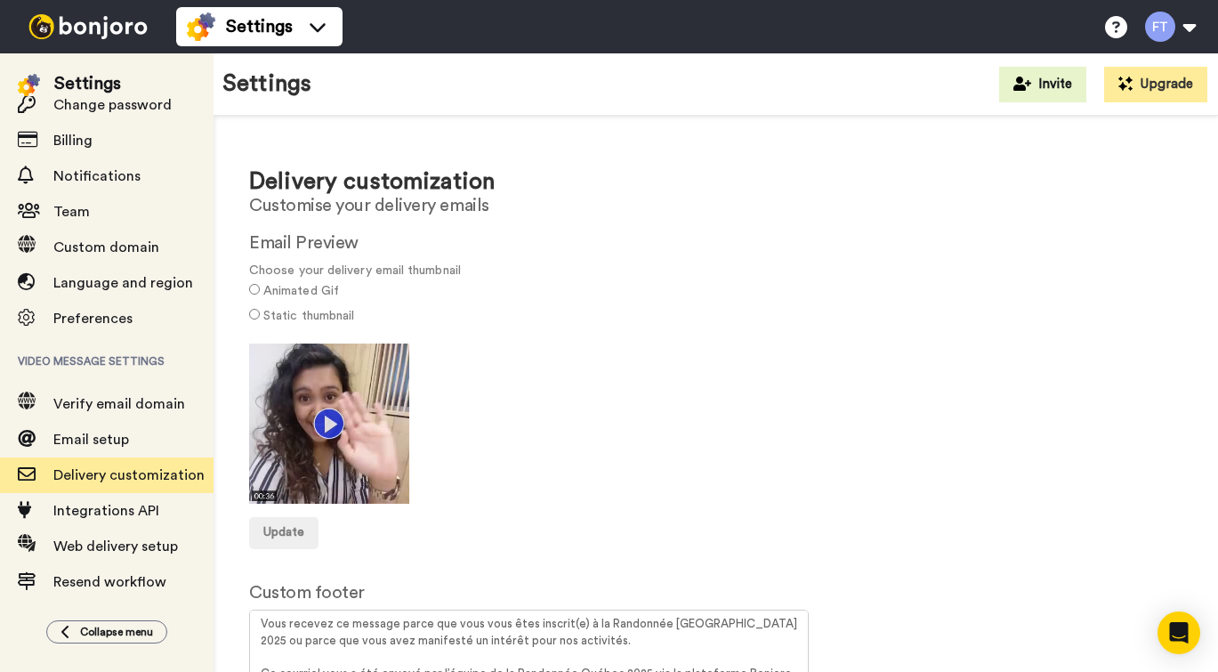
scroll to position [105, 0]
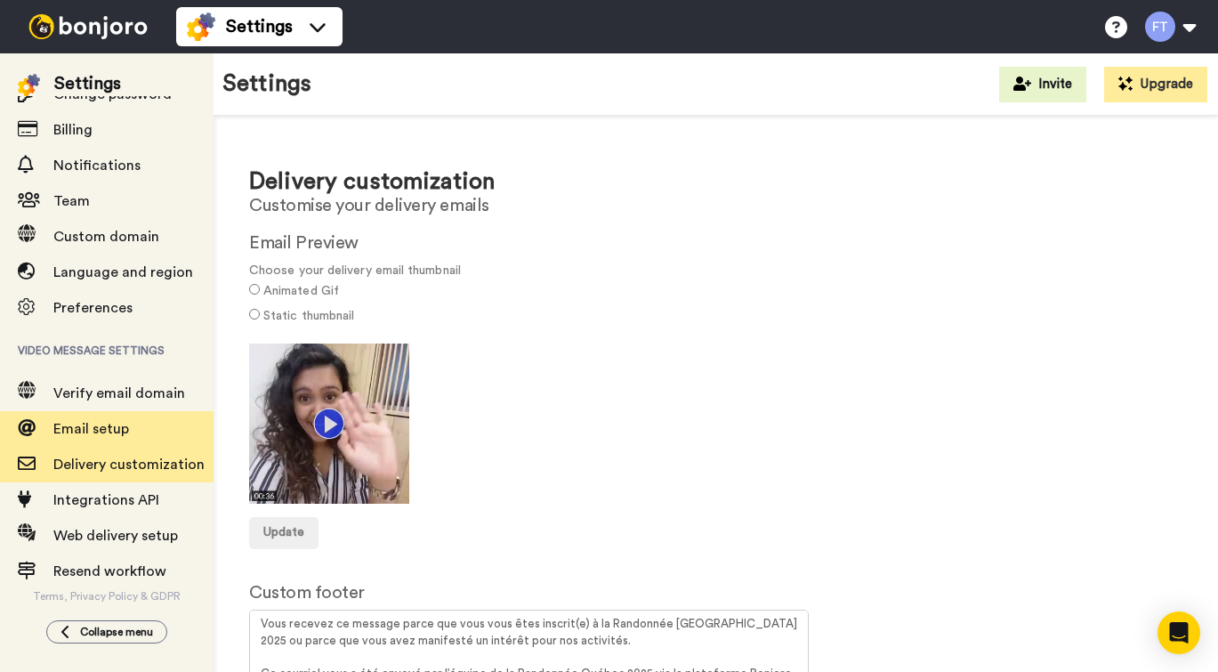
click at [114, 432] on span "Email setup" at bounding box center [91, 429] width 76 height 14
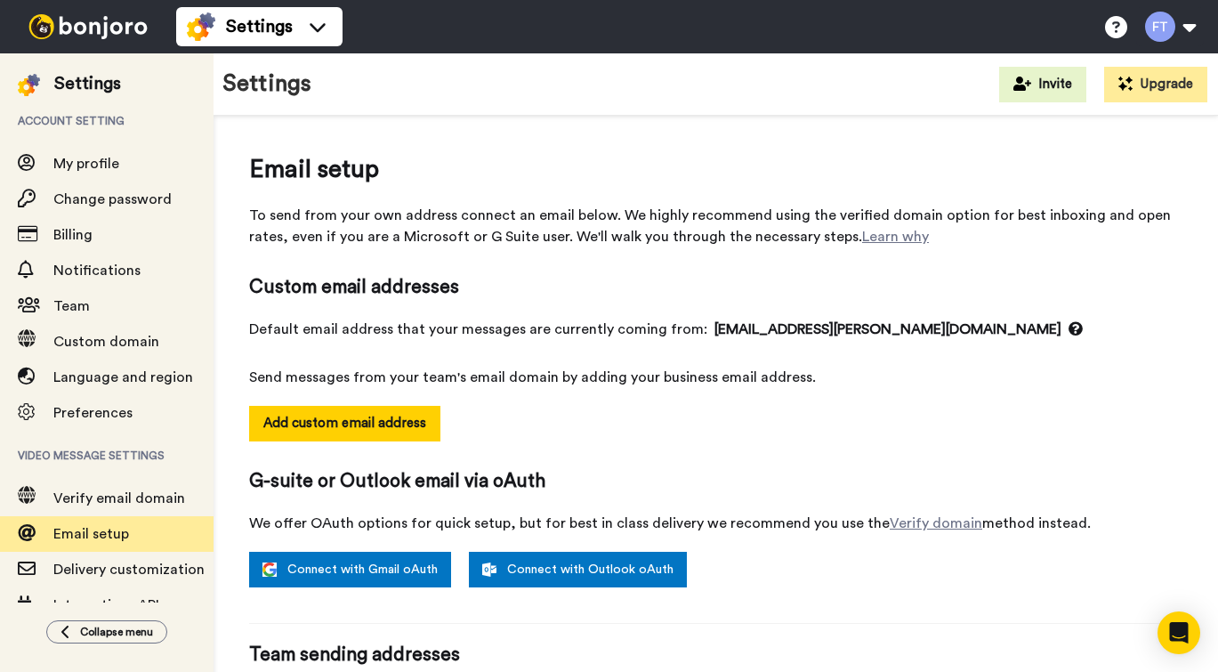
select select "163912"
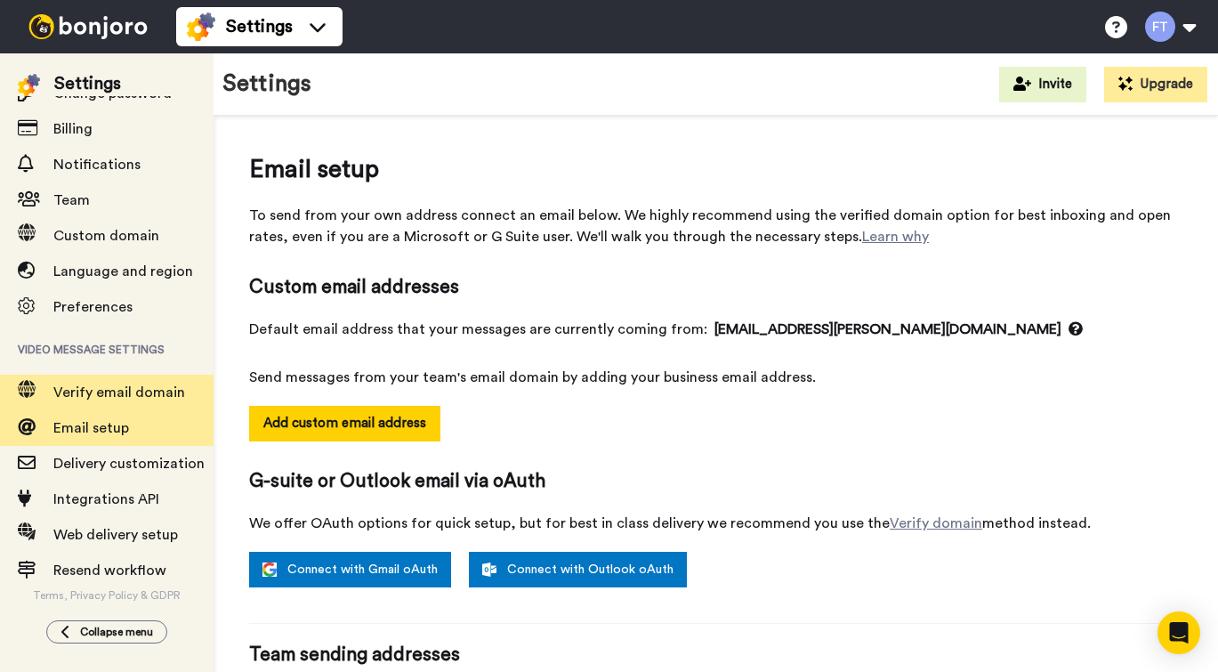
click at [133, 394] on span "Verify email domain" at bounding box center [119, 392] width 132 height 14
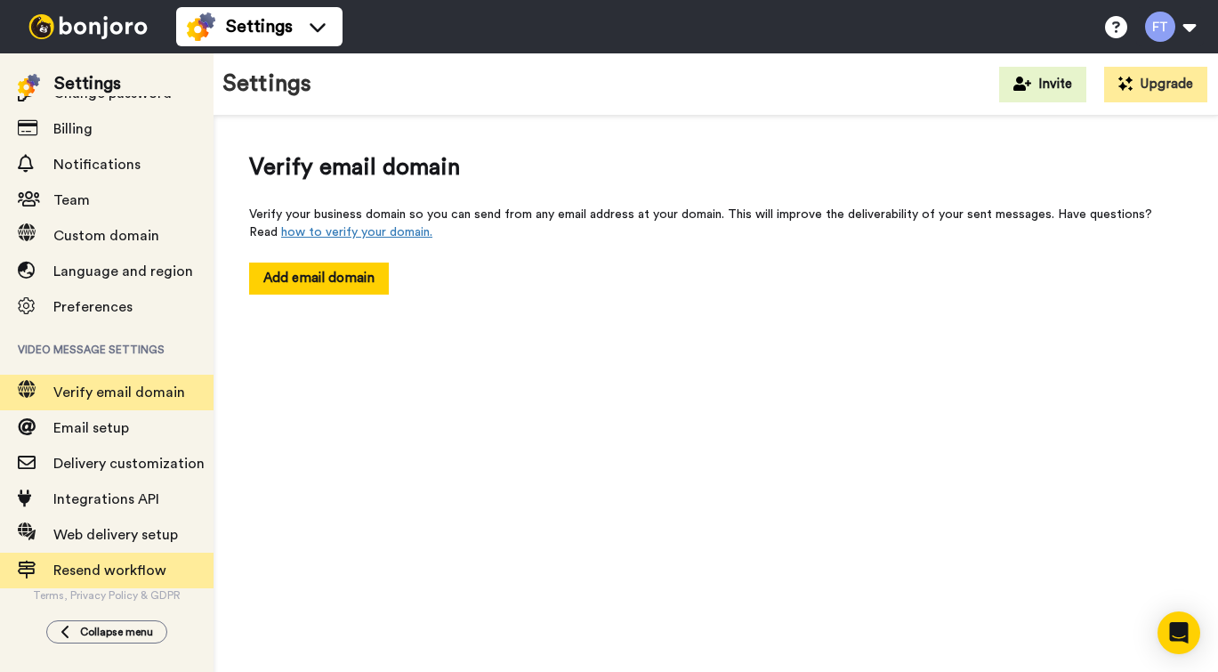
scroll to position [107, 0]
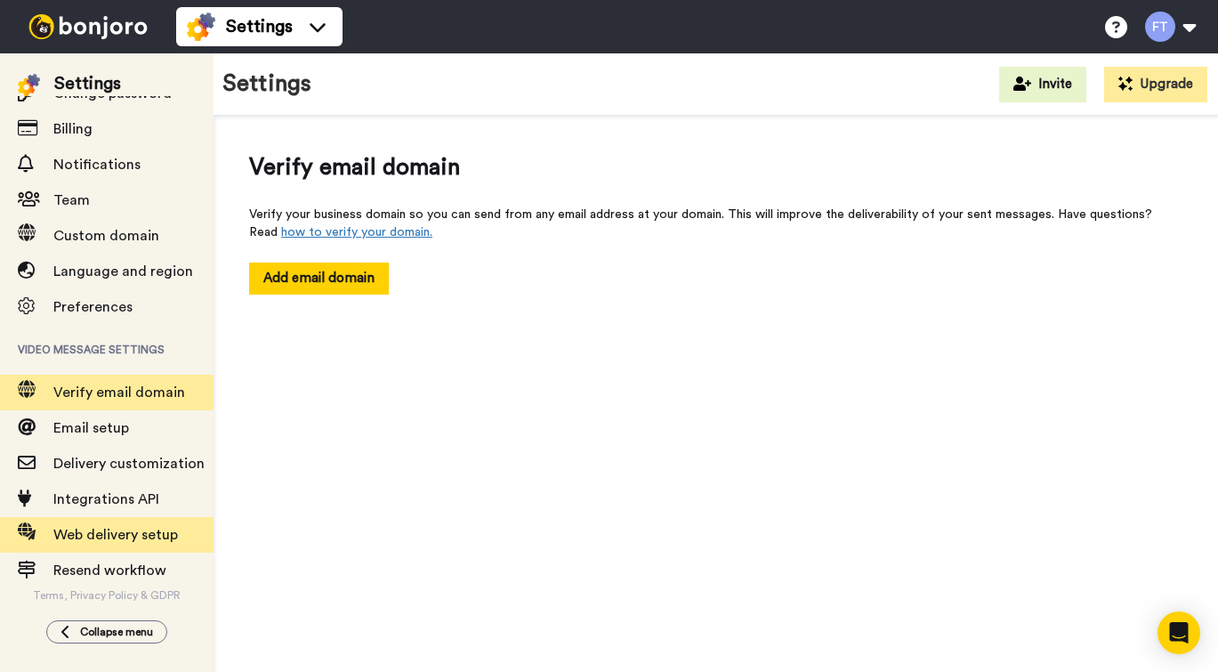
click at [97, 535] on span "Web delivery setup" at bounding box center [115, 534] width 125 height 14
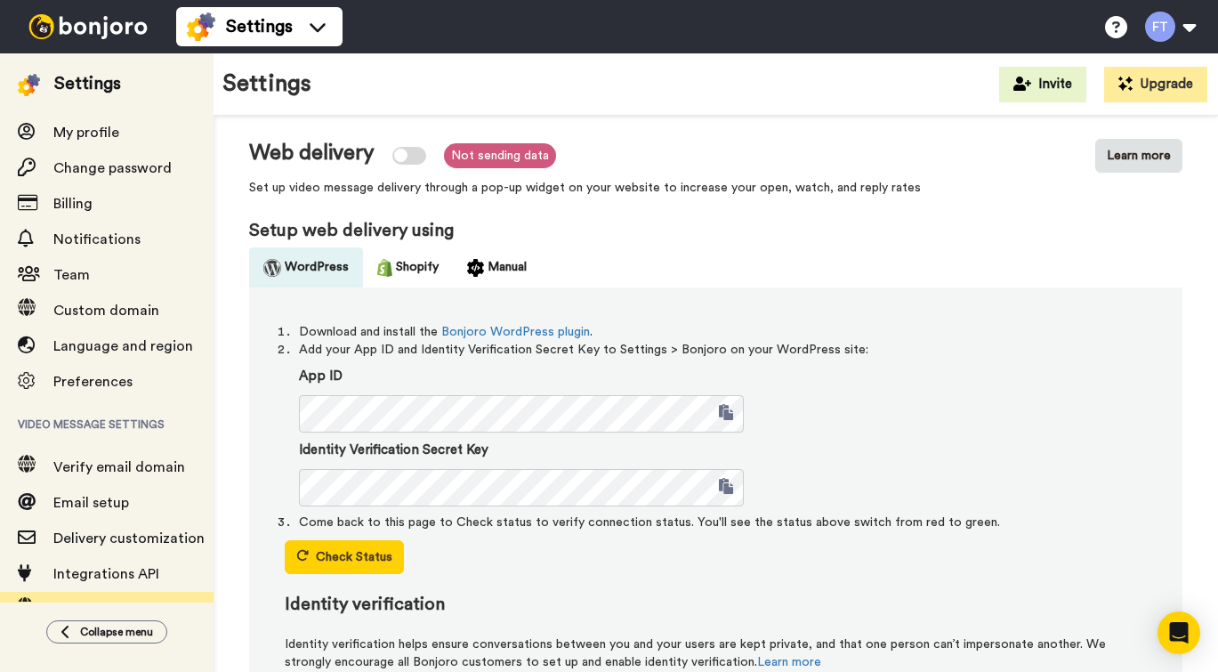
scroll to position [26, 0]
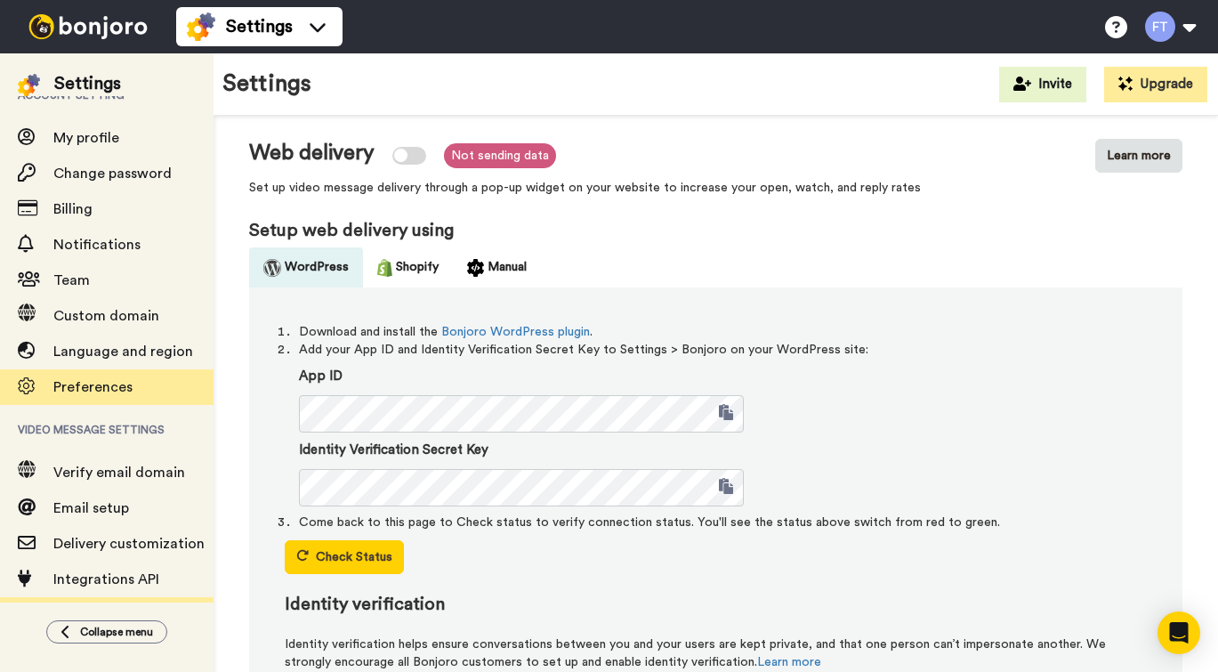
click at [125, 390] on span "Preferences" at bounding box center [92, 387] width 79 height 14
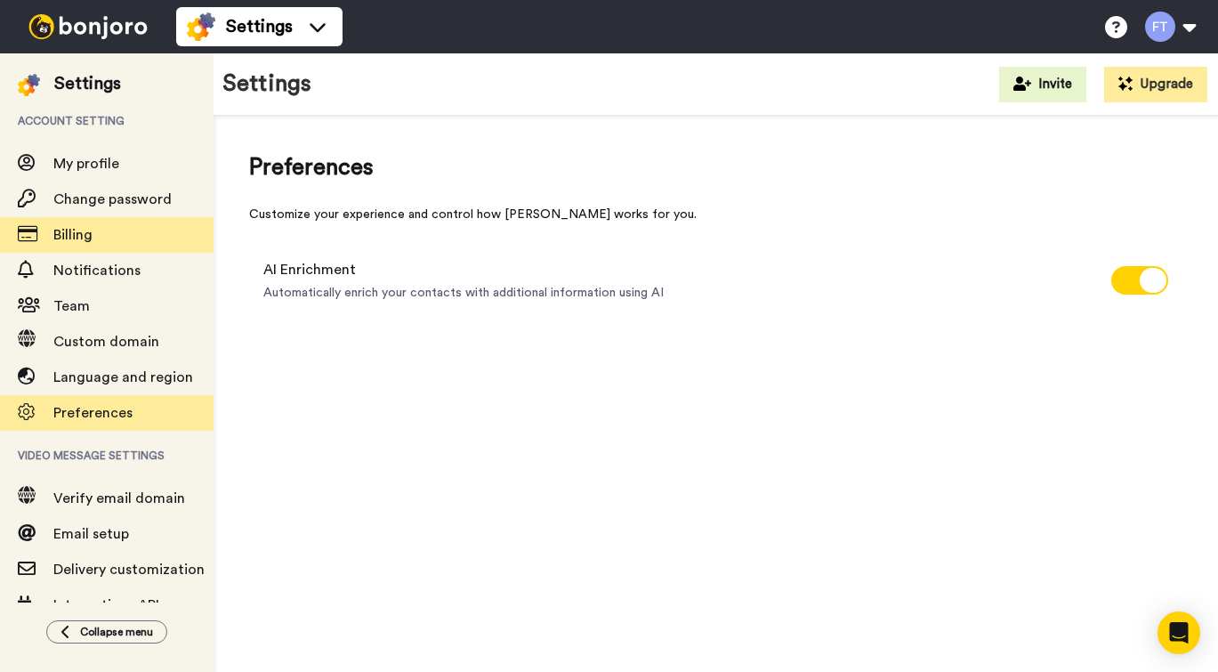
click at [75, 238] on span "Billing" at bounding box center [72, 235] width 39 height 14
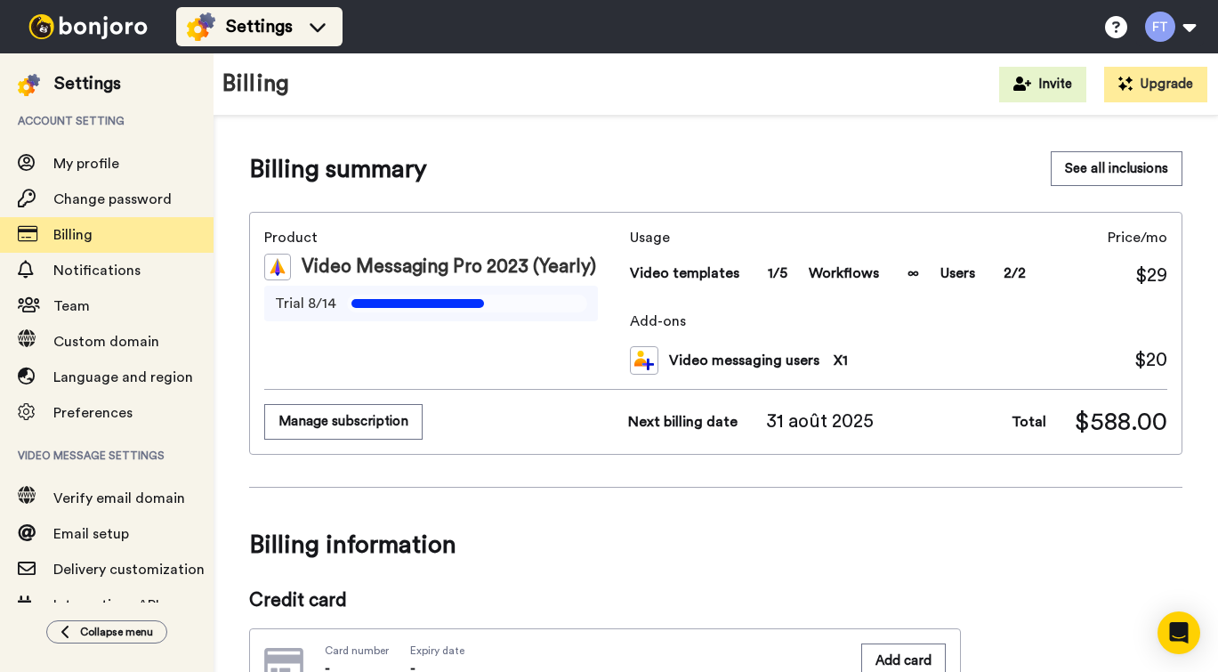
click at [236, 26] on span "Settings" at bounding box center [259, 26] width 67 height 25
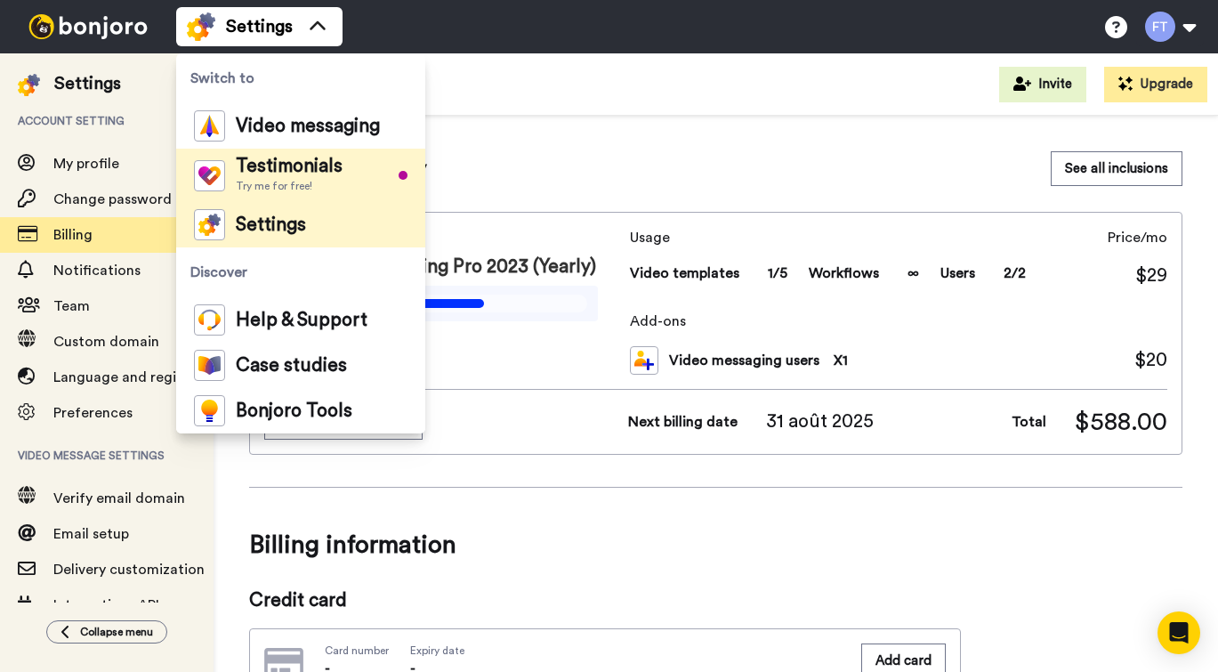
click at [289, 166] on span "Testimonials" at bounding box center [289, 166] width 107 height 18
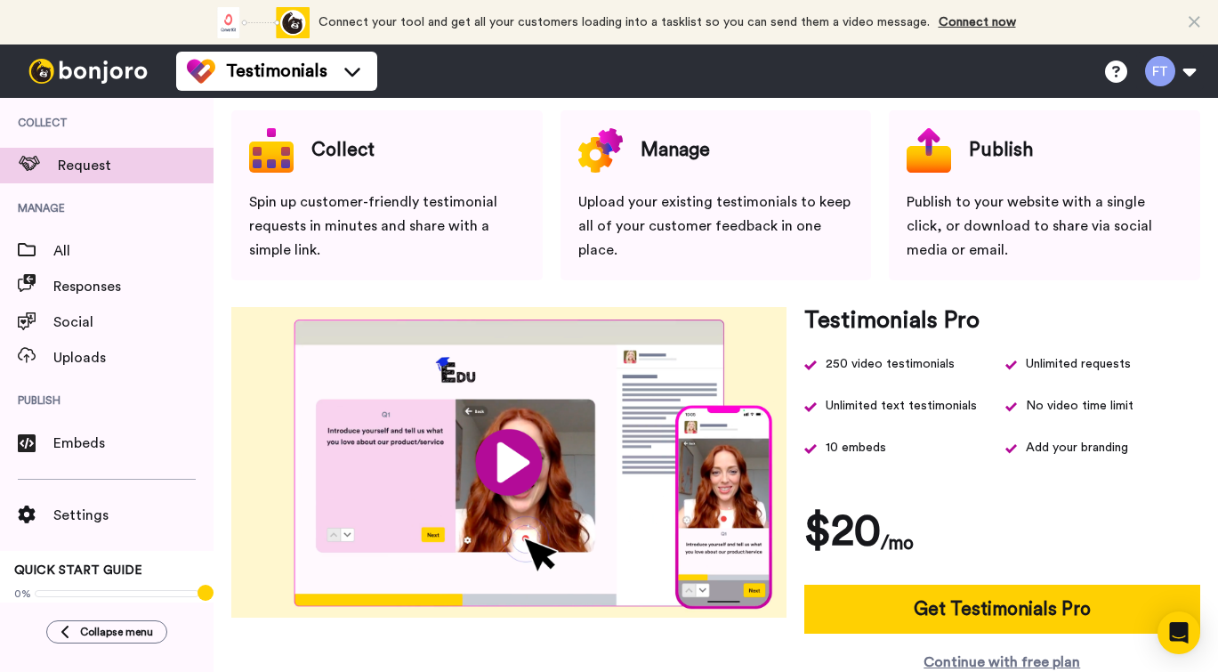
scroll to position [76, 0]
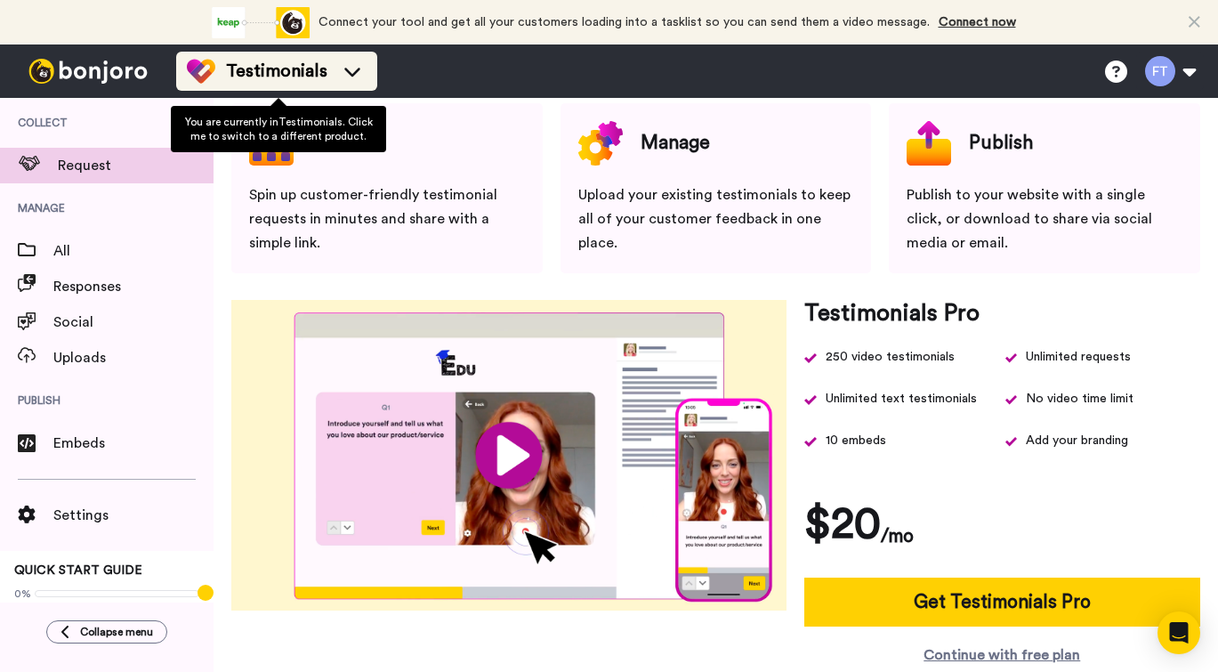
click at [245, 75] on span "Testimonials" at bounding box center [276, 71] width 101 height 25
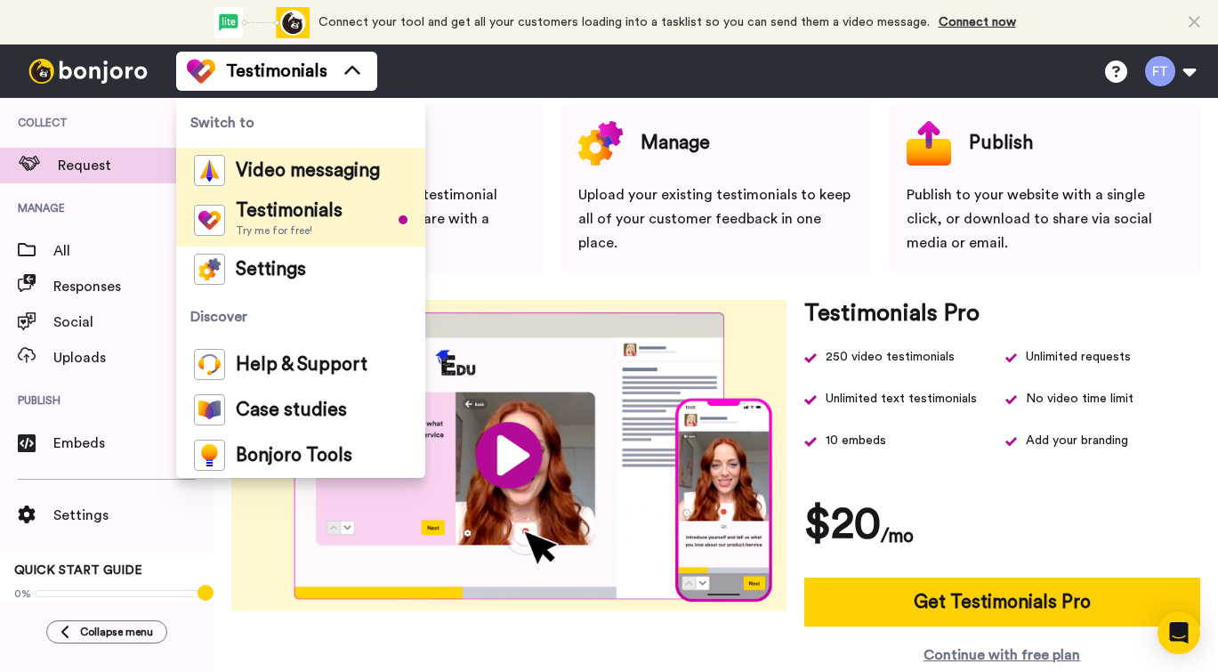
click at [292, 171] on span "Video messaging" at bounding box center [308, 171] width 144 height 18
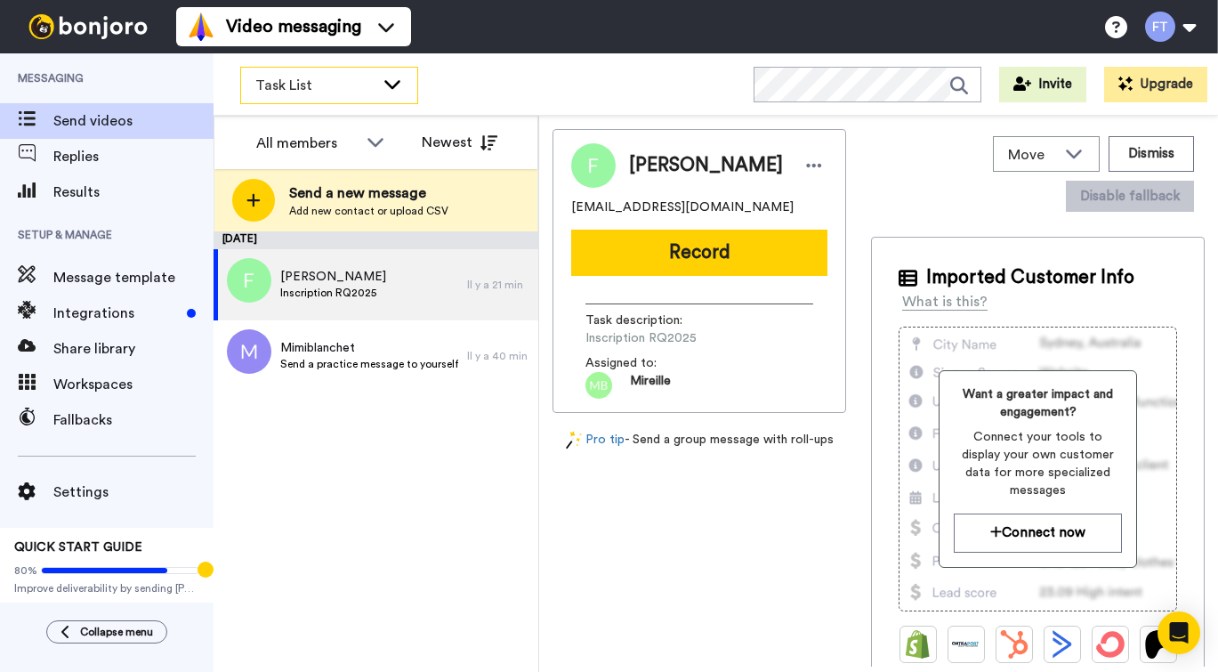
click at [388, 87] on icon at bounding box center [392, 84] width 21 height 18
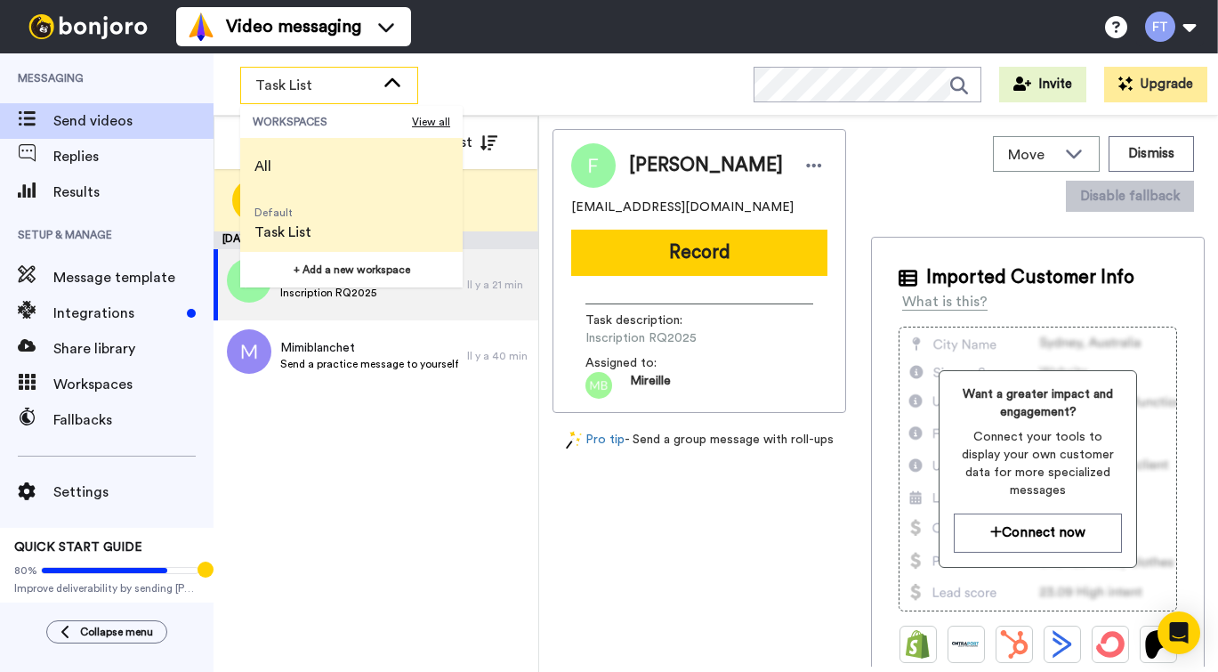
click at [326, 162] on li "All" at bounding box center [351, 166] width 222 height 57
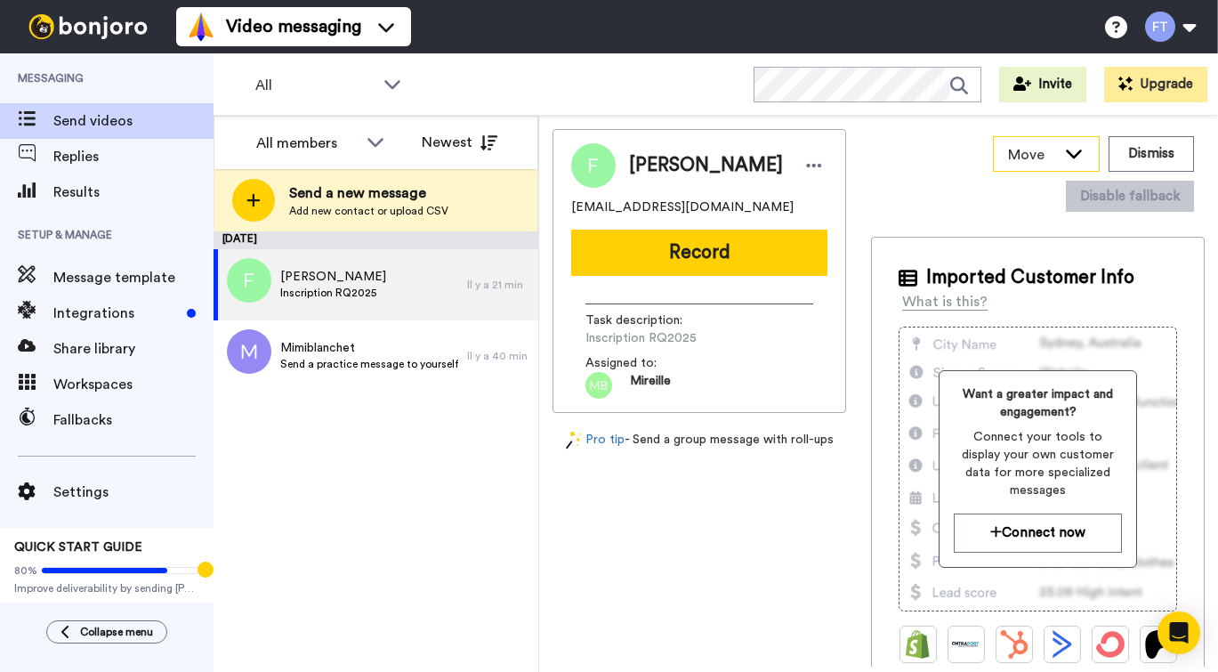
click at [1079, 155] on icon at bounding box center [1073, 153] width 21 height 18
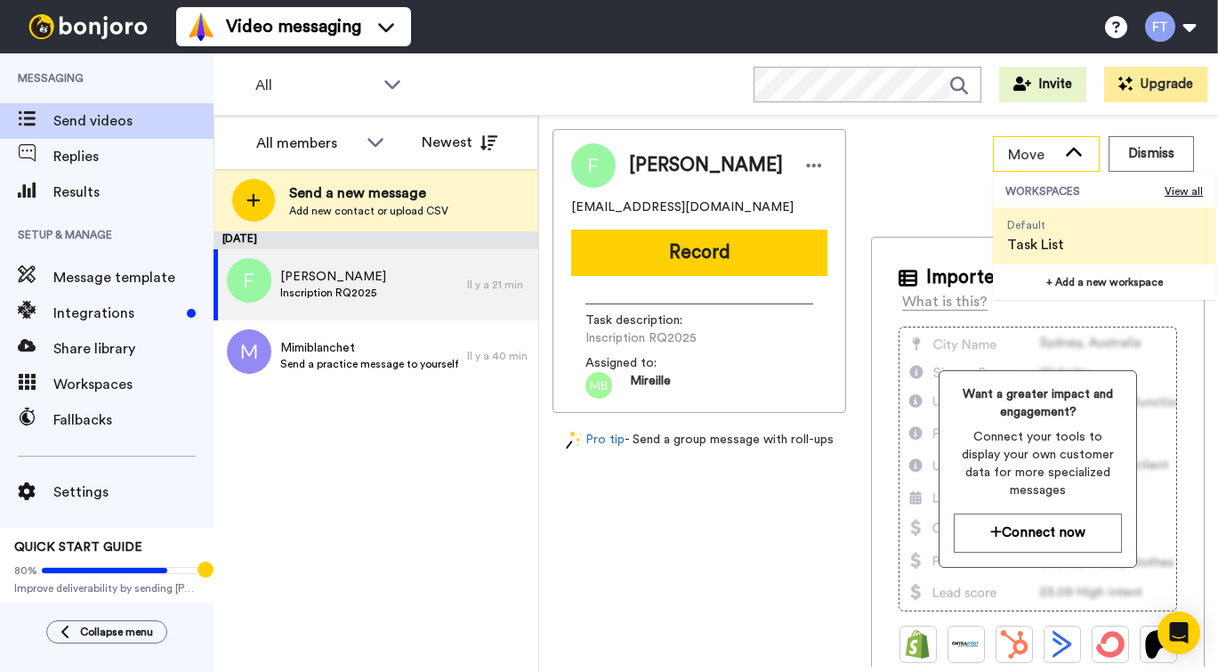
click at [1079, 154] on icon at bounding box center [1074, 152] width 16 height 9
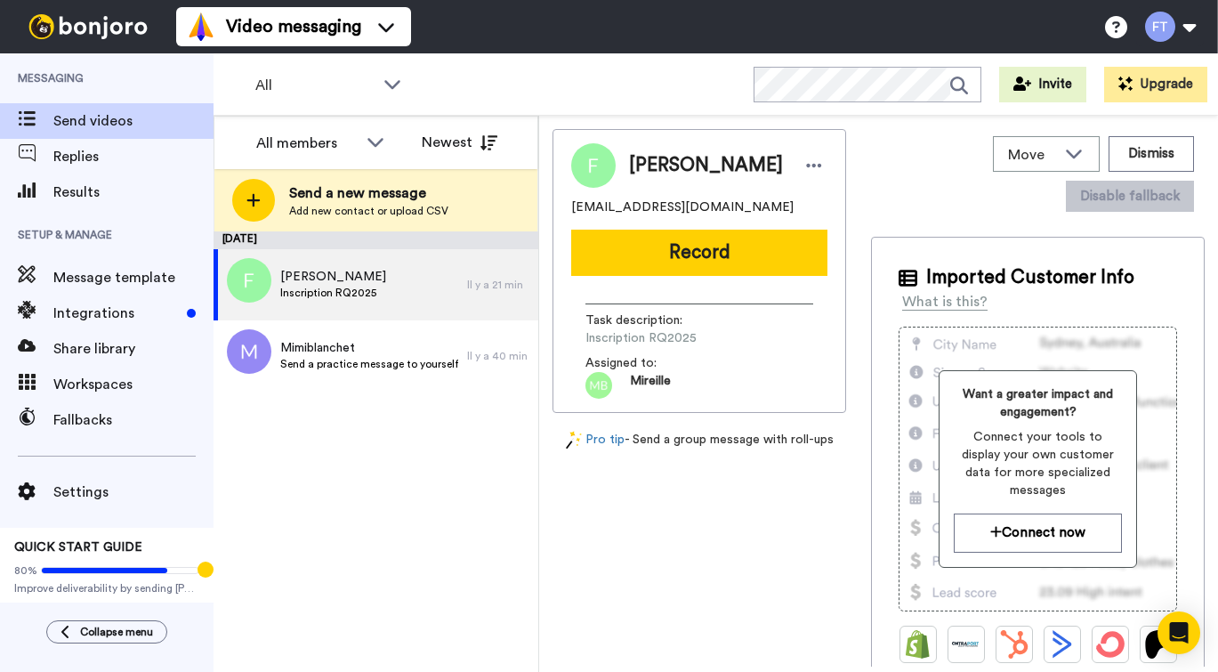
click at [133, 549] on span "QUICK START GUIDE" at bounding box center [78, 547] width 128 height 12
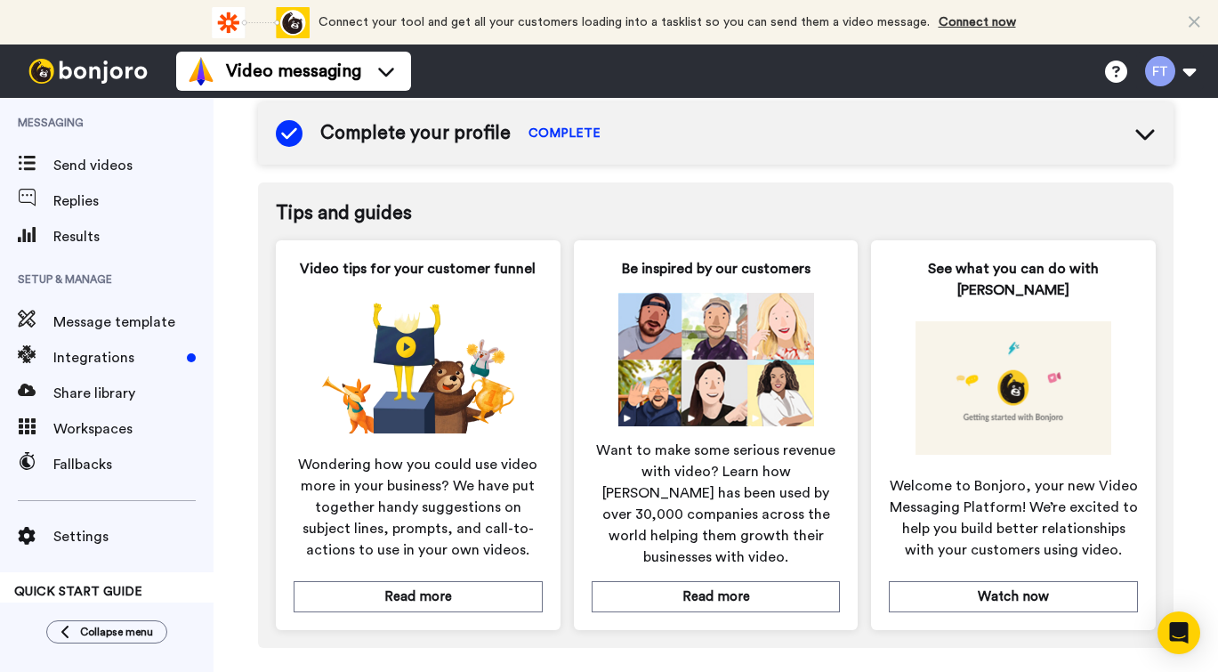
scroll to position [872, 0]
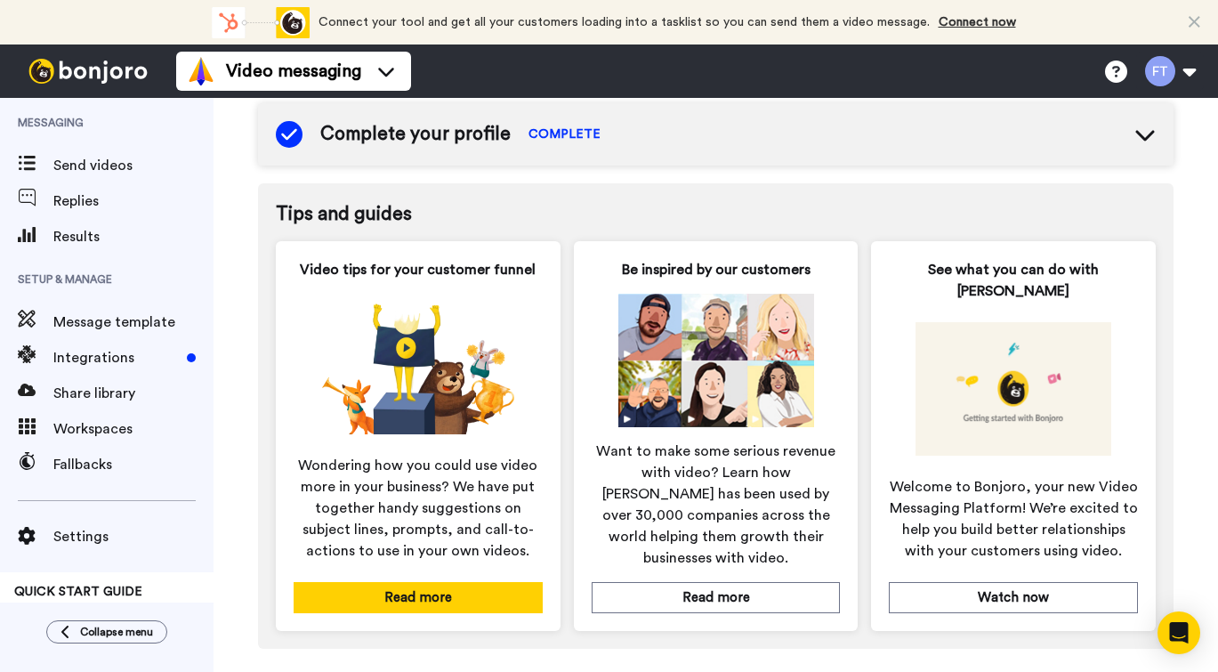
click at [446, 582] on button "Read more" at bounding box center [418, 597] width 249 height 31
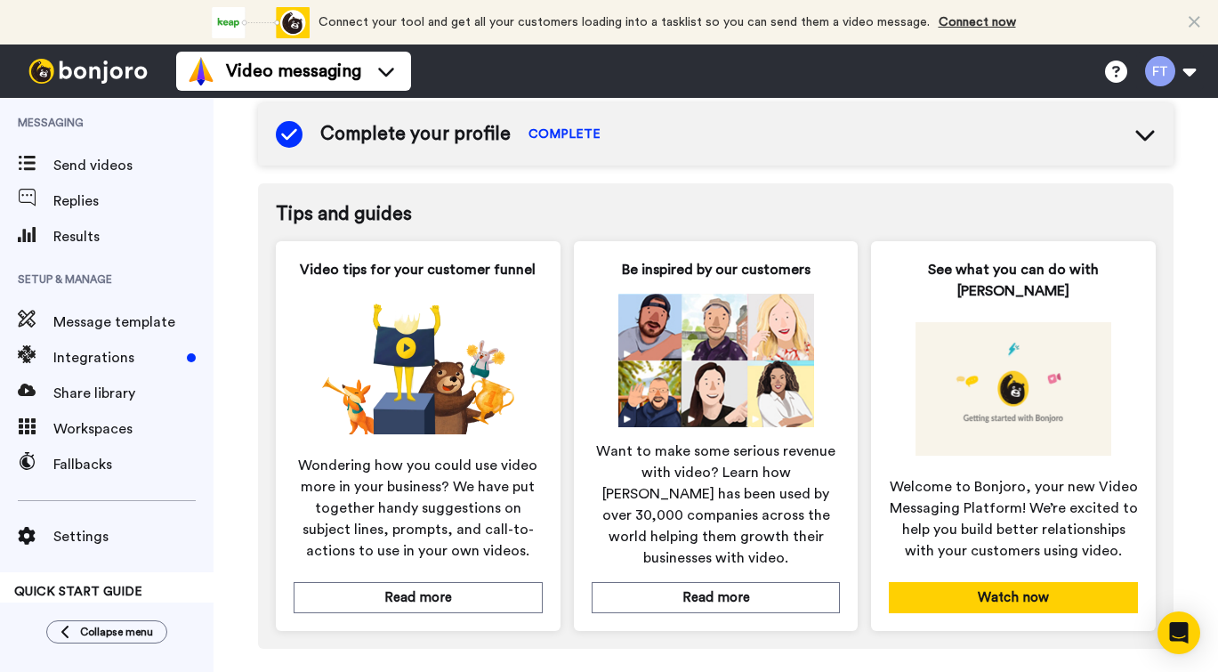
click at [1002, 582] on button "Watch now" at bounding box center [1013, 597] width 249 height 31
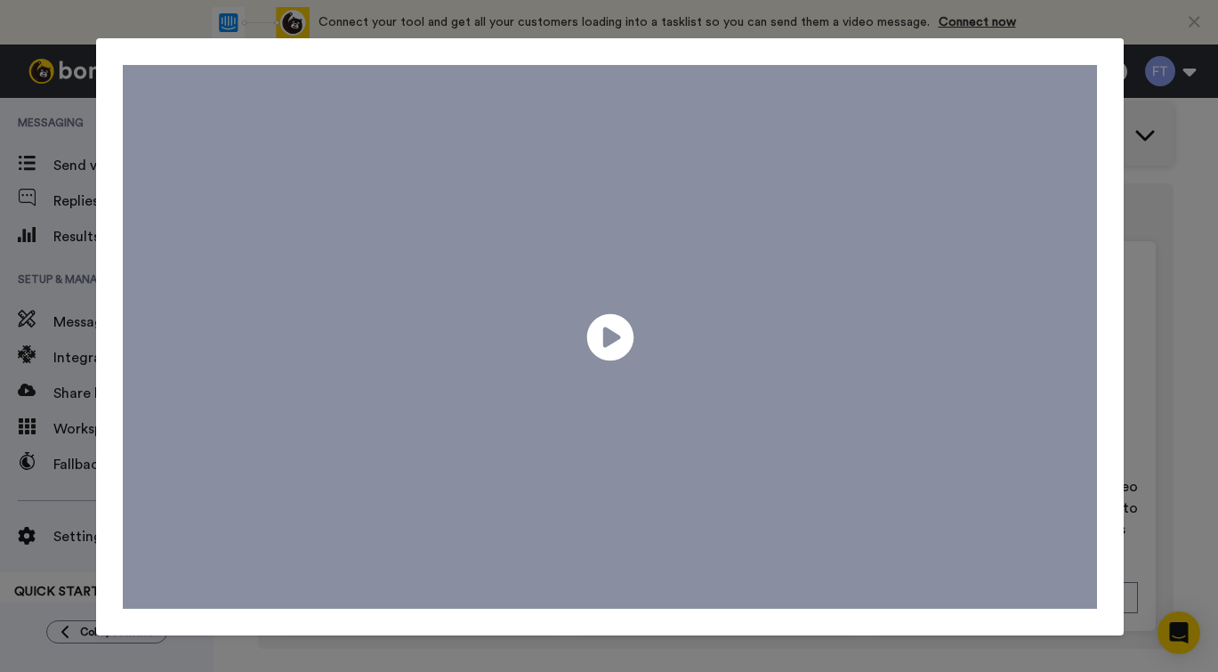
click at [602, 345] on icon at bounding box center [609, 336] width 47 height 47
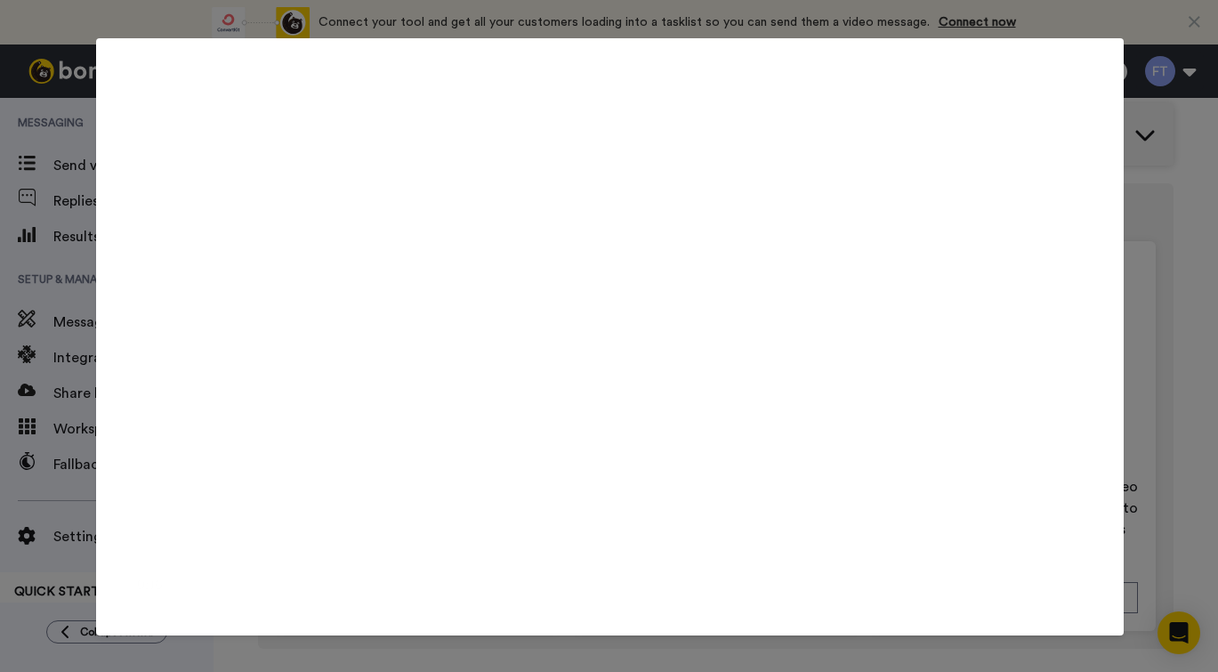
click at [606, 340] on icon "Play/Pause" at bounding box center [609, 336] width 47 height 84
click at [652, 286] on span at bounding box center [610, 336] width 974 height 543
click at [619, 329] on icon at bounding box center [609, 336] width 47 height 47
click at [594, 267] on span at bounding box center [610, 336] width 974 height 543
click at [598, 229] on span at bounding box center [610, 336] width 974 height 543
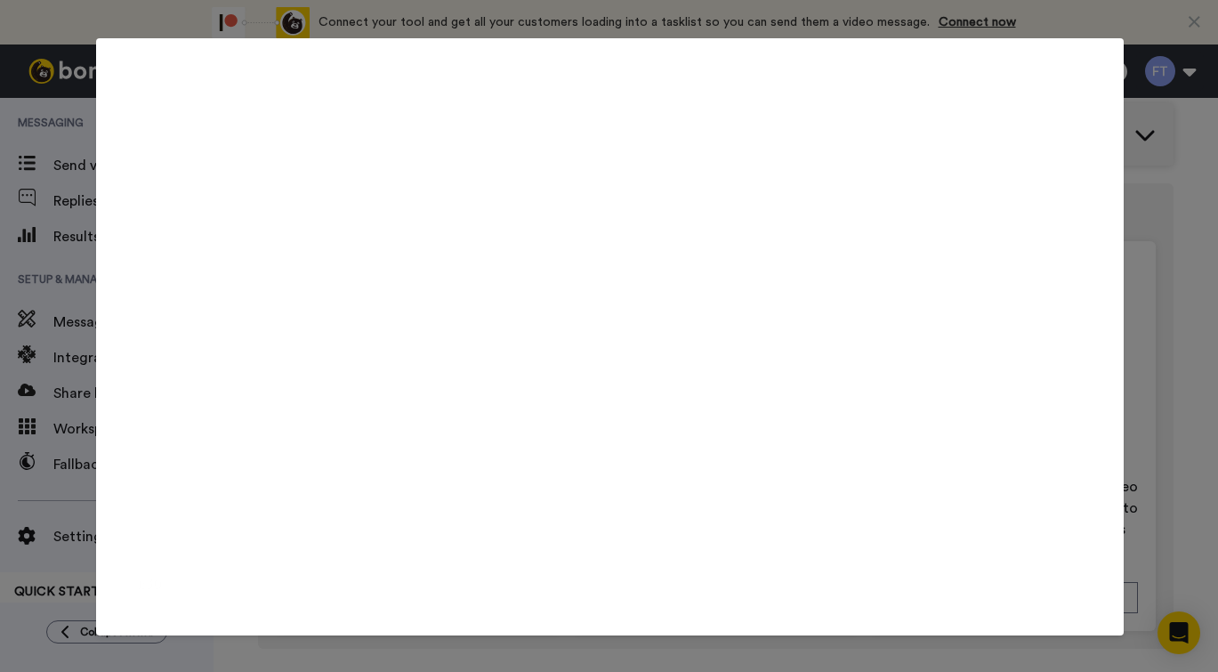
click at [528, 551] on span at bounding box center [610, 336] width 974 height 543
click at [1145, 157] on div "Play/Pause 1:31 / 3:19" at bounding box center [609, 336] width 1218 height 672
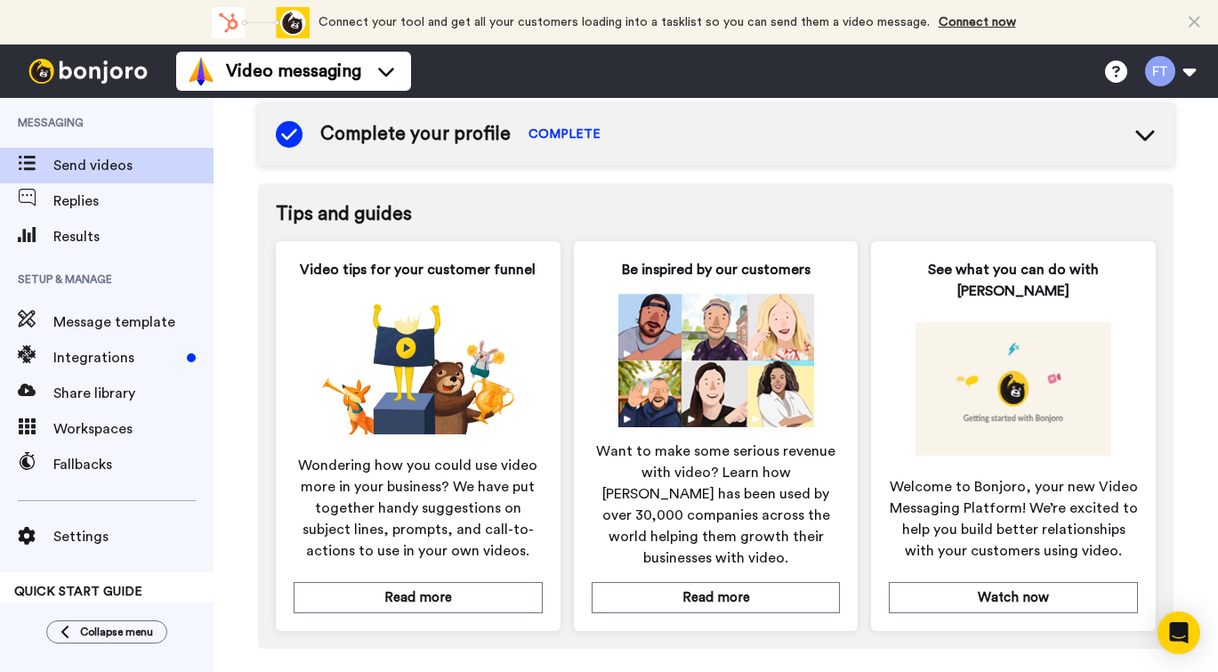
click at [109, 163] on span "Send videos" at bounding box center [133, 165] width 160 height 21
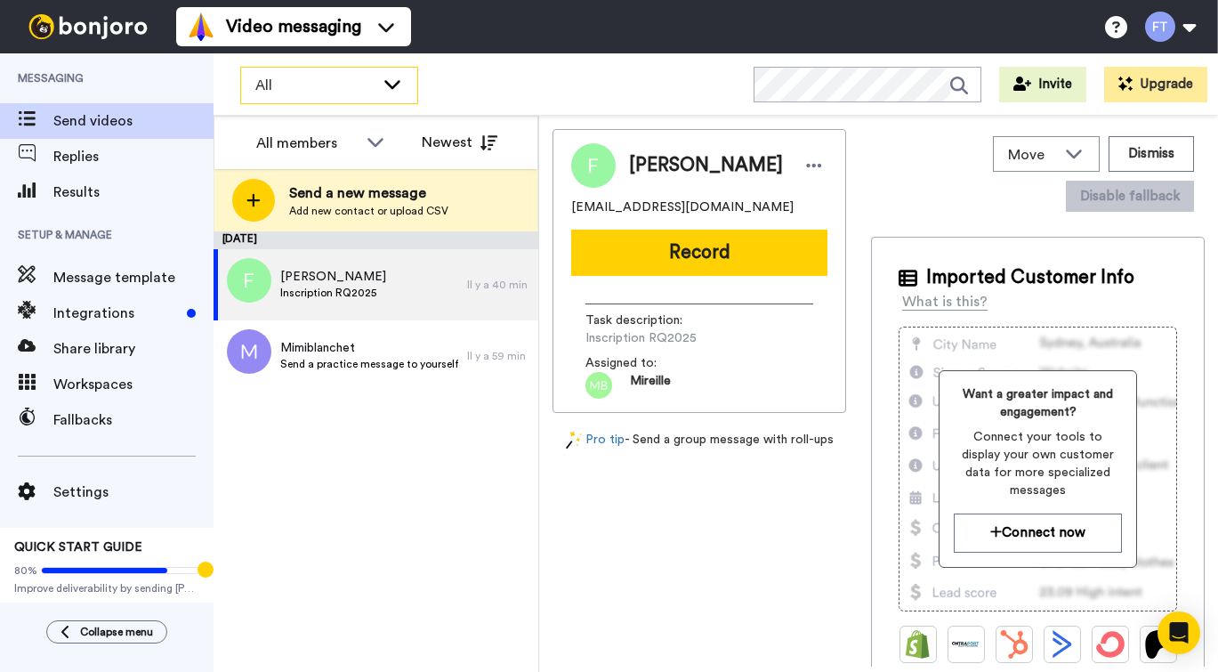
click at [390, 86] on icon at bounding box center [392, 84] width 16 height 9
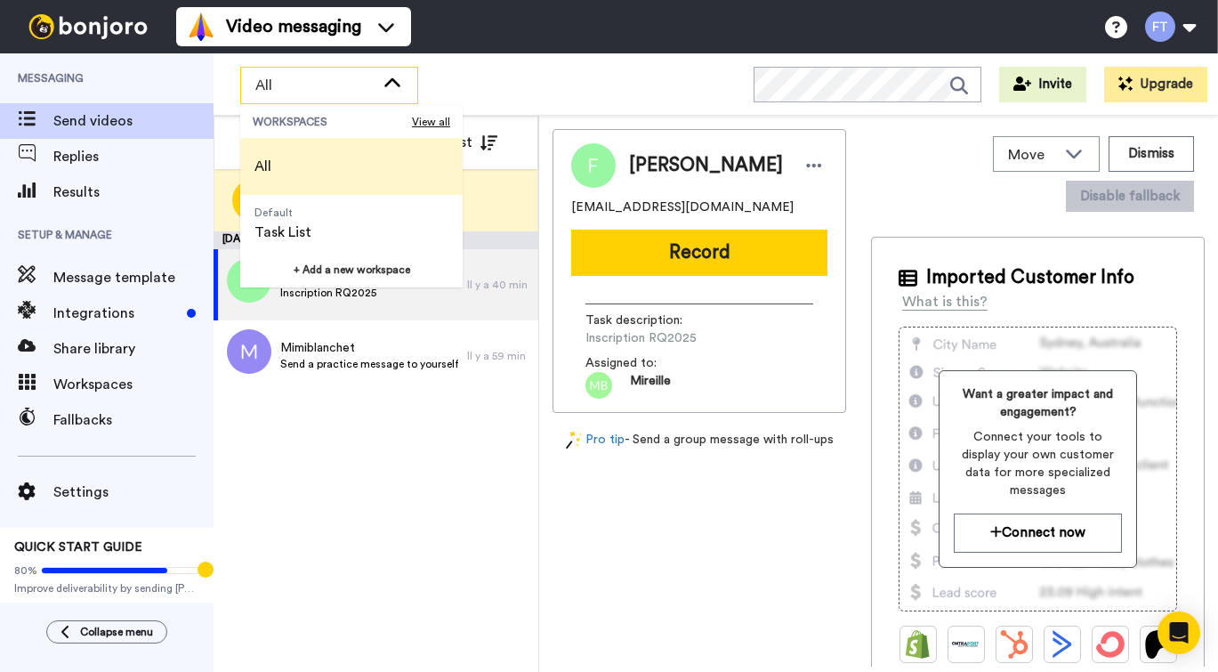
click at [393, 84] on icon at bounding box center [392, 84] width 21 height 18
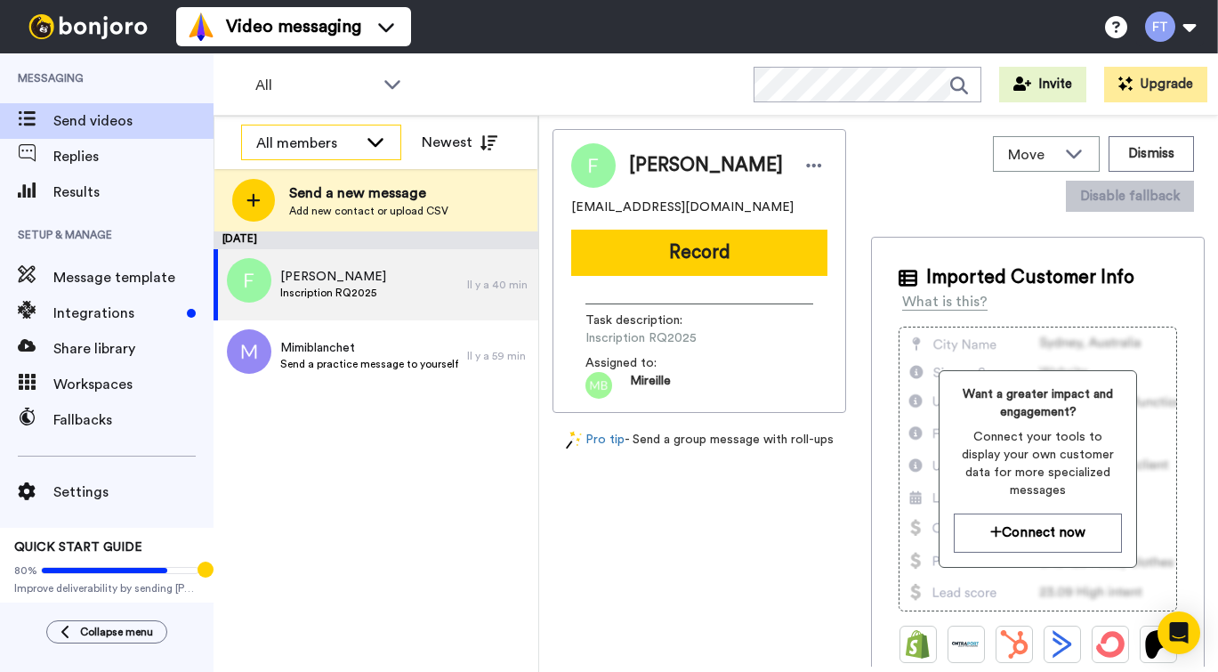
click at [377, 137] on icon at bounding box center [375, 142] width 21 height 18
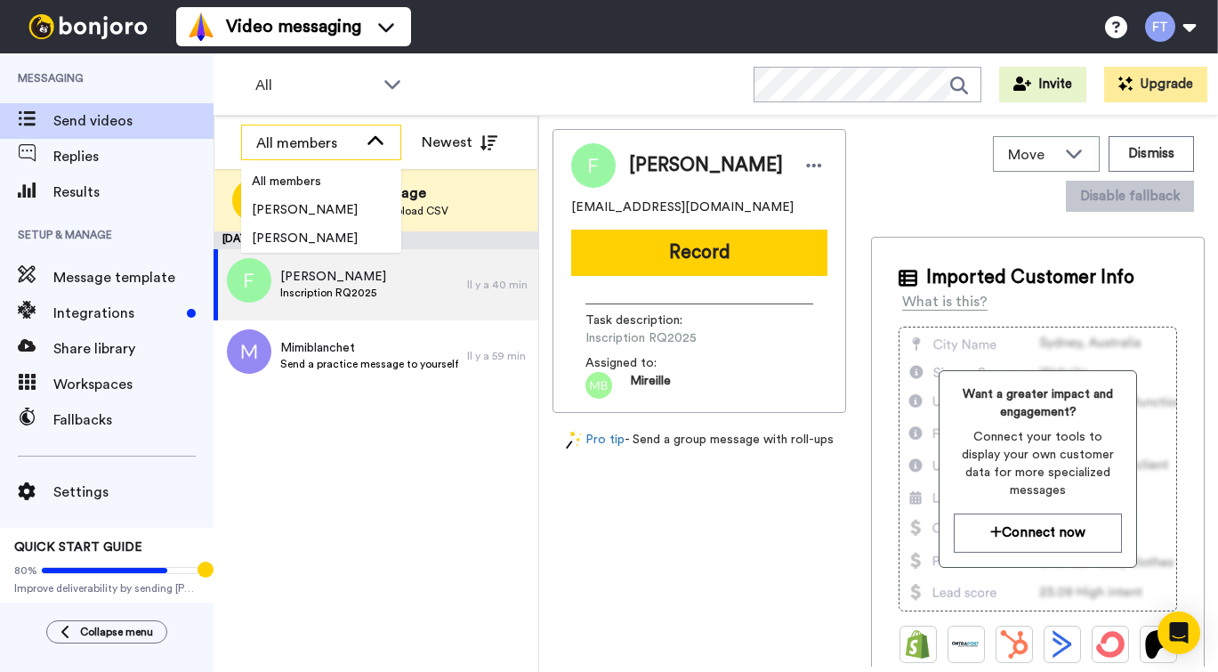
click at [377, 137] on icon at bounding box center [375, 142] width 21 height 18
